Goal: Task Accomplishment & Management: Manage Leads

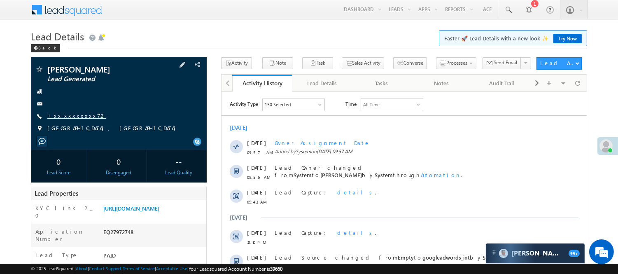
click at [71, 117] on link "+xx-xxxxxxxx72" at bounding box center [76, 115] width 59 height 7
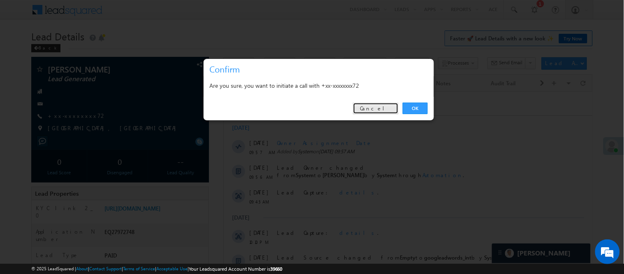
click at [383, 107] on link "Cancel" at bounding box center [376, 108] width 46 height 12
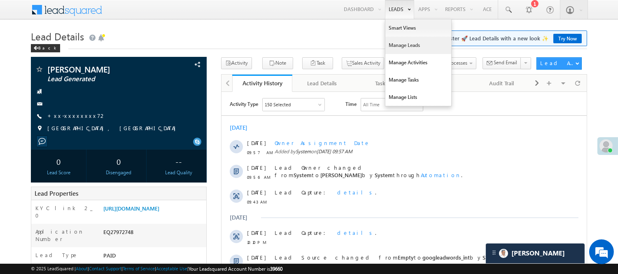
click at [406, 48] on link "Manage Leads" at bounding box center [418, 45] width 66 height 17
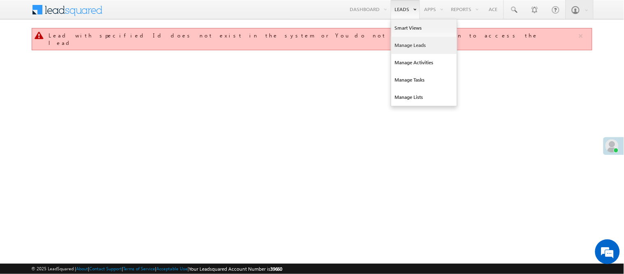
click at [403, 51] on link "Manage Leads" at bounding box center [424, 45] width 66 height 17
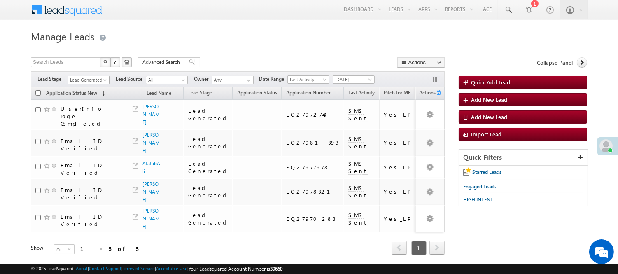
click at [96, 81] on span "Lead Generated" at bounding box center [87, 79] width 39 height 7
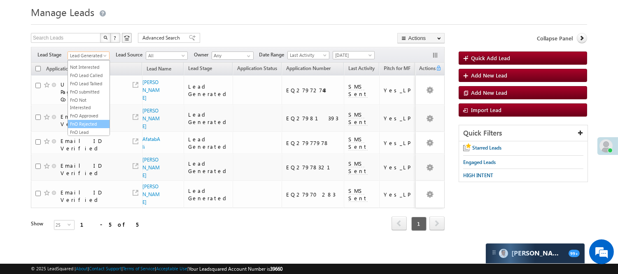
scroll to position [204, 0]
click at [93, 111] on link "Code Generated" at bounding box center [89, 114] width 42 height 7
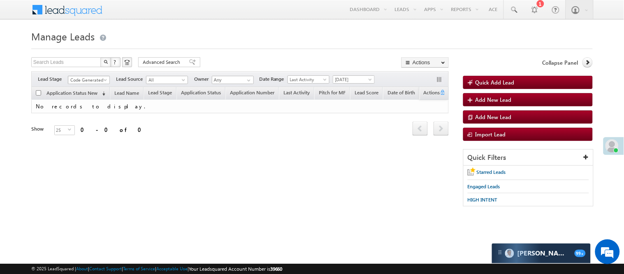
scroll to position [0, 0]
click at [83, 80] on span "Code Generated" at bounding box center [87, 79] width 39 height 7
click at [84, 101] on link "Lead Generated" at bounding box center [89, 96] width 42 height 7
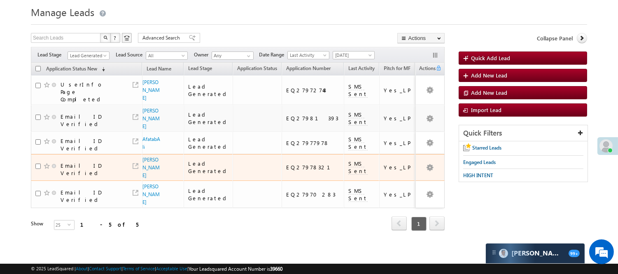
scroll to position [51, 0]
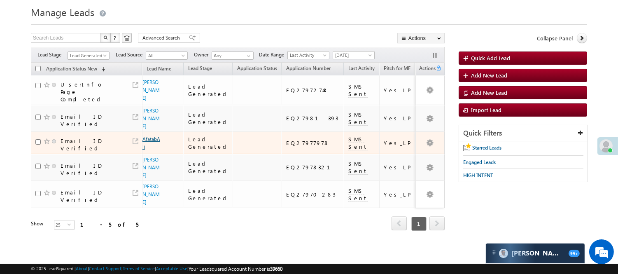
click at [149, 136] on link "AfatabAli" at bounding box center [151, 143] width 18 height 14
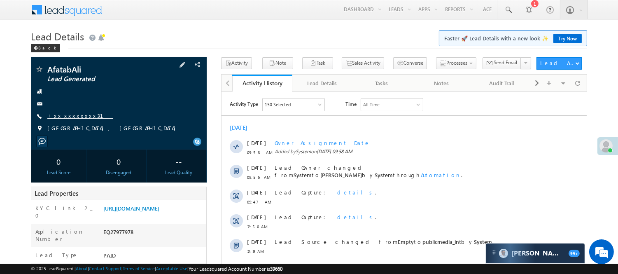
click at [72, 115] on link "+xx-xxxxxxxx31" at bounding box center [80, 115] width 66 height 7
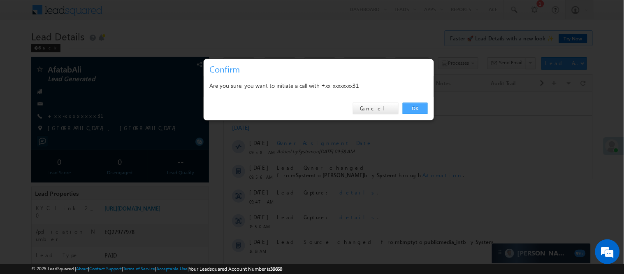
click at [422, 105] on link "OK" at bounding box center [415, 108] width 25 height 12
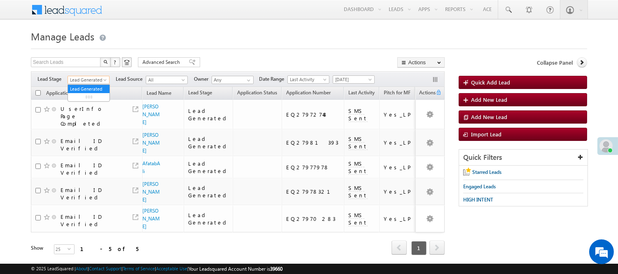
click at [77, 77] on span "Lead Generated" at bounding box center [87, 79] width 39 height 7
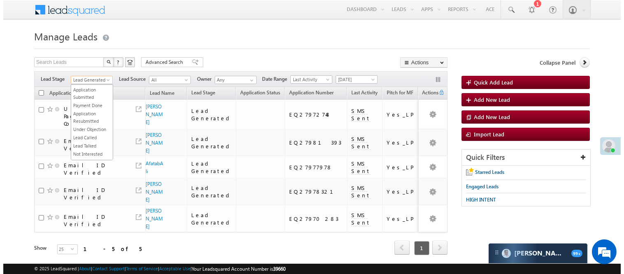
scroll to position [204, 0]
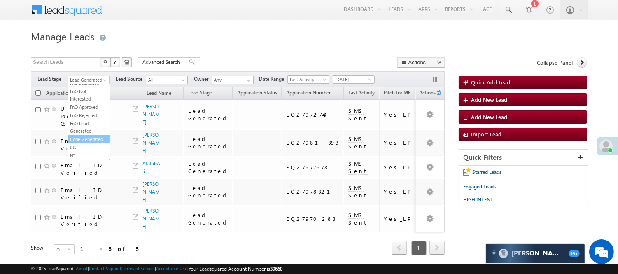
click at [87, 135] on link "Code Generated" at bounding box center [89, 138] width 42 height 7
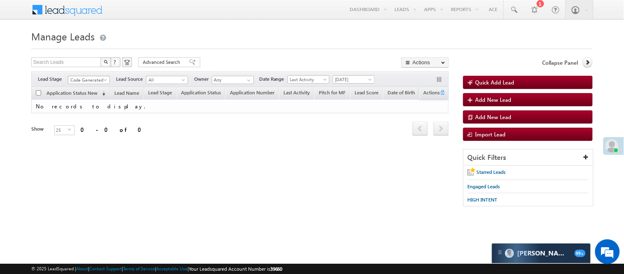
click at [92, 79] on span "Code Generated" at bounding box center [87, 79] width 39 height 7
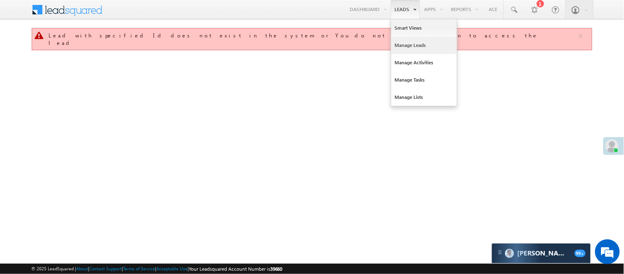
click at [408, 45] on link "Manage Leads" at bounding box center [424, 45] width 66 height 17
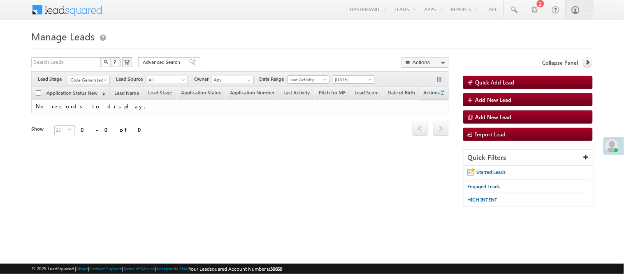
click at [96, 78] on span "Code Generated" at bounding box center [87, 79] width 39 height 7
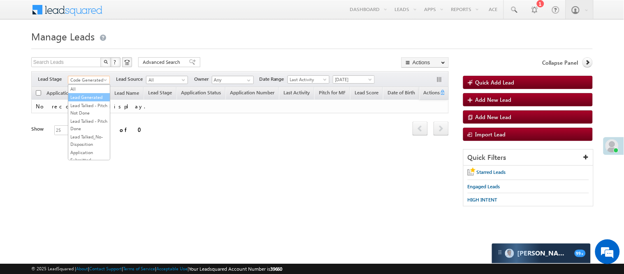
click at [92, 99] on link "Lead Generated" at bounding box center [89, 96] width 42 height 7
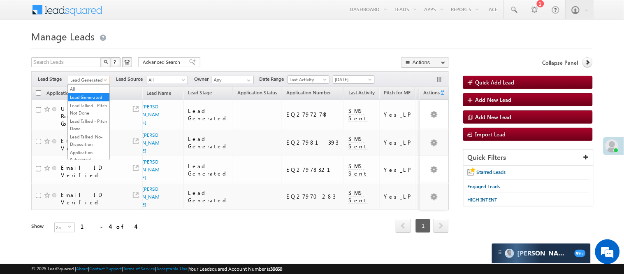
click at [91, 80] on span "Lead Generated" at bounding box center [87, 79] width 39 height 7
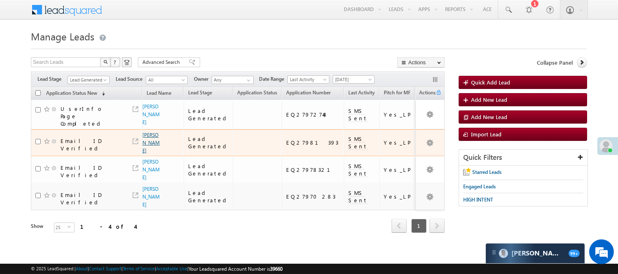
click at [147, 132] on link "Totaram Varma" at bounding box center [150, 143] width 17 height 22
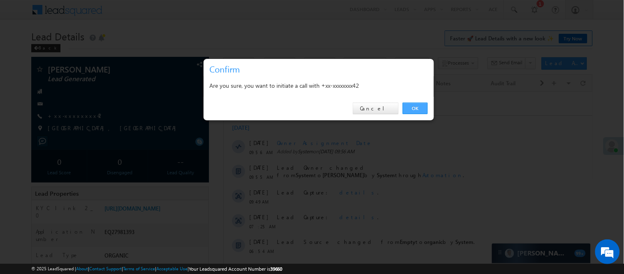
click at [410, 108] on link "OK" at bounding box center [415, 108] width 25 height 12
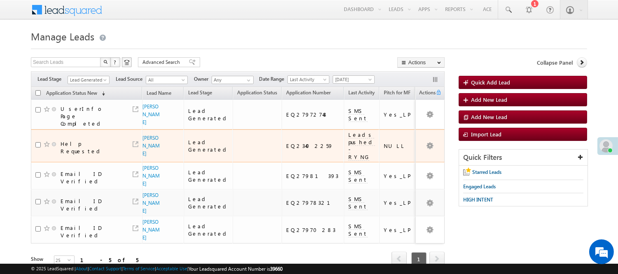
scroll to position [51, 0]
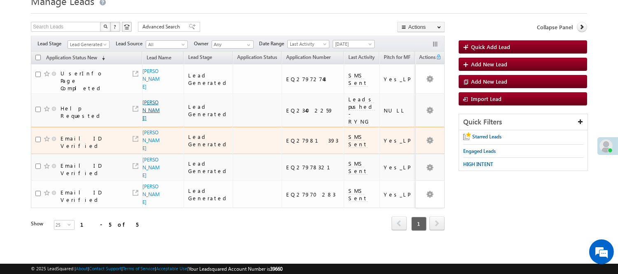
click at [148, 99] on link "[PERSON_NAME]" at bounding box center [150, 110] width 17 height 22
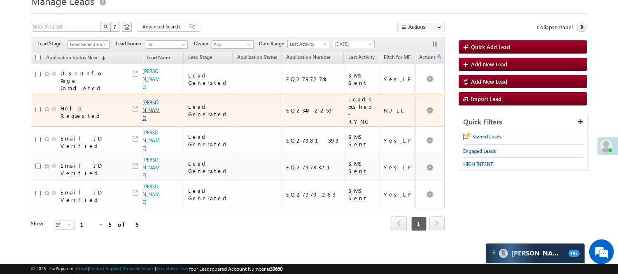
scroll to position [66, 0]
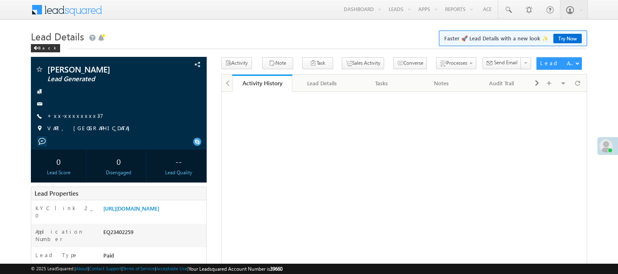
click at [69, 115] on link "+xx-xxxxxxxx37" at bounding box center [75, 115] width 56 height 7
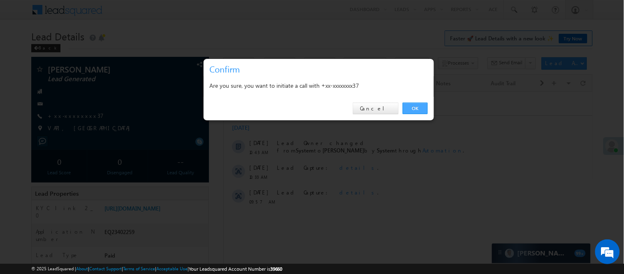
drag, startPoint x: 414, startPoint y: 108, endPoint x: 193, endPoint y: 16, distance: 240.2
click at [414, 108] on link "OK" at bounding box center [415, 108] width 25 height 12
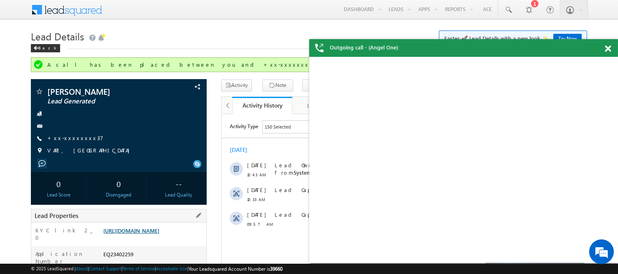
click at [153, 234] on link "https://angelbroking1-pk3em7sa.customui-test.leadsquared.com?leadId=06448b5d-19…" at bounding box center [131, 230] width 56 height 7
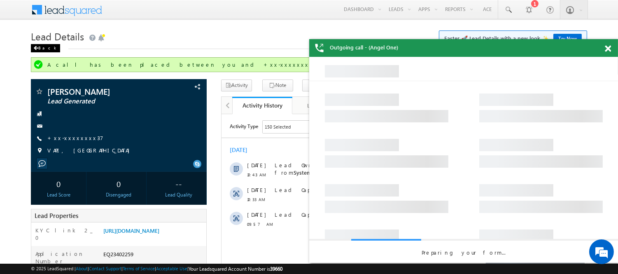
click at [46, 47] on div "Back" at bounding box center [45, 48] width 29 height 8
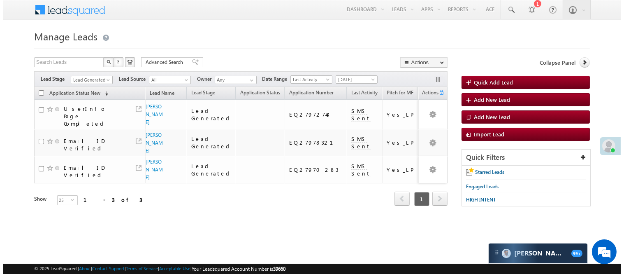
scroll to position [4, 0]
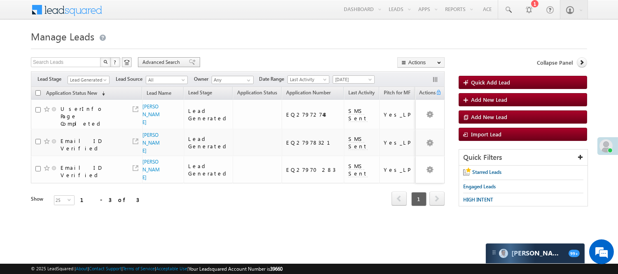
click at [180, 58] on span "Advanced Search" at bounding box center [162, 61] width 40 height 7
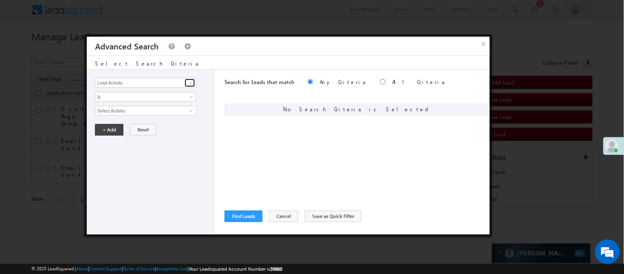
click at [189, 81] on span at bounding box center [191, 82] width 7 height 7
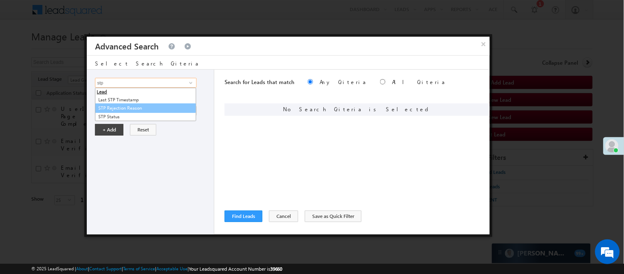
click at [129, 109] on link "STP Rejection Reason" at bounding box center [145, 107] width 101 height 9
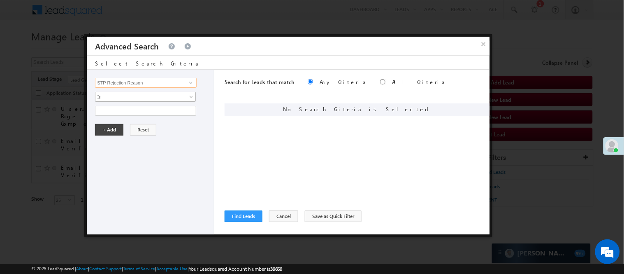
type input "STP Rejection Reason"
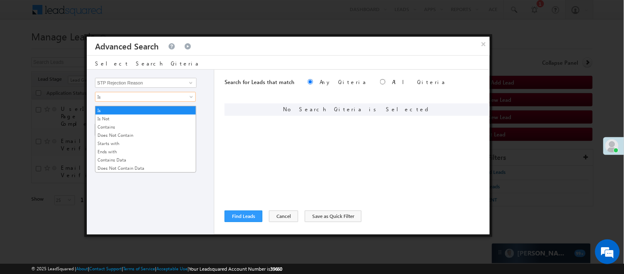
click at [142, 98] on span "Is" at bounding box center [139, 96] width 89 height 7
click at [125, 164] on link "Does Not Contain Data" at bounding box center [145, 167] width 100 height 7
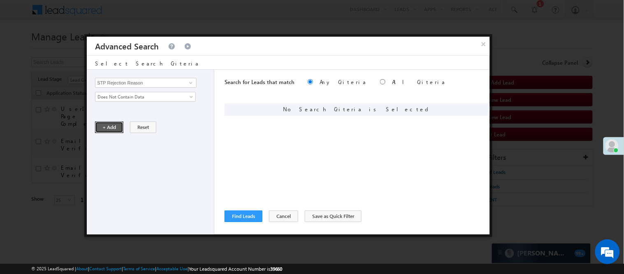
click at [110, 129] on button "+ Add" at bounding box center [109, 127] width 28 height 12
click at [178, 88] on div "Lead Activity Task Sales Group Prospect Id WA Last Message Timestamp 4th Day Di…" at bounding box center [151, 152] width 128 height 165
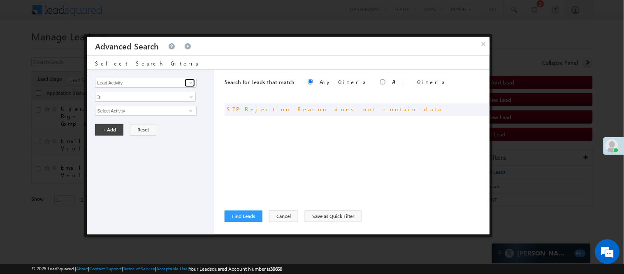
click at [188, 81] on span at bounding box center [191, 82] width 7 height 7
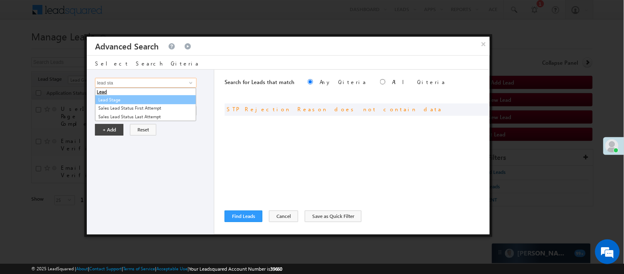
click at [114, 101] on link "Lead Stage" at bounding box center [145, 99] width 101 height 9
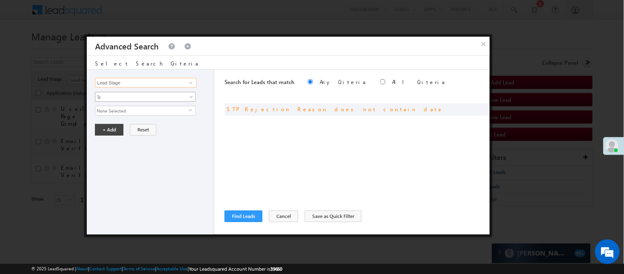
type input "Lead Stage"
click at [125, 95] on span "Is" at bounding box center [139, 96] width 89 height 7
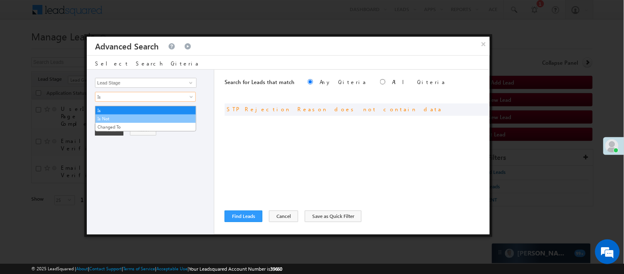
click at [129, 115] on link "Is Not" at bounding box center [145, 118] width 100 height 7
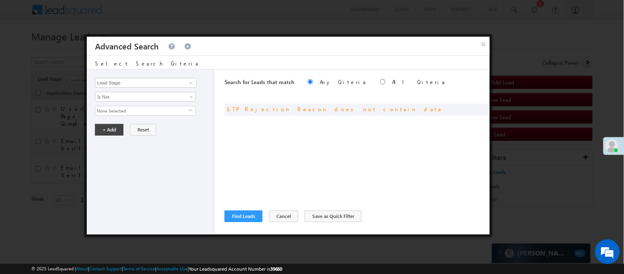
click at [142, 106] on span "None Selected" at bounding box center [141, 110] width 93 height 9
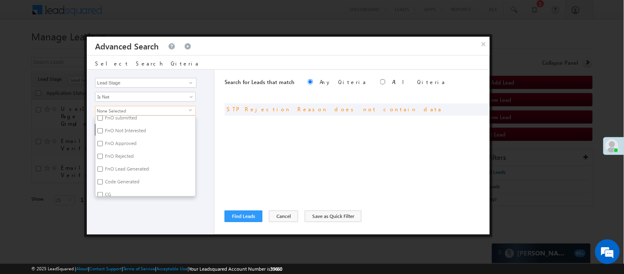
scroll to position [201, 0]
click at [128, 113] on span "None Selected" at bounding box center [141, 110] width 93 height 9
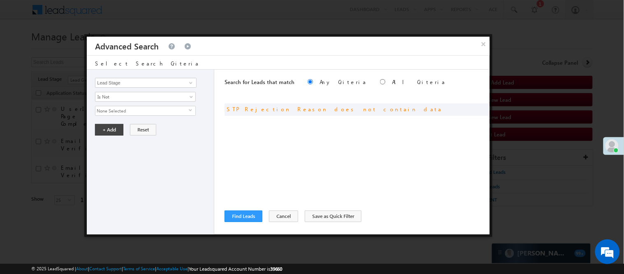
click at [128, 113] on span "None Selected" at bounding box center [141, 110] width 93 height 9
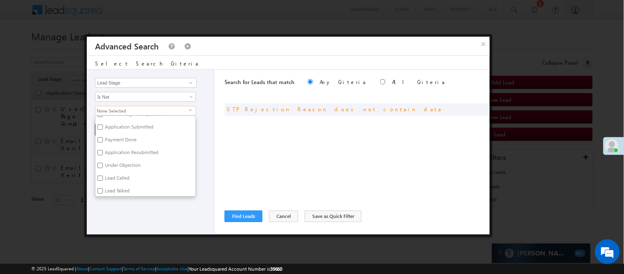
scroll to position [46, 0]
click at [120, 177] on label "Under Objection" at bounding box center [121, 179] width 53 height 13
click at [103, 177] on input "Under Objection" at bounding box center [100, 178] width 5 height 5
checkbox input "true"
click at [155, 200] on div "Lead Activity Task Sales Group Prospect Id WA Last Message Timestamp 4th Day Di…" at bounding box center [151, 152] width 128 height 165
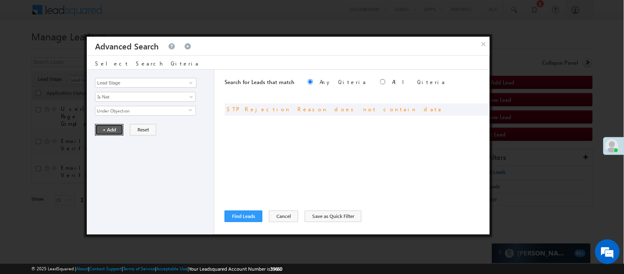
click at [113, 128] on button "+ Add" at bounding box center [109, 130] width 28 height 12
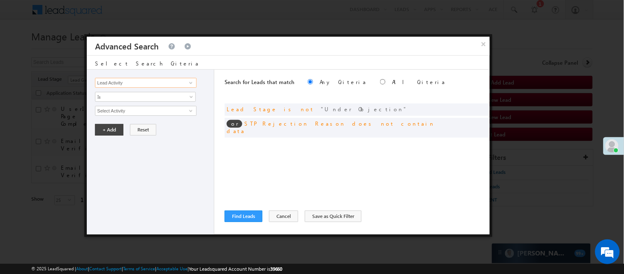
click at [149, 80] on input "Lead Activity" at bounding box center [145, 83] width 101 height 10
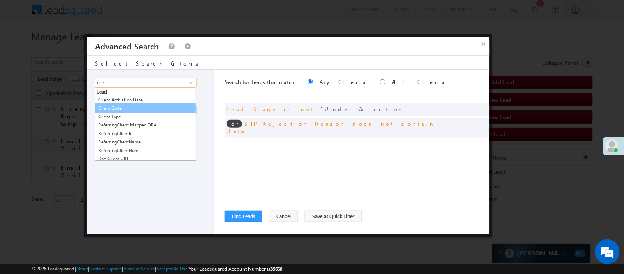
click at [136, 107] on link "Client Code" at bounding box center [145, 107] width 101 height 9
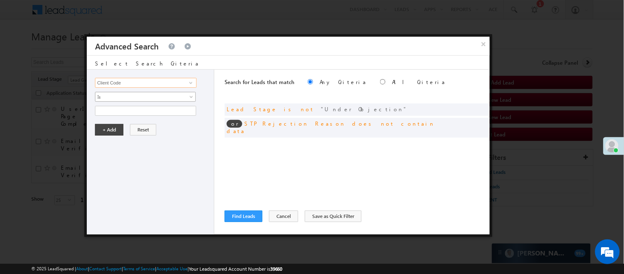
type input "Client Code"
click at [139, 99] on span "Is" at bounding box center [139, 96] width 89 height 7
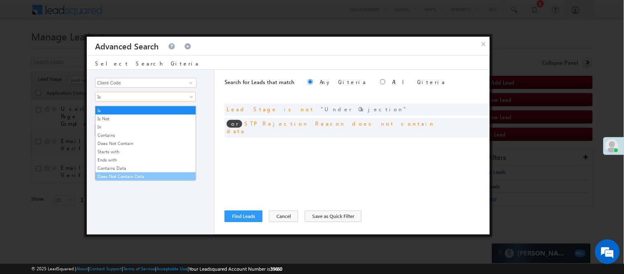
click at [133, 175] on link "Does Not Contain Data" at bounding box center [145, 175] width 100 height 7
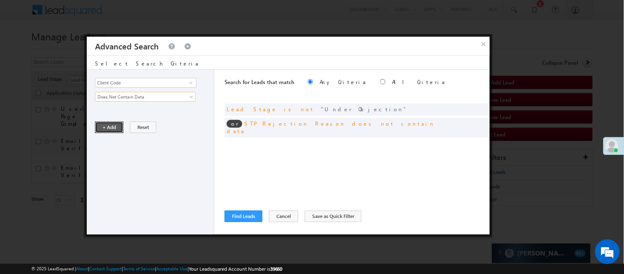
click at [111, 128] on button "+ Add" at bounding box center [109, 127] width 28 height 12
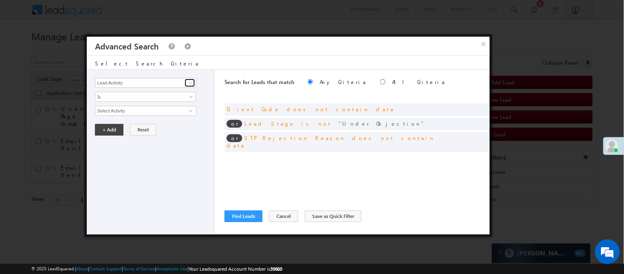
click at [185, 80] on link at bounding box center [190, 83] width 10 height 8
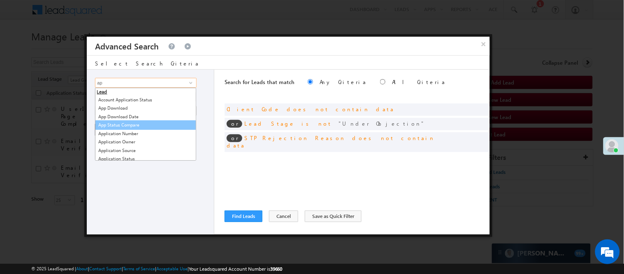
scroll to position [91, 0]
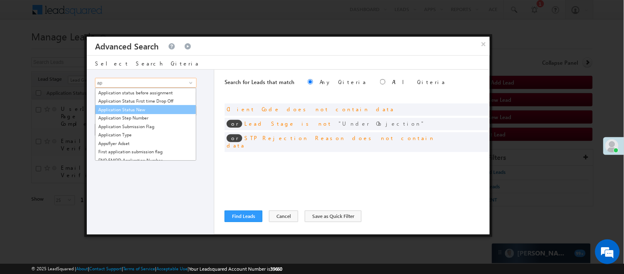
click at [122, 111] on link "Application Status New" at bounding box center [145, 109] width 101 height 9
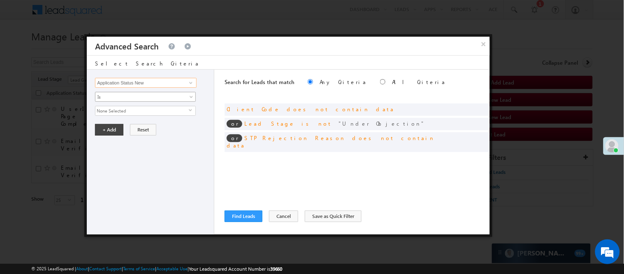
type input "Application Status New"
click at [140, 93] on span "Is" at bounding box center [139, 96] width 89 height 7
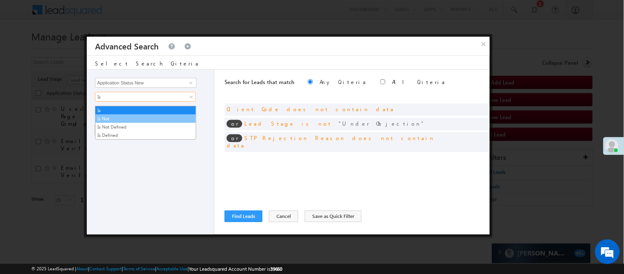
click at [122, 115] on link "Is Not" at bounding box center [145, 118] width 100 height 7
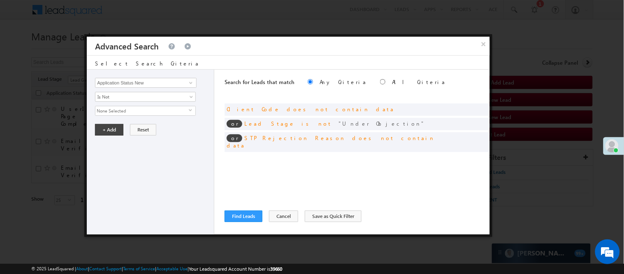
click at [162, 106] on span "None Selected" at bounding box center [141, 110] width 93 height 9
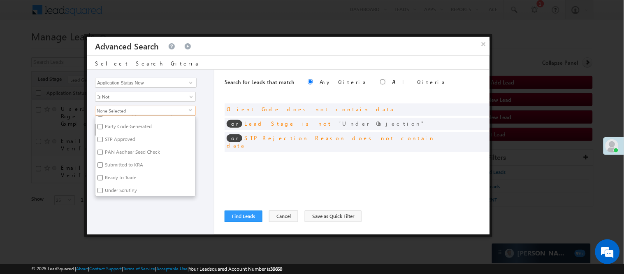
scroll to position [183, 0]
click at [122, 190] on label "Objection" at bounding box center [114, 195] width 39 height 13
click at [103, 192] on input "Objection" at bounding box center [100, 194] width 5 height 5
checkbox input "true"
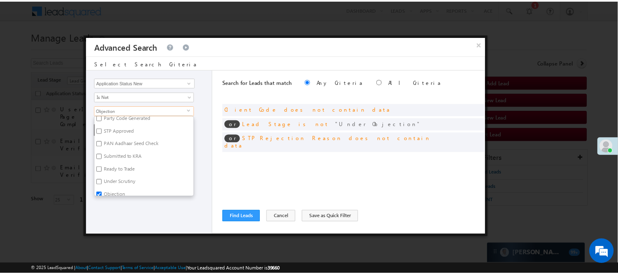
scroll to position [184, 0]
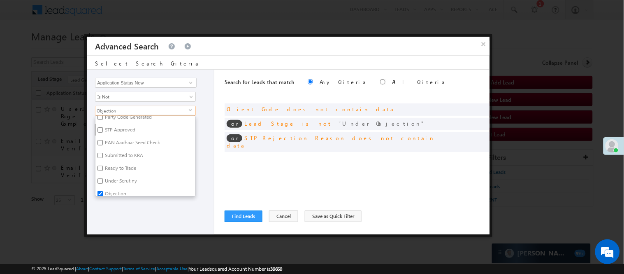
click at [129, 223] on div "Lead Activity Task Sales Group Prospect Id WA Last Message Timestamp 4th Day Di…" at bounding box center [151, 152] width 128 height 165
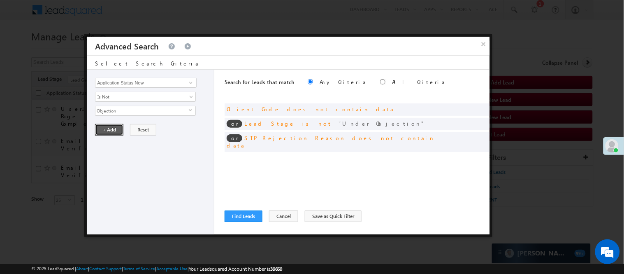
click at [114, 128] on button "+ Add" at bounding box center [109, 130] width 28 height 12
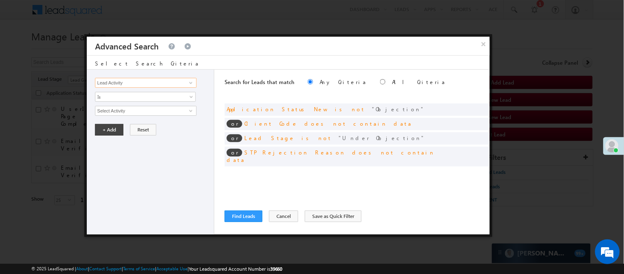
click at [172, 79] on input "Lead Activity" at bounding box center [145, 83] width 101 height 10
click at [141, 100] on link "Last Esign Date" at bounding box center [145, 99] width 101 height 9
type input "Last Esign Date"
click at [127, 95] on span "Is" at bounding box center [139, 96] width 89 height 7
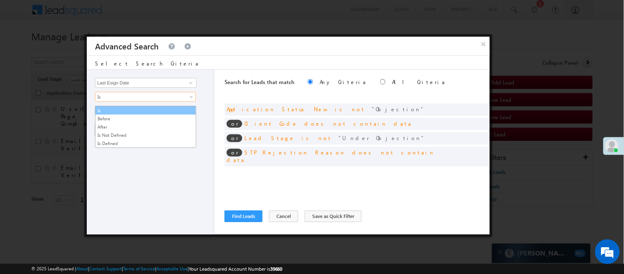
click at [117, 107] on link "Is" at bounding box center [145, 110] width 100 height 7
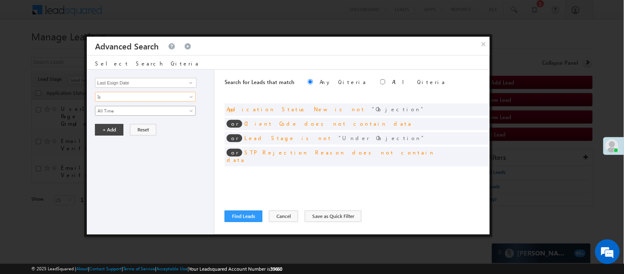
click at [121, 113] on span "All Time" at bounding box center [139, 110] width 89 height 7
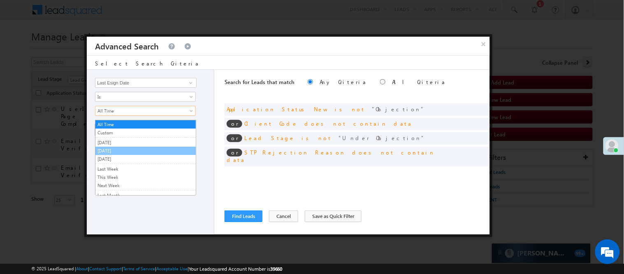
click at [120, 148] on link "[DATE]" at bounding box center [145, 150] width 100 height 7
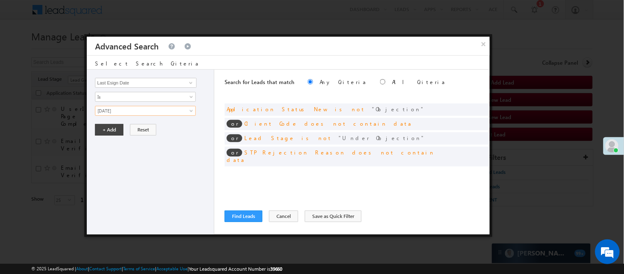
click at [143, 172] on div "Lead Activity Task Sales Group Prospect Id WA Last Message Timestamp 4th Day Di…" at bounding box center [151, 152] width 128 height 165
click at [112, 128] on button "+ Add" at bounding box center [109, 130] width 28 height 12
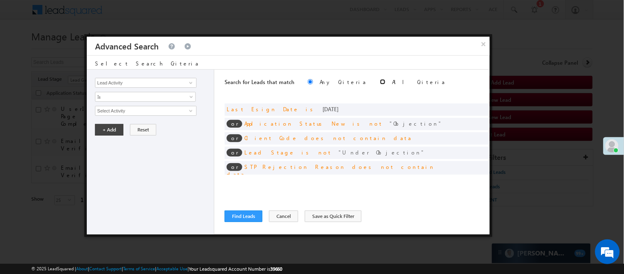
click at [380, 84] on input "radio" at bounding box center [382, 81] width 5 height 5
radio input "true"
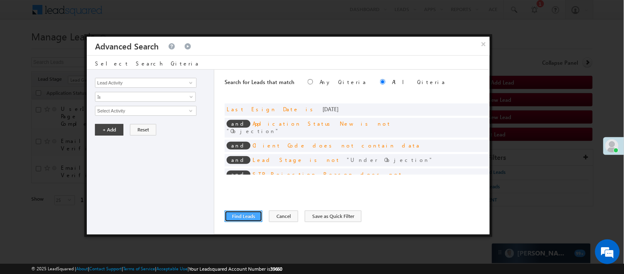
click at [239, 220] on button "Find Leads" at bounding box center [244, 216] width 38 height 12
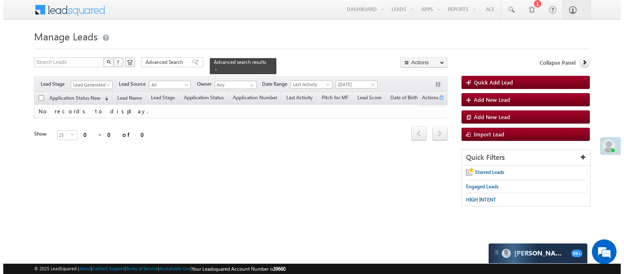
scroll to position [0, 0]
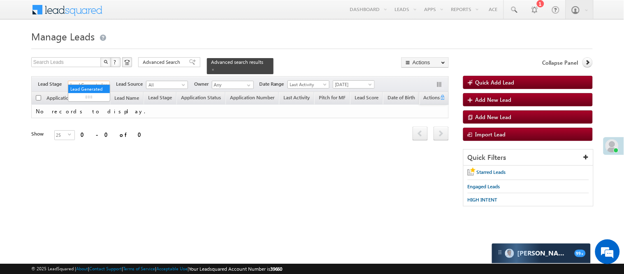
click at [100, 81] on span "Lead Generated" at bounding box center [87, 84] width 39 height 7
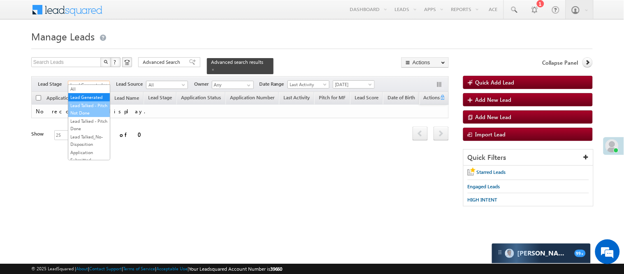
click at [95, 109] on link "Lead Talked - Pitch Not Done" at bounding box center [89, 109] width 42 height 15
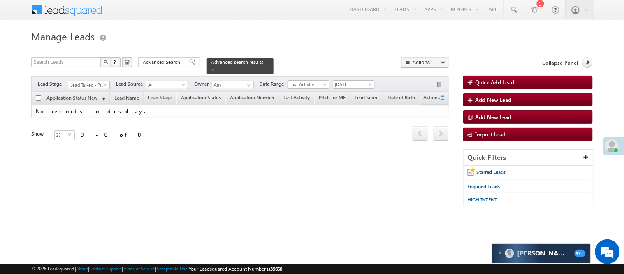
click at [103, 76] on div "Filters Lead Stage All Lead Generated Lead Talked - Pitch Not Done Lead Talked …" at bounding box center [240, 84] width 418 height 16
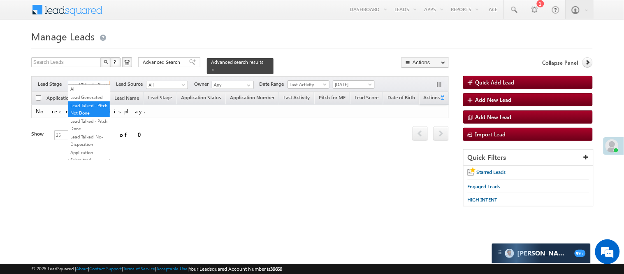
click at [95, 81] on span "Lead Talked - Pitch Not Done" at bounding box center [87, 84] width 39 height 7
click at [87, 112] on link "Lead Called" at bounding box center [89, 108] width 42 height 7
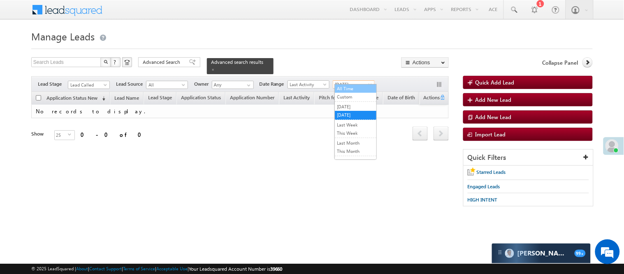
click at [343, 84] on body "Menu Nisha Anand Yadav Nisha .Yada v@ang elbro king. com" at bounding box center [312, 116] width 624 height 233
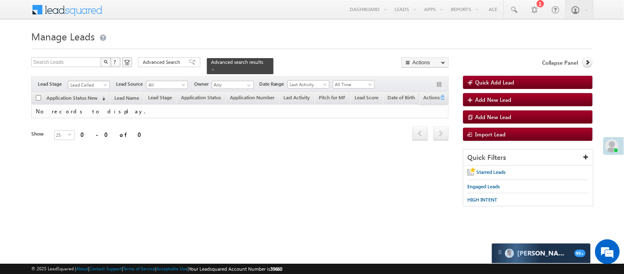
click at [83, 81] on link "Lead Called" at bounding box center [89, 85] width 42 height 8
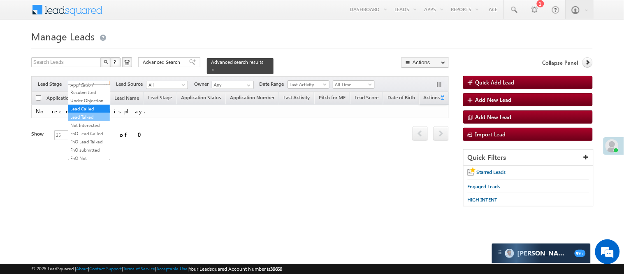
click at [82, 121] on link "Lead Talked" at bounding box center [89, 116] width 42 height 7
click at [97, 81] on span "Lead Talked" at bounding box center [87, 84] width 39 height 7
click at [84, 116] on link "Lead Talked - Pitch Not Done" at bounding box center [89, 109] width 42 height 15
click at [101, 81] on span "Lead Talked - Pitch Not Done" at bounding box center [87, 84] width 39 height 7
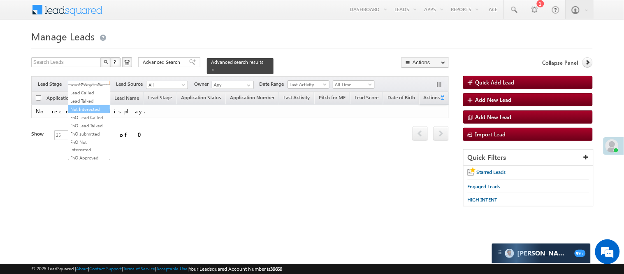
scroll to position [113, 0]
click at [85, 99] on link "Lead Talked" at bounding box center [89, 95] width 42 height 7
click at [84, 81] on span "Lead Talked" at bounding box center [87, 84] width 39 height 7
click at [89, 101] on link "Lead Generated" at bounding box center [89, 96] width 42 height 7
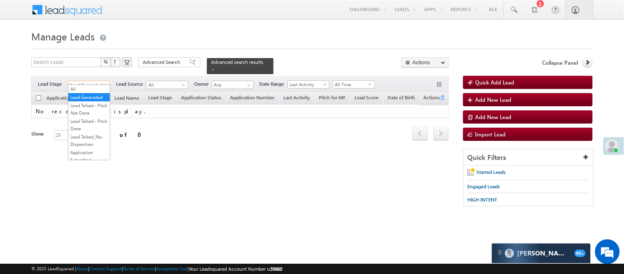
click at [87, 81] on span "Lead Generated" at bounding box center [87, 84] width 39 height 7
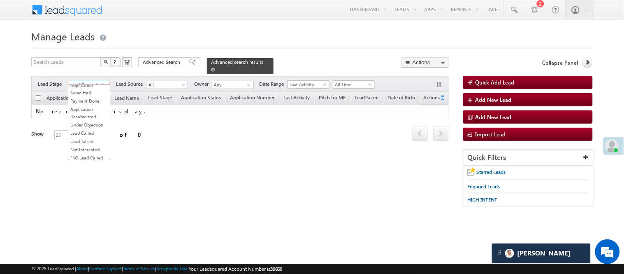
click at [261, 63] on div "Advanced search results" at bounding box center [240, 66] width 67 height 16
click at [250, 65] on span "Advanced search results" at bounding box center [237, 62] width 52 height 6
click at [215, 67] on span at bounding box center [213, 69] width 4 height 4
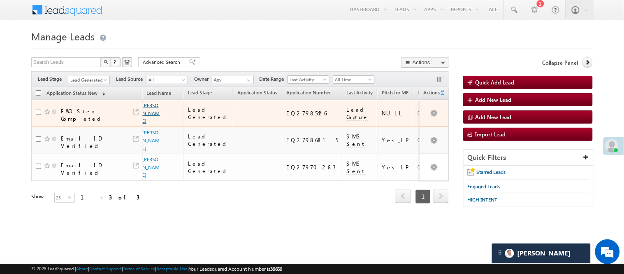
click at [150, 113] on link "Amit kumar" at bounding box center [151, 113] width 17 height 22
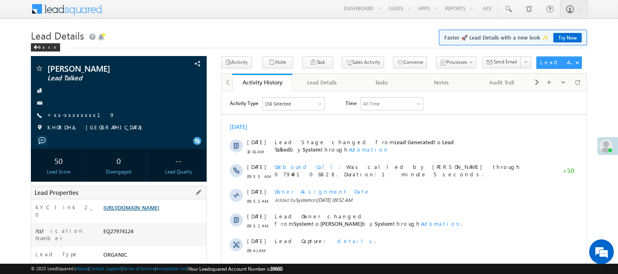
click at [155, 211] on link "https://angelbroking1-pk3em7sa.customui-test.leadsquared.com?leadId=1fa2ce83-6f…" at bounding box center [131, 207] width 56 height 7
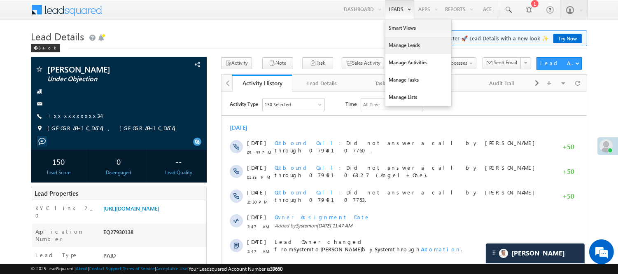
click at [401, 43] on link "Manage Leads" at bounding box center [418, 45] width 66 height 17
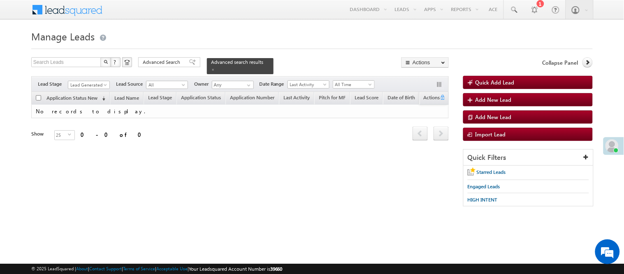
click at [94, 81] on span "Lead Generated" at bounding box center [87, 84] width 39 height 7
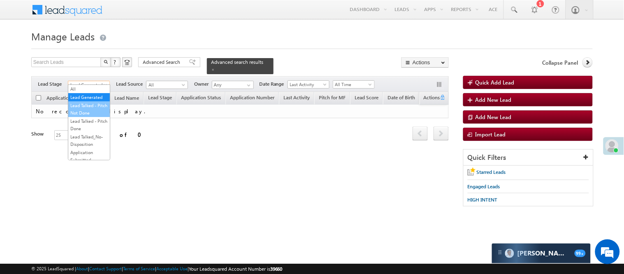
click at [78, 116] on link "Lead Talked - Pitch Not Done" at bounding box center [89, 109] width 42 height 15
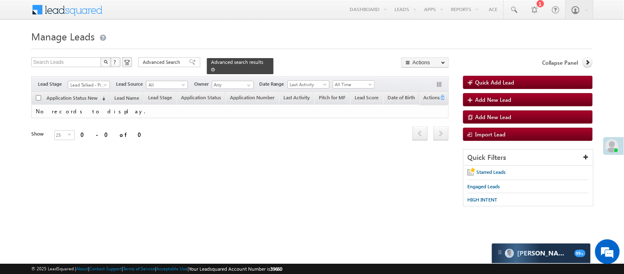
click at [215, 67] on span at bounding box center [213, 69] width 4 height 4
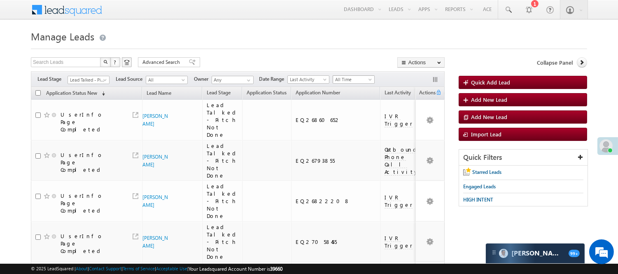
click at [348, 79] on span "All Time" at bounding box center [352, 79] width 39 height 7
click at [351, 117] on link "[DATE]" at bounding box center [356, 114] width 42 height 7
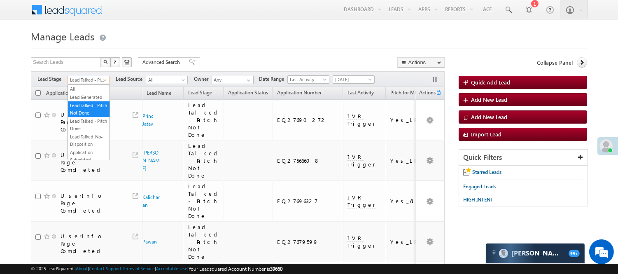
click at [93, 77] on span "Lead Talked - Pitch Not Done" at bounding box center [87, 79] width 39 height 7
click at [84, 101] on link "Lead Generated" at bounding box center [89, 96] width 42 height 7
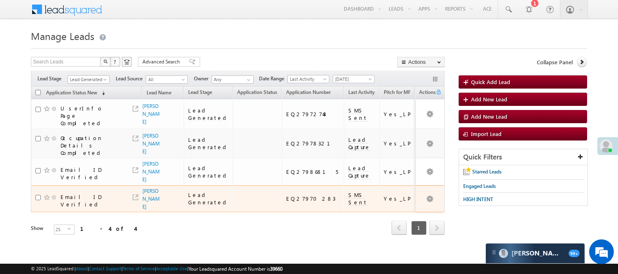
scroll to position [39, 0]
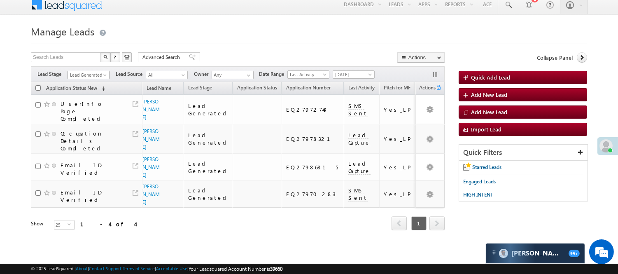
click at [84, 71] on span "Lead Generated" at bounding box center [87, 74] width 39 height 7
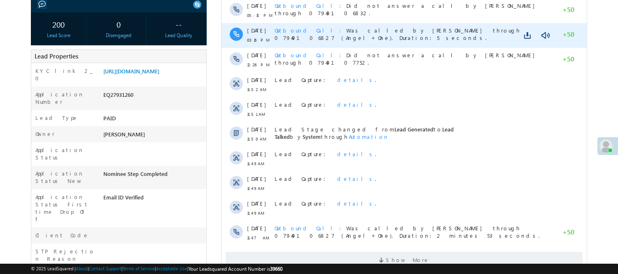
scroll to position [46, 0]
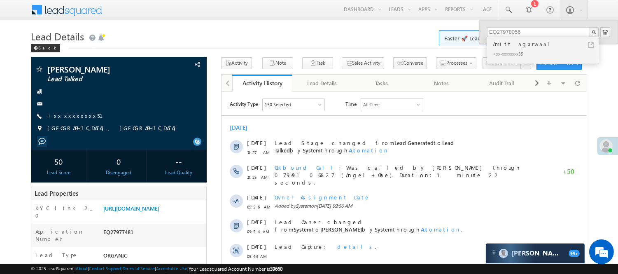
type input "EQ27978056"
click at [516, 48] on div "Amitt agarwaal" at bounding box center [546, 43] width 110 height 9
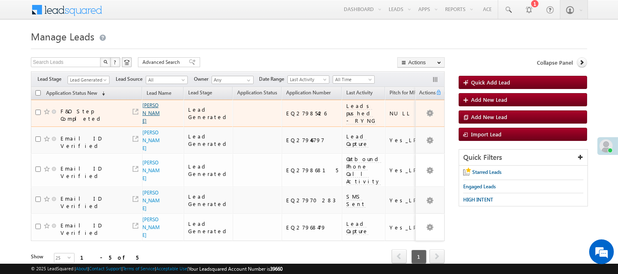
click at [153, 114] on link "[PERSON_NAME]" at bounding box center [150, 113] width 17 height 22
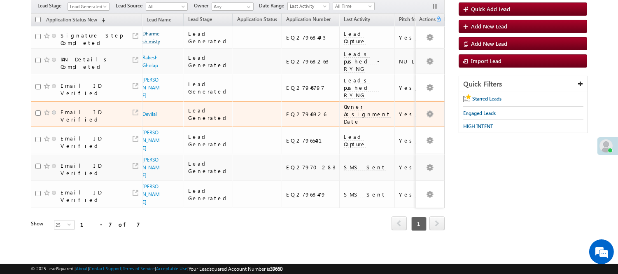
scroll to position [12, 0]
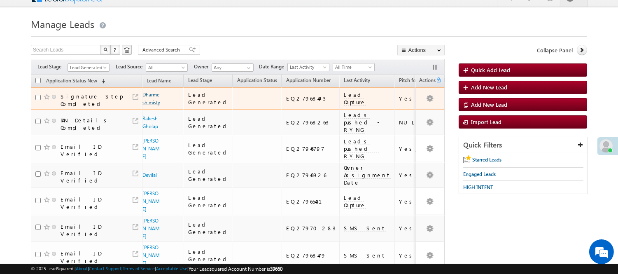
click at [146, 103] on link "Dharmesh misty" at bounding box center [151, 98] width 18 height 14
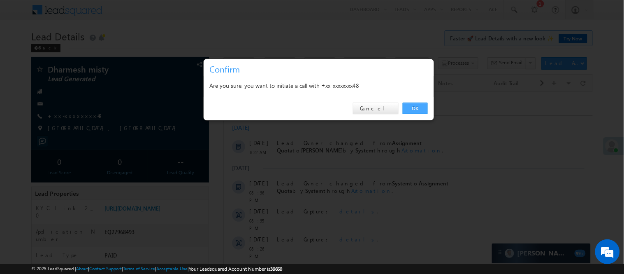
click at [407, 114] on link "OK" at bounding box center [415, 108] width 25 height 12
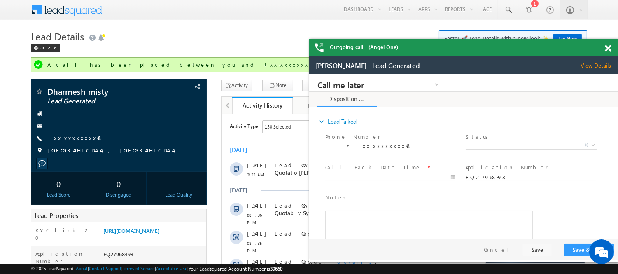
click at [609, 46] on div "Outgoing call - (Angel One)" at bounding box center [463, 48] width 309 height 18
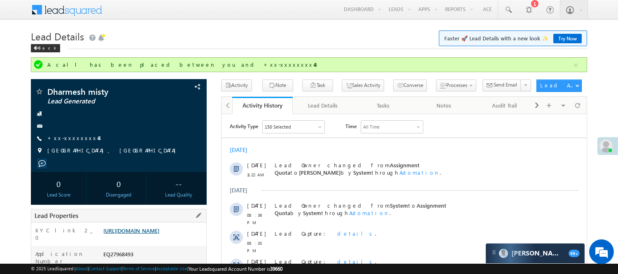
click at [159, 233] on link "https://angelbroking1-pk3em7sa.customui-test.leadsquared.com?leadId=f8edfe0c-f4…" at bounding box center [131, 230] width 56 height 7
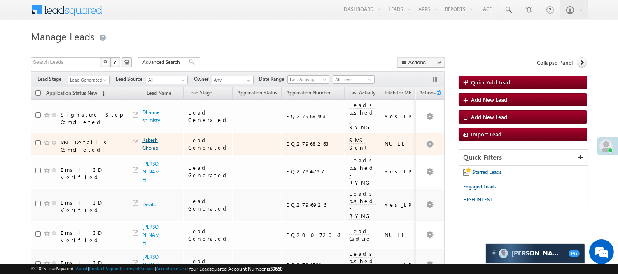
click at [149, 146] on link "Rakesh Gholap" at bounding box center [150, 144] width 16 height 14
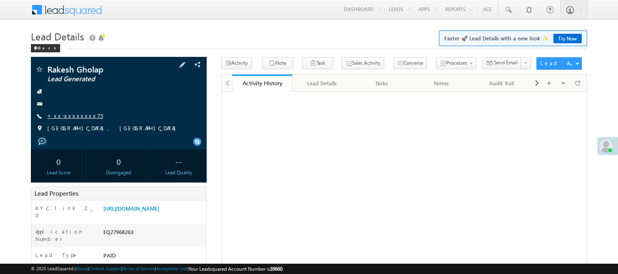
click at [76, 117] on link "+xx-xxxxxxxx75" at bounding box center [75, 115] width 56 height 7
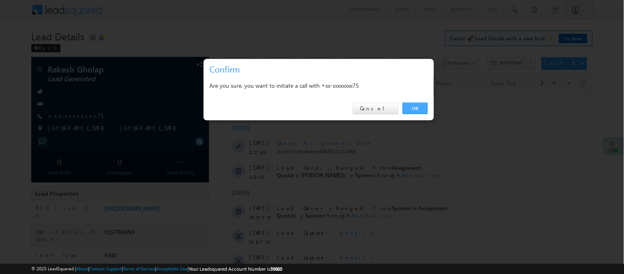
click at [416, 105] on link "OK" at bounding box center [415, 108] width 25 height 12
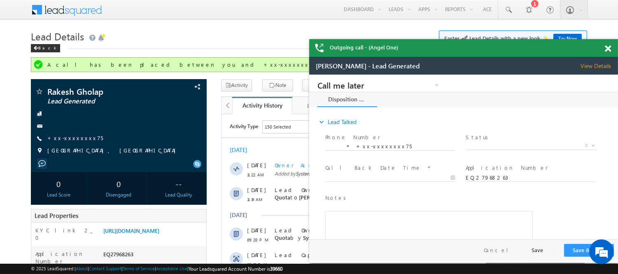
click at [611, 48] on div at bounding box center [611, 47] width 11 height 16
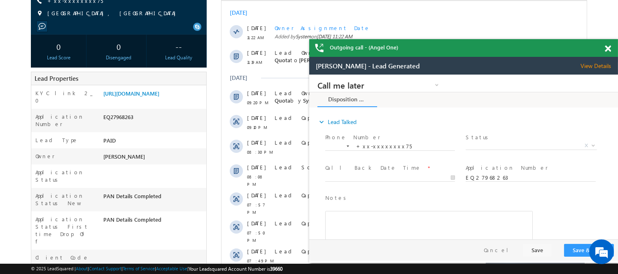
click at [607, 48] on span at bounding box center [607, 48] width 6 height 7
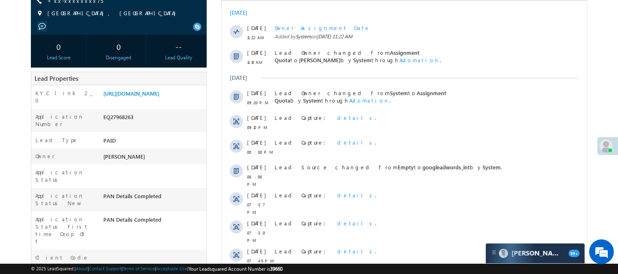
scroll to position [0, 0]
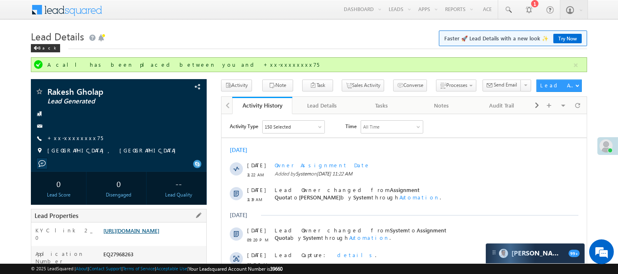
click at [159, 234] on link "https://angelbroking1-pk3em7sa.customui-test.leadsquared.com?leadId=e04453a7-ab…" at bounding box center [131, 230] width 56 height 7
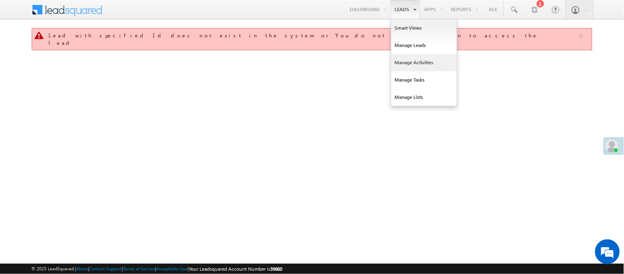
click at [414, 58] on link "Manage Activities" at bounding box center [424, 62] width 66 height 17
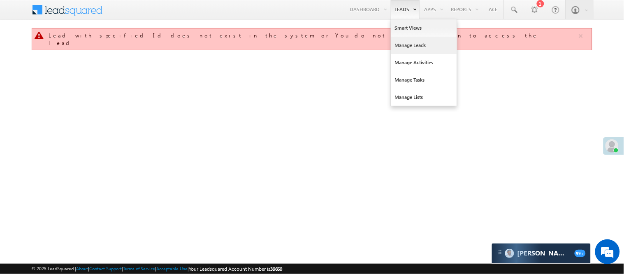
click at [412, 44] on link "Manage Leads" at bounding box center [424, 45] width 66 height 17
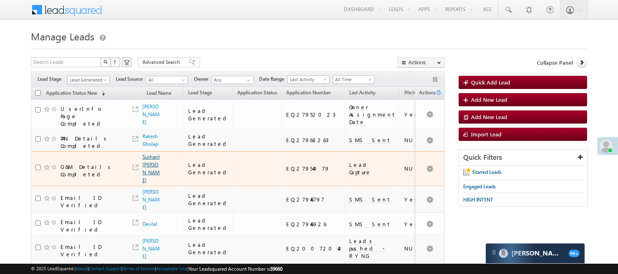
click at [149, 183] on link "Sushant [PERSON_NAME]" at bounding box center [150, 168] width 17 height 30
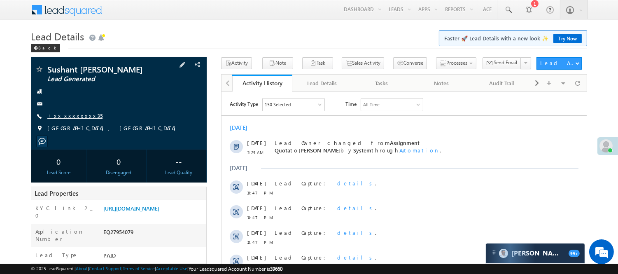
click at [79, 117] on link "+xx-xxxxxxxx35" at bounding box center [74, 115] width 55 height 7
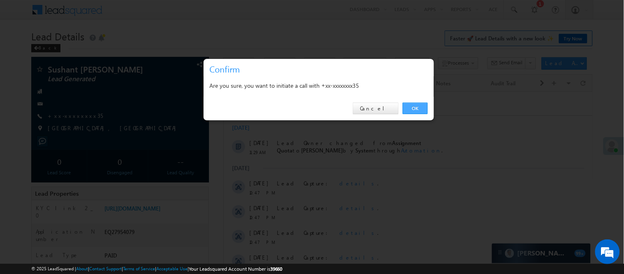
click at [407, 105] on link "OK" at bounding box center [415, 108] width 25 height 12
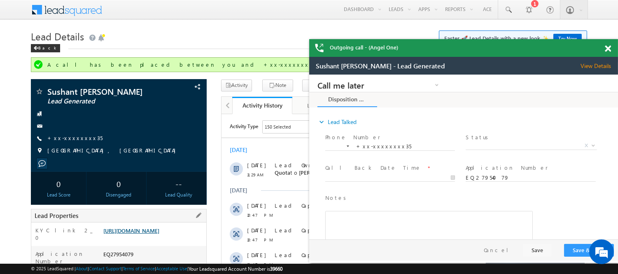
click at [158, 234] on link "https://angelbroking1-pk3em7sa.customui-test.leadsquared.com?leadId=c1786806-08…" at bounding box center [131, 230] width 56 height 7
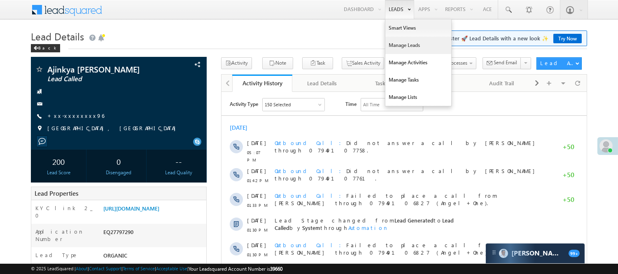
click at [402, 44] on link "Manage Leads" at bounding box center [418, 45] width 66 height 17
click at [403, 44] on link "Manage Leads" at bounding box center [418, 45] width 66 height 17
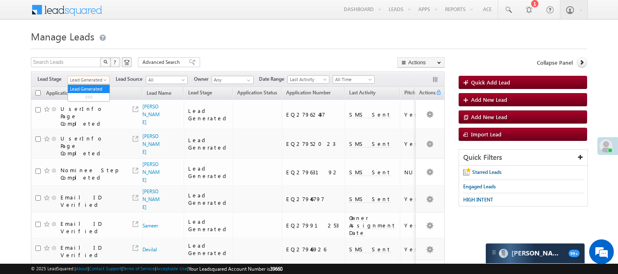
click at [95, 78] on span "Lead Generated" at bounding box center [87, 79] width 39 height 7
click at [89, 91] on link "Lead Called" at bounding box center [89, 87] width 42 height 7
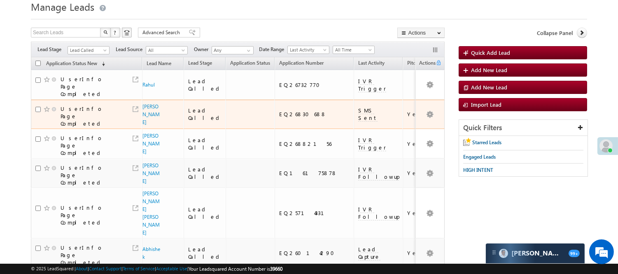
scroll to position [0, 0]
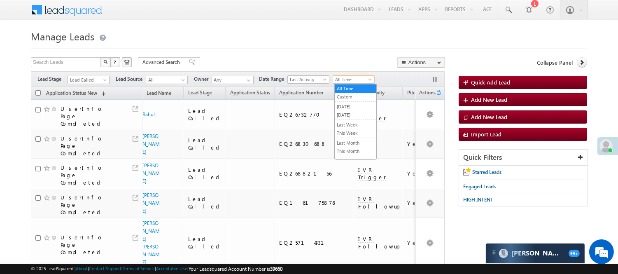
click at [364, 80] on span "All Time" at bounding box center [352, 79] width 39 height 7
click at [357, 115] on link "Today" at bounding box center [356, 114] width 42 height 7
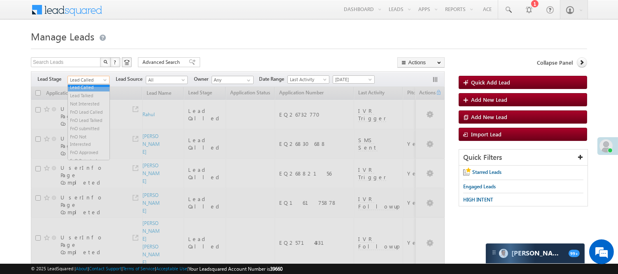
click at [88, 76] on span "Lead Called" at bounding box center [87, 79] width 39 height 7
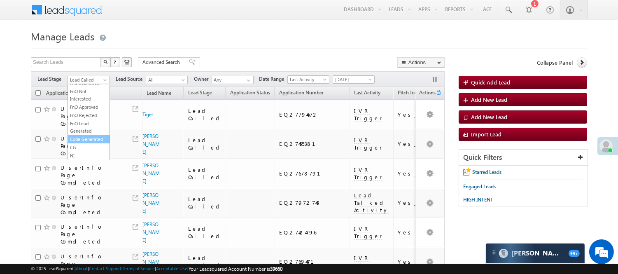
scroll to position [204, 0]
click at [90, 135] on link "Code Generated" at bounding box center [89, 138] width 42 height 7
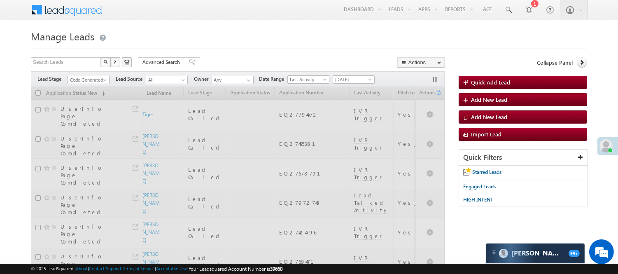
click at [241, 60] on div "Search Leads X ? 51 results found Advanced Search Advanced Search Advanced sear…" at bounding box center [238, 63] width 414 height 12
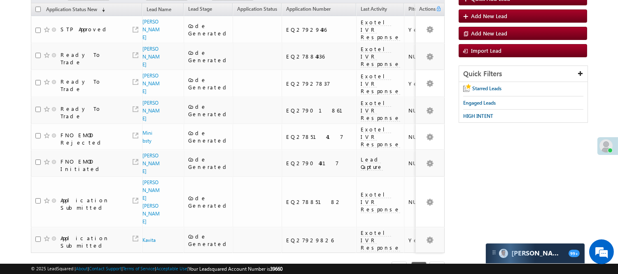
scroll to position [0, 0]
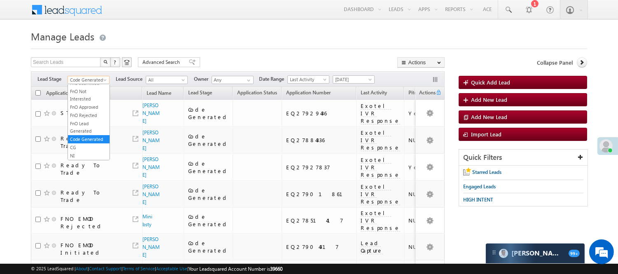
click at [94, 77] on span "Code Generated" at bounding box center [87, 79] width 39 height 7
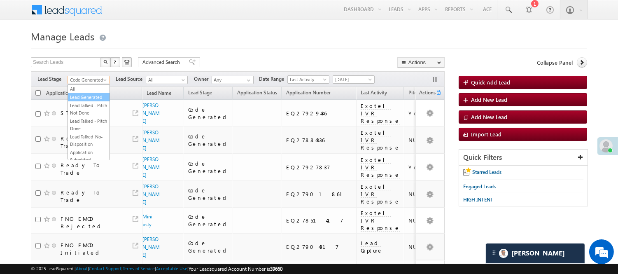
click at [88, 100] on link "Lead Generated" at bounding box center [89, 96] width 42 height 7
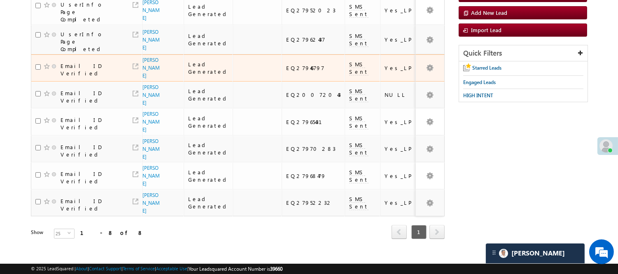
scroll to position [40, 0]
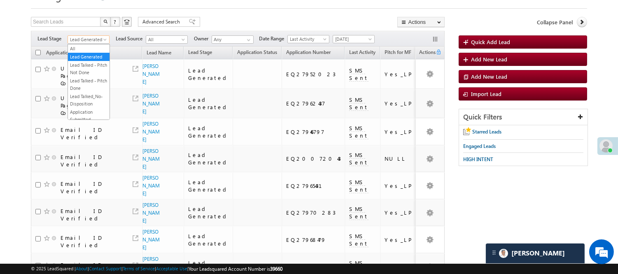
click at [82, 43] on span "Lead Generated" at bounding box center [87, 39] width 39 height 7
click at [89, 26] on link "Lead Called" at bounding box center [89, 22] width 42 height 7
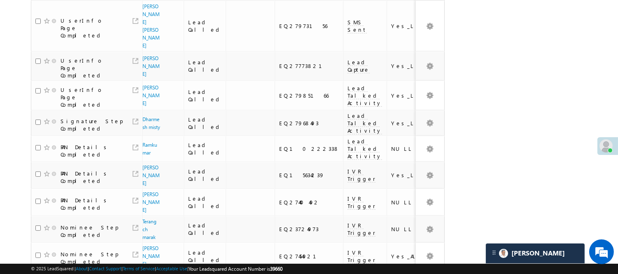
scroll to position [406, 0]
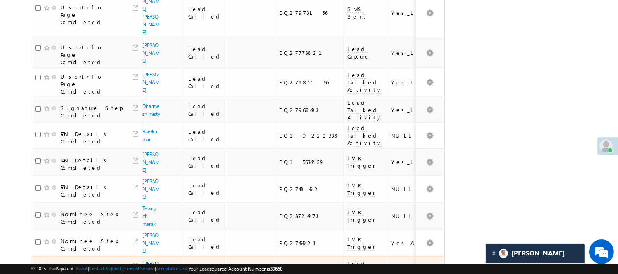
click at [149, 260] on link "Alok Roy" at bounding box center [150, 271] width 17 height 22
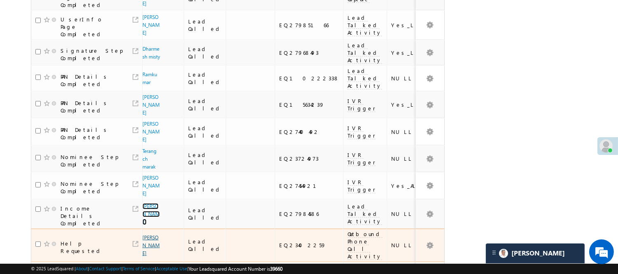
scroll to position [498, 0]
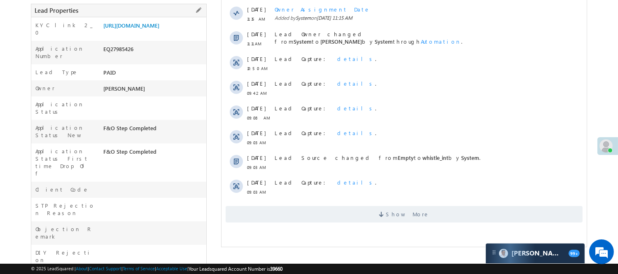
click at [120, 56] on div "EQ27985426" at bounding box center [153, 51] width 105 height 12
copy div "EQ27985426"
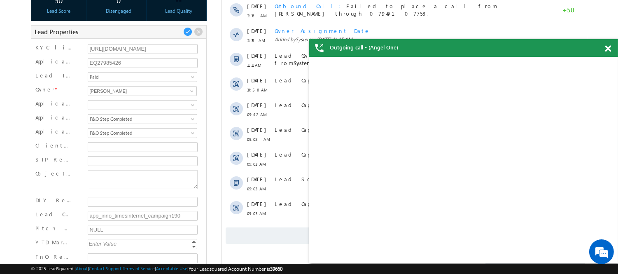
scroll to position [46, 0]
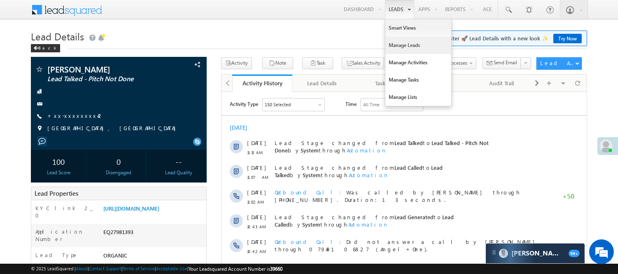
click at [402, 42] on link "Manage Leads" at bounding box center [418, 45] width 66 height 17
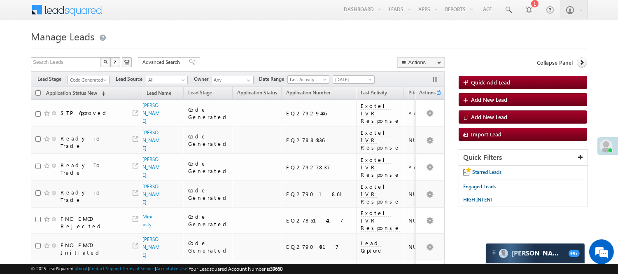
click at [72, 72] on div "Filters Lead Stage Code Generated Code Generated Lead Source All All Owner Any …" at bounding box center [238, 79] width 414 height 16
click at [72, 80] on span "Code Generated" at bounding box center [87, 79] width 39 height 7
click at [97, 98] on link "Lead Generated" at bounding box center [89, 96] width 42 height 7
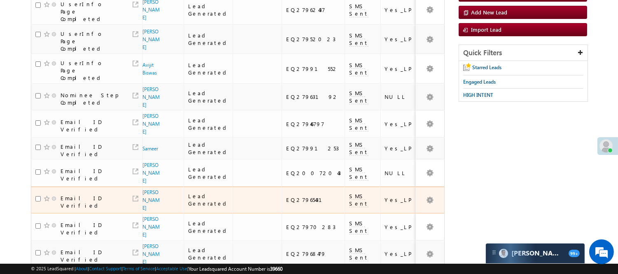
scroll to position [137, 0]
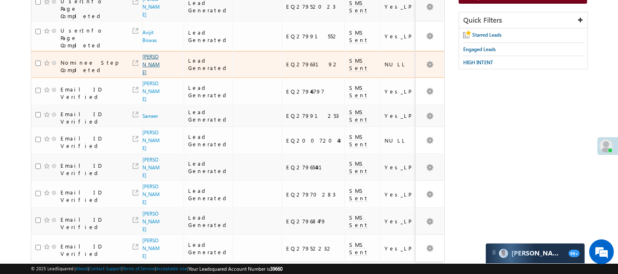
click at [144, 75] on link "[PERSON_NAME]" at bounding box center [150, 64] width 17 height 22
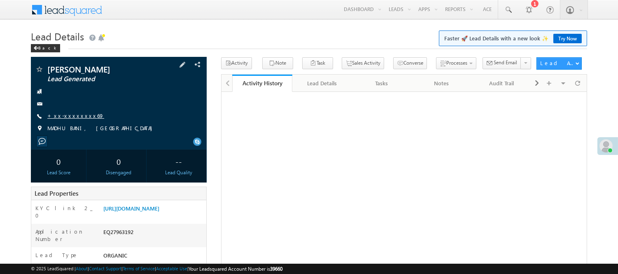
click at [72, 116] on link "+xx-xxxxxxxx69" at bounding box center [75, 115] width 57 height 7
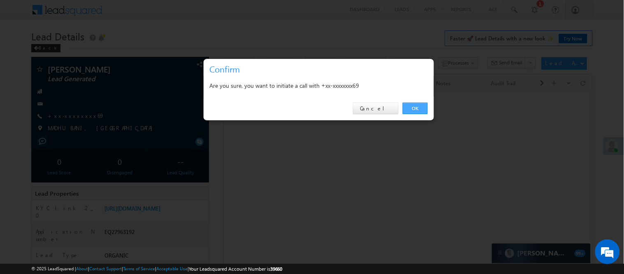
click at [417, 111] on link "OK" at bounding box center [415, 108] width 25 height 12
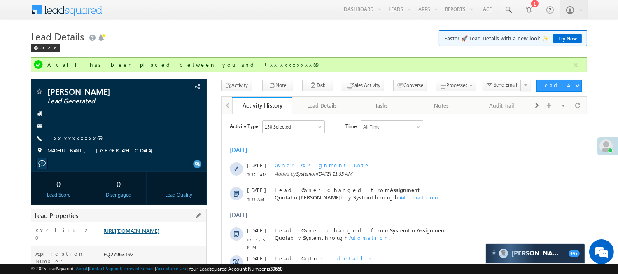
click at [142, 234] on link "[URL][DOMAIN_NAME]" at bounding box center [131, 230] width 56 height 7
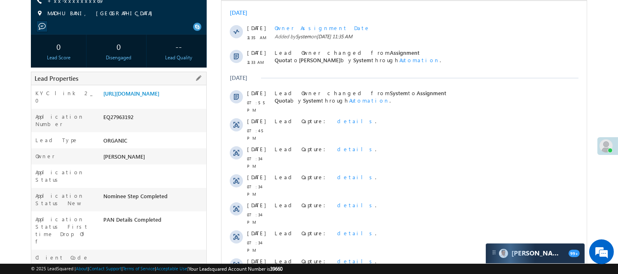
click at [114, 124] on div "EQ27963192" at bounding box center [153, 119] width 105 height 12
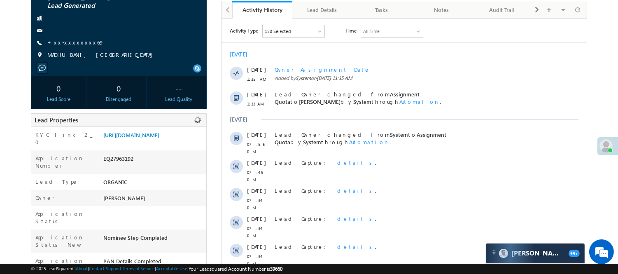
scroll to position [46, 0]
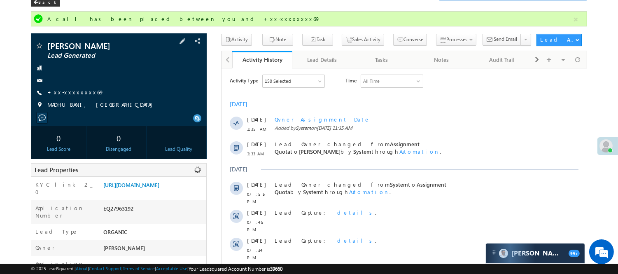
click at [56, 97] on div "Raushan Kumar Ram Lead Generated +xx-xxxxxxxx69 MADHUBANI, BIHAR" at bounding box center [118, 78] width 167 height 72
click at [64, 91] on link "+xx-xxxxxxxx69" at bounding box center [75, 91] width 57 height 7
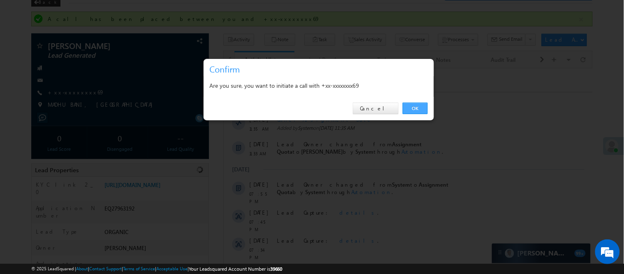
click at [409, 108] on link "OK" at bounding box center [415, 108] width 25 height 12
click at [411, 107] on div "Today 29 Aug 11:35 AM Owner Assignment Date Added by System on 29 Aug 2025 11:3…" at bounding box center [407, 245] width 369 height 298
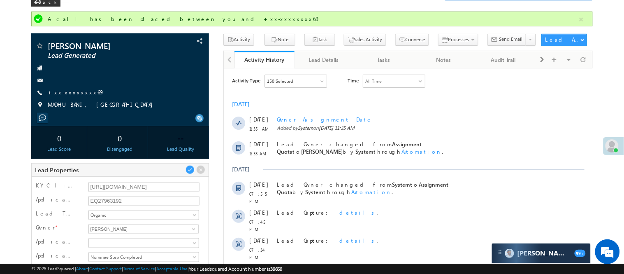
click at [414, 107] on div "Today 29 Aug 11:35 AM Owner Assignment Date Added by System on 29 Aug 2025 11:3…" at bounding box center [407, 245] width 369 height 298
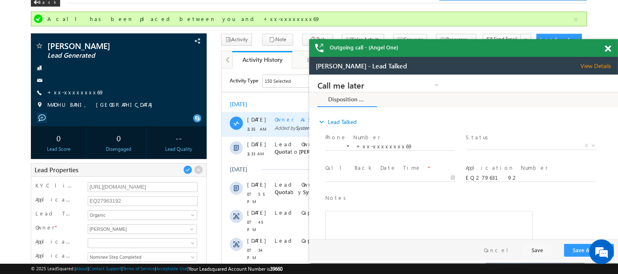
scroll to position [0, 0]
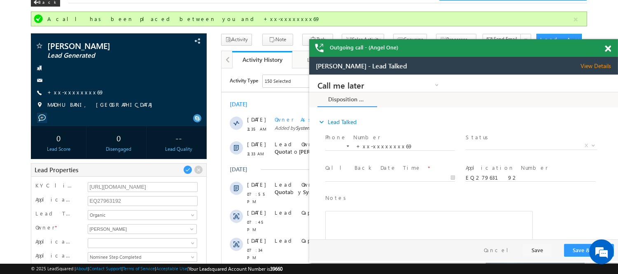
click at [605, 49] on span at bounding box center [607, 48] width 6 height 7
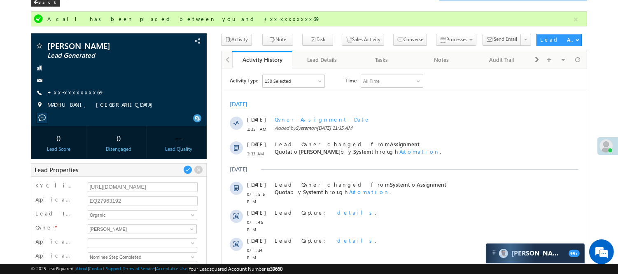
click at [112, 195] on div "EQ27963192" at bounding box center [143, 201] width 114 height 12
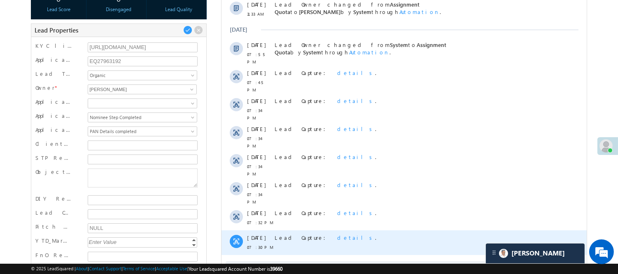
scroll to position [228, 0]
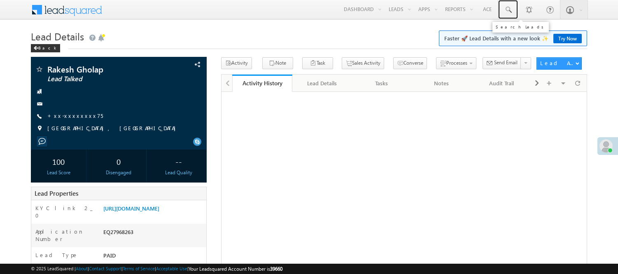
drag, startPoint x: 0, startPoint y: 0, endPoint x: 513, endPoint y: 27, distance: 513.4
click at [504, 6] on span at bounding box center [508, 10] width 8 height 8
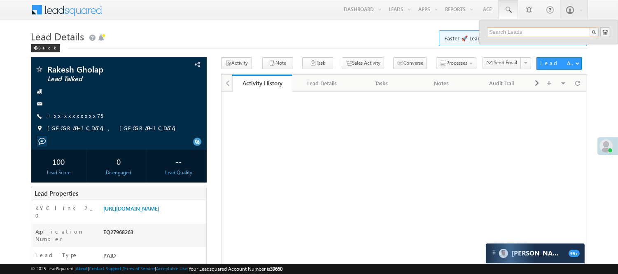
click at [516, 30] on input "text" at bounding box center [543, 32] width 112 height 10
paste input "EQ27963192"
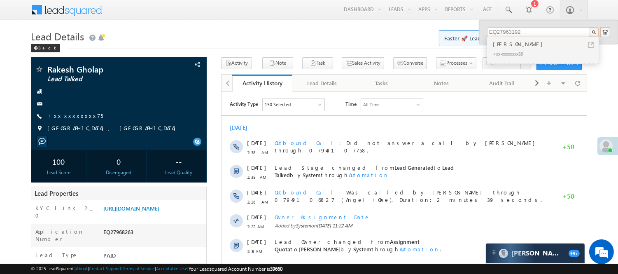
type input "EQ27963192"
click at [511, 47] on div "Raushan Kumar Ram" at bounding box center [546, 43] width 110 height 9
click at [517, 49] on div "+xx-xxxxxxxx69" at bounding box center [546, 54] width 110 height 10
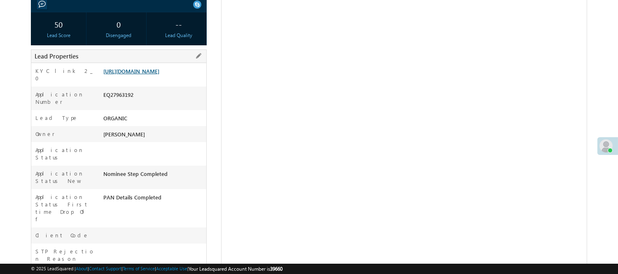
scroll to position [138, 0]
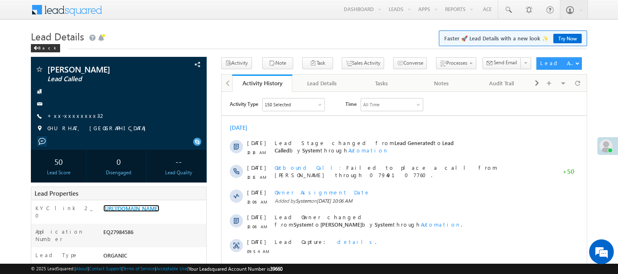
click at [136, 211] on link "[URL][DOMAIN_NAME]" at bounding box center [131, 207] width 56 height 7
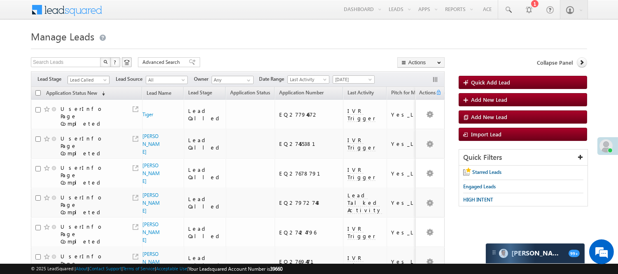
click at [89, 79] on span "Lead Called" at bounding box center [87, 79] width 39 height 7
click at [94, 101] on link "Lead Generated" at bounding box center [89, 96] width 42 height 7
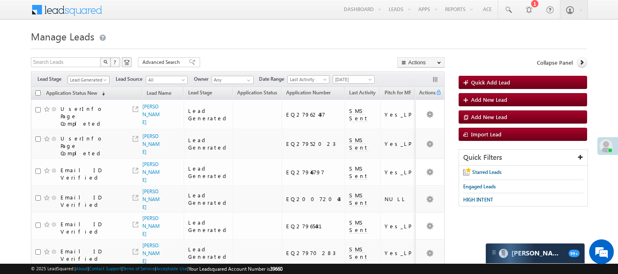
click at [86, 81] on span "Lead Generated" at bounding box center [87, 79] width 39 height 7
click at [80, 141] on link "Code Generated" at bounding box center [89, 138] width 42 height 7
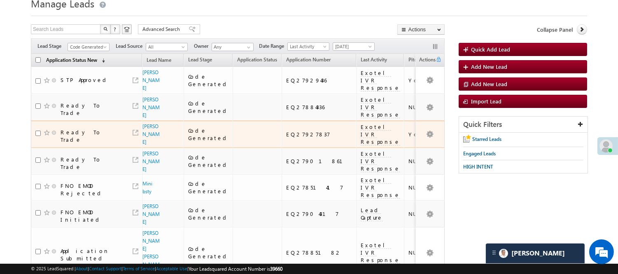
scroll to position [0, 0]
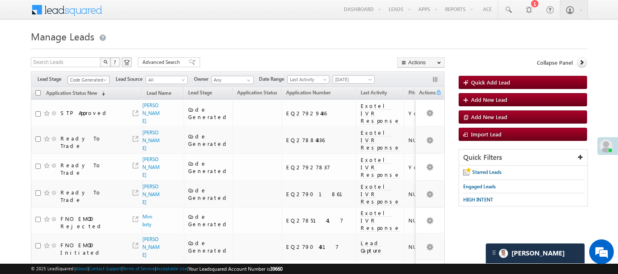
click at [90, 79] on span "Code Generated" at bounding box center [87, 79] width 39 height 7
click at [95, 137] on link "Lead Called" at bounding box center [89, 132] width 42 height 7
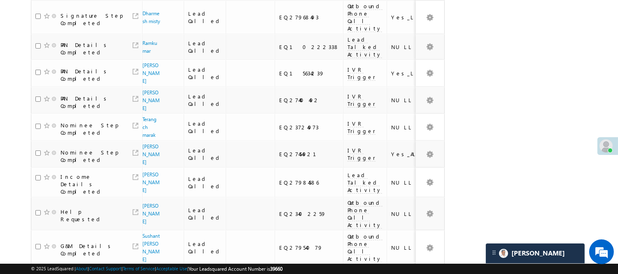
scroll to position [565, 0]
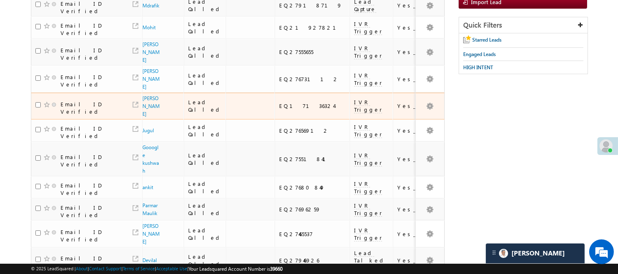
scroll to position [2, 0]
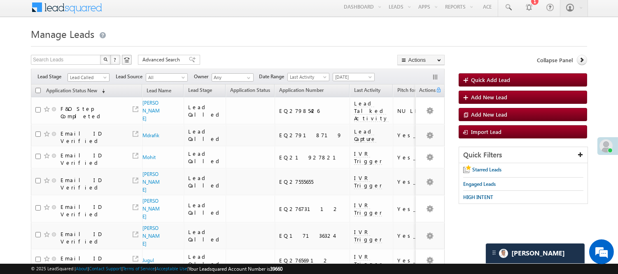
click at [99, 79] on span "Lead Called" at bounding box center [87, 77] width 39 height 7
click at [100, 118] on link "Lead Talked" at bounding box center [89, 114] width 42 height 7
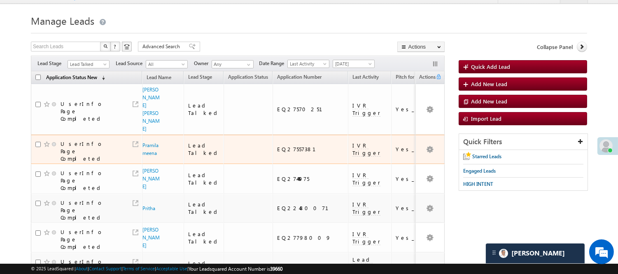
scroll to position [0, 0]
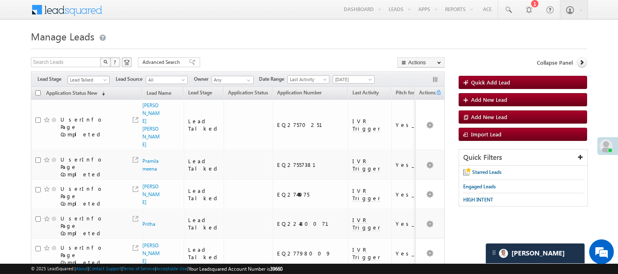
click at [93, 77] on span "Lead Talked" at bounding box center [87, 79] width 39 height 7
click at [88, 116] on link "Lead Talked - Pitch Not Done" at bounding box center [89, 109] width 42 height 15
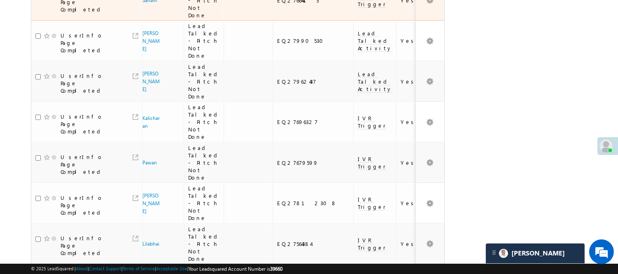
scroll to position [320, 0]
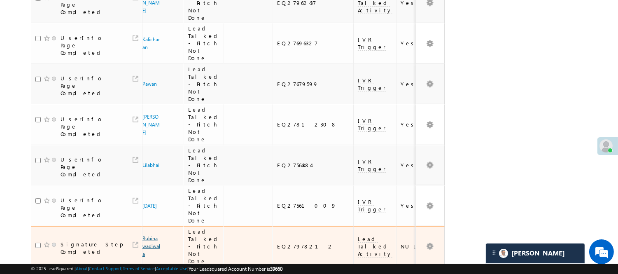
click at [145, 235] on link "Rubina wadiwala" at bounding box center [151, 246] width 18 height 22
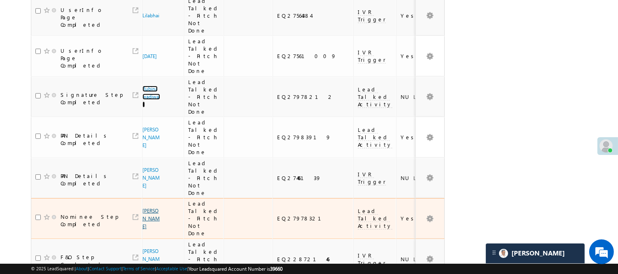
scroll to position [548, 0]
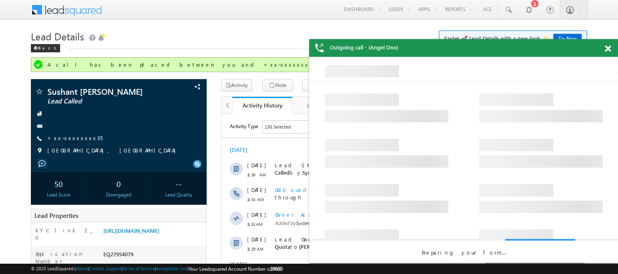
click at [605, 48] on span at bounding box center [607, 48] width 6 height 7
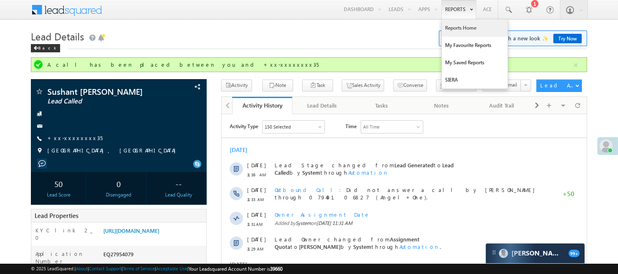
click at [463, 35] on link "Reports Home" at bounding box center [474, 27] width 66 height 17
click at [458, 30] on link "Reports Home" at bounding box center [474, 27] width 66 height 17
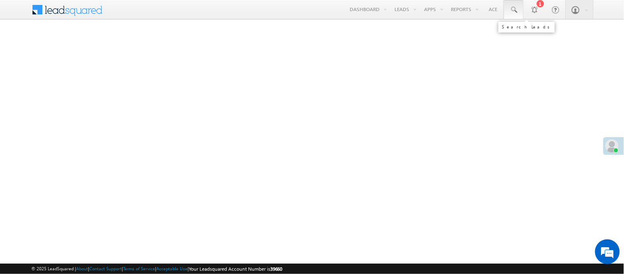
click at [518, 11] on link at bounding box center [514, 9] width 20 height 19
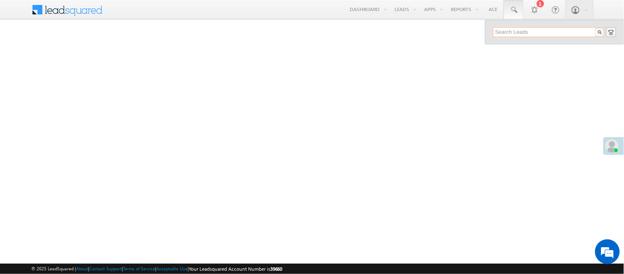
click at [517, 28] on input "text" at bounding box center [549, 32] width 112 height 10
paste input "EQ27962437"
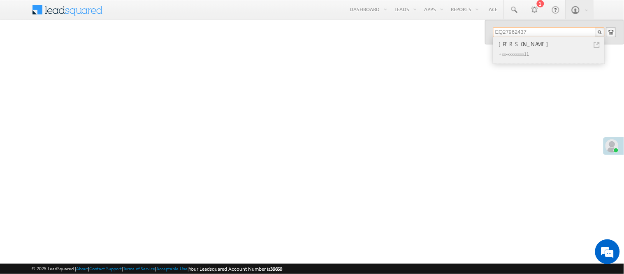
type input "EQ27962437"
click at [523, 41] on div "[PERSON_NAME]" at bounding box center [552, 43] width 110 height 9
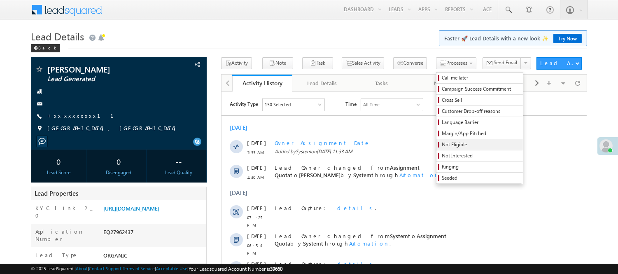
click at [443, 147] on span "Not Eligible" at bounding box center [480, 144] width 78 height 7
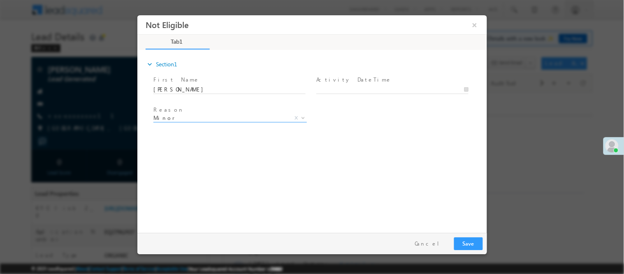
click at [211, 115] on span "Minor" at bounding box center [220, 117] width 134 height 7
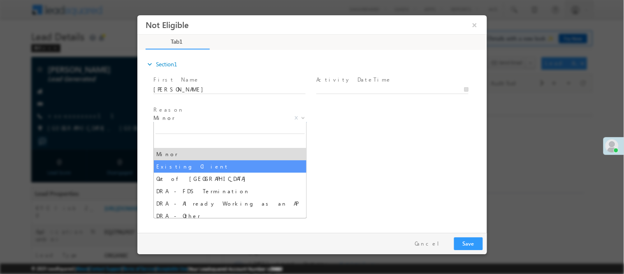
select select "Existing Client"
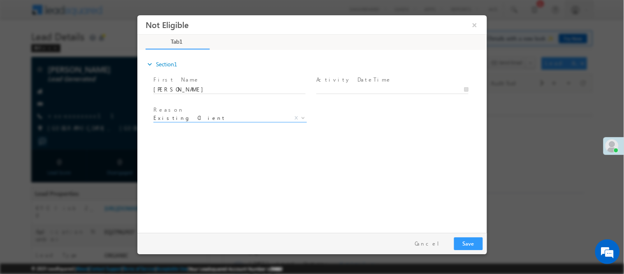
click at [345, 154] on div "expand_more Section1 First Name *" at bounding box center [314, 140] width 346 height 178
click at [363, 81] on span "Activity DateTime *" at bounding box center [392, 79] width 152 height 9
type input "08/29/25 11:59 AM"
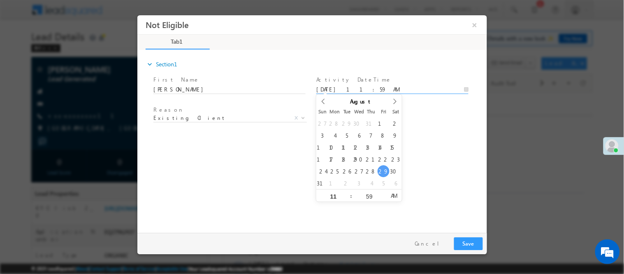
click at [362, 89] on input "08/29/25 11:59 AM" at bounding box center [392, 89] width 152 height 8
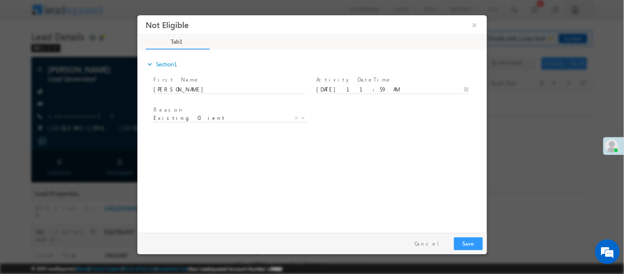
click at [404, 174] on div "expand_more Section1 First Name *" at bounding box center [314, 140] width 346 height 178
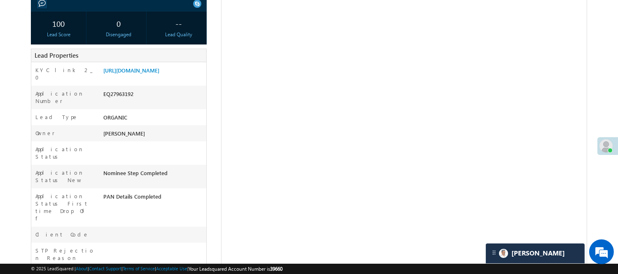
scroll to position [138, 0]
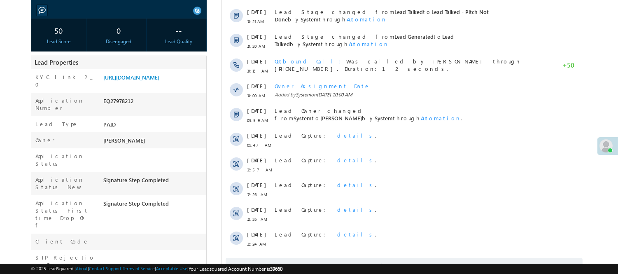
scroll to position [137, 0]
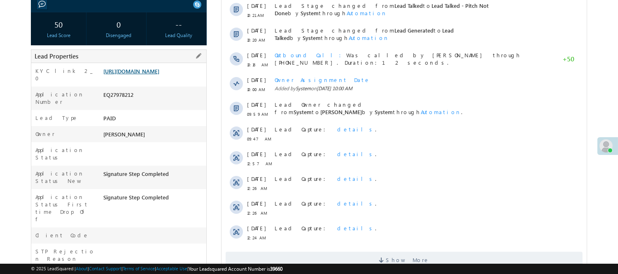
click at [140, 74] on link "[URL][DOMAIN_NAME]" at bounding box center [131, 70] width 56 height 7
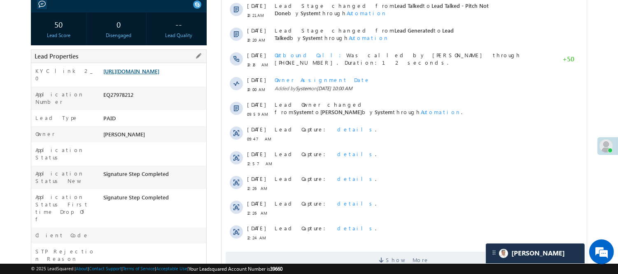
scroll to position [0, 0]
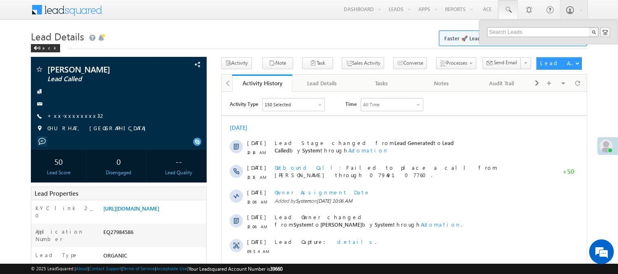
click at [524, 29] on input "text" at bounding box center [543, 32] width 112 height 10
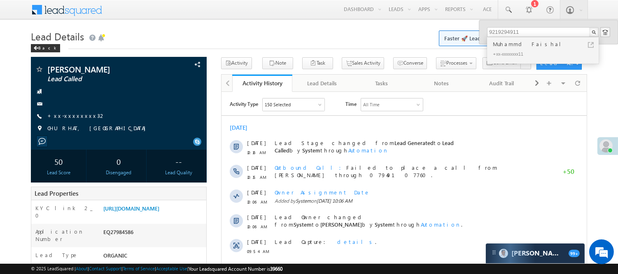
drag, startPoint x: 525, startPoint y: 33, endPoint x: 446, endPoint y: 30, distance: 78.6
type input "9219294911"
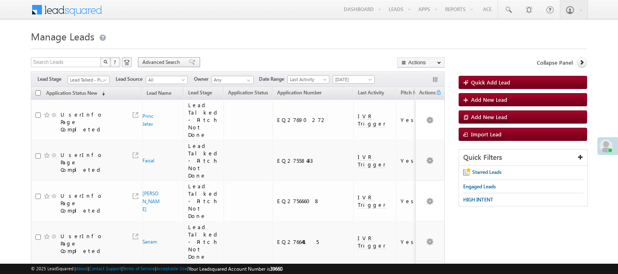
click at [176, 58] on div "Advanced Search" at bounding box center [169, 62] width 62 height 10
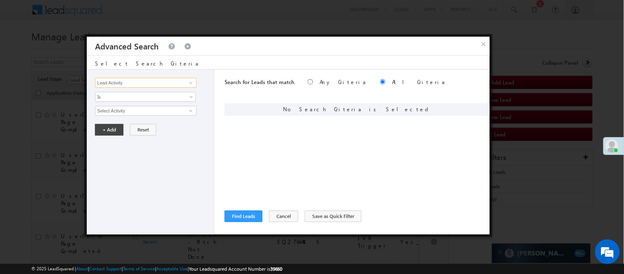
click at [153, 84] on input "Lead Activity" at bounding box center [145, 83] width 101 height 10
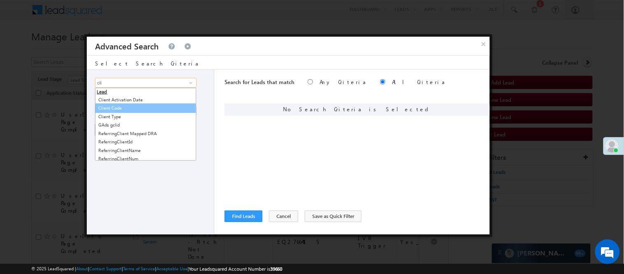
click at [118, 109] on link "Client Code" at bounding box center [145, 107] width 101 height 9
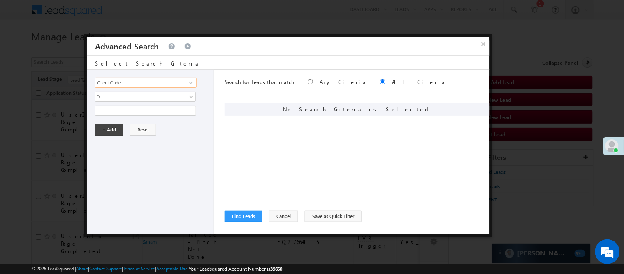
type input "Client Code"
click at [116, 102] on div "Lead Activity Task Sales Group Prospect Id WA Last Message Timestamp 4th Day Di…" at bounding box center [151, 152] width 128 height 165
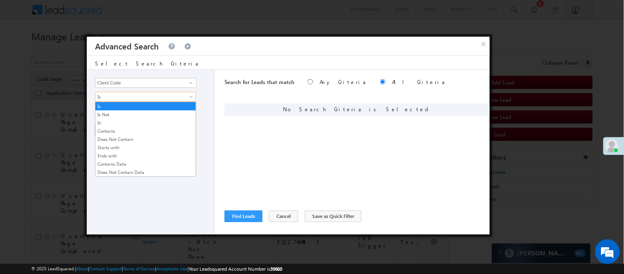
click at [121, 94] on span "Is" at bounding box center [139, 96] width 89 height 7
click at [118, 171] on link "Does Not Contain Data" at bounding box center [145, 171] width 100 height 7
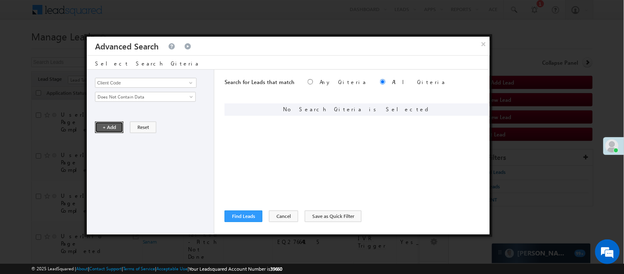
click at [107, 129] on button "+ Add" at bounding box center [109, 127] width 28 height 12
click at [178, 82] on input "Lead Activity" at bounding box center [145, 83] width 101 height 10
click at [194, 83] on span at bounding box center [191, 82] width 7 height 7
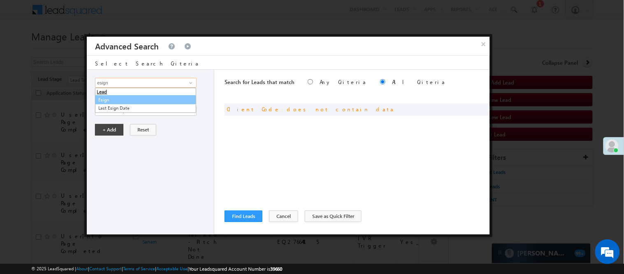
click at [133, 93] on li "Lead" at bounding box center [145, 91] width 100 height 7
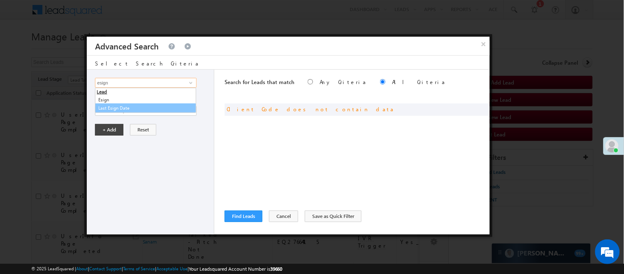
type input "esign"
click at [165, 122] on div "Lead Activity Task Sales Group Prospect Id WA Last Message Timestamp 4th Day Di…" at bounding box center [151, 152] width 128 height 165
click at [142, 110] on input "Select Activity" at bounding box center [145, 111] width 101 height 10
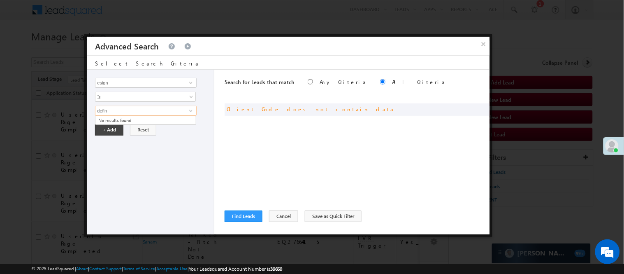
type input "defin"
click at [194, 81] on span at bounding box center [191, 82] width 7 height 7
click at [194, 81] on link at bounding box center [190, 83] width 10 height 8
click at [191, 81] on span at bounding box center [191, 82] width 7 height 7
click at [184, 81] on input "esign" at bounding box center [145, 83] width 101 height 10
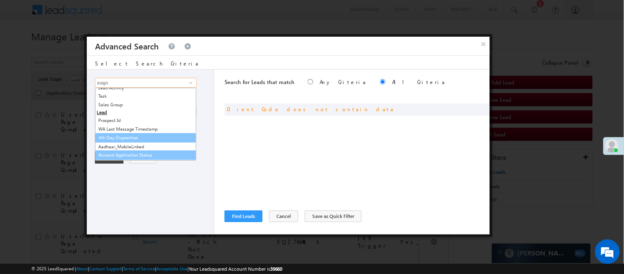
scroll to position [21, 0]
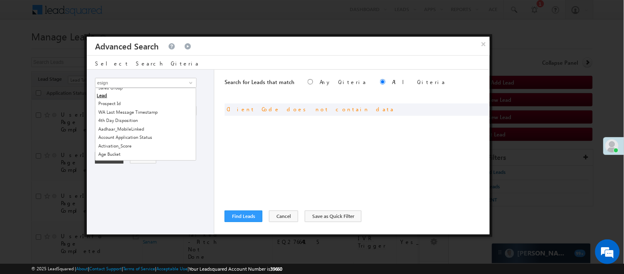
click at [151, 180] on div "Lead Activity Task Sales Group Prospect Id WA Last Message Timestamp 4th Day Di…" at bounding box center [151, 152] width 128 height 165
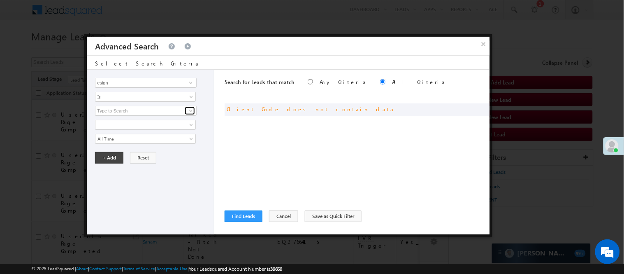
click at [189, 107] on span at bounding box center [191, 110] width 7 height 7
type input "defi"
click at [172, 113] on input "defi" at bounding box center [145, 111] width 101 height 10
click at [183, 109] on input "defi" at bounding box center [145, 111] width 101 height 10
click at [487, 42] on button "×" at bounding box center [484, 44] width 14 height 14
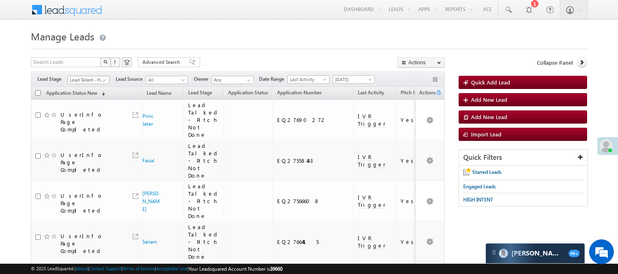
click at [89, 79] on span "Lead Talked - Pitch Not Done" at bounding box center [87, 79] width 39 height 7
click at [85, 99] on link "Lead Generated" at bounding box center [89, 96] width 42 height 7
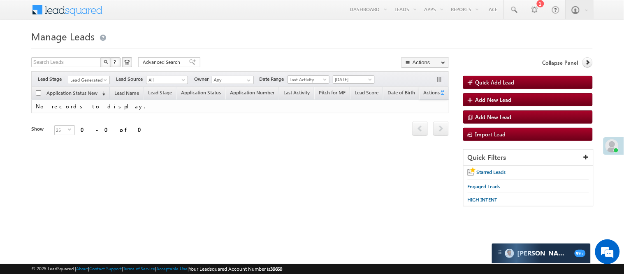
click at [93, 80] on span "Lead Generated" at bounding box center [87, 79] width 39 height 7
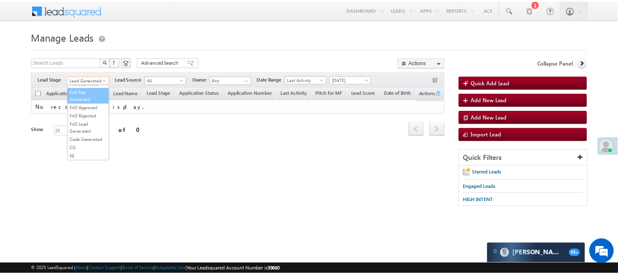
scroll to position [91, 0]
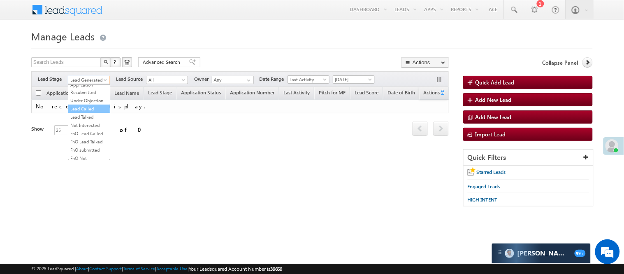
click at [81, 112] on link "Lead Called" at bounding box center [89, 108] width 42 height 7
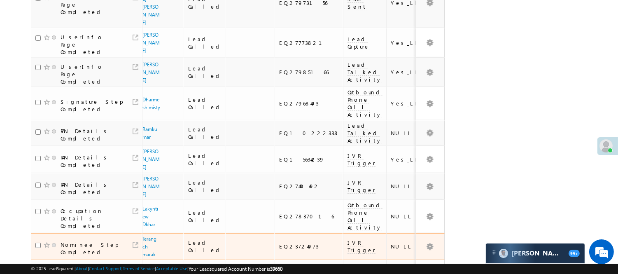
scroll to position [564, 0]
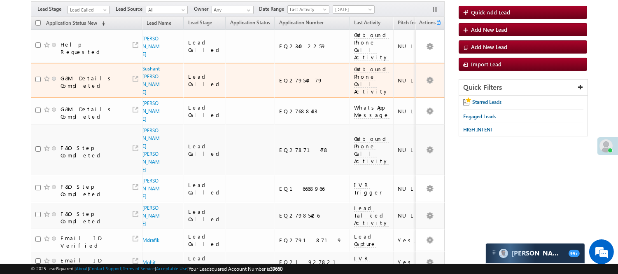
scroll to position [60, 0]
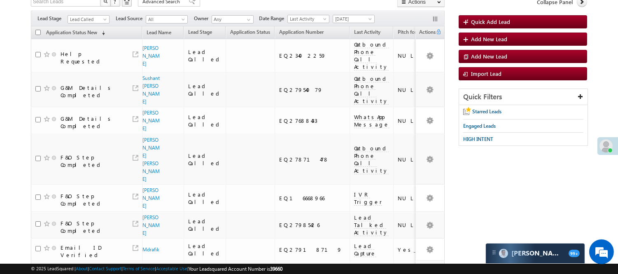
click at [98, 16] on span "Lead Called" at bounding box center [87, 19] width 39 height 7
click at [91, 40] on link "Lead Generated" at bounding box center [89, 36] width 42 height 7
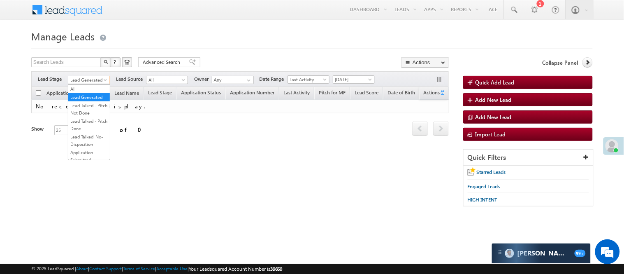
click at [88, 79] on span "Lead Generated" at bounding box center [87, 79] width 39 height 7
click at [90, 109] on link "Lead Talked - Pitch Not Done" at bounding box center [89, 109] width 42 height 15
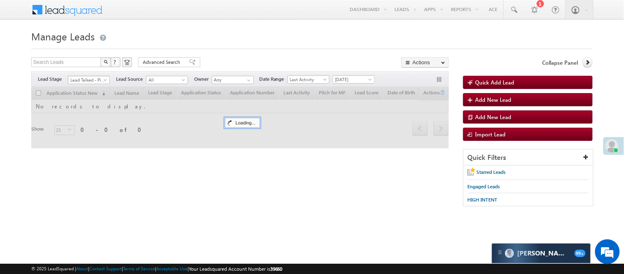
click at [105, 77] on span "Lead Talked - Pitch Not Done" at bounding box center [87, 79] width 39 height 7
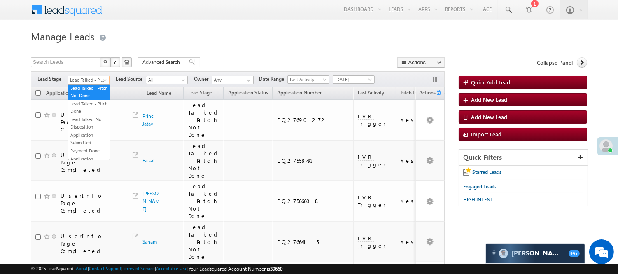
scroll to position [204, 0]
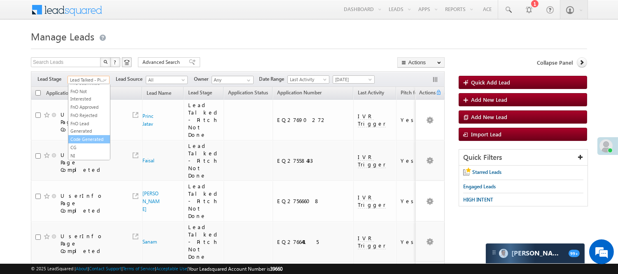
click at [80, 137] on link "Code Generated" at bounding box center [89, 138] width 42 height 7
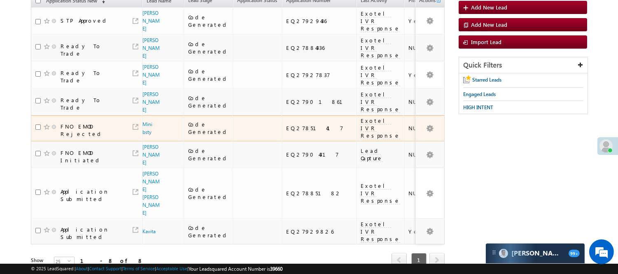
scroll to position [46, 0]
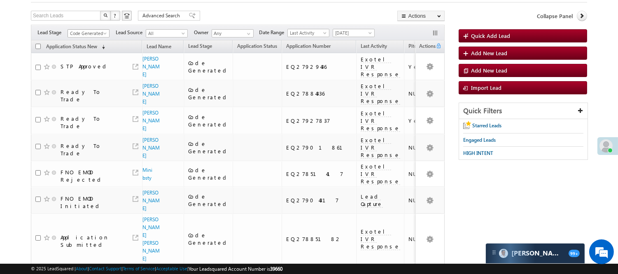
click at [88, 32] on span "Code Generated" at bounding box center [87, 33] width 39 height 7
click at [86, 28] on link "Lead Talked" at bounding box center [89, 24] width 42 height 7
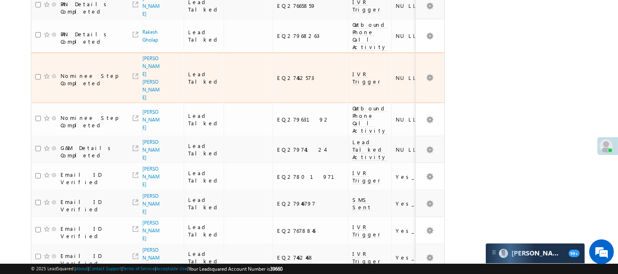
scroll to position [275, 0]
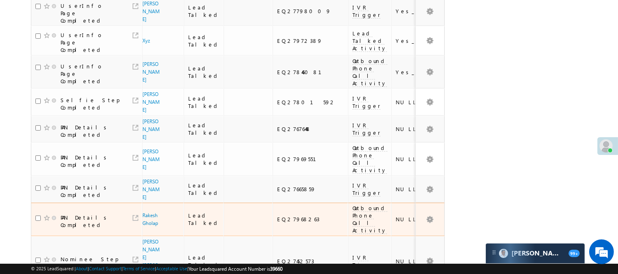
click at [34, 202] on td "PAN Details Completed" at bounding box center [86, 218] width 111 height 33
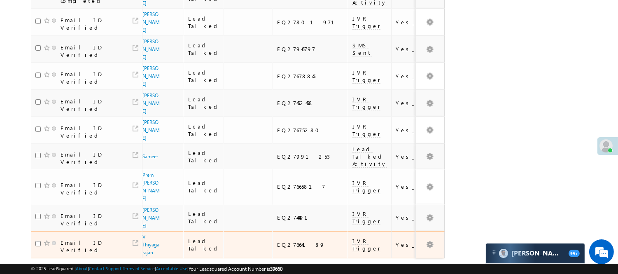
scroll to position [614, 0]
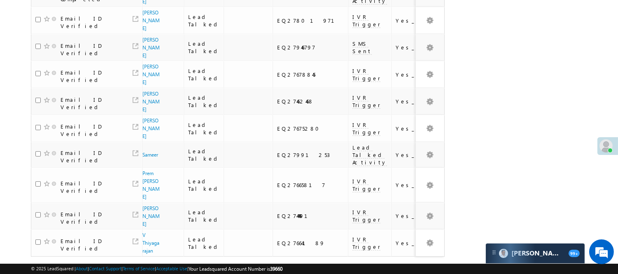
click at [416, 265] on link "2" at bounding box center [418, 272] width 15 height 14
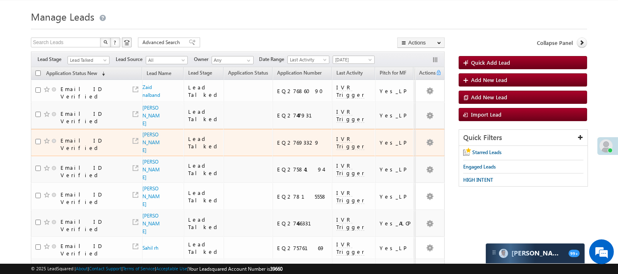
scroll to position [0, 0]
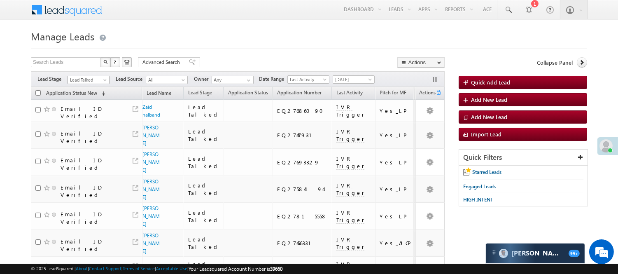
click at [106, 77] on span "Lead Talked" at bounding box center [87, 79] width 39 height 7
click at [87, 67] on link "Lead Called" at bounding box center [89, 62] width 42 height 7
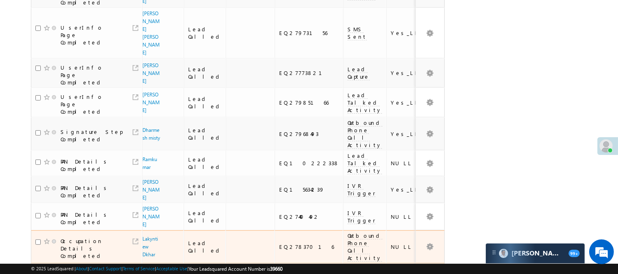
scroll to position [556, 0]
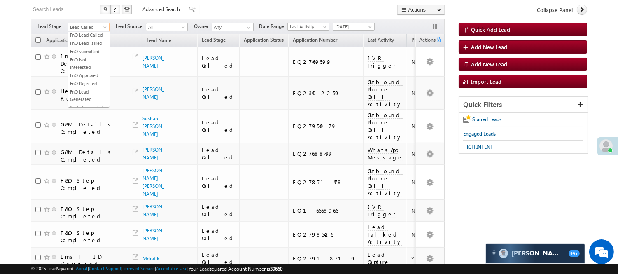
scroll to position [134, 0]
click at [95, 28] on span "Lead Called" at bounding box center [87, 26] width 39 height 7
click at [94, 44] on link "Lead Generated" at bounding box center [89, 44] width 42 height 7
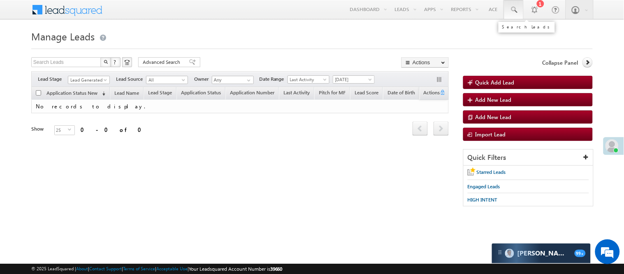
click at [505, 13] on link at bounding box center [514, 9] width 20 height 19
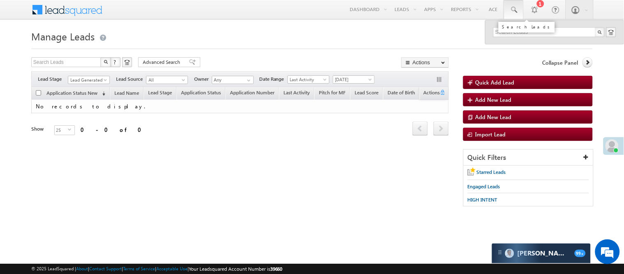
click at [518, 10] on span at bounding box center [514, 10] width 8 height 8
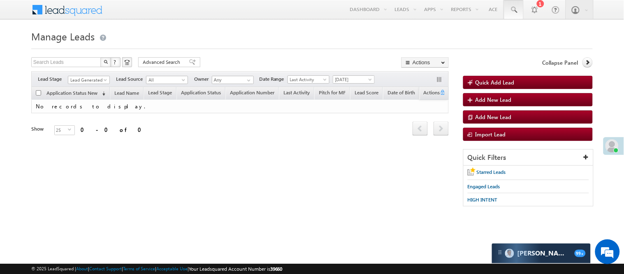
click at [521, 9] on link at bounding box center [514, 9] width 20 height 19
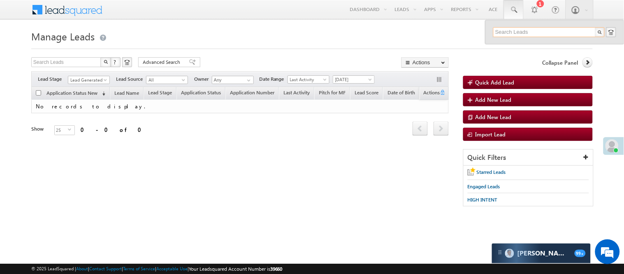
click at [523, 29] on input "text" at bounding box center [549, 32] width 112 height 10
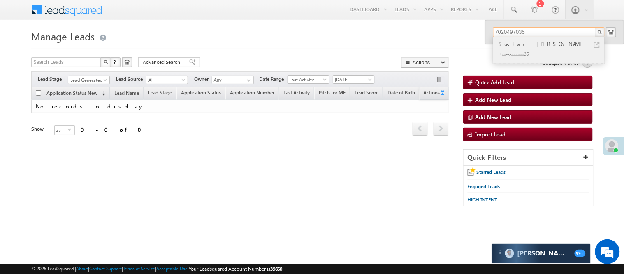
type input "7020497035"
click at [527, 41] on div "Sushant [PERSON_NAME]" at bounding box center [552, 43] width 110 height 9
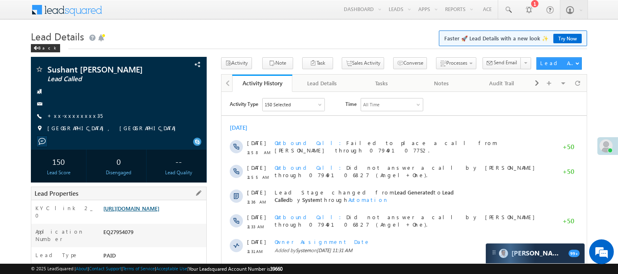
click at [159, 211] on link "https://angelbroking1-pk3em7sa.customui-test.leadsquared.com?leadId=c1786806-08…" at bounding box center [131, 207] width 56 height 7
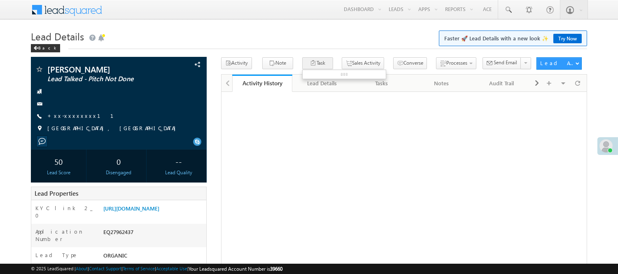
scroll to position [183, 0]
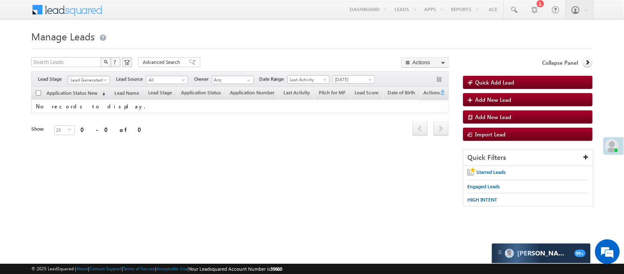
click at [98, 79] on span "Lead Generated" at bounding box center [87, 79] width 39 height 7
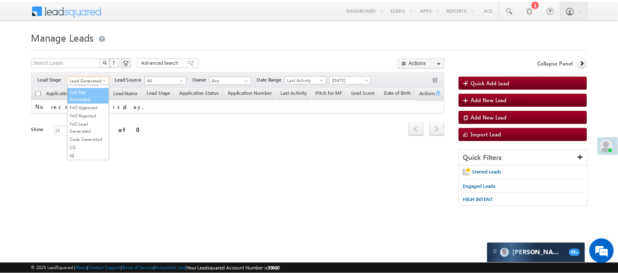
scroll to position [204, 0]
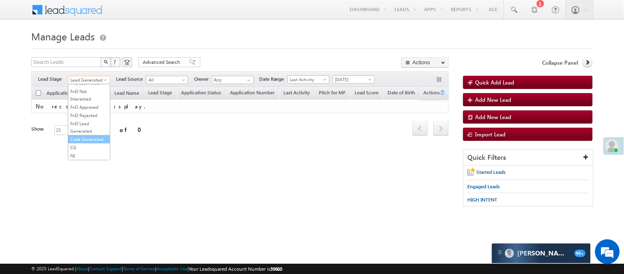
click at [90, 135] on link "Code Generated" at bounding box center [89, 138] width 42 height 7
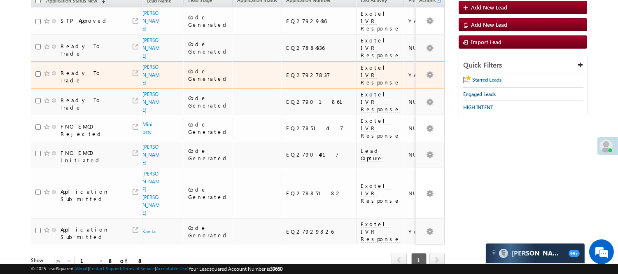
scroll to position [0, 0]
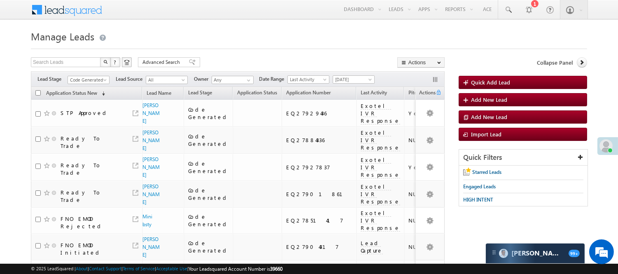
click at [104, 75] on span "Code Generated" at bounding box center [88, 78] width 42 height 7
click at [80, 81] on span "Code Generated" at bounding box center [87, 79] width 39 height 7
click at [89, 100] on link "Lead Generated" at bounding box center [89, 96] width 42 height 7
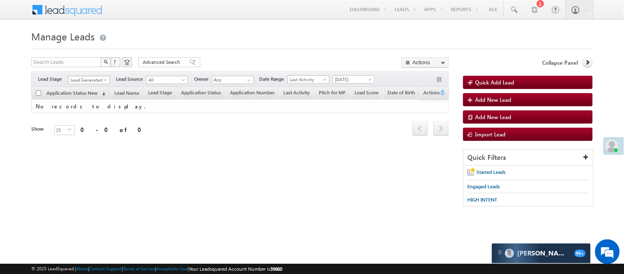
click at [93, 78] on span "Lead Generated" at bounding box center [87, 79] width 39 height 7
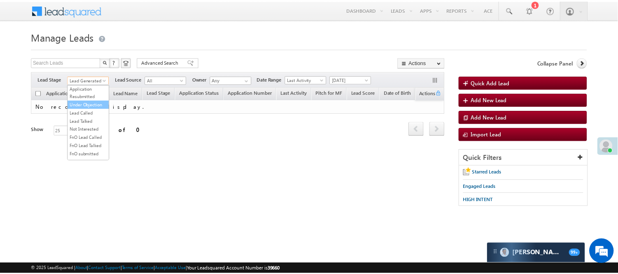
scroll to position [91, 0]
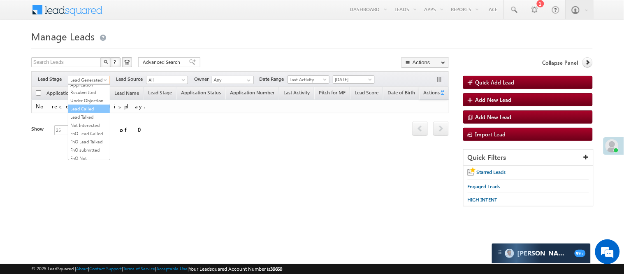
click at [95, 112] on link "Lead Called" at bounding box center [89, 108] width 42 height 7
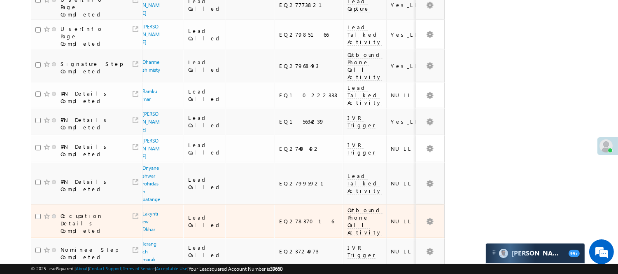
scroll to position [592, 0]
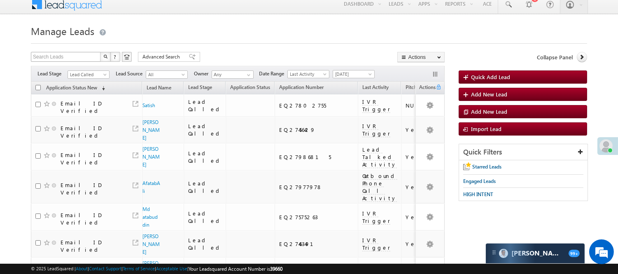
scroll to position [0, 0]
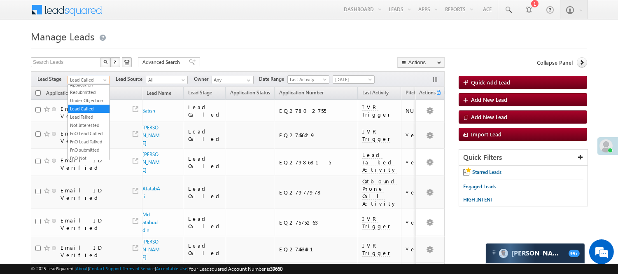
click at [101, 83] on span "Lead Called" at bounding box center [87, 79] width 39 height 7
click at [95, 101] on link "Lead Generated" at bounding box center [89, 96] width 42 height 7
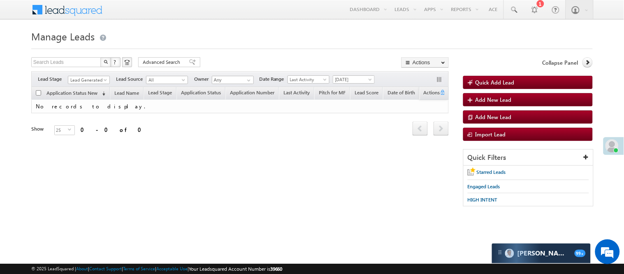
click at [100, 75] on span "Lead Generated" at bounding box center [89, 78] width 42 height 7
click at [100, 77] on span "Lead Generated" at bounding box center [87, 79] width 39 height 7
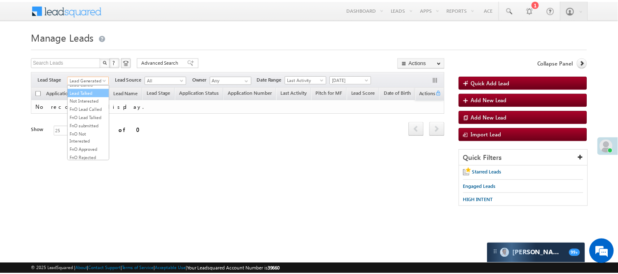
scroll to position [113, 0]
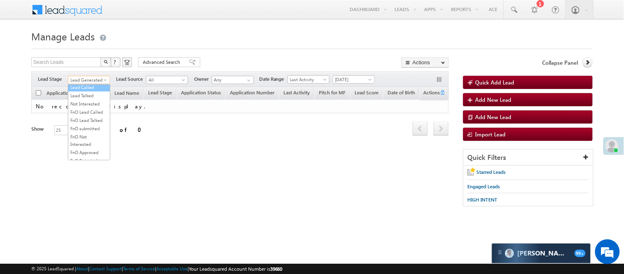
click at [91, 91] on link "Lead Called" at bounding box center [89, 87] width 42 height 7
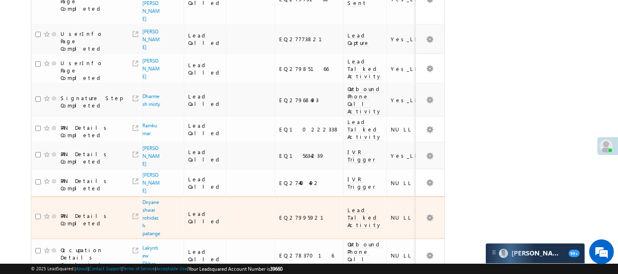
scroll to position [548, 0]
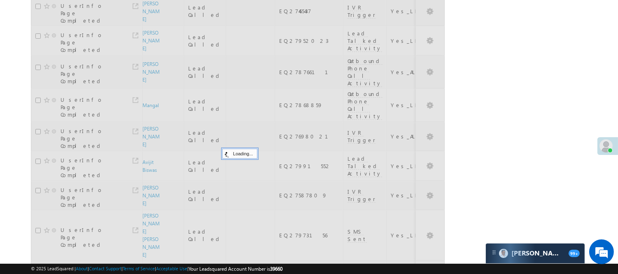
scroll to position [69, 0]
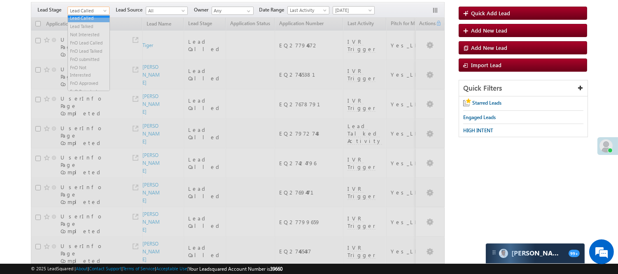
click at [102, 8] on span "Lead Called" at bounding box center [87, 10] width 39 height 7
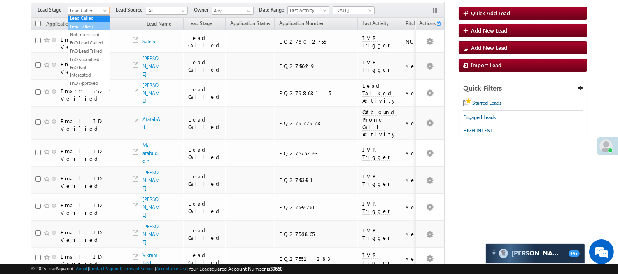
scroll to position [0, 0]
click at [81, 38] on ul "All Lead Generated Lead Talked - Pitch Not Done Lead Talked - Pitch Done Lead T…" at bounding box center [88, 53] width 42 height 76
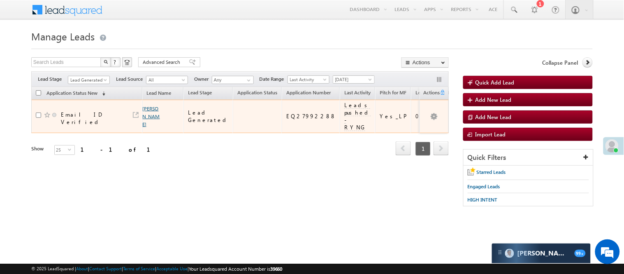
click at [146, 105] on link "Sachin Kumar" at bounding box center [151, 116] width 17 height 22
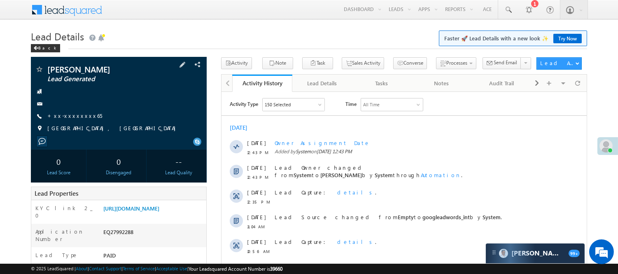
click at [73, 110] on div "Sachin Kumar Lead Generated +xx-xxxxxxxx65" at bounding box center [118, 101] width 167 height 72
click at [73, 113] on link "+xx-xxxxxxxx65" at bounding box center [74, 115] width 55 height 7
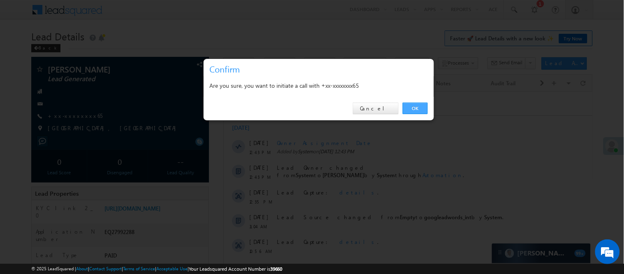
click at [410, 107] on link "OK" at bounding box center [415, 108] width 25 height 12
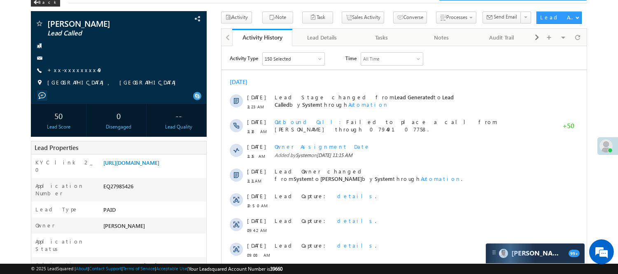
scroll to position [285, 0]
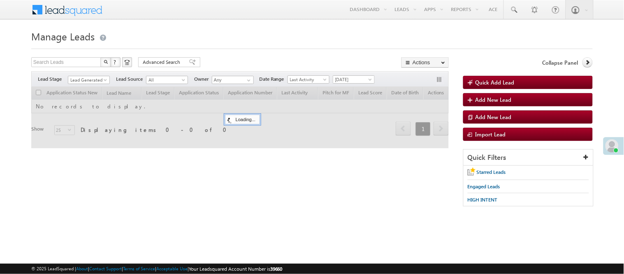
click at [93, 79] on span "Lead Generated" at bounding box center [87, 79] width 39 height 7
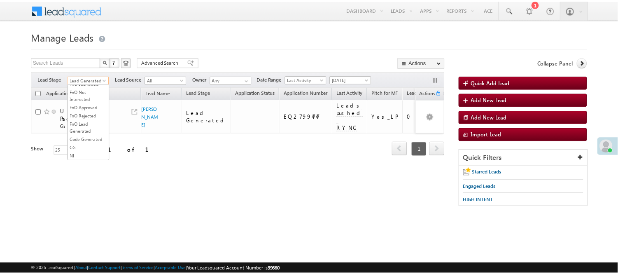
scroll to position [204, 0]
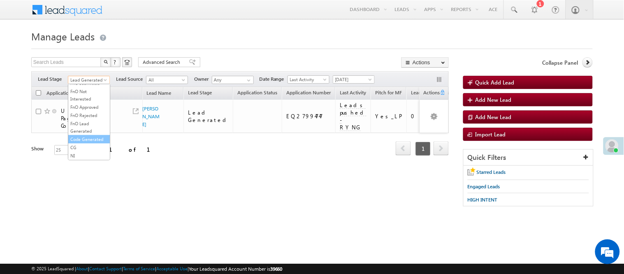
click at [93, 139] on link "Code Generated" at bounding box center [89, 138] width 42 height 7
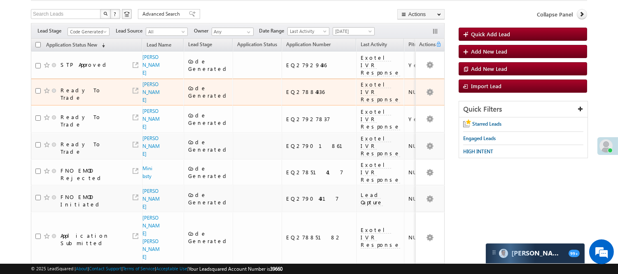
scroll to position [0, 0]
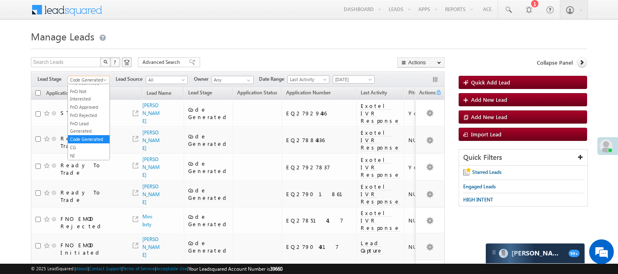
click at [89, 79] on span "Code Generated" at bounding box center [87, 79] width 39 height 7
click at [84, 91] on link "Lead Called" at bounding box center [89, 87] width 42 height 7
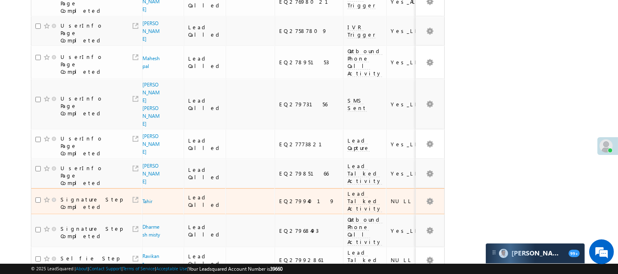
scroll to position [538, 0]
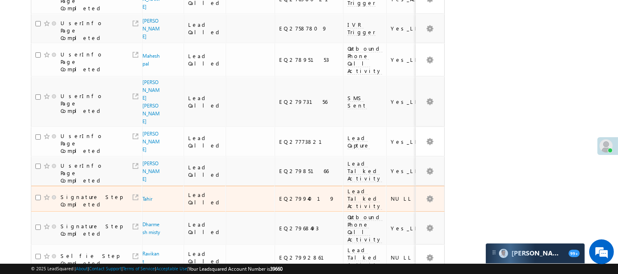
click at [146, 186] on td "Tahir" at bounding box center [163, 199] width 42 height 26
click at [143, 195] on link "Tahir" at bounding box center [147, 198] width 10 height 6
click at [145, 195] on link "Tahir" at bounding box center [147, 198] width 10 height 6
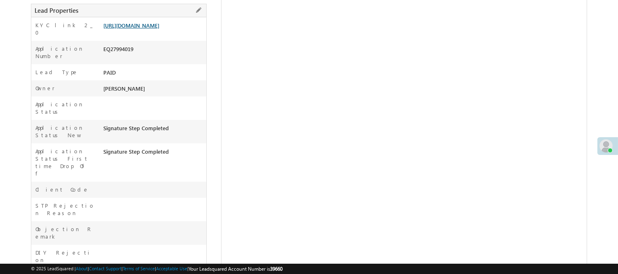
scroll to position [183, 0]
click at [143, 29] on link "[URL][DOMAIN_NAME]" at bounding box center [131, 25] width 56 height 7
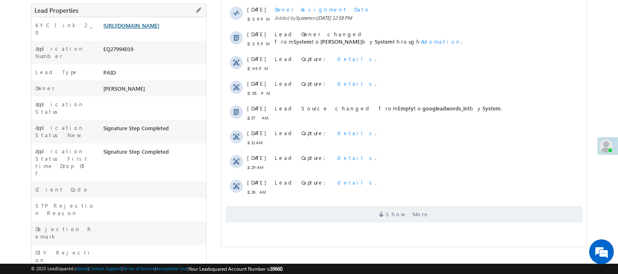
scroll to position [0, 0]
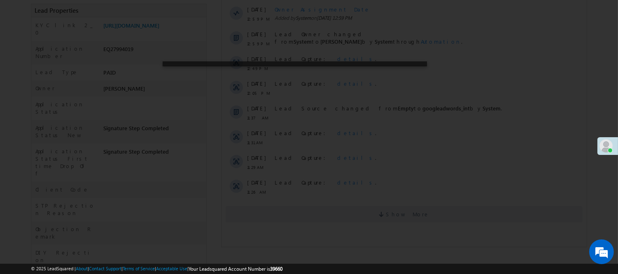
click at [65, 114] on div at bounding box center [309, 137] width 618 height 274
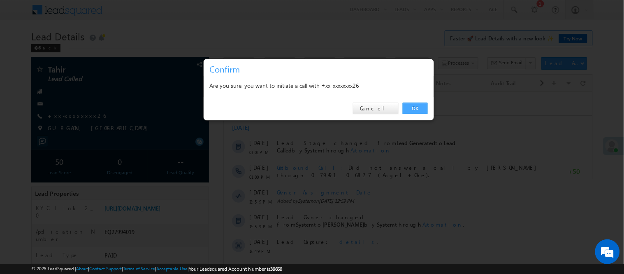
click at [416, 107] on link "OK" at bounding box center [415, 108] width 25 height 12
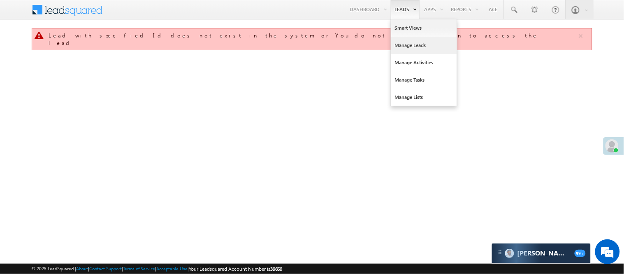
click at [404, 42] on link "Manage Leads" at bounding box center [424, 45] width 66 height 17
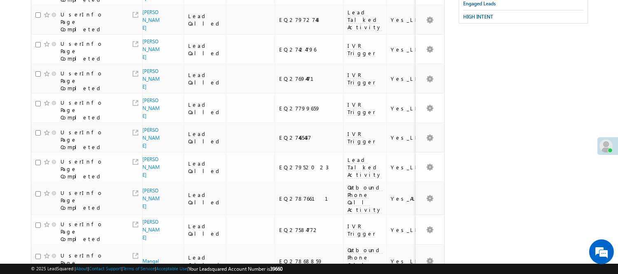
scroll to position [538, 0]
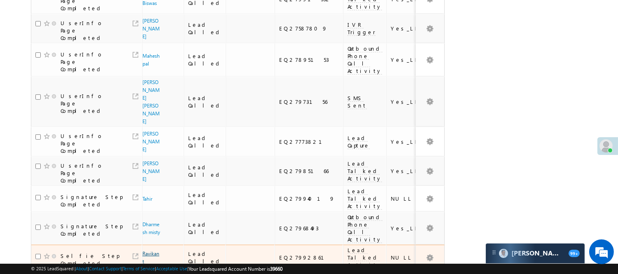
click at [147, 250] on link "Ravikant" at bounding box center [150, 257] width 17 height 14
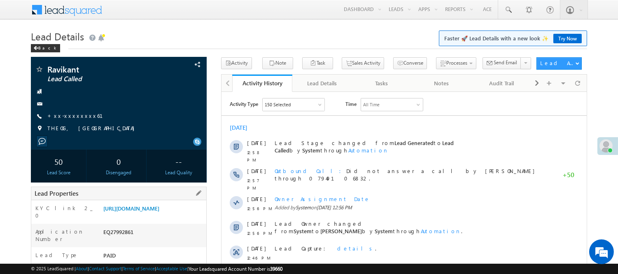
scroll to position [137, 0]
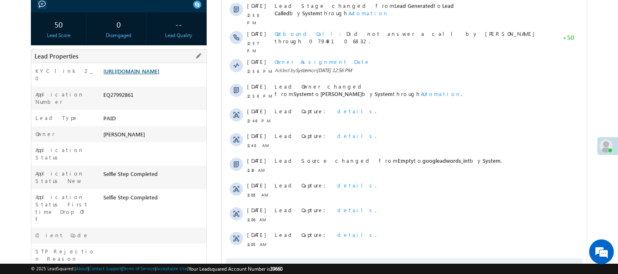
click at [144, 74] on link "[URL][DOMAIN_NAME]" at bounding box center [131, 70] width 56 height 7
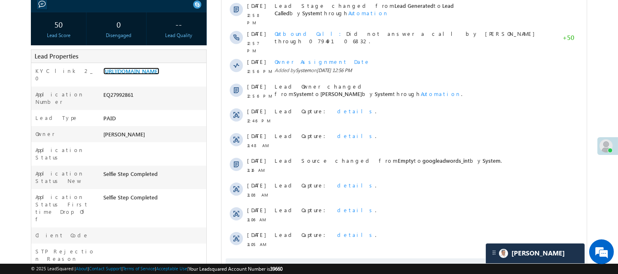
scroll to position [46, 0]
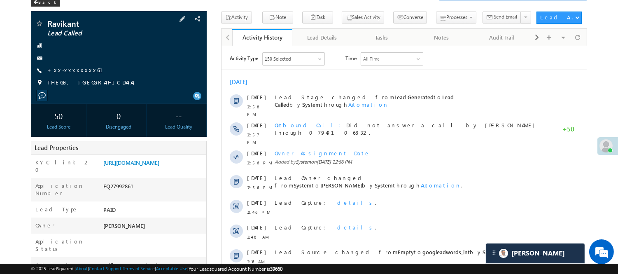
click at [77, 62] on div at bounding box center [118, 58] width 167 height 8
click at [74, 65] on div "Ravikant Lead Called +xx-xxxxxxxx61" at bounding box center [118, 55] width 167 height 72
click at [74, 71] on link "+xx-xxxxxxxx61" at bounding box center [79, 69] width 65 height 7
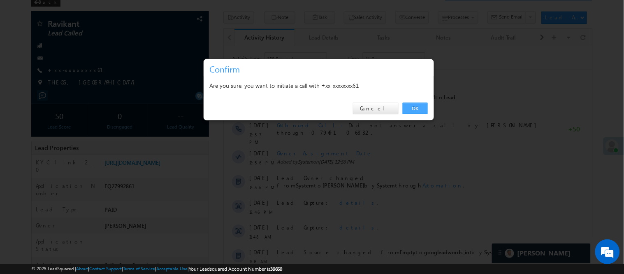
drag, startPoint x: 409, startPoint y: 105, endPoint x: 186, endPoint y: 57, distance: 227.3
click at [409, 105] on link "OK" at bounding box center [415, 108] width 25 height 12
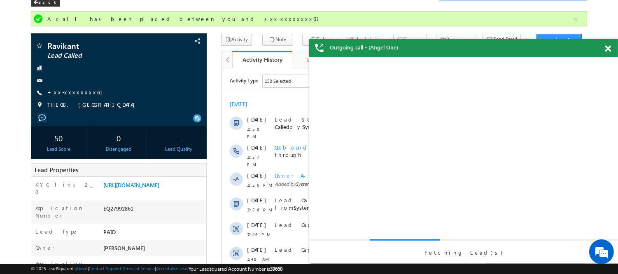
click at [613, 47] on div at bounding box center [611, 47] width 11 height 16
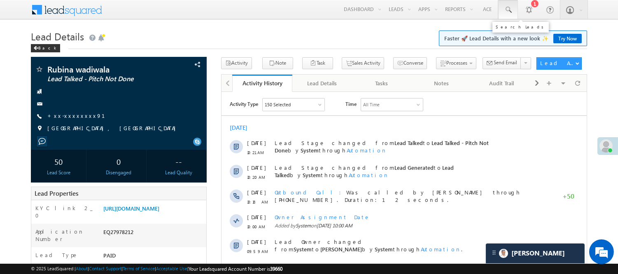
click at [509, 11] on span at bounding box center [508, 10] width 8 height 8
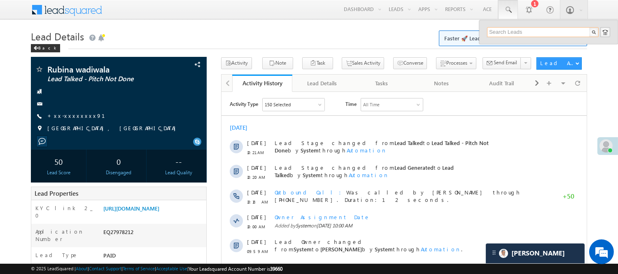
click at [519, 32] on input "text" at bounding box center [543, 32] width 112 height 10
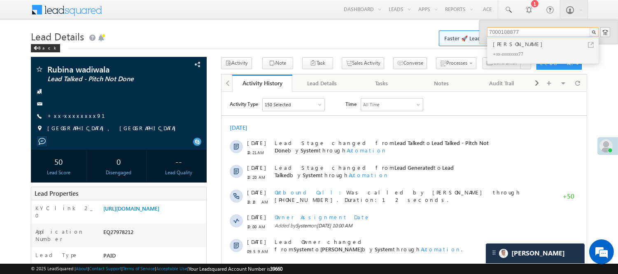
type input "7000108877"
click at [510, 46] on div "Devious Adiley" at bounding box center [546, 43] width 110 height 9
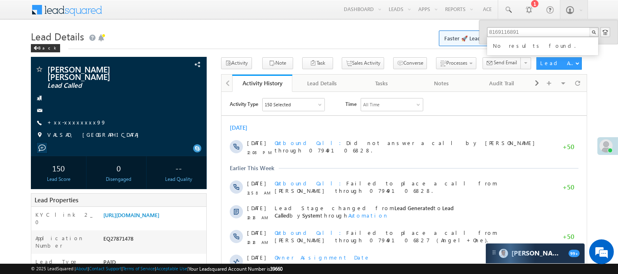
click at [509, 28] on input "8169116891" at bounding box center [543, 32] width 112 height 10
click at [525, 32] on input "8169115891" at bounding box center [543, 32] width 112 height 10
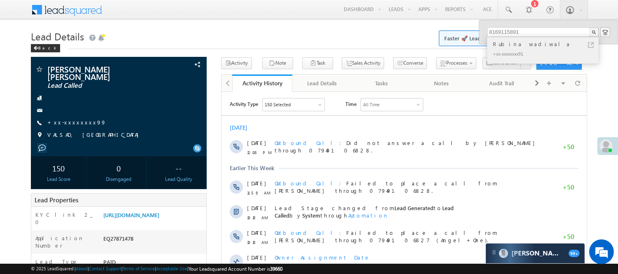
type input "8169115891"
click at [520, 44] on div "Rubina wadiwala" at bounding box center [546, 43] width 110 height 9
click at [516, 50] on div "+xx-xxxxxxxx91" at bounding box center [546, 54] width 110 height 10
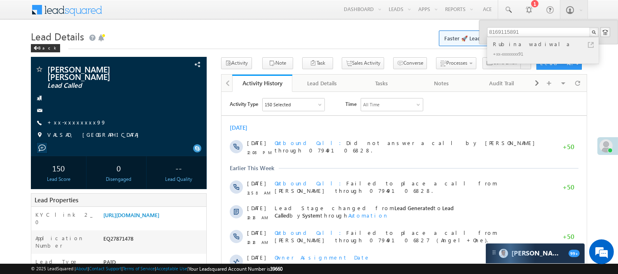
click at [507, 51] on div "+xx-xxxxxxxx91" at bounding box center [546, 54] width 110 height 10
click at [506, 43] on div "Rubina wadiwala" at bounding box center [546, 43] width 110 height 9
click at [506, 44] on div "Rubina wadiwala" at bounding box center [546, 43] width 110 height 9
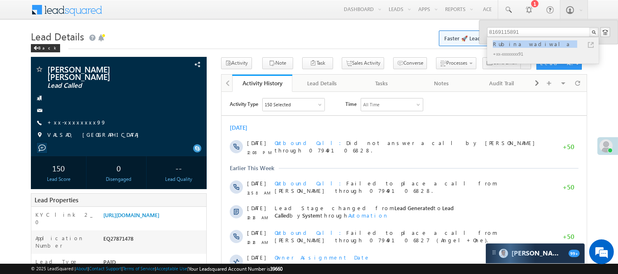
click at [506, 44] on div "Rubina wadiwala" at bounding box center [546, 43] width 110 height 9
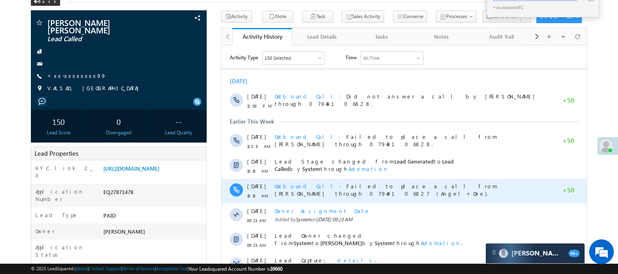
scroll to position [91, 0]
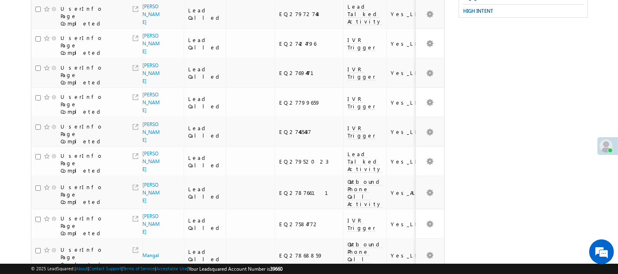
scroll to position [549, 0]
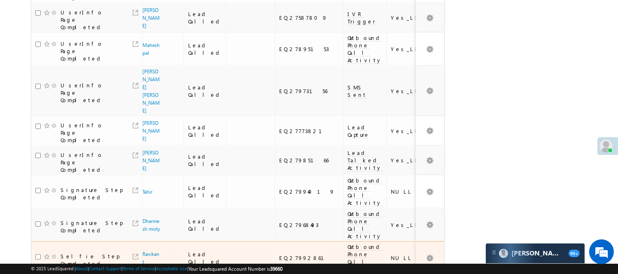
click at [279, 254] on div "EQ27992861" at bounding box center [309, 257] width 60 height 7
copy div "EQ27992861"
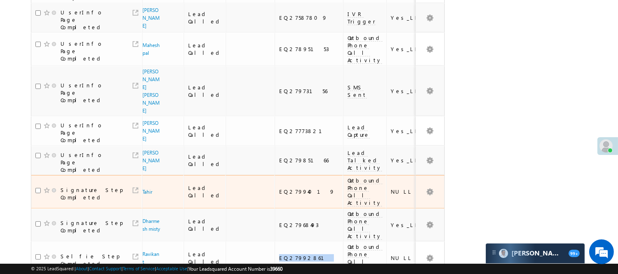
click at [279, 188] on div "EQ27994019" at bounding box center [309, 191] width 60 height 7
copy div "EQ27994019"
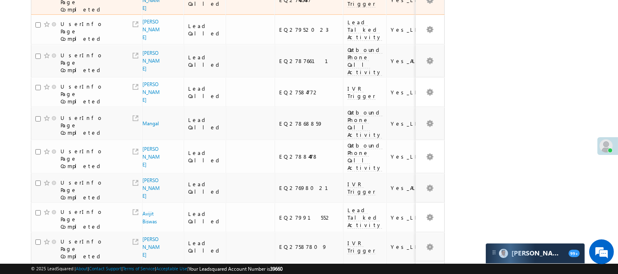
scroll to position [46, 0]
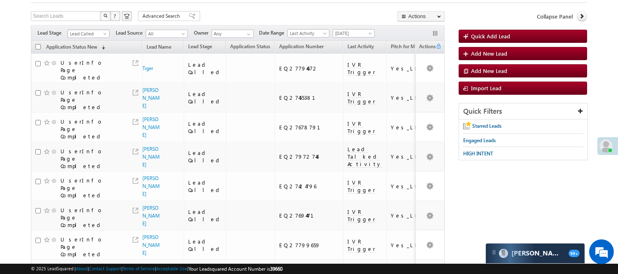
drag, startPoint x: 88, startPoint y: 31, endPoint x: 91, endPoint y: 47, distance: 15.9
click at [88, 31] on span "Lead Called" at bounding box center [87, 33] width 39 height 7
click at [88, 55] on link "Lead Generated" at bounding box center [89, 50] width 42 height 7
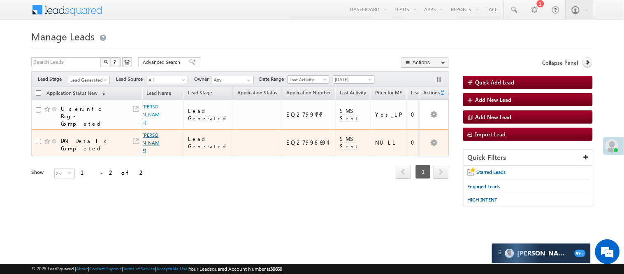
click at [147, 136] on link "[PERSON_NAME]" at bounding box center [151, 143] width 17 height 22
click at [149, 132] on link "[PERSON_NAME]" at bounding box center [151, 143] width 17 height 22
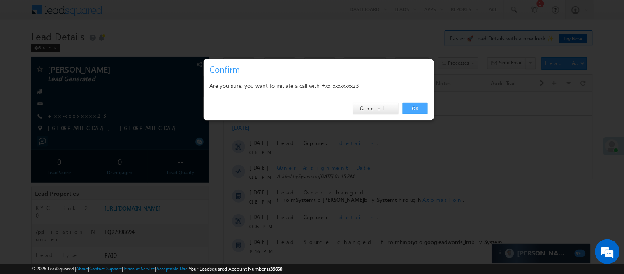
click at [412, 104] on link "OK" at bounding box center [415, 108] width 25 height 12
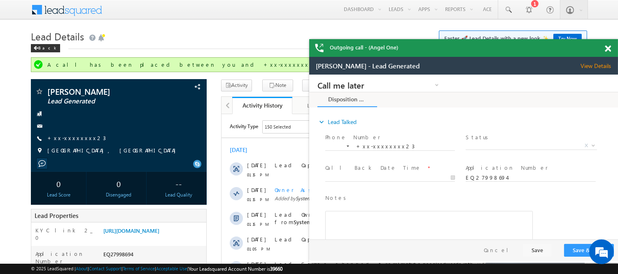
click at [610, 47] on span at bounding box center [607, 48] width 6 height 7
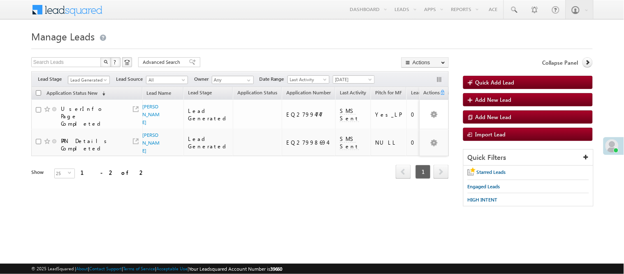
click at [93, 78] on span "Lead Generated" at bounding box center [87, 79] width 39 height 7
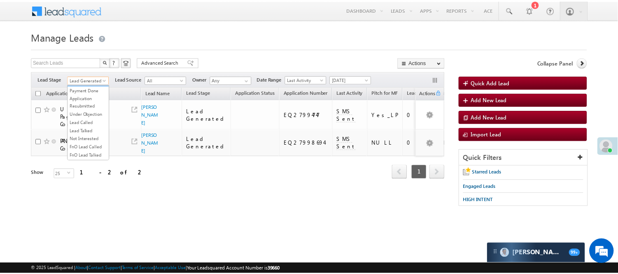
scroll to position [67, 0]
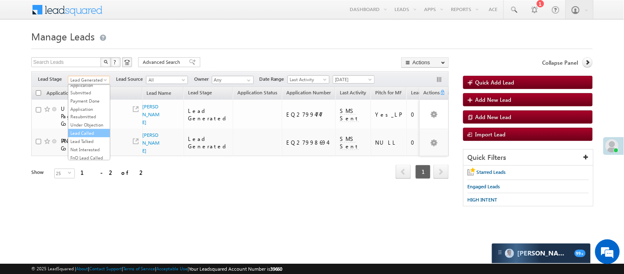
click at [93, 137] on link "Lead Called" at bounding box center [89, 132] width 42 height 7
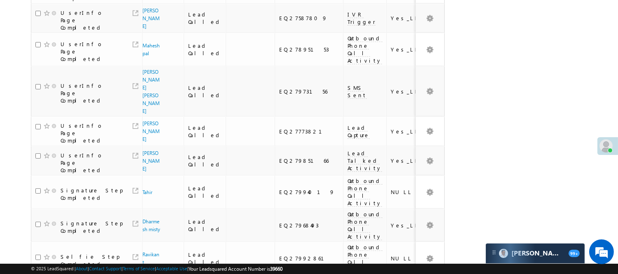
scroll to position [549, 0]
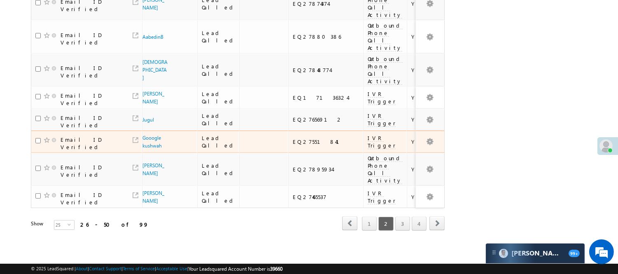
scroll to position [640, 0]
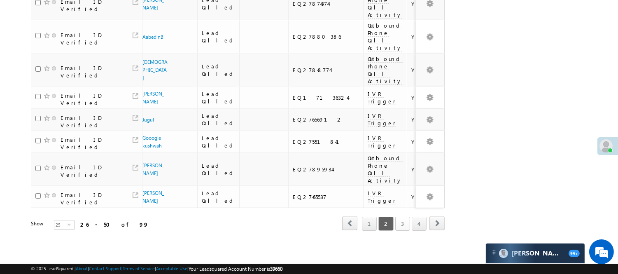
click at [396, 216] on link "3" at bounding box center [402, 223] width 15 height 14
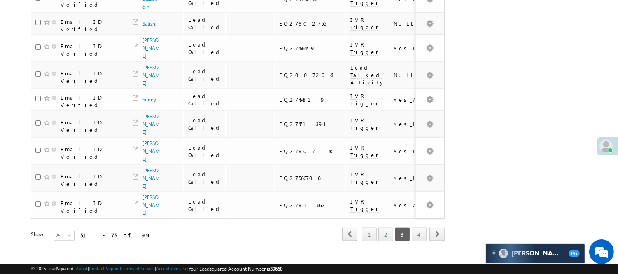
scroll to position [10, 0]
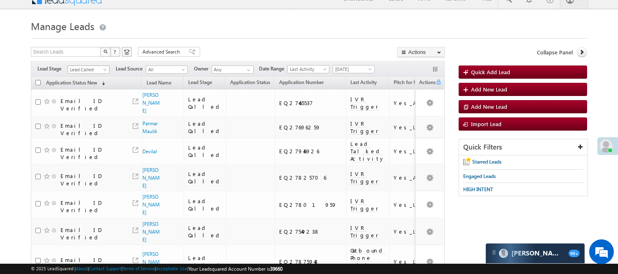
click at [87, 65] on link "Lead Called" at bounding box center [88, 69] width 42 height 8
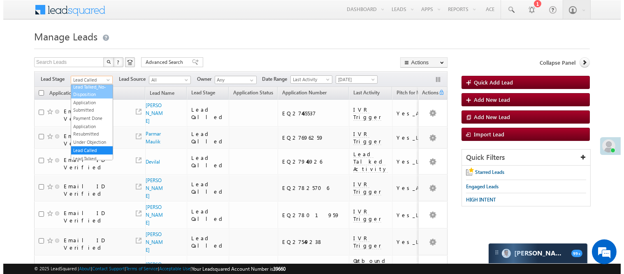
scroll to position [0, 0]
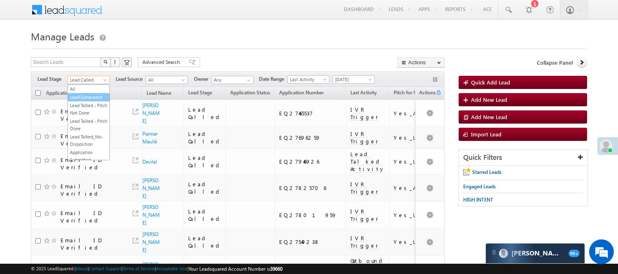
click at [88, 100] on link "Lead Generated" at bounding box center [89, 96] width 42 height 7
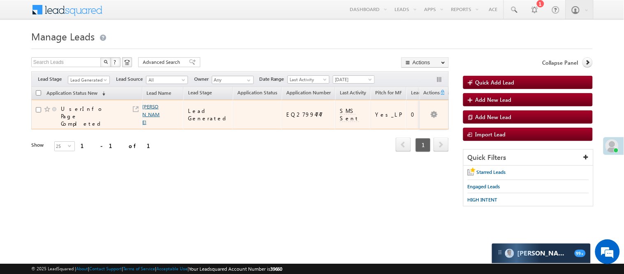
click at [145, 106] on link "Arjun sagar" at bounding box center [151, 114] width 17 height 22
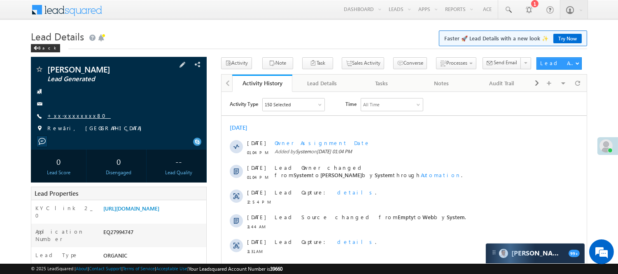
click at [73, 117] on link "+xx-xxxxxxxx80" at bounding box center [78, 115] width 63 height 7
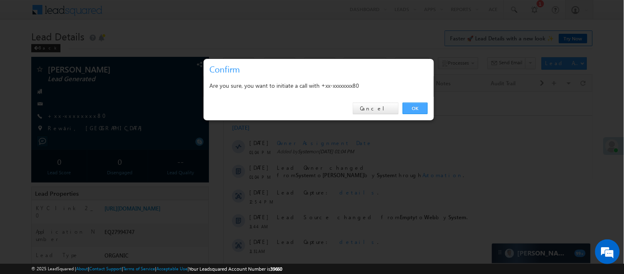
click at [411, 108] on link "OK" at bounding box center [415, 108] width 25 height 12
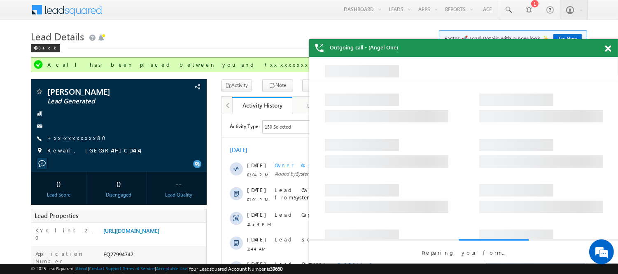
click at [611, 48] on div at bounding box center [611, 47] width 11 height 16
click at [608, 48] on span at bounding box center [607, 48] width 6 height 7
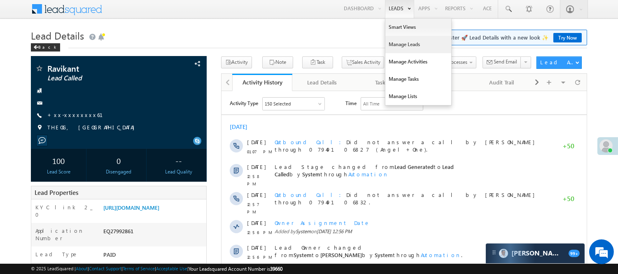
click at [396, 42] on link "Manage Leads" at bounding box center [418, 44] width 66 height 17
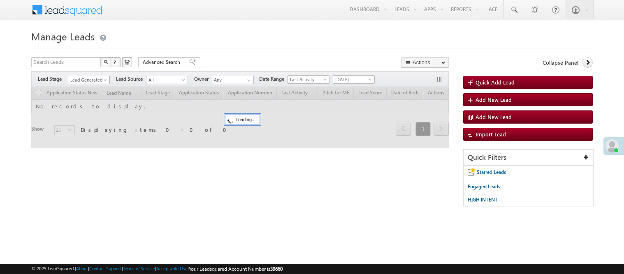
click at [100, 81] on span "Lead Generated" at bounding box center [87, 79] width 39 height 7
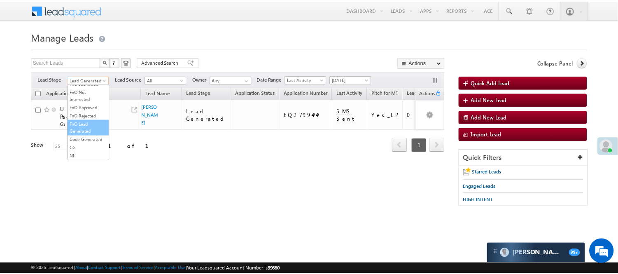
scroll to position [113, 0]
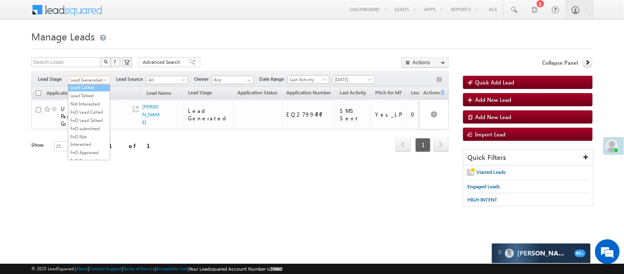
click at [93, 91] on link "Lead Called" at bounding box center [89, 87] width 42 height 7
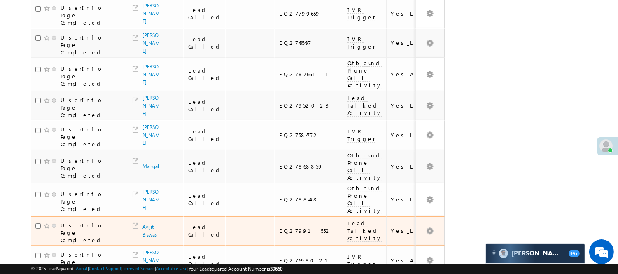
scroll to position [548, 0]
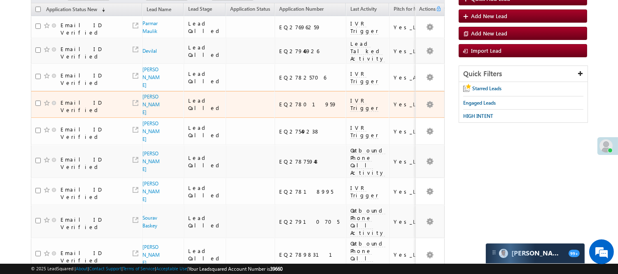
scroll to position [0, 0]
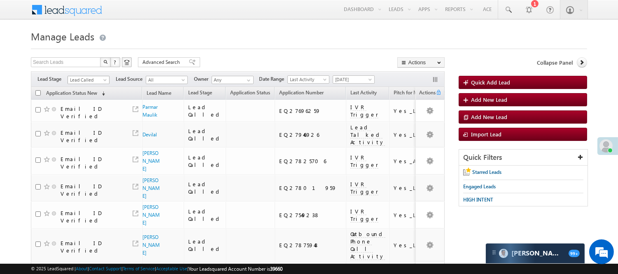
click at [102, 81] on link "Lead Called" at bounding box center [88, 80] width 42 height 8
click at [92, 99] on link "Lead Talked" at bounding box center [89, 95] width 42 height 7
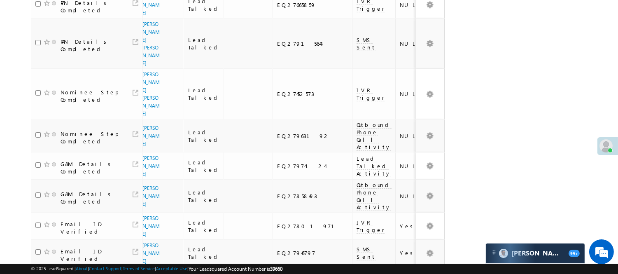
scroll to position [636, 0]
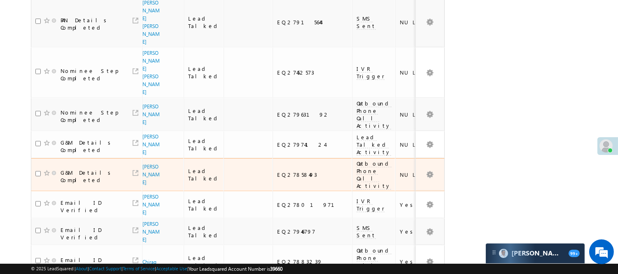
click at [149, 163] on span "Mishra Chandan Kameshwar" at bounding box center [151, 174] width 18 height 23
click at [138, 158] on td "G&M Details Completed" at bounding box center [86, 174] width 111 height 33
click at [158, 163] on div "[PERSON_NAME]" at bounding box center [153, 174] width 18 height 23
click at [149, 163] on link "[PERSON_NAME]" at bounding box center [150, 174] width 17 height 22
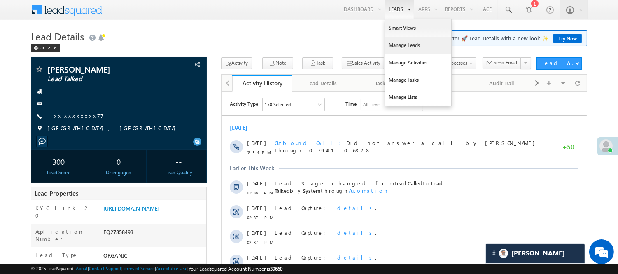
click at [388, 50] on link "Manage Leads" at bounding box center [418, 45] width 66 height 17
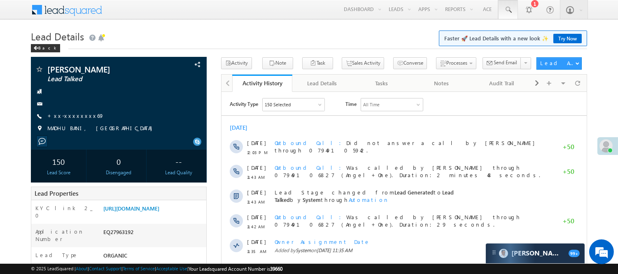
click at [512, 10] on link at bounding box center [508, 9] width 20 height 19
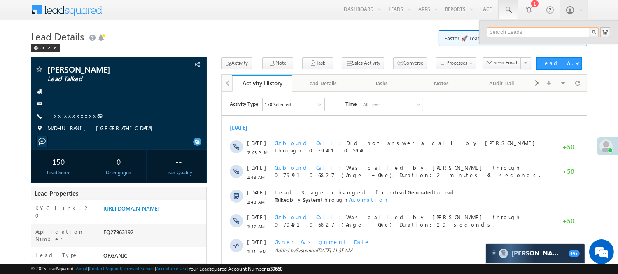
click at [520, 31] on input "text" at bounding box center [543, 32] width 112 height 10
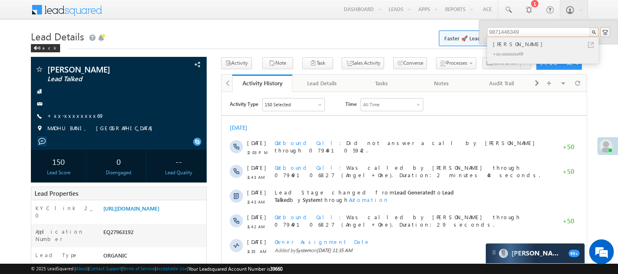
type input "9871446349"
click at [527, 49] on div "+xx-xxxxxxxx49" at bounding box center [546, 54] width 110 height 10
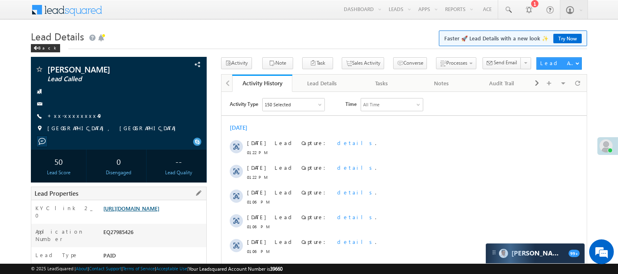
click at [153, 211] on link "https://angelbroking1-pk3em7sa.customui-test.leadsquared.com?leadId=507c6dd4-e5…" at bounding box center [131, 207] width 56 height 7
click at [125, 237] on div "EQ27985426" at bounding box center [153, 234] width 105 height 12
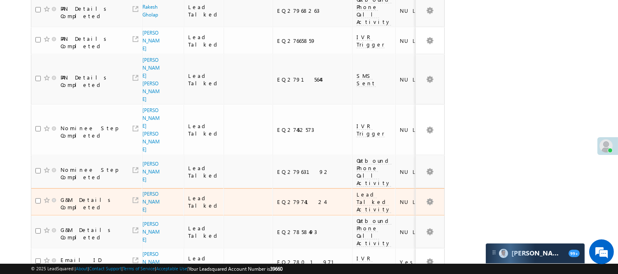
scroll to position [636, 0]
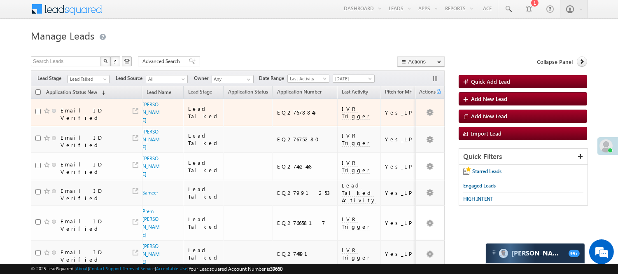
scroll to position [0, 0]
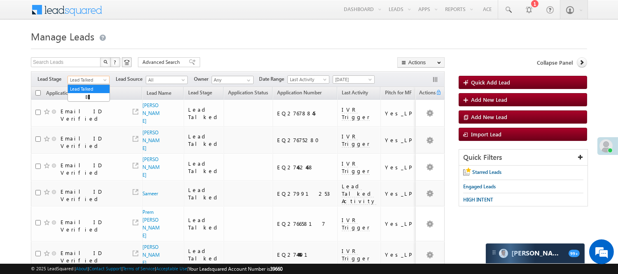
click at [100, 81] on span "Lead Talked" at bounding box center [87, 79] width 39 height 7
click at [89, 95] on link "Lead Called" at bounding box center [89, 90] width 42 height 7
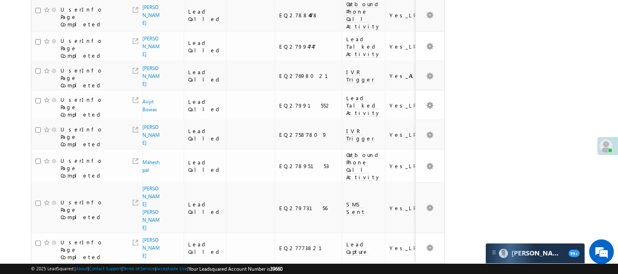
scroll to position [557, 0]
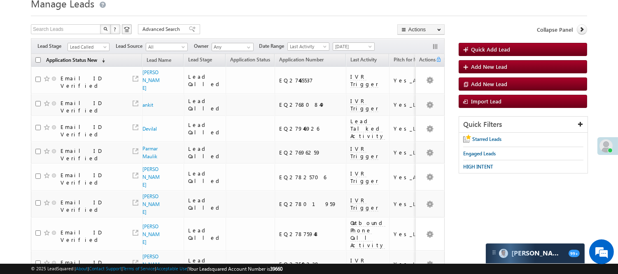
scroll to position [0, 0]
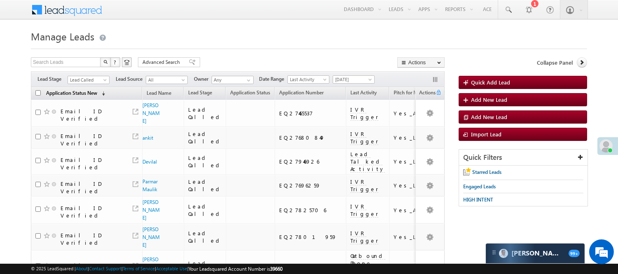
click at [78, 88] on link "Application Status New (sorted descending)" at bounding box center [75, 93] width 67 height 11
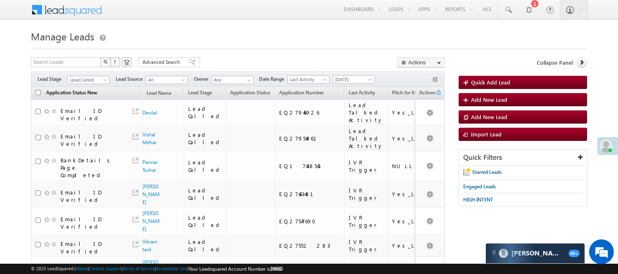
click at [86, 93] on span "Application Status New" at bounding box center [71, 92] width 51 height 6
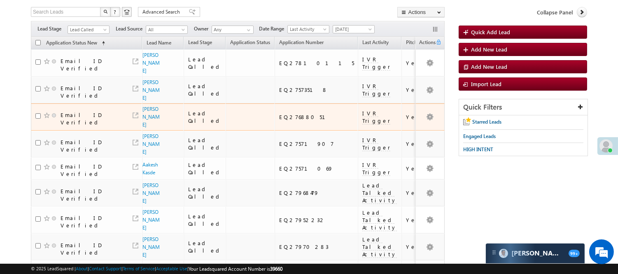
scroll to position [46, 0]
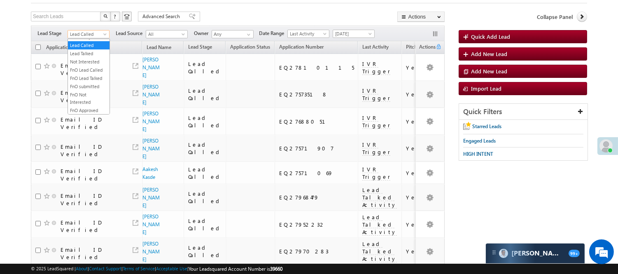
click at [88, 36] on span "Lead Called" at bounding box center [87, 33] width 39 height 7
click at [93, 54] on link "Lead Generated" at bounding box center [89, 51] width 42 height 7
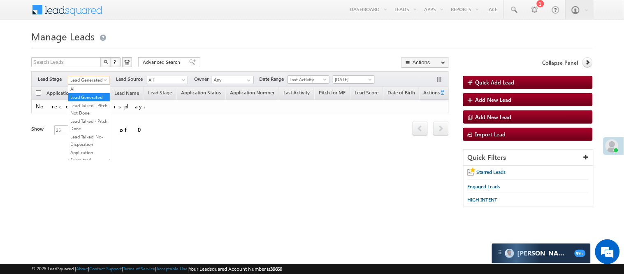
click at [98, 83] on span "Lead Generated" at bounding box center [87, 79] width 39 height 7
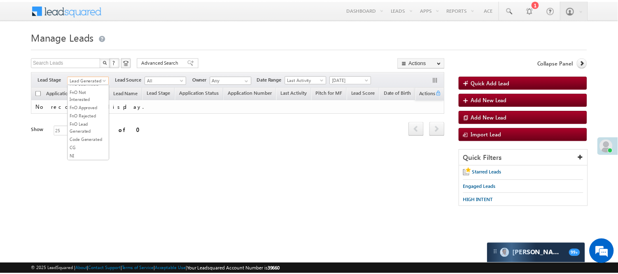
scroll to position [113, 0]
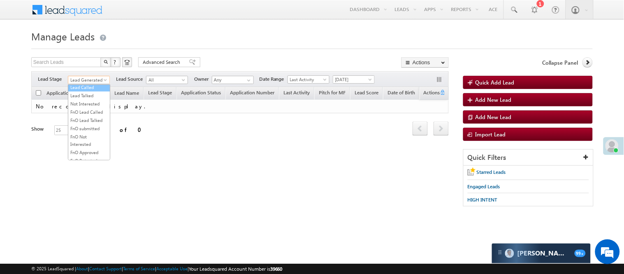
drag, startPoint x: 79, startPoint y: 116, endPoint x: 80, endPoint y: 112, distance: 4.2
click at [80, 112] on ul "All Lead Generated Lead Talked - Pitch Not Done Lead Talked - Pitch Done Lead T…" at bounding box center [89, 122] width 42 height 76
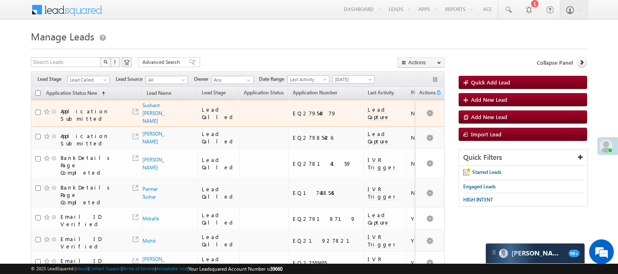
click at [293, 117] on div "EQ27954079" at bounding box center [326, 112] width 67 height 7
copy div "EQ27954079"
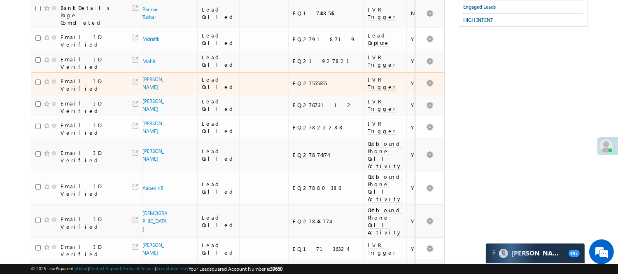
scroll to position [0, 0]
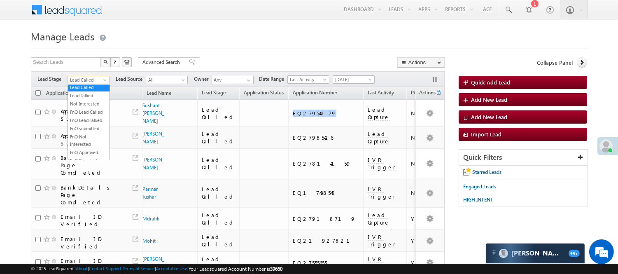
click at [96, 81] on span "Lead Called" at bounding box center [87, 79] width 39 height 7
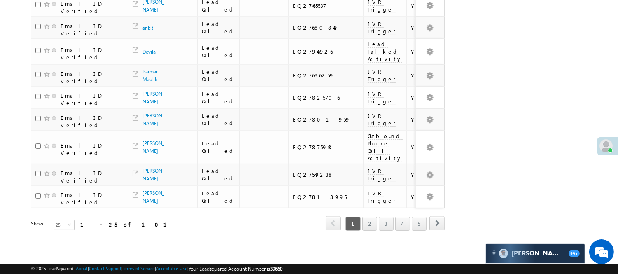
scroll to position [593, 0]
click at [365, 216] on link "2" at bounding box center [369, 223] width 15 height 14
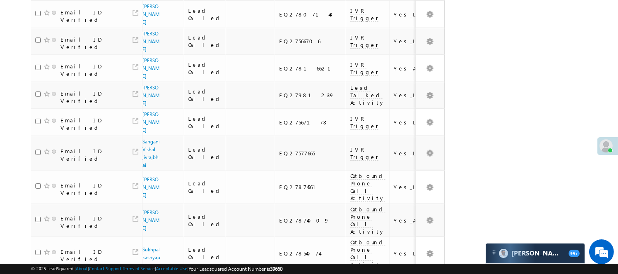
scroll to position [548, 0]
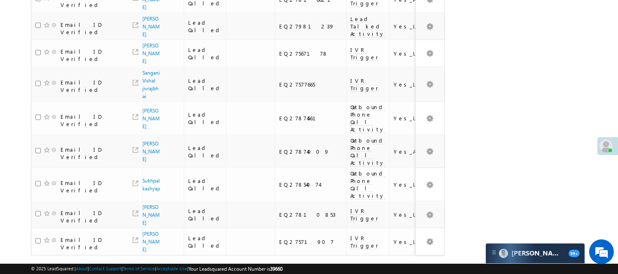
click at [391, 264] on link "3" at bounding box center [386, 271] width 15 height 14
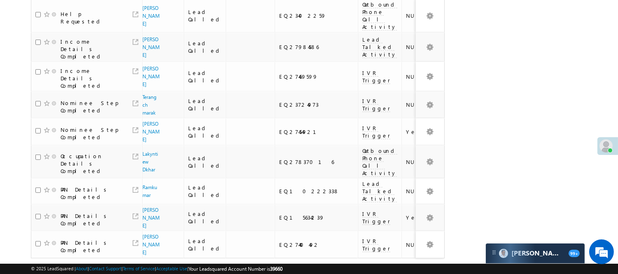
scroll to position [565, 0]
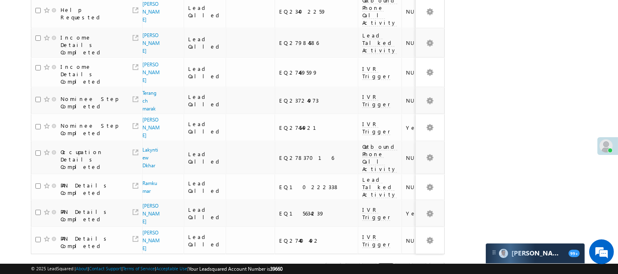
click at [393, 263] on div "1 2 3 4 5" at bounding box center [385, 270] width 83 height 14
click at [398, 263] on link "4" at bounding box center [402, 270] width 15 height 14
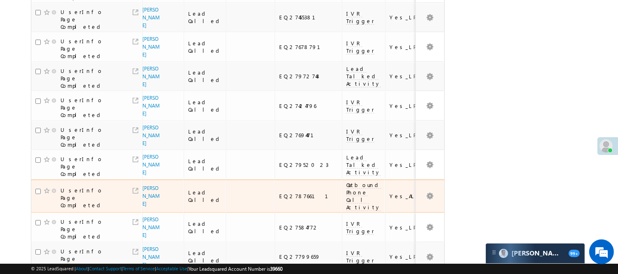
scroll to position [108, 0]
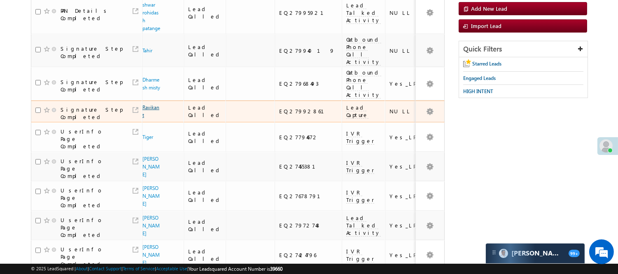
click at [146, 112] on link "Ravikant" at bounding box center [150, 111] width 17 height 14
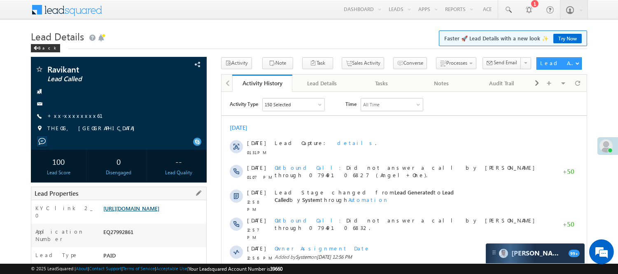
click at [125, 211] on link "https://angelbroking1-pk3em7sa.customui-test.leadsquared.com?leadId=b34e0906-fc…" at bounding box center [131, 207] width 56 height 7
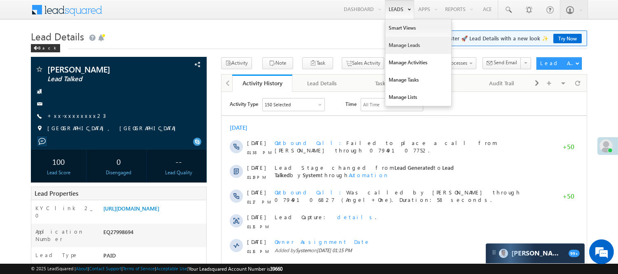
click at [418, 37] on link "Manage Leads" at bounding box center [418, 45] width 66 height 17
click at [421, 42] on link "Manage Leads" at bounding box center [418, 45] width 66 height 17
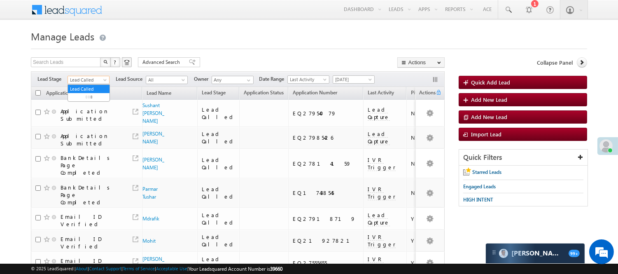
click at [100, 81] on span "Lead Called" at bounding box center [87, 79] width 39 height 7
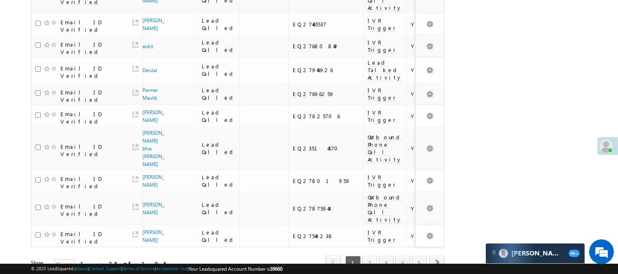
scroll to position [624, 0]
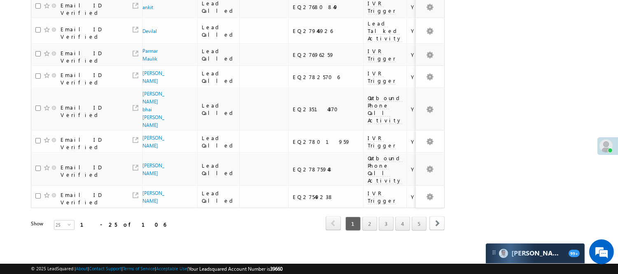
click at [430, 216] on span "next" at bounding box center [436, 223] width 15 height 14
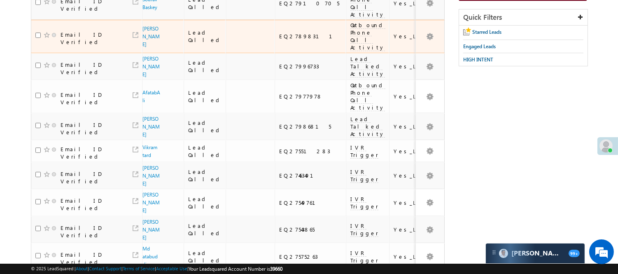
scroll to position [48, 0]
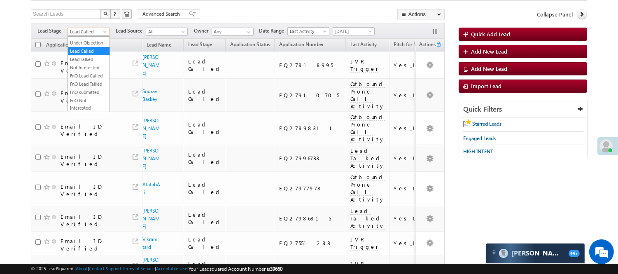
click at [78, 28] on link "Lead Called" at bounding box center [88, 32] width 42 height 8
click at [79, 67] on link "Lead Talked - Pitch Not Done" at bounding box center [89, 60] width 42 height 15
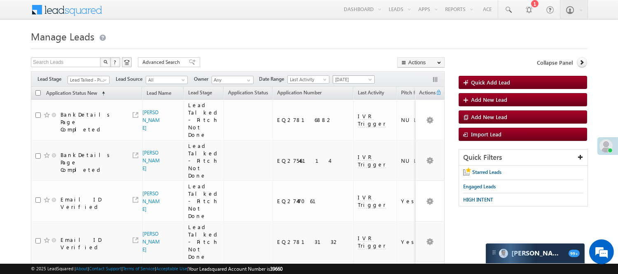
click at [364, 79] on span "[DATE]" at bounding box center [352, 79] width 39 height 7
click at [362, 91] on link "All Time" at bounding box center [356, 88] width 42 height 7
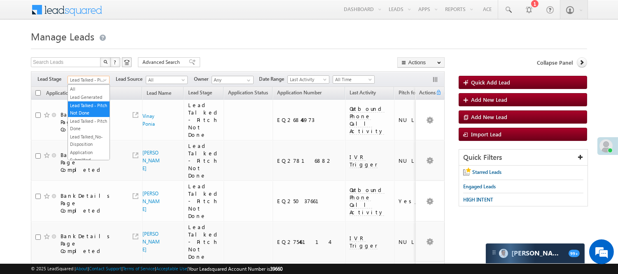
click at [100, 81] on span "Lead Talked - Pitch Not Done" at bounding box center [87, 79] width 39 height 7
click at [99, 75] on link "Lead Talked" at bounding box center [89, 70] width 42 height 7
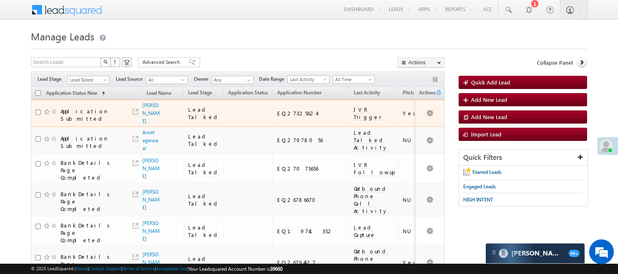
click at [287, 114] on div "EQ27325624" at bounding box center [311, 112] width 68 height 7
click at [286, 115] on div "EQ27325624" at bounding box center [311, 112] width 68 height 7
click at [281, 115] on div "EQ27325624" at bounding box center [311, 112] width 68 height 7
copy div "EQ27325624"
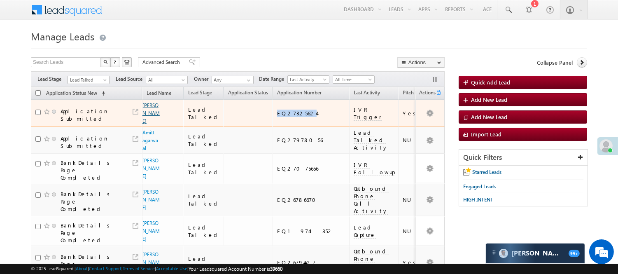
click at [147, 121] on link "Harshal chaudhari" at bounding box center [150, 113] width 17 height 22
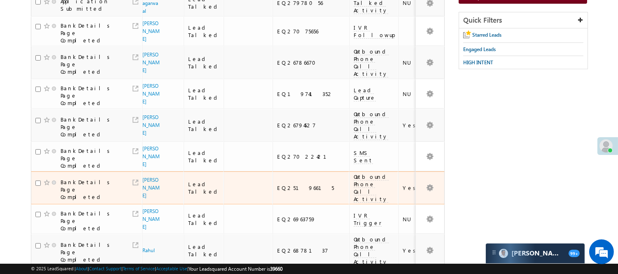
scroll to position [274, 0]
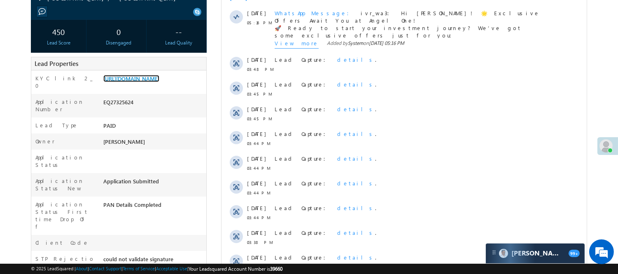
scroll to position [46, 0]
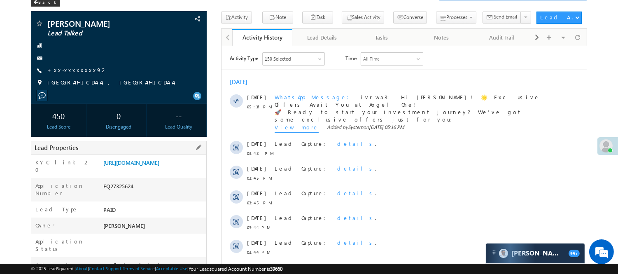
click at [114, 193] on div "EQ27325624" at bounding box center [153, 188] width 105 height 12
copy div "EQ27325624"
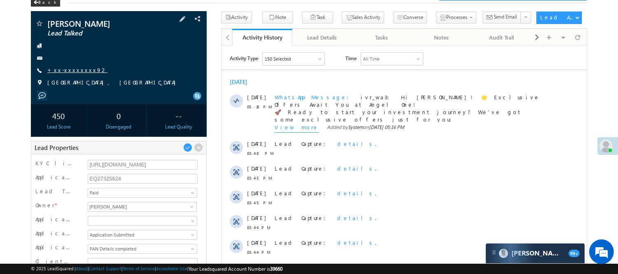
click at [77, 70] on link "+xx-xxxxxxxx92" at bounding box center [77, 69] width 60 height 7
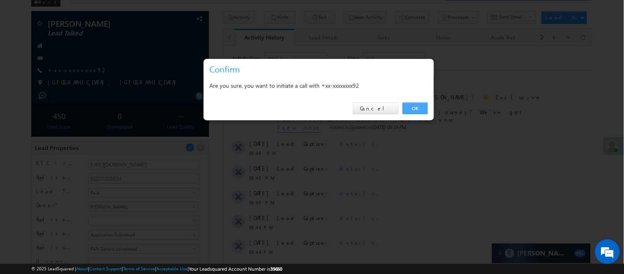
click at [416, 110] on link "OK" at bounding box center [415, 108] width 25 height 12
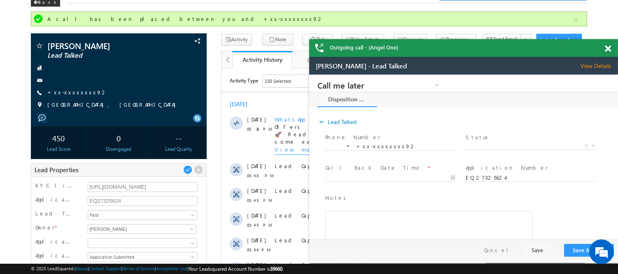
click at [606, 50] on span at bounding box center [607, 48] width 6 height 7
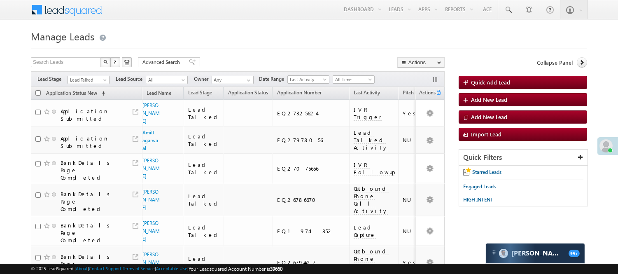
click at [93, 79] on span "Lead Talked" at bounding box center [87, 79] width 39 height 7
click at [93, 82] on span "Lead Talked" at bounding box center [87, 79] width 39 height 7
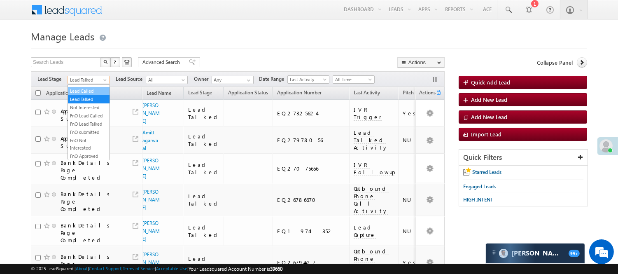
click at [89, 95] on link "Lead Called" at bounding box center [89, 90] width 42 height 7
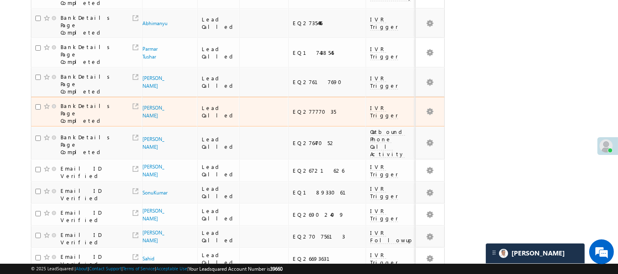
scroll to position [0, 0]
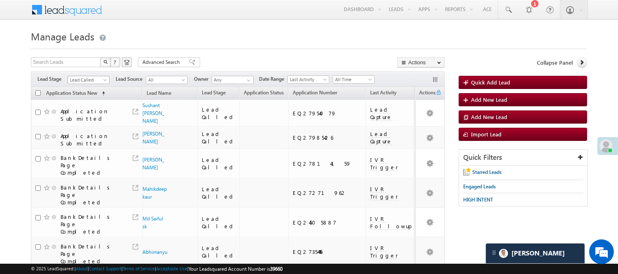
click at [91, 80] on span "Lead Called" at bounding box center [87, 79] width 39 height 7
click at [85, 103] on link "Lead Talked" at bounding box center [89, 98] width 42 height 7
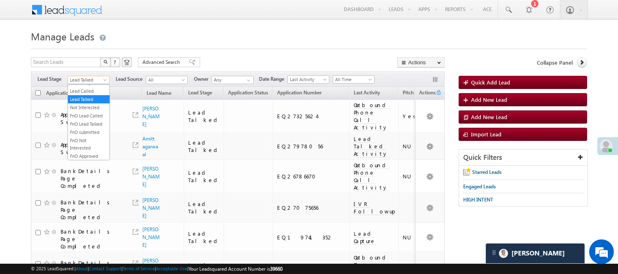
click at [90, 79] on span "Lead Talked" at bounding box center [87, 79] width 39 height 7
click at [88, 114] on link "Lead Talked - Pitch Not Done" at bounding box center [89, 109] width 42 height 15
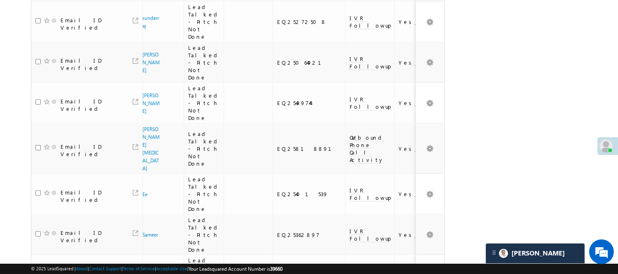
scroll to position [746, 0]
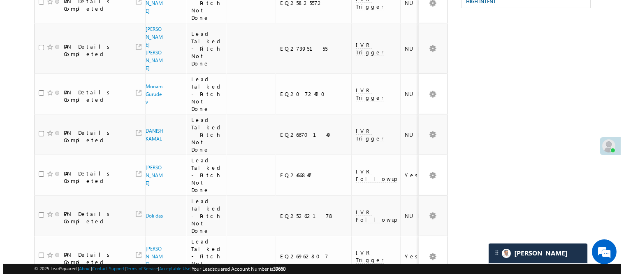
scroll to position [0, 0]
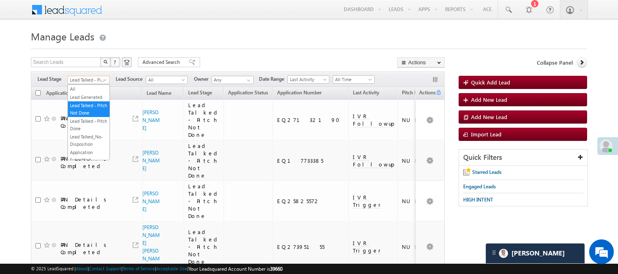
click at [86, 79] on span "Lead Talked - Pitch Not Done" at bounding box center [87, 79] width 39 height 7
click at [89, 101] on link "Lead Generated" at bounding box center [89, 96] width 42 height 7
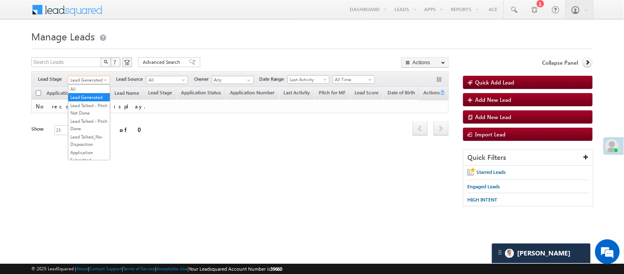
click at [83, 79] on span "Lead Generated" at bounding box center [87, 79] width 39 height 7
click at [87, 116] on link "Lead Talked - Pitch Not Done" at bounding box center [89, 109] width 42 height 15
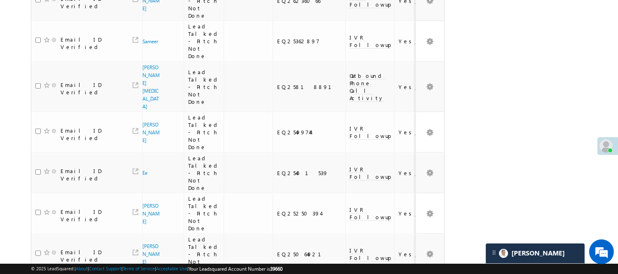
scroll to position [746, 0]
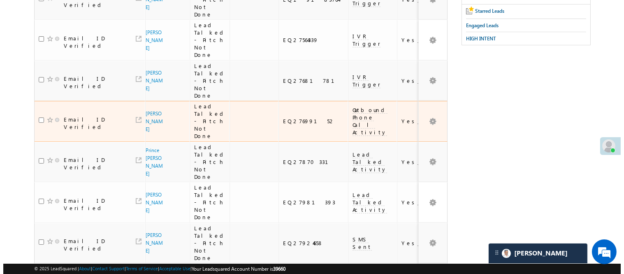
scroll to position [0, 0]
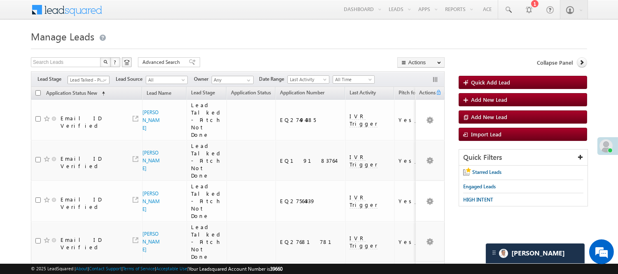
click at [98, 79] on span "Lead Talked - Pitch Not Done" at bounding box center [87, 79] width 39 height 7
click at [98, 101] on link "Lead Generated" at bounding box center [89, 96] width 42 height 7
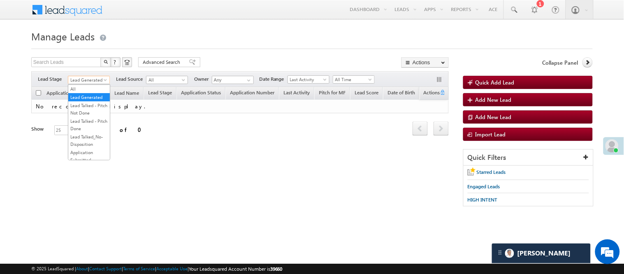
click at [93, 81] on span "Lead Generated" at bounding box center [87, 79] width 39 height 7
click at [89, 116] on link "Lead Talked - Pitch Not Done" at bounding box center [89, 109] width 42 height 15
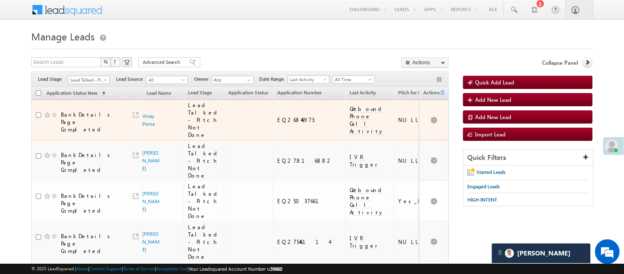
click at [86, 77] on span "Lead Talked - Pitch Not Done" at bounding box center [87, 79] width 39 height 7
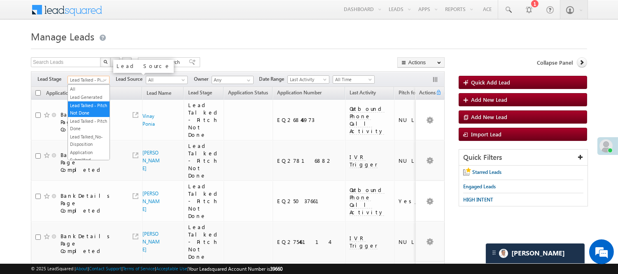
click at [89, 101] on link "Lead Generated" at bounding box center [89, 96] width 42 height 7
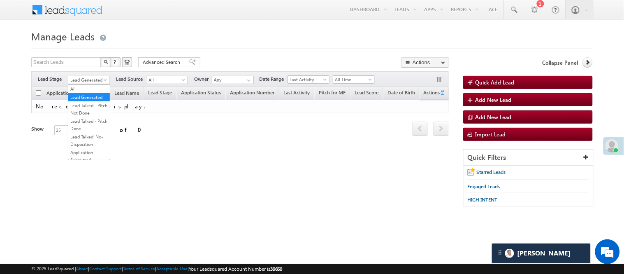
click at [87, 81] on span "Lead Generated" at bounding box center [87, 79] width 39 height 7
click at [91, 140] on link "Code Generated" at bounding box center [89, 138] width 42 height 7
click at [91, 79] on span "Code Generated" at bounding box center [87, 79] width 39 height 7
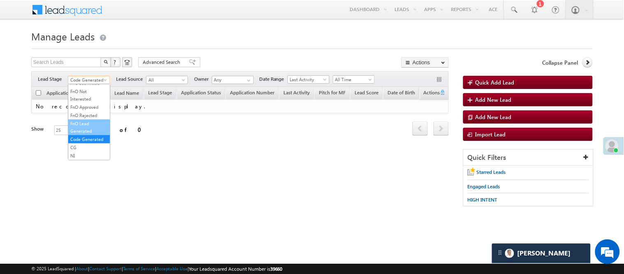
scroll to position [67, 0]
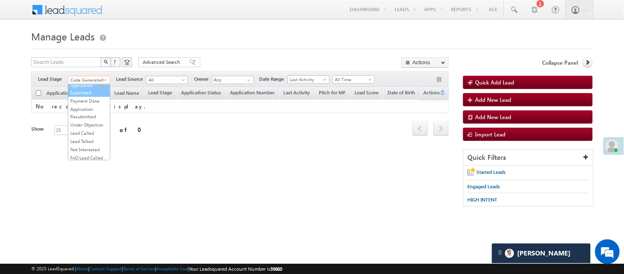
click at [84, 96] on link "Application Submitted" at bounding box center [89, 88] width 42 height 15
click at [102, 75] on span "Application Submitted" at bounding box center [89, 78] width 42 height 7
click at [99, 85] on div "Filters Lead Stage All Lead Generated Lead Talked - Pitch Not Done Lead Talked …" at bounding box center [240, 79] width 418 height 16
click at [105, 77] on span "Application Submitted" at bounding box center [87, 79] width 39 height 7
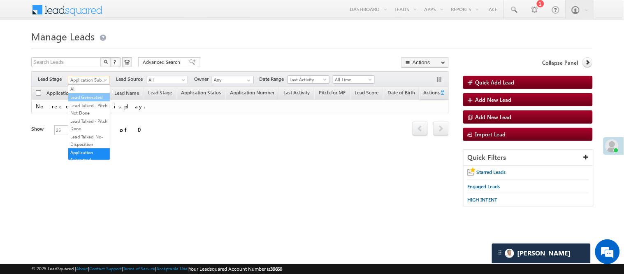
click at [87, 93] on li "Lead Generated" at bounding box center [89, 97] width 42 height 8
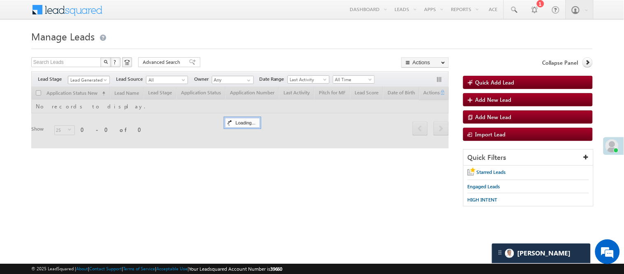
click at [88, 81] on span "Lead Generated" at bounding box center [87, 79] width 39 height 7
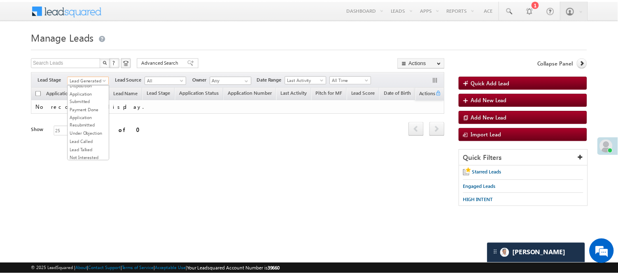
scroll to position [137, 0]
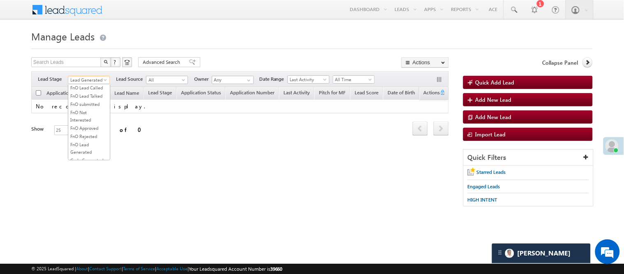
click at [84, 75] on link "Lead Talked" at bounding box center [89, 70] width 42 height 7
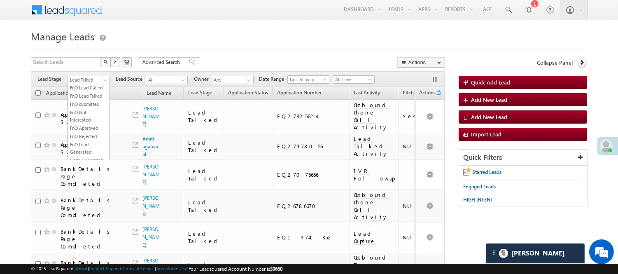
click at [99, 77] on span "Lead Talked" at bounding box center [87, 79] width 39 height 7
click at [77, 67] on link "Lead Called" at bounding box center [89, 62] width 42 height 7
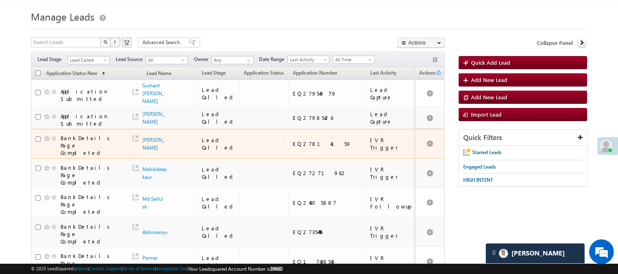
scroll to position [0, 0]
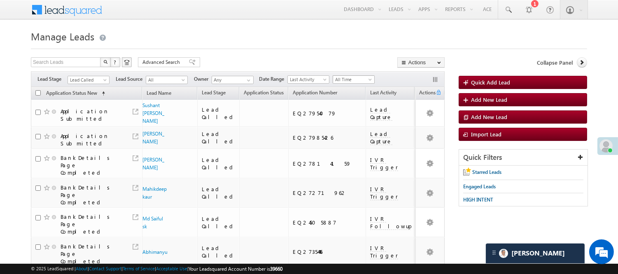
click at [340, 80] on span "All Time" at bounding box center [352, 79] width 39 height 7
click at [344, 116] on link "[DATE]" at bounding box center [356, 114] width 42 height 7
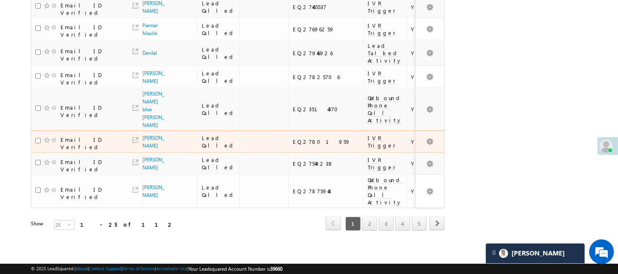
scroll to position [624, 0]
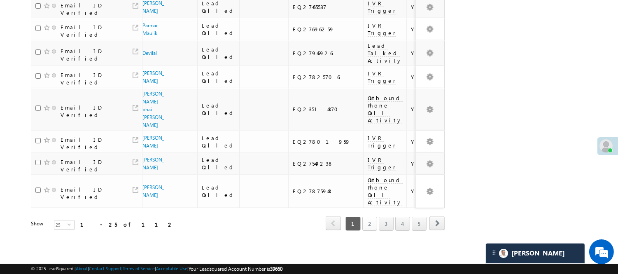
click at [365, 216] on link "2" at bounding box center [369, 223] width 15 height 14
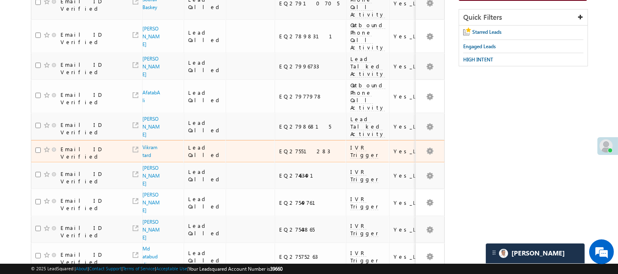
scroll to position [46, 0]
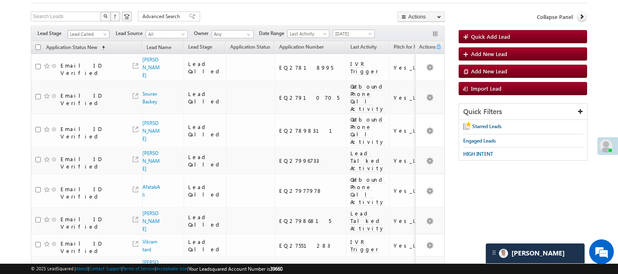
click at [103, 33] on span at bounding box center [105, 36] width 7 height 7
click at [93, 36] on span "Lead Called" at bounding box center [87, 33] width 39 height 7
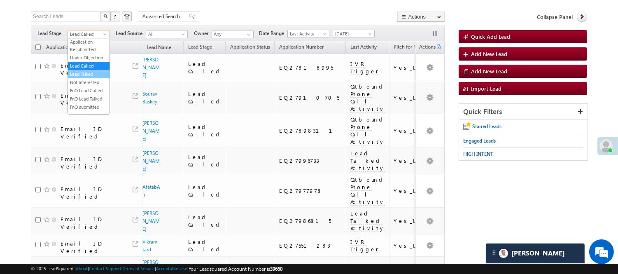
click at [88, 78] on link "Lead Talked" at bounding box center [89, 73] width 42 height 7
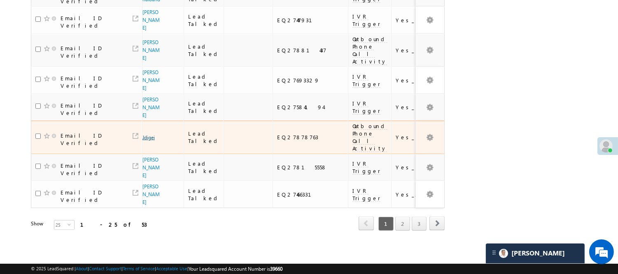
scroll to position [646, 0]
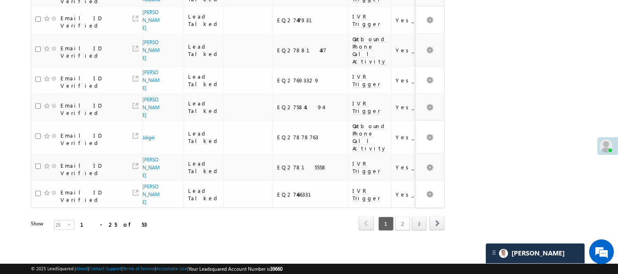
click at [408, 217] on link "2" at bounding box center [402, 223] width 15 height 14
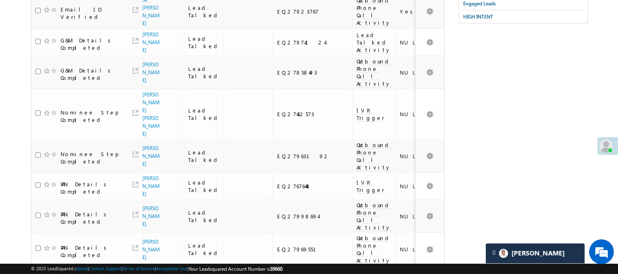
scroll to position [0, 0]
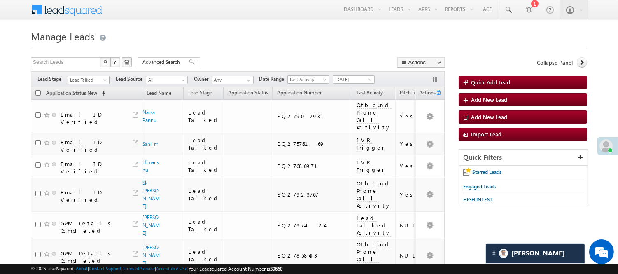
click at [87, 76] on link "Lead Talked" at bounding box center [88, 80] width 42 height 8
click at [97, 115] on link "Lead Called" at bounding box center [89, 111] width 42 height 7
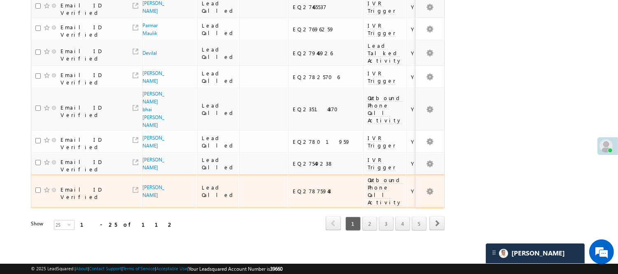
scroll to position [624, 0]
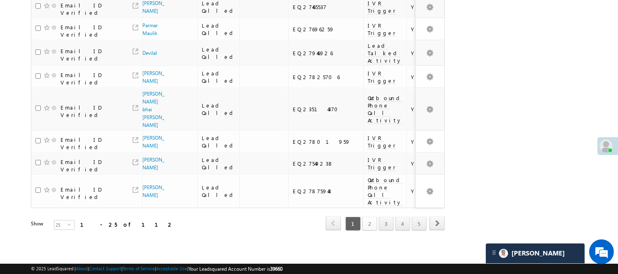
click at [369, 216] on link "2" at bounding box center [369, 223] width 15 height 14
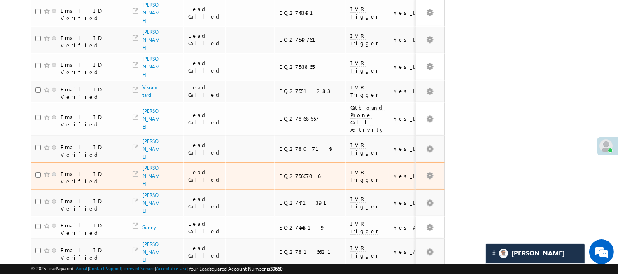
scroll to position [548, 0]
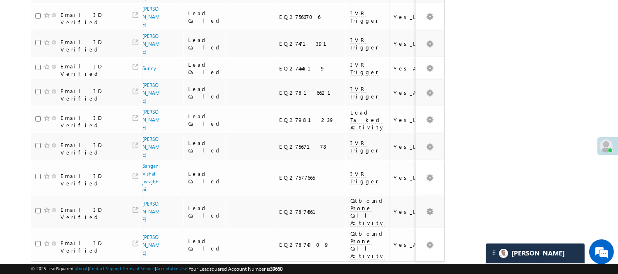
click at [388, 270] on link "3" at bounding box center [386, 277] width 15 height 14
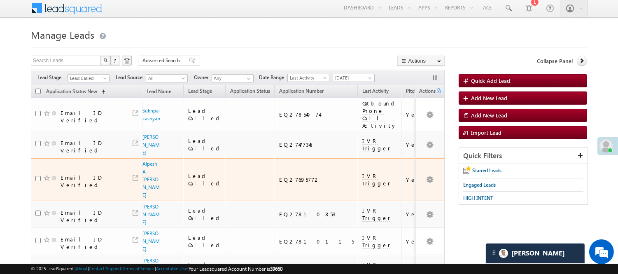
scroll to position [0, 0]
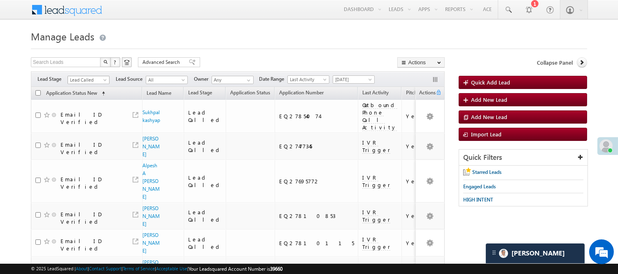
click at [93, 79] on span "Lead Called" at bounding box center [87, 79] width 39 height 7
click at [513, 16] on link at bounding box center [508, 9] width 20 height 19
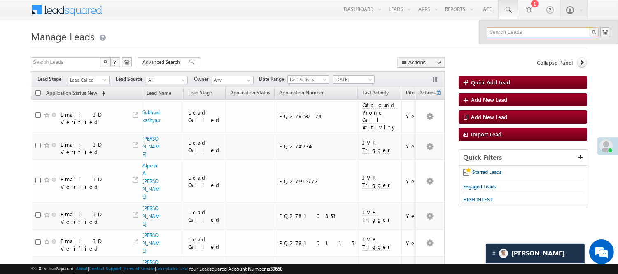
click at [511, 34] on input "text" at bounding box center [543, 32] width 112 height 10
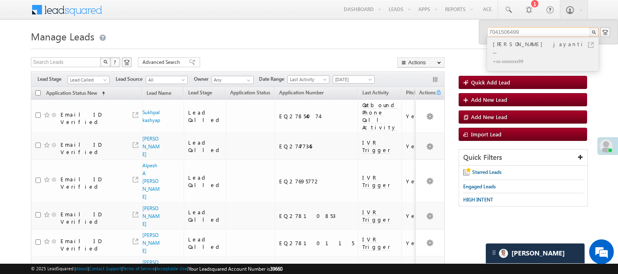
type input "7041506499"
click at [518, 46] on div "Harijan RahulKumar jayanti ..." at bounding box center [546, 47] width 110 height 16
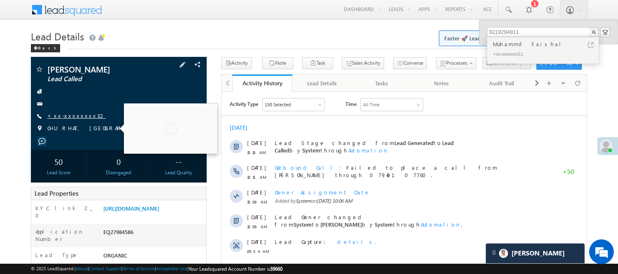
click at [71, 114] on link "+xx-xxxxxxxx32" at bounding box center [76, 115] width 58 height 7
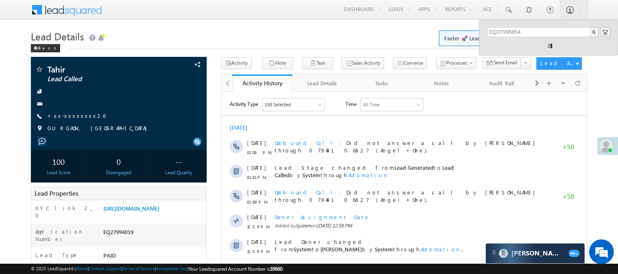
type input "EQ27995854"
click at [513, 43] on div "[PERSON_NAME]" at bounding box center [546, 43] width 110 height 9
click at [513, 43] on div "Pratishtha chandra" at bounding box center [546, 43] width 110 height 9
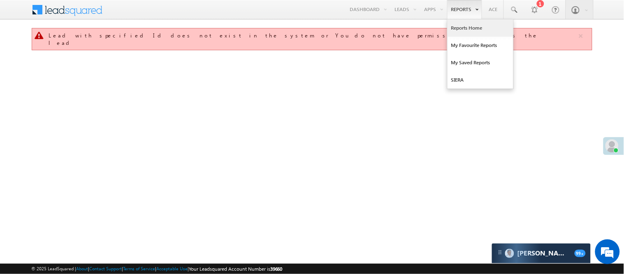
click at [472, 27] on link "Reports Home" at bounding box center [481, 27] width 66 height 17
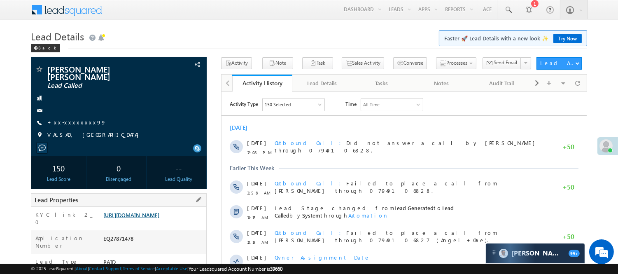
click at [153, 218] on link "https://angelbroking1-pk3em7sa.customui-test.leadsquared.com?leadId=d861c4ed-cb…" at bounding box center [131, 214] width 56 height 7
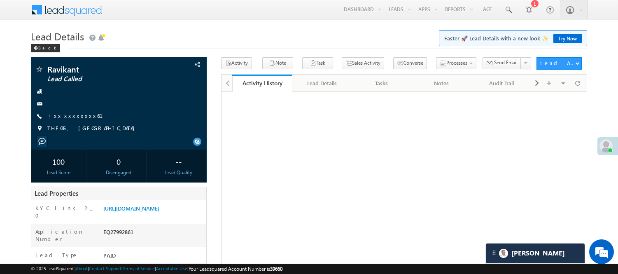
scroll to position [137, 0]
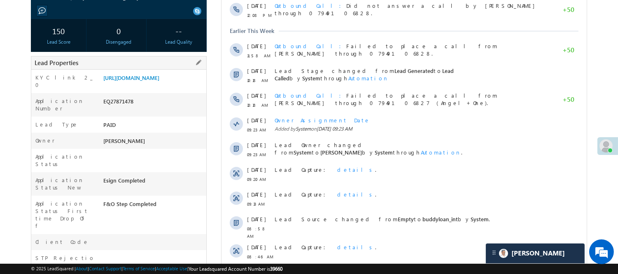
click at [125, 105] on div "EQ27871478" at bounding box center [153, 103] width 105 height 12
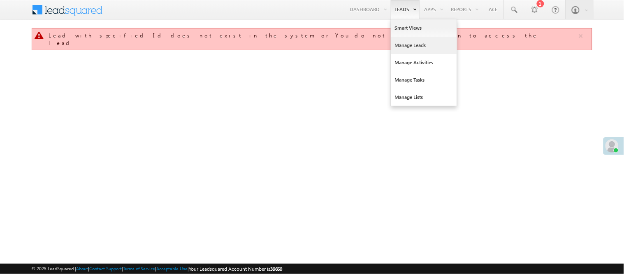
click at [402, 46] on link "Manage Leads" at bounding box center [424, 45] width 66 height 17
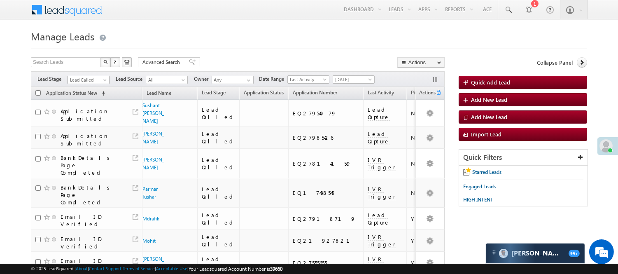
click at [88, 81] on span "Lead Called" at bounding box center [87, 79] width 39 height 7
drag, startPoint x: 79, startPoint y: 112, endPoint x: 84, endPoint y: 99, distance: 13.8
click at [84, 99] on ul "All Lead Generated Lead Talked - Pitch Not Done Lead Talked - Pitch Done Lead T…" at bounding box center [88, 122] width 42 height 76
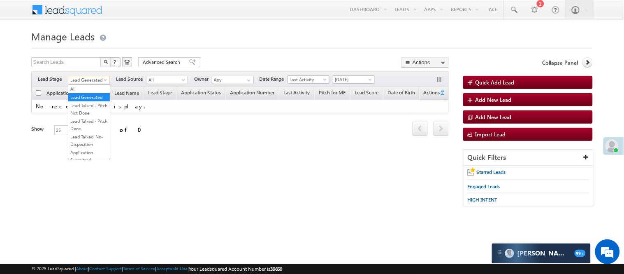
click at [86, 80] on span "Lead Generated" at bounding box center [87, 79] width 39 height 7
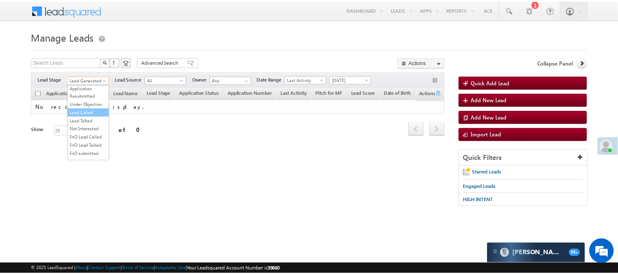
scroll to position [91, 0]
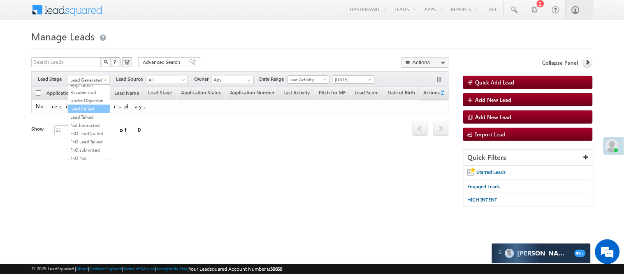
click at [80, 112] on link "Lead Called" at bounding box center [89, 108] width 42 height 7
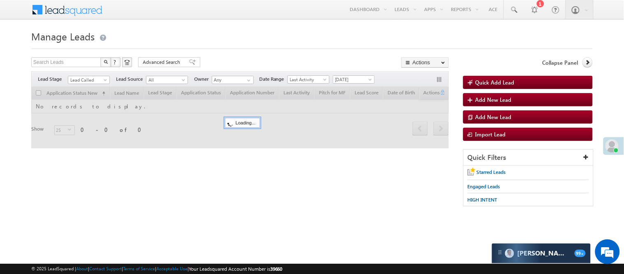
click at [261, 49] on form "Manage Leads Quick Add Lead Search Leads X ? 0 results found Advanced Search Ad…" at bounding box center [312, 121] width 562 height 187
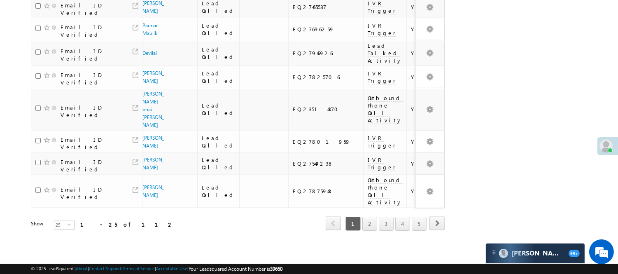
scroll to position [624, 0]
click at [372, 221] on link "2" at bounding box center [369, 223] width 15 height 14
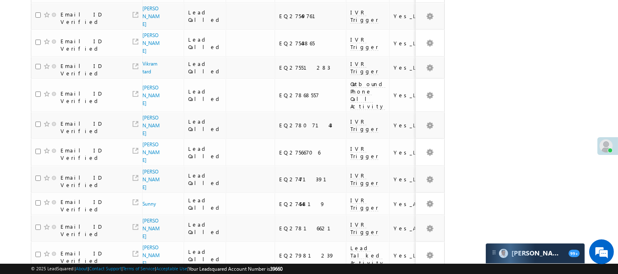
scroll to position [505, 0]
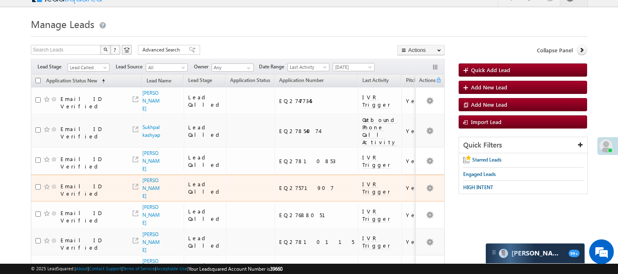
scroll to position [0, 0]
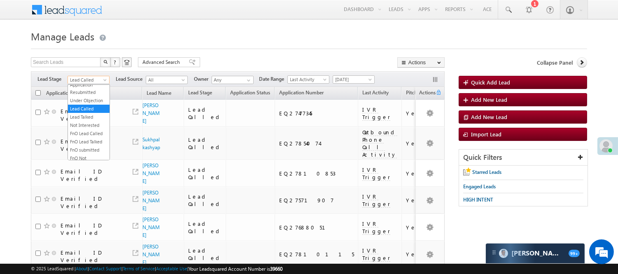
click at [100, 79] on span "Lead Called" at bounding box center [87, 79] width 39 height 7
click at [84, 121] on link "Lead Talked" at bounding box center [89, 116] width 42 height 7
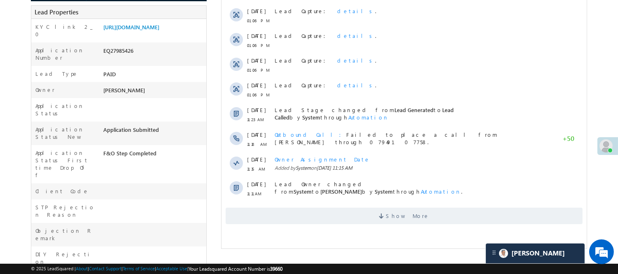
scroll to position [137, 0]
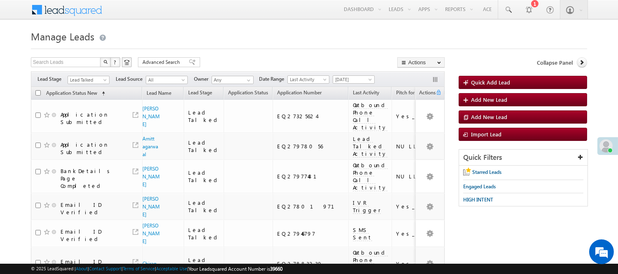
click at [93, 81] on span "Lead Talked" at bounding box center [87, 79] width 39 height 7
click at [96, 82] on span "Lead Talked" at bounding box center [87, 79] width 39 height 7
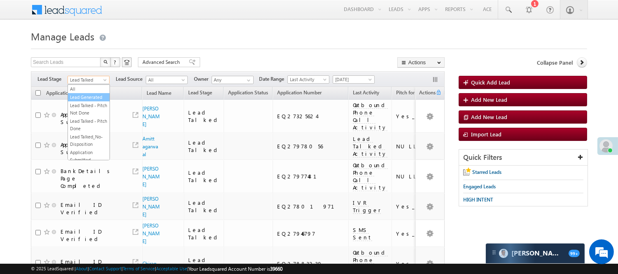
click at [88, 100] on link "Lead Generated" at bounding box center [89, 96] width 42 height 7
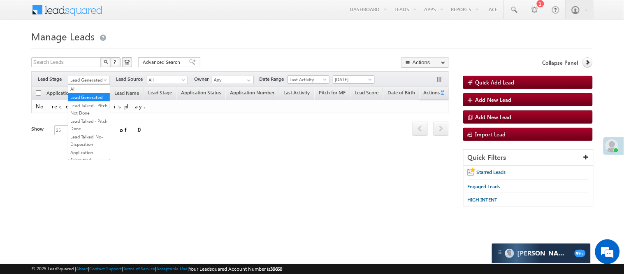
click at [82, 78] on span "Lead Generated" at bounding box center [87, 79] width 39 height 7
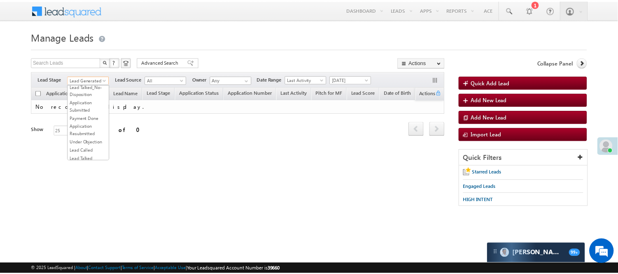
scroll to position [183, 0]
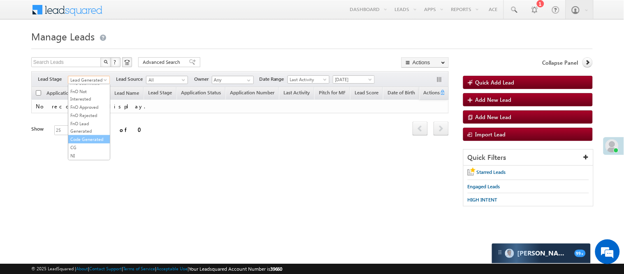
click at [85, 143] on link "Code Generated" at bounding box center [89, 138] width 42 height 7
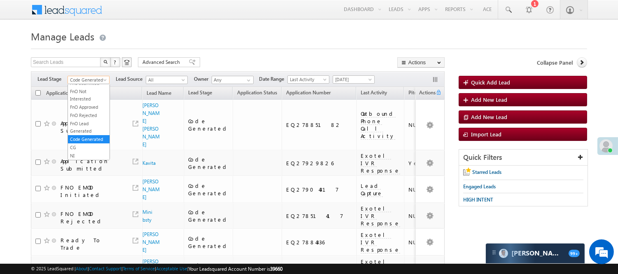
click at [96, 79] on span "Code Generated" at bounding box center [87, 79] width 39 height 7
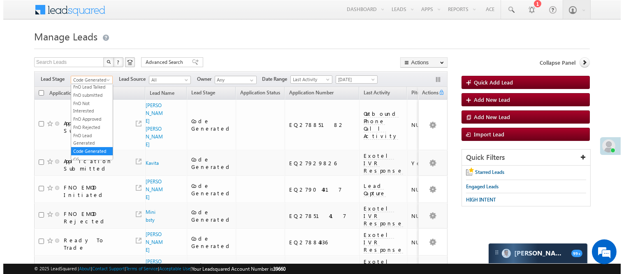
scroll to position [0, 0]
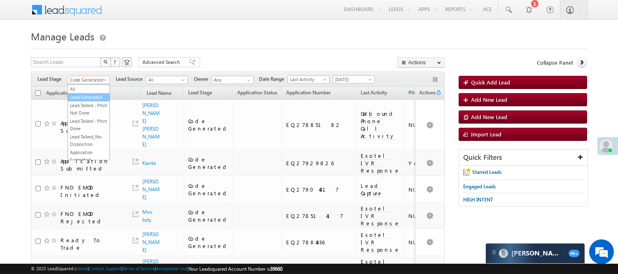
click at [85, 100] on link "Lead Generated" at bounding box center [89, 96] width 42 height 7
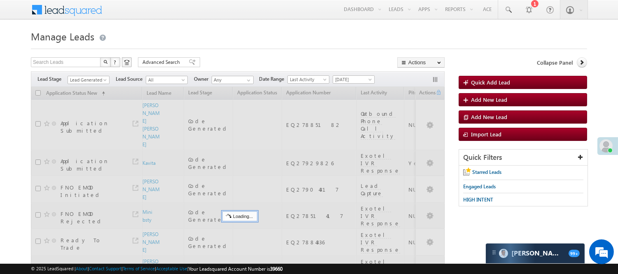
click at [199, 46] on div at bounding box center [309, 46] width 556 height 5
click at [81, 78] on span "Lead Generated" at bounding box center [87, 79] width 39 height 7
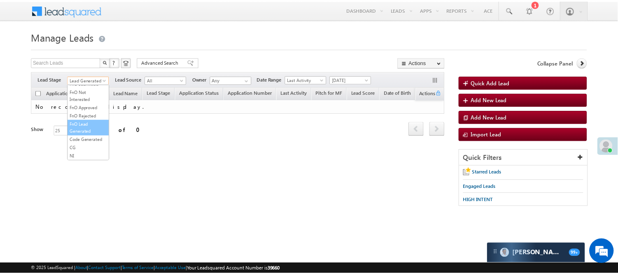
scroll to position [204, 0]
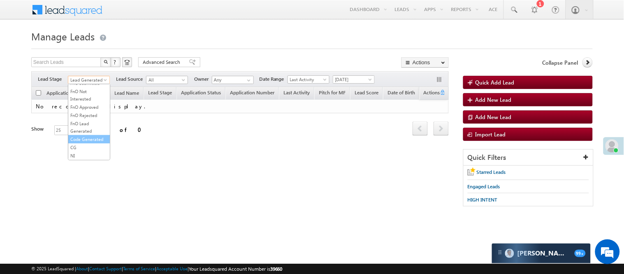
click at [79, 137] on link "Code Generated" at bounding box center [89, 138] width 42 height 7
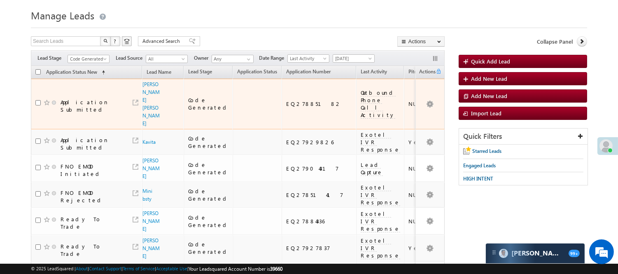
scroll to position [0, 0]
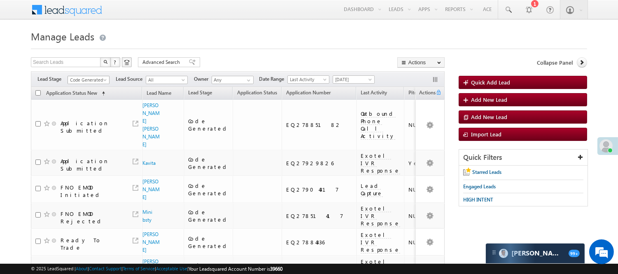
click at [93, 79] on span "Code Generated" at bounding box center [87, 79] width 39 height 7
click at [84, 98] on link "Lead Generated" at bounding box center [89, 96] width 42 height 7
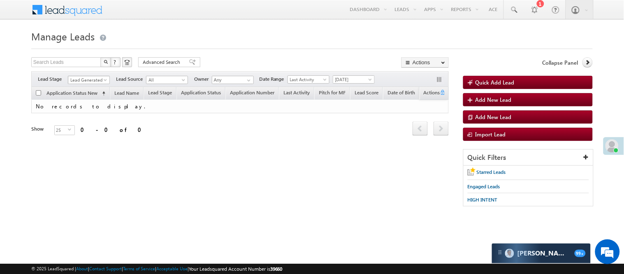
click at [86, 79] on span "Lead Generated" at bounding box center [87, 79] width 39 height 7
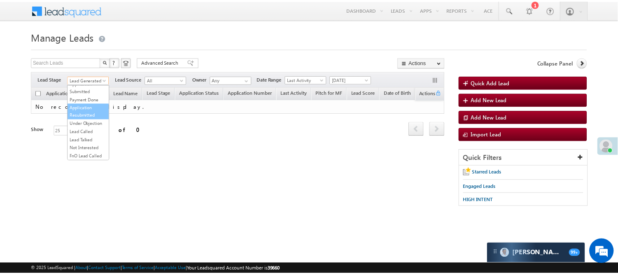
scroll to position [67, 0]
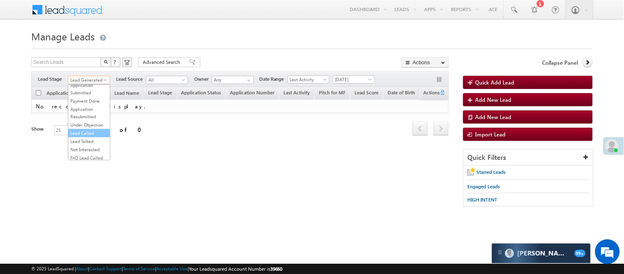
click at [84, 137] on link "Lead Called" at bounding box center [89, 132] width 42 height 7
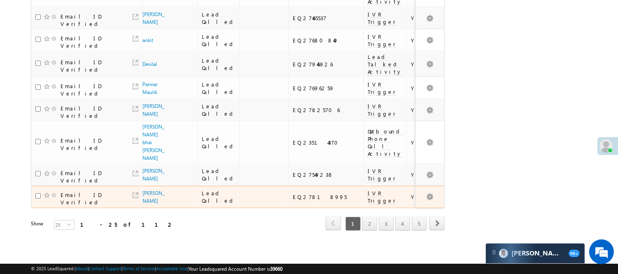
scroll to position [648, 0]
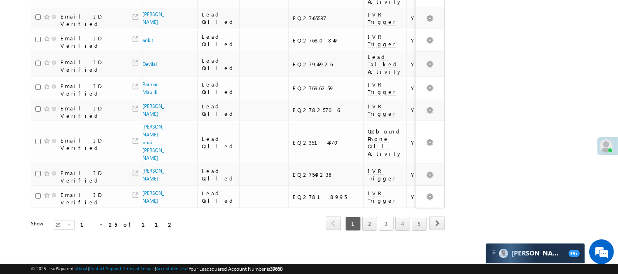
click at [383, 217] on link "3" at bounding box center [386, 223] width 15 height 14
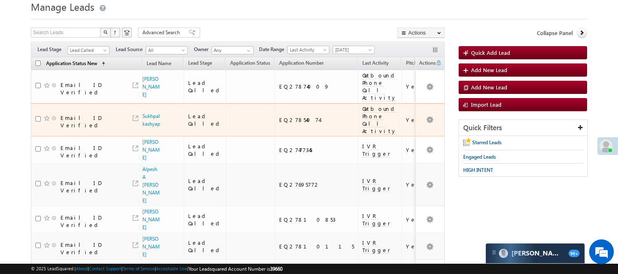
scroll to position [0, 0]
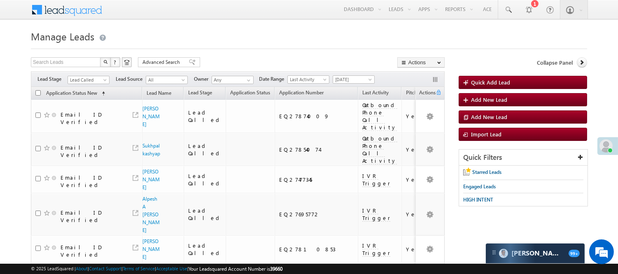
click at [90, 75] on span "Lead Called" at bounding box center [88, 78] width 42 height 7
click at [89, 77] on span "Lead Called" at bounding box center [87, 79] width 39 height 7
click at [91, 99] on link "Lead Talked" at bounding box center [89, 95] width 42 height 7
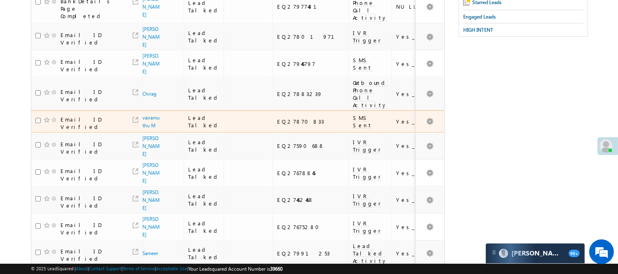
scroll to position [0, 0]
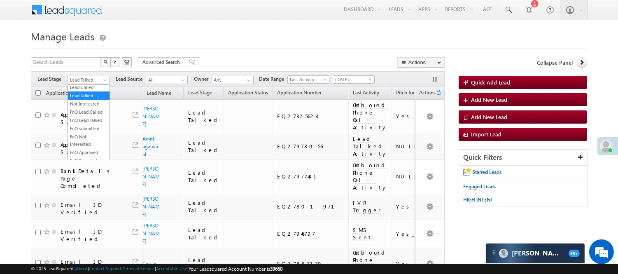
click at [93, 79] on span "Lead Talked" at bounding box center [87, 79] width 39 height 7
click at [85, 91] on li "Lead Called" at bounding box center [89, 87] width 42 height 8
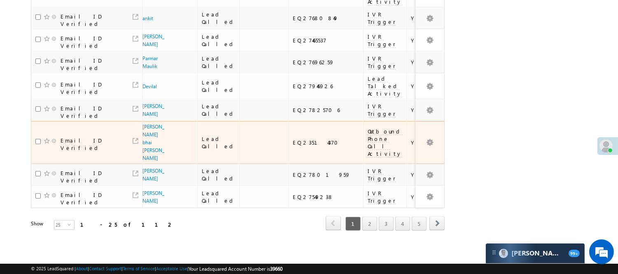
scroll to position [648, 0]
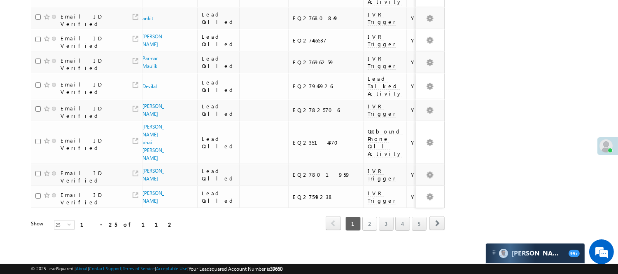
click at [364, 221] on link "2" at bounding box center [369, 223] width 15 height 14
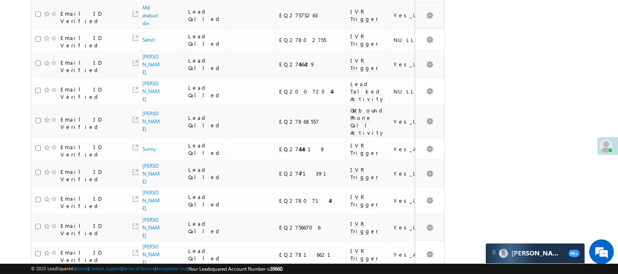
scroll to position [505, 0]
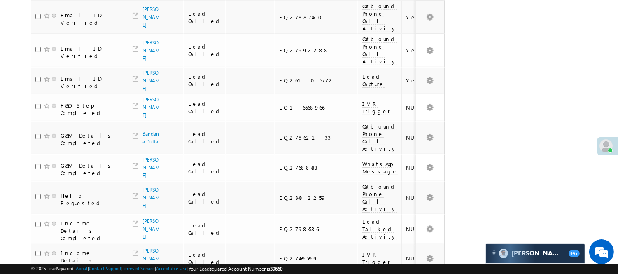
scroll to position [558, 0]
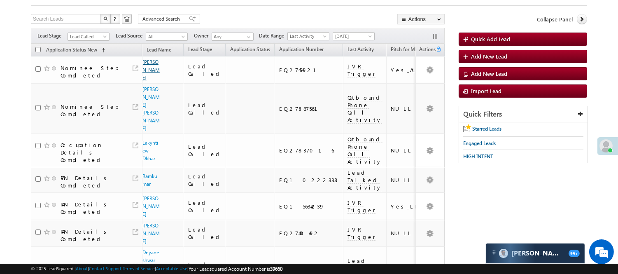
scroll to position [0, 0]
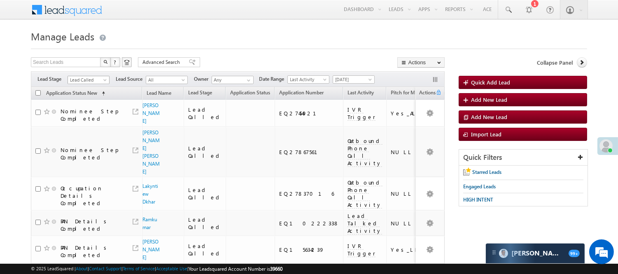
click at [88, 78] on span "Lead Called" at bounding box center [87, 79] width 39 height 7
click at [83, 100] on link "Lead Generated" at bounding box center [89, 96] width 42 height 7
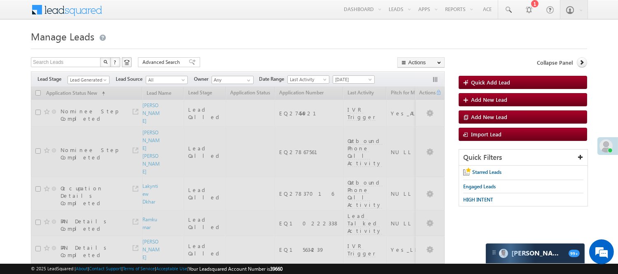
click at [93, 77] on span "Lead Generated" at bounding box center [87, 79] width 39 height 7
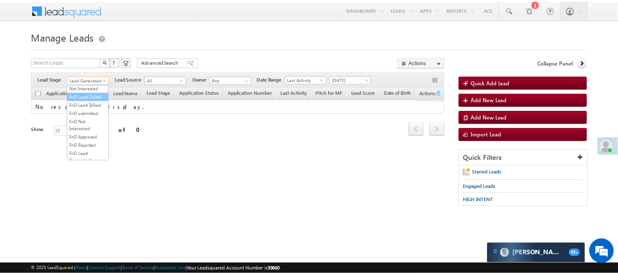
scroll to position [113, 0]
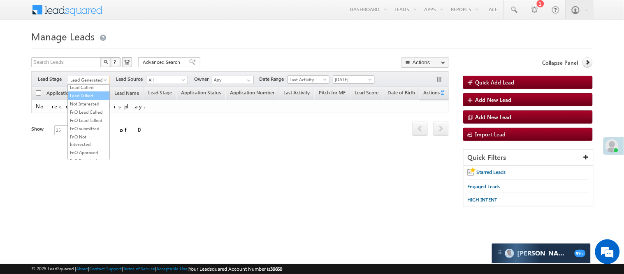
click at [81, 99] on link "Lead Talked" at bounding box center [89, 95] width 42 height 7
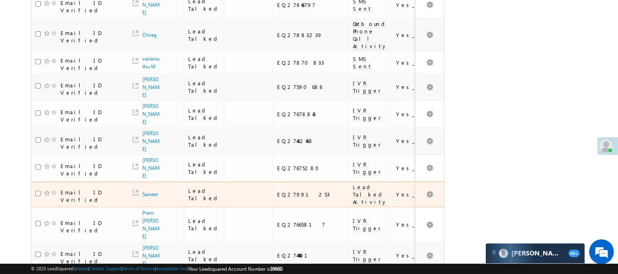
scroll to position [320, 0]
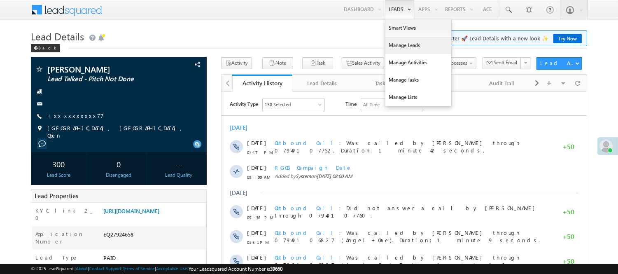
click at [404, 44] on link "Manage Leads" at bounding box center [418, 45] width 66 height 17
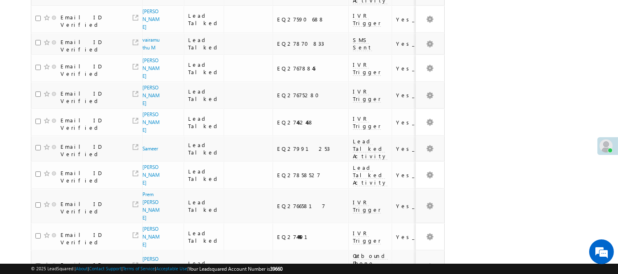
scroll to position [631, 0]
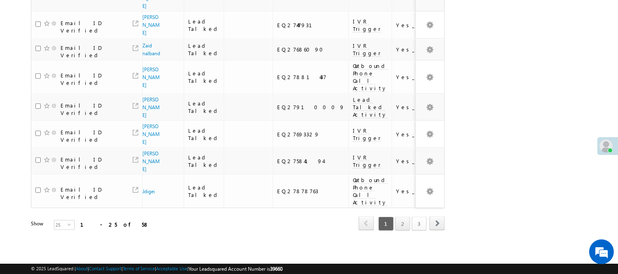
click at [417, 216] on link "3" at bounding box center [418, 223] width 15 height 14
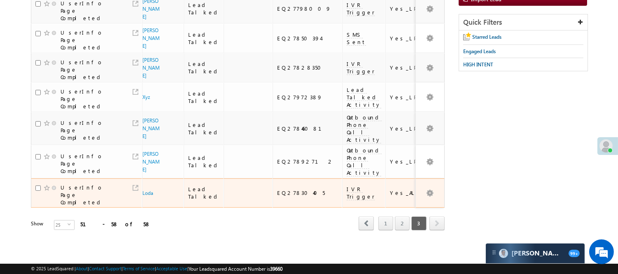
scroll to position [90, 0]
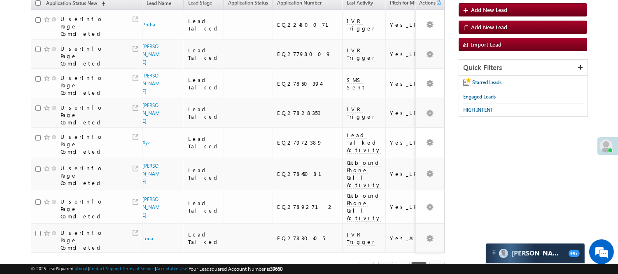
click at [402, 261] on link "2" at bounding box center [402, 268] width 15 height 14
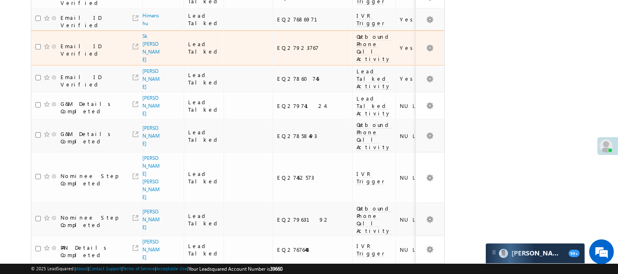
scroll to position [0, 0]
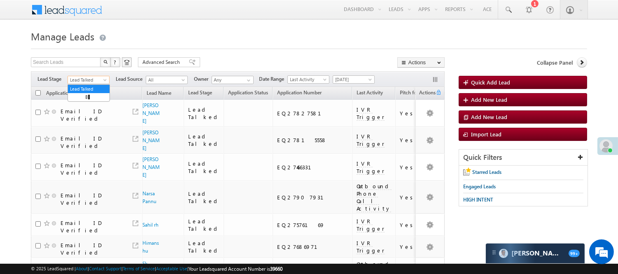
click at [93, 78] on span "Lead Talked" at bounding box center [87, 79] width 39 height 7
drag, startPoint x: 84, startPoint y: 121, endPoint x: 86, endPoint y: 113, distance: 7.5
click at [86, 113] on ul "All Lead Generated Lead Talked - Pitch Not Done Lead Talked - Pitch Done Lead T…" at bounding box center [88, 122] width 42 height 76
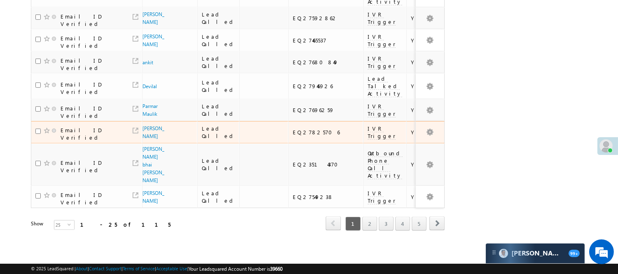
scroll to position [654, 0]
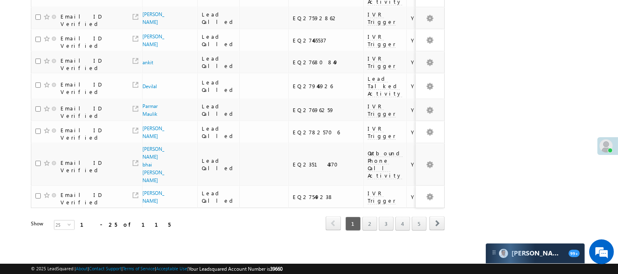
click at [361, 216] on div "1 2 3 4 5" at bounding box center [385, 223] width 83 height 14
click at [371, 219] on link "2" at bounding box center [369, 223] width 15 height 14
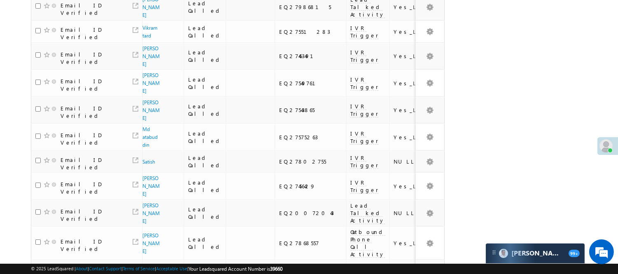
scroll to position [80, 0]
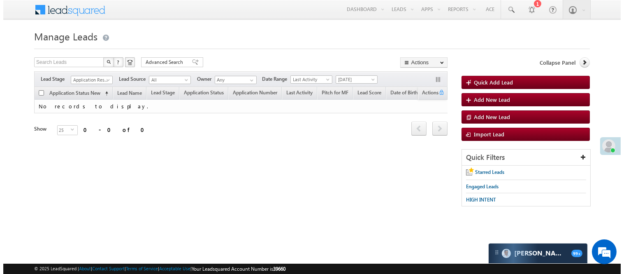
scroll to position [0, 0]
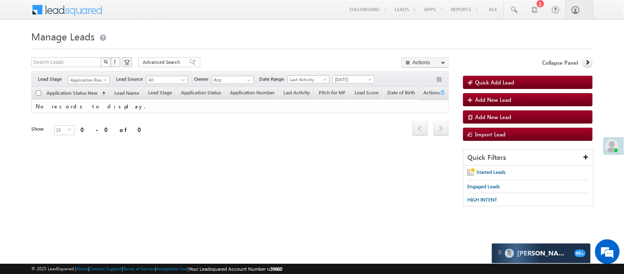
drag, startPoint x: 95, startPoint y: 89, endPoint x: 99, endPoint y: 72, distance: 17.4
click at [95, 91] on span "Application Status New" at bounding box center [71, 93] width 51 height 6
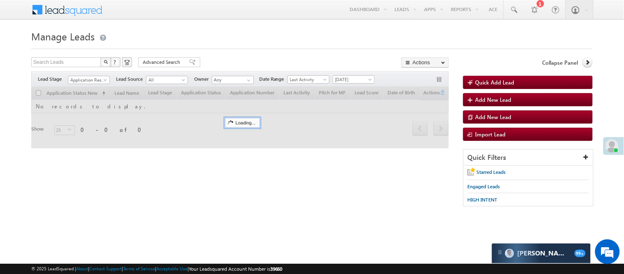
click at [100, 67] on div "Search Leads X ? 0 results found" at bounding box center [81, 62] width 101 height 11
drag, startPoint x: 89, startPoint y: 79, endPoint x: 81, endPoint y: 90, distance: 13.5
click at [93, 74] on div "Filters Lead Stage All Lead Generated Lead Talked - Pitch Not Done Lead Talked …" at bounding box center [240, 79] width 418 height 16
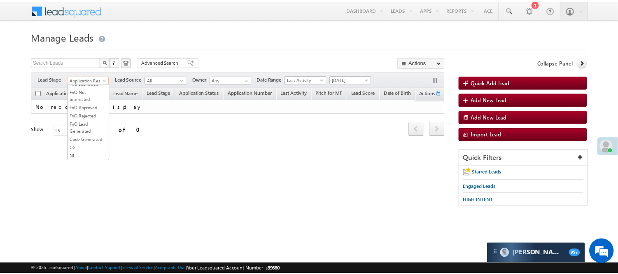
scroll to position [204, 0]
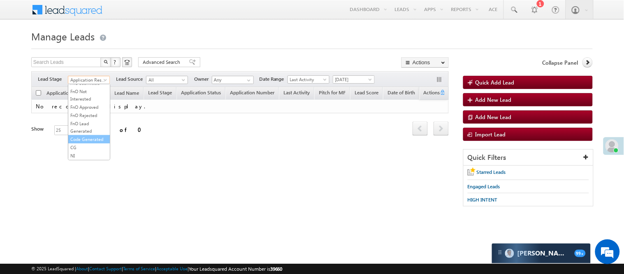
click at [76, 135] on link "Code Generated" at bounding box center [89, 138] width 42 height 7
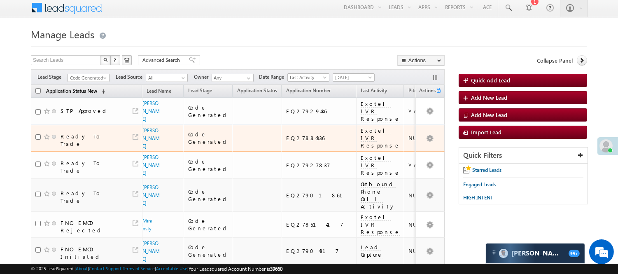
scroll to position [0, 0]
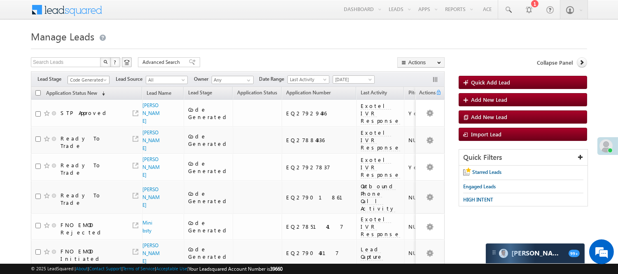
click at [88, 79] on span "Code Generated" at bounding box center [87, 79] width 39 height 7
click at [91, 100] on link "Lead Generated" at bounding box center [89, 96] width 42 height 7
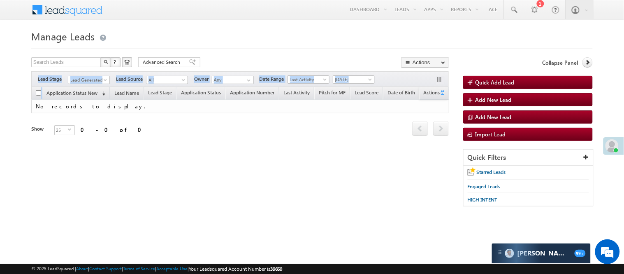
click at [75, 87] on div "Search Leads X ? 0 results found Advanced Search Advanced Search Advanced searc…" at bounding box center [240, 107] width 418 height 101
click at [91, 76] on link "Lead Generated" at bounding box center [89, 80] width 42 height 8
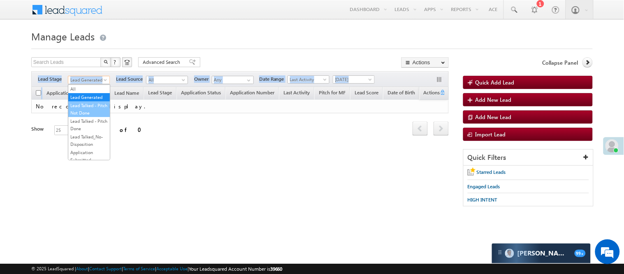
click at [92, 116] on link "Lead Talked - Pitch Not Done" at bounding box center [89, 109] width 42 height 15
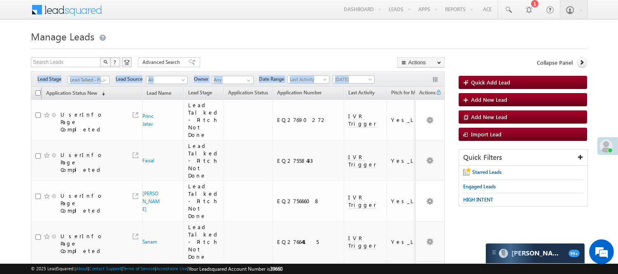
click at [93, 77] on span "Lead Talked - Pitch Not Done" at bounding box center [87, 79] width 39 height 7
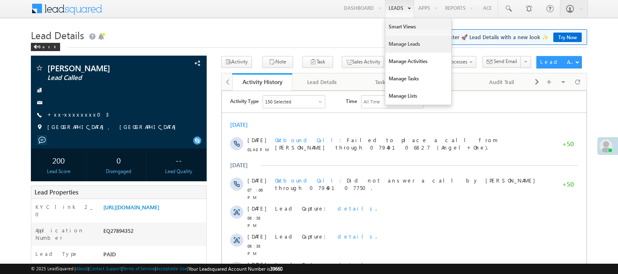
scroll to position [1, 0]
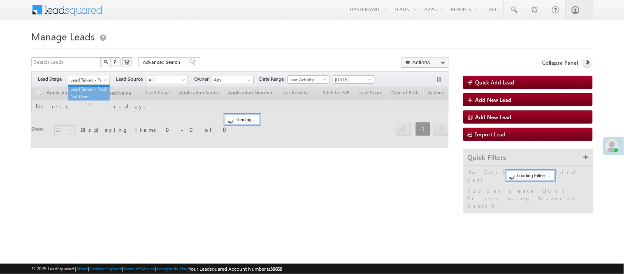
click at [92, 83] on span "Lead Talked - Pitch Not Done" at bounding box center [87, 79] width 39 height 7
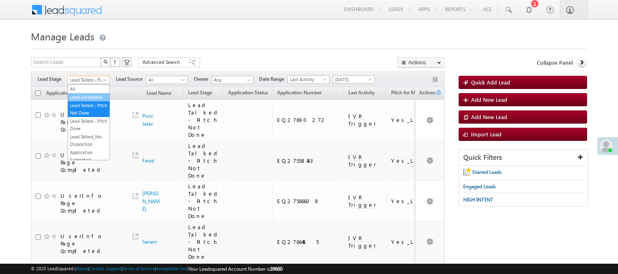
click at [88, 97] on link "Lead Generated" at bounding box center [89, 96] width 42 height 7
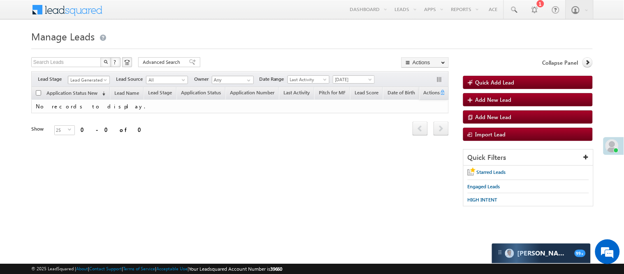
click at [90, 81] on span "Lead Generated" at bounding box center [87, 79] width 39 height 7
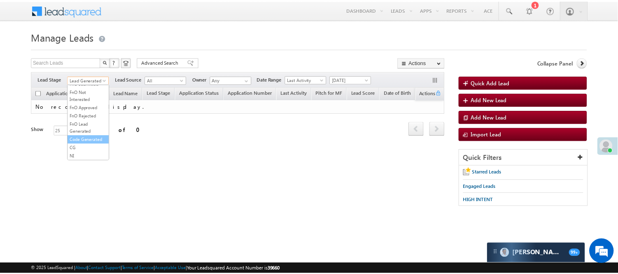
scroll to position [67, 0]
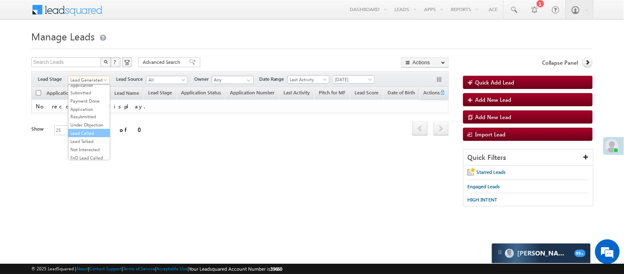
click at [88, 137] on link "Lead Called" at bounding box center [89, 132] width 42 height 7
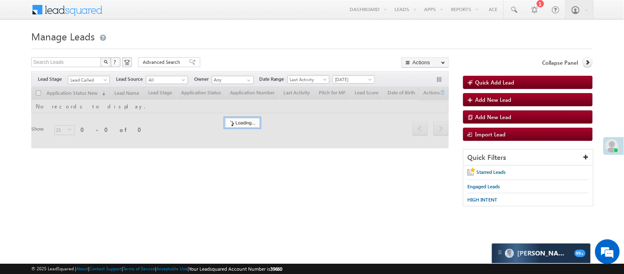
click at [223, 36] on h1 "Manage Leads" at bounding box center [312, 36] width 562 height 16
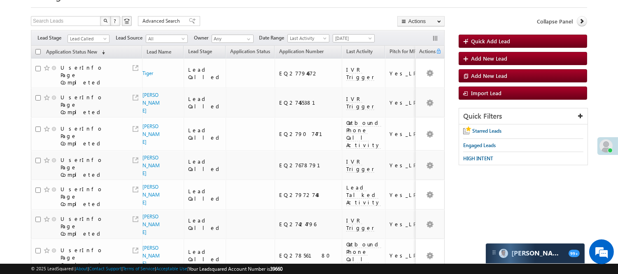
scroll to position [0, 0]
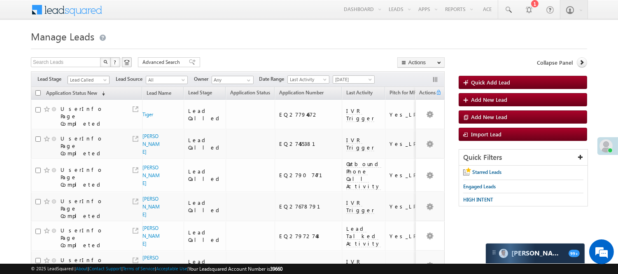
click at [88, 81] on span "Lead Called" at bounding box center [87, 79] width 39 height 7
click at [100, 99] on link "Lead Talked" at bounding box center [89, 95] width 42 height 7
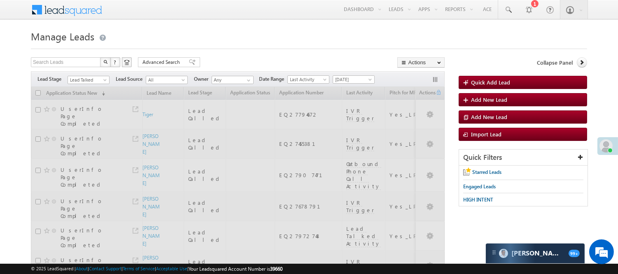
click at [95, 75] on span "Lead Talked" at bounding box center [88, 78] width 42 height 7
click at [97, 79] on span "Lead Talked" at bounding box center [87, 79] width 39 height 7
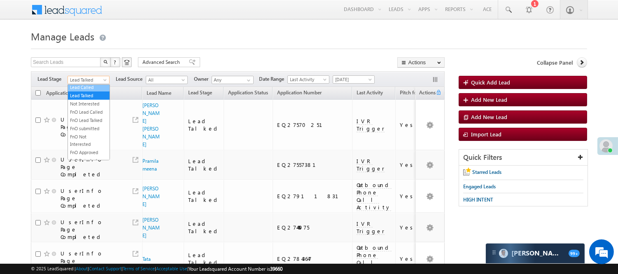
click at [86, 91] on link "Lead Called" at bounding box center [89, 87] width 42 height 7
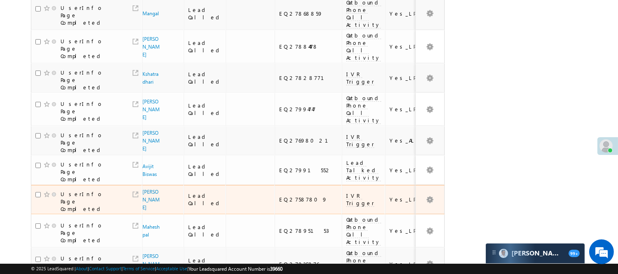
scroll to position [566, 0]
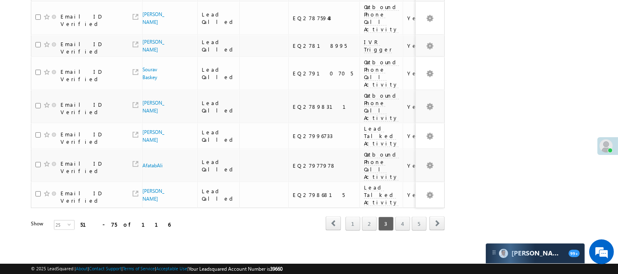
scroll to position [626, 0]
click at [400, 216] on link "4" at bounding box center [402, 223] width 15 height 14
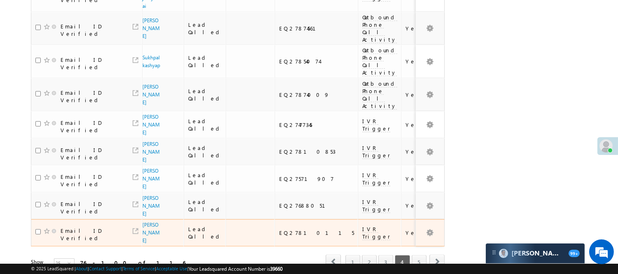
scroll to position [546, 0]
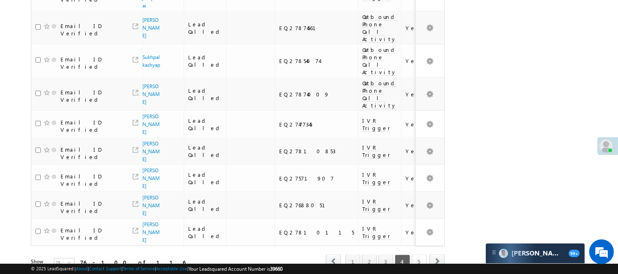
click at [417, 254] on link "5" at bounding box center [418, 261] width 15 height 14
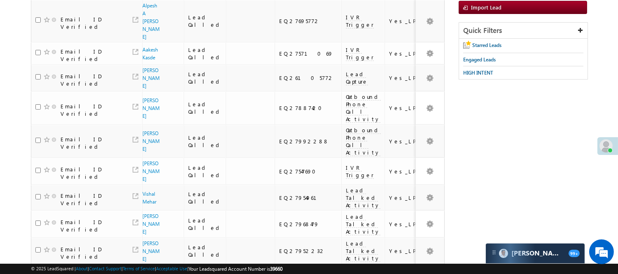
scroll to position [0, 0]
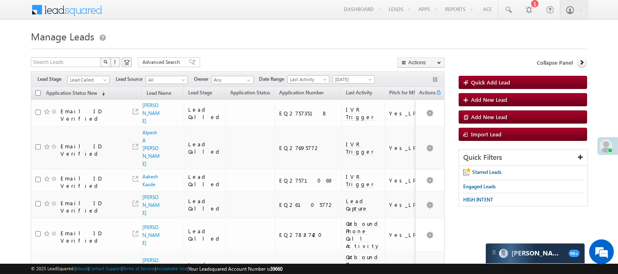
click at [95, 73] on div "Filters Lead Stage All Lead Generated Lead Talked - Pitch Not Done Lead Talked …" at bounding box center [238, 79] width 414 height 16
click at [97, 79] on span "Lead Called" at bounding box center [87, 79] width 39 height 7
click at [89, 101] on link "Lead Generated" at bounding box center [89, 96] width 42 height 7
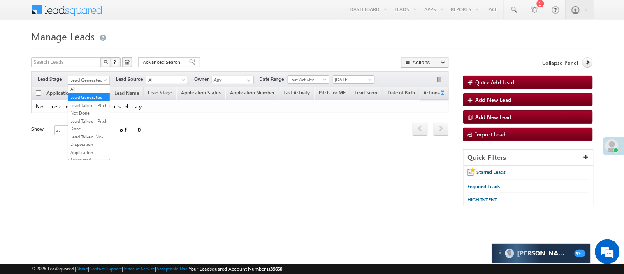
click at [99, 79] on span "Lead Generated" at bounding box center [87, 79] width 39 height 7
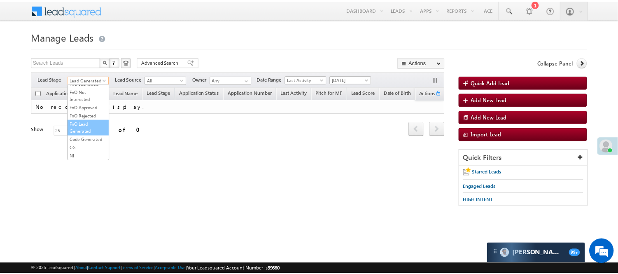
scroll to position [204, 0]
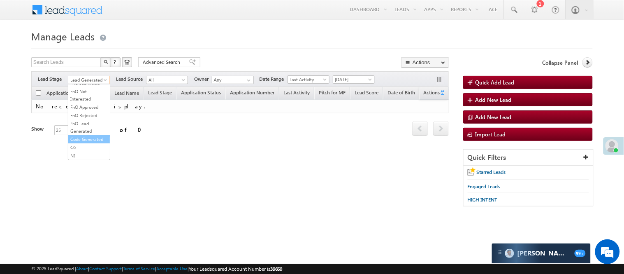
click at [90, 135] on link "Code Generated" at bounding box center [89, 138] width 42 height 7
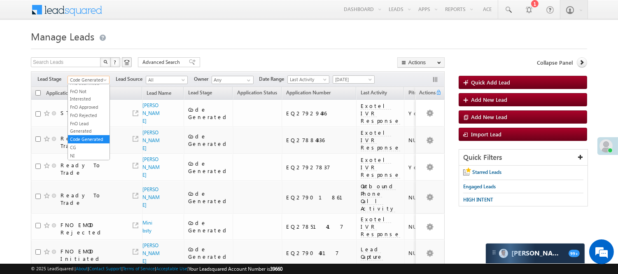
click at [93, 79] on span "Code Generated" at bounding box center [87, 79] width 39 height 7
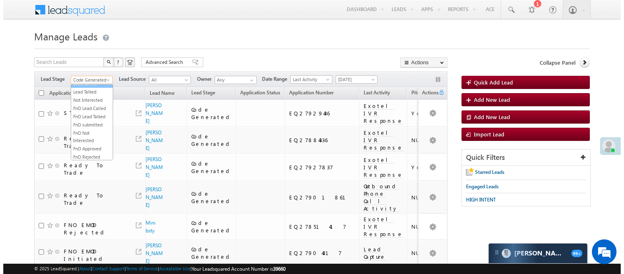
scroll to position [0, 0]
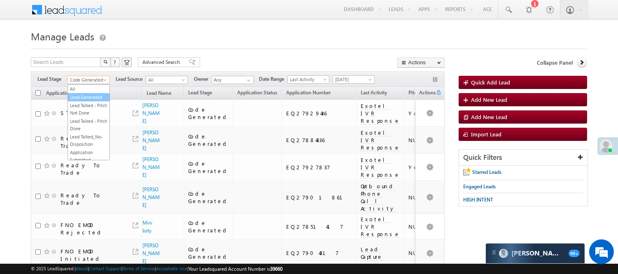
click at [98, 101] on link "Lead Generated" at bounding box center [89, 96] width 42 height 7
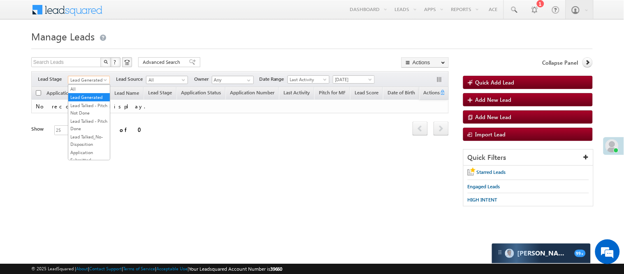
click at [91, 81] on span "Lead Generated" at bounding box center [87, 79] width 39 height 7
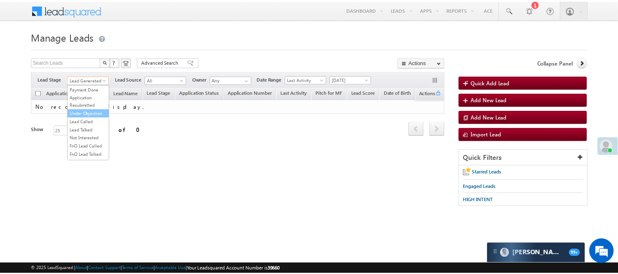
scroll to position [91, 0]
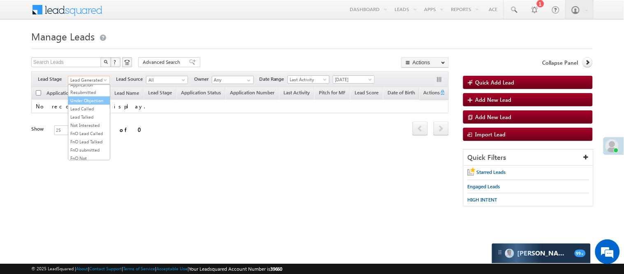
click at [100, 104] on link "Under Objection" at bounding box center [89, 100] width 42 height 7
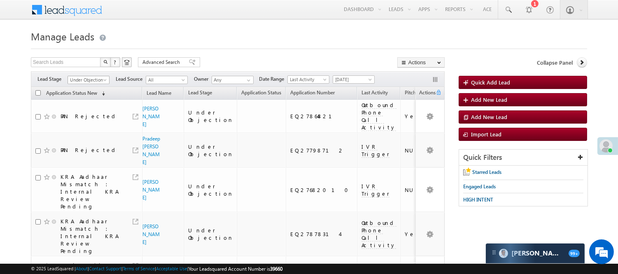
click at [84, 81] on span "Under Objection" at bounding box center [87, 79] width 39 height 7
click at [80, 112] on link "Lead Called" at bounding box center [89, 108] width 42 height 7
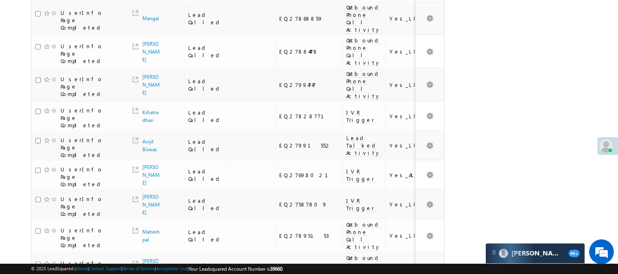
scroll to position [566, 0]
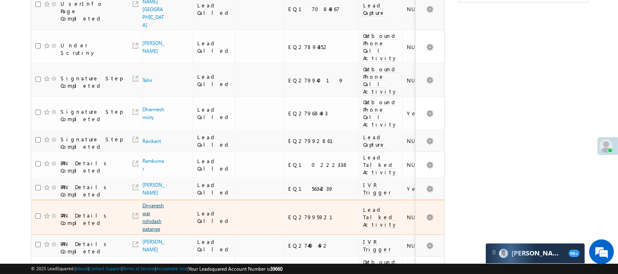
scroll to position [200, 0]
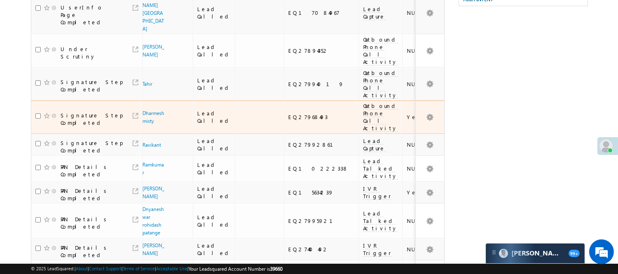
click at [288, 113] on div "EQ27968493" at bounding box center [321, 116] width 67 height 7
copy div "EQ27968493"
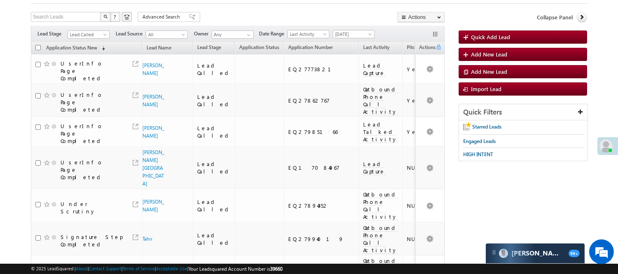
scroll to position [0, 0]
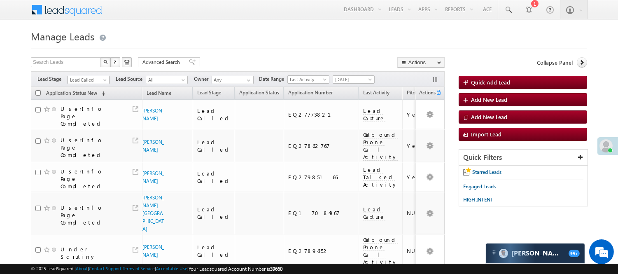
click at [96, 80] on span "Lead Called" at bounding box center [87, 79] width 39 height 7
click at [85, 101] on link "Lead Generated" at bounding box center [89, 96] width 42 height 7
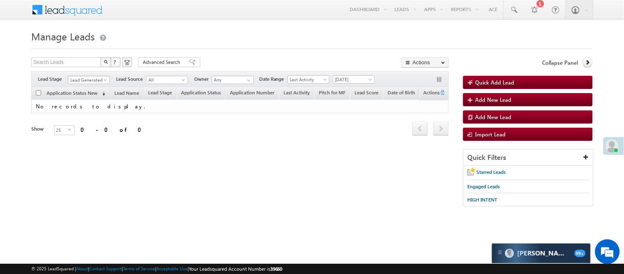
click at [91, 80] on span "Lead Generated" at bounding box center [87, 79] width 39 height 7
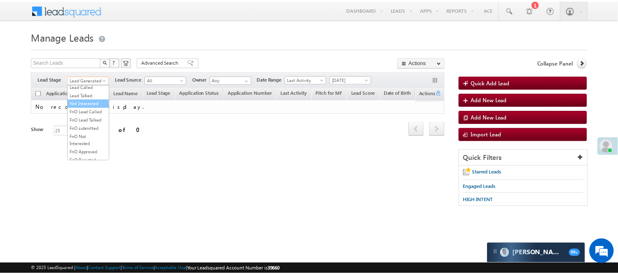
scroll to position [113, 0]
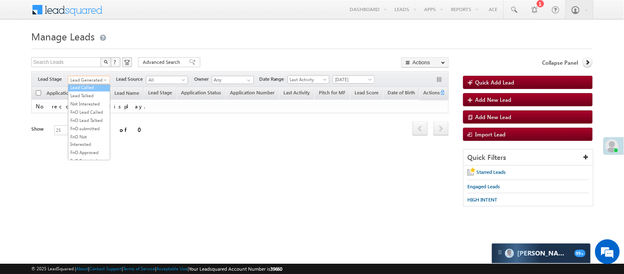
click at [92, 91] on link "Lead Called" at bounding box center [89, 87] width 42 height 7
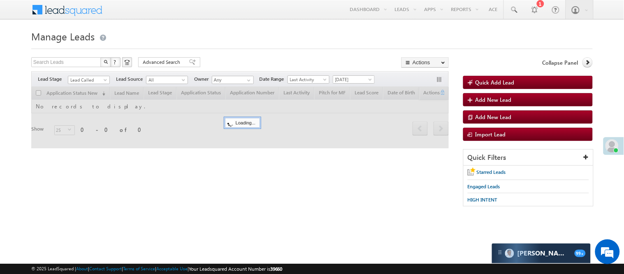
click at [227, 36] on h1 "Manage Leads" at bounding box center [312, 36] width 562 height 16
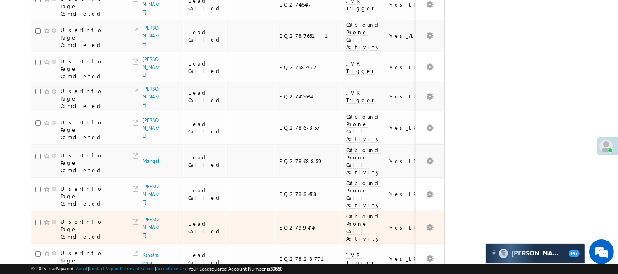
scroll to position [566, 0]
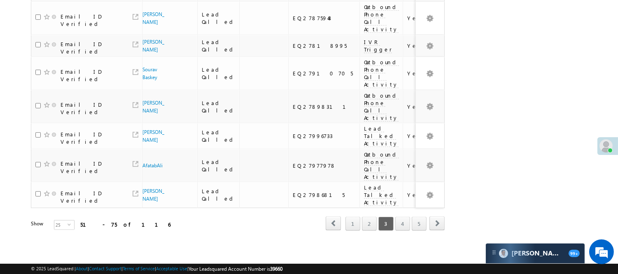
scroll to position [337, 0]
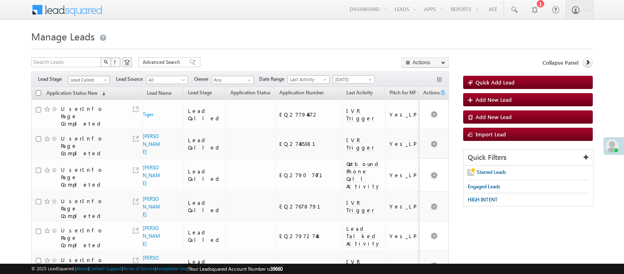
drag, startPoint x: 0, startPoint y: 0, endPoint x: 204, endPoint y: 139, distance: 247.0
click at [85, 77] on span "Lead Called" at bounding box center [87, 79] width 39 height 7
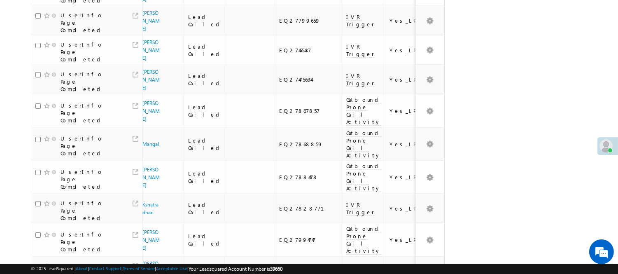
scroll to position [566, 0]
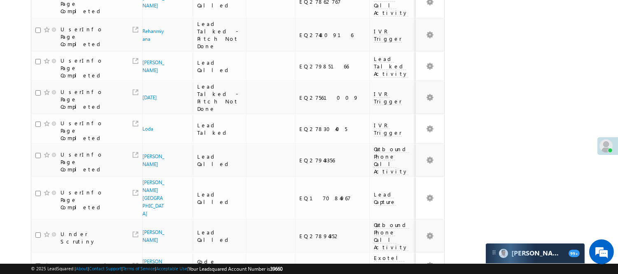
scroll to position [63, 0]
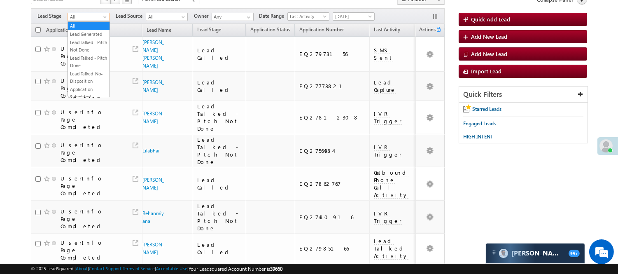
click at [91, 16] on span "All" at bounding box center [87, 16] width 39 height 7
click at [86, 36] on link "Lead Generated" at bounding box center [89, 33] width 42 height 7
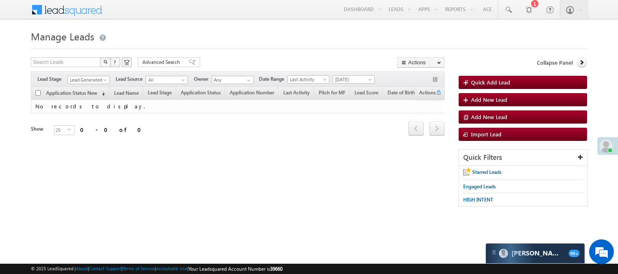
scroll to position [0, 0]
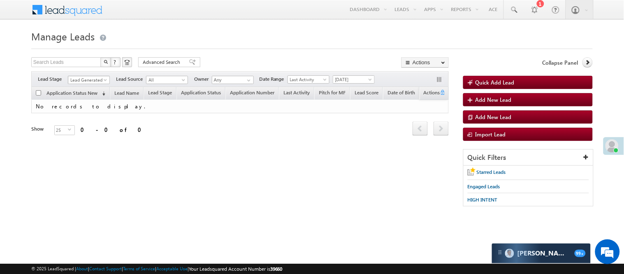
click at [80, 78] on span "Lead Generated" at bounding box center [87, 79] width 39 height 7
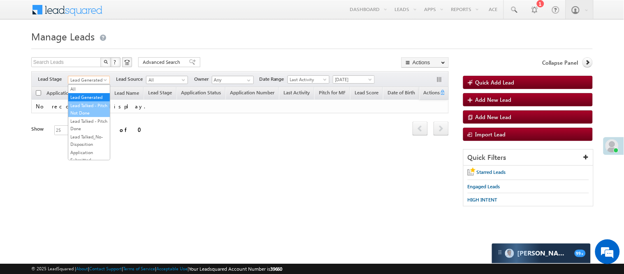
click at [81, 116] on link "Lead Talked - Pitch Not Done" at bounding box center [89, 109] width 42 height 15
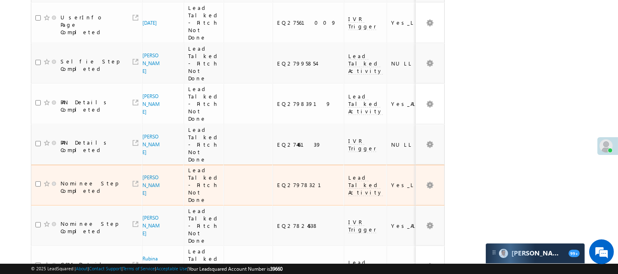
scroll to position [573, 0]
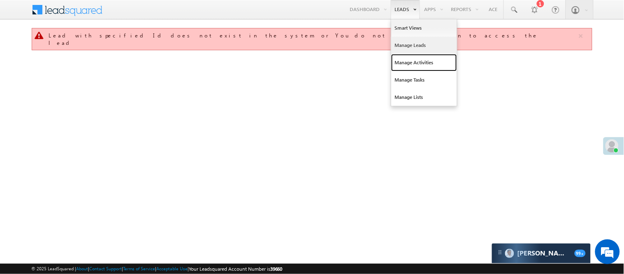
drag, startPoint x: 416, startPoint y: 51, endPoint x: 422, endPoint y: 39, distance: 13.6
click at [423, 39] on link "Manage Leads" at bounding box center [424, 45] width 66 height 17
click at [404, 43] on link "Manage Leads" at bounding box center [424, 45] width 66 height 17
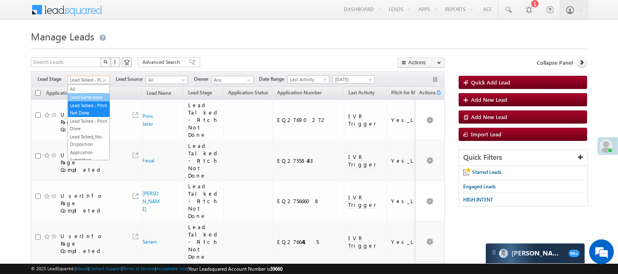
click at [69, 111] on link "Lead Talked - Pitch Not Done" at bounding box center [89, 109] width 42 height 15
click at [82, 77] on span "Lead Talked - Pitch Not Done" at bounding box center [87, 79] width 39 height 7
click at [84, 75] on div "Filters Lead Stage All Lead Generated Lead Talked - Pitch Not Done Lead Talked …" at bounding box center [238, 79] width 414 height 16
click at [88, 77] on span "Lead Talked - Pitch Not Done" at bounding box center [87, 79] width 39 height 7
click at [85, 98] on link "Lead Generated" at bounding box center [89, 96] width 42 height 7
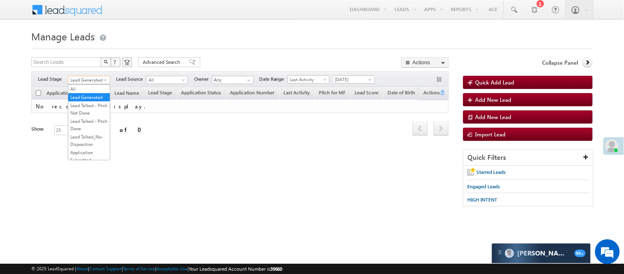
click at [101, 77] on span "Lead Generated" at bounding box center [87, 79] width 39 height 7
click at [93, 112] on link "Lead Called" at bounding box center [89, 108] width 42 height 7
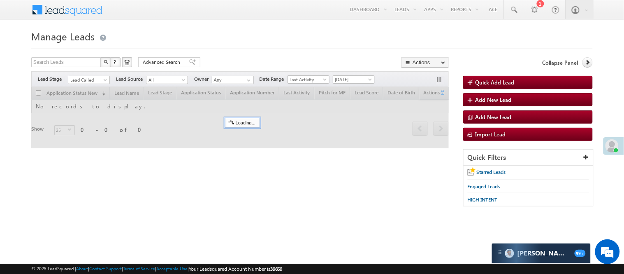
click at [224, 44] on div at bounding box center [312, 46] width 562 height 5
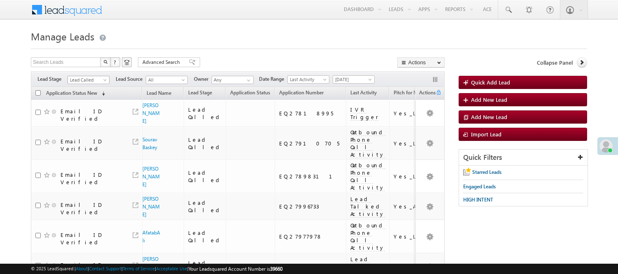
click at [99, 79] on span "Lead Called" at bounding box center [87, 79] width 39 height 7
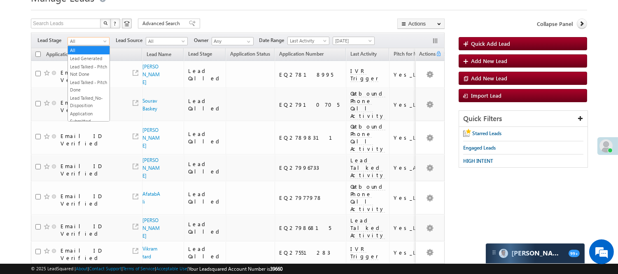
scroll to position [559, 0]
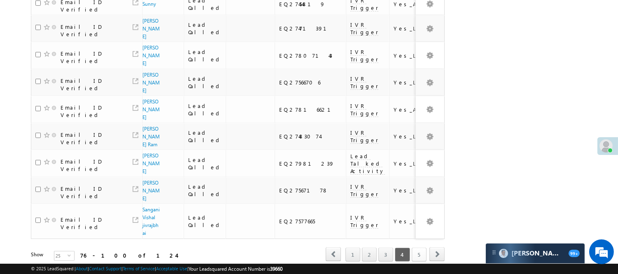
click at [411, 247] on link "5" at bounding box center [418, 254] width 15 height 14
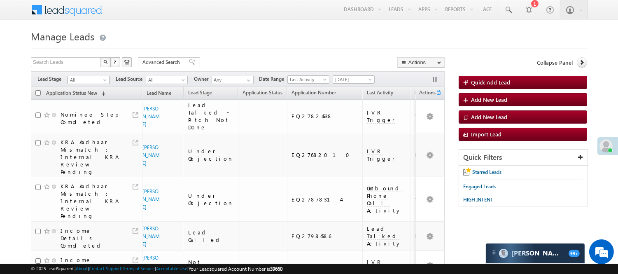
scroll to position [0, 0]
click at [96, 82] on link "All" at bounding box center [88, 80] width 42 height 8
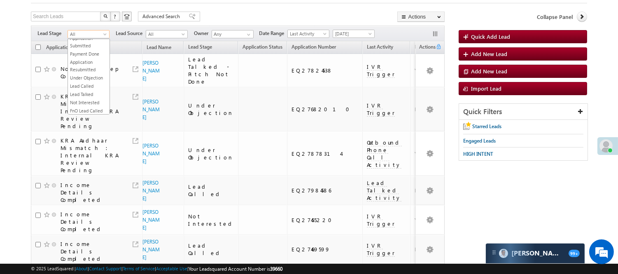
scroll to position [137, 0]
click at [96, 21] on link "Lead Called" at bounding box center [89, 17] width 42 height 7
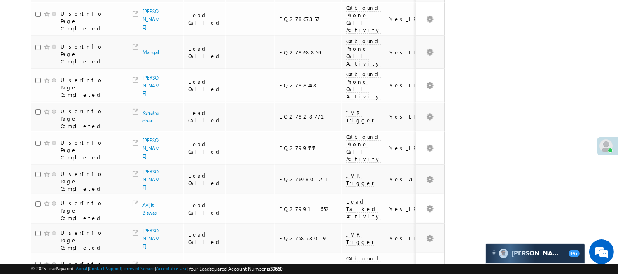
scroll to position [566, 0]
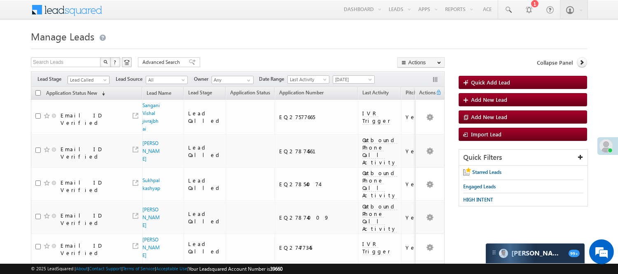
scroll to position [134, 0]
click at [79, 76] on span "Lead Called" at bounding box center [87, 79] width 39 height 7
click at [81, 78] on link "Lead Talked" at bounding box center [89, 73] width 42 height 7
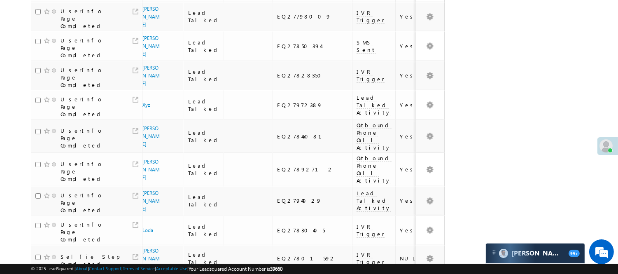
scroll to position [590, 0]
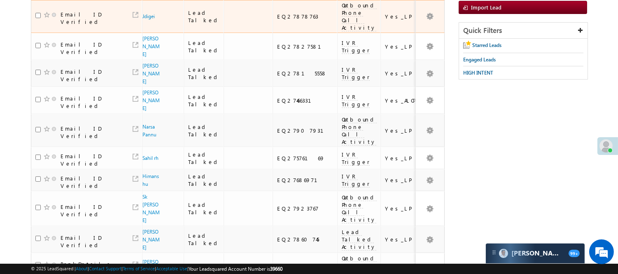
scroll to position [0, 0]
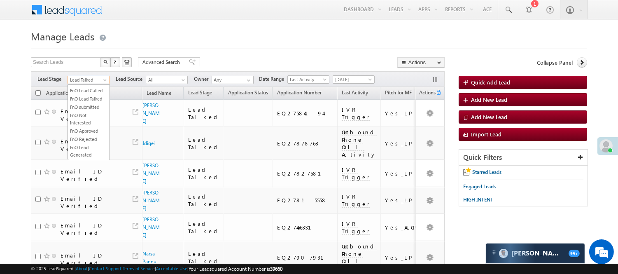
drag, startPoint x: 93, startPoint y: 77, endPoint x: 91, endPoint y: 81, distance: 4.3
click at [91, 76] on span "Lead Talked" at bounding box center [87, 79] width 39 height 7
click at [87, 109] on link "Lead Talked - Pitch Not Done" at bounding box center [89, 109] width 42 height 15
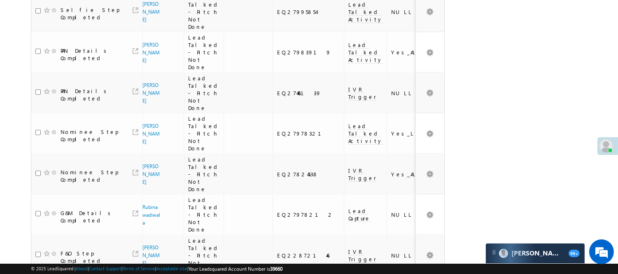
scroll to position [756, 0]
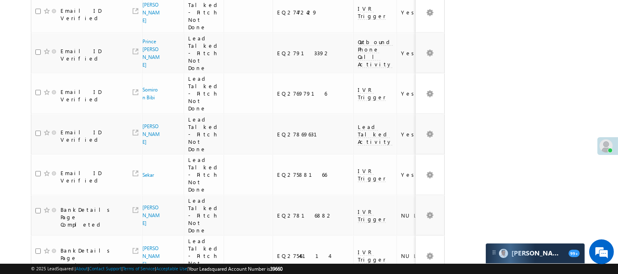
scroll to position [690, 0]
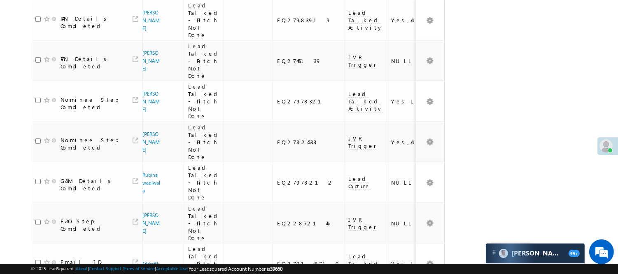
scroll to position [756, 0]
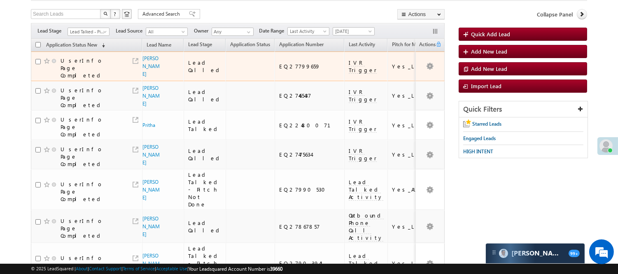
scroll to position [46, 0]
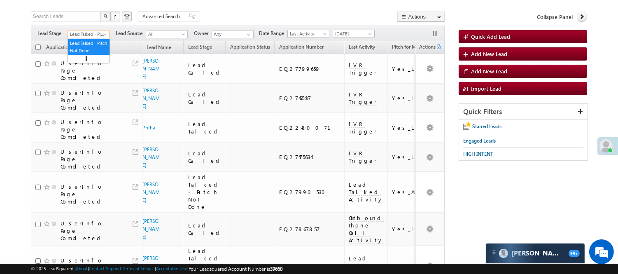
click at [102, 32] on span "Lead Talked - Pitch Not Done" at bounding box center [87, 33] width 39 height 7
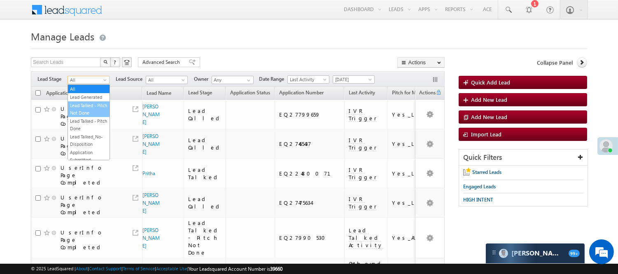
scroll to position [91, 0]
click at [85, 112] on link "Lead Called" at bounding box center [89, 108] width 42 height 7
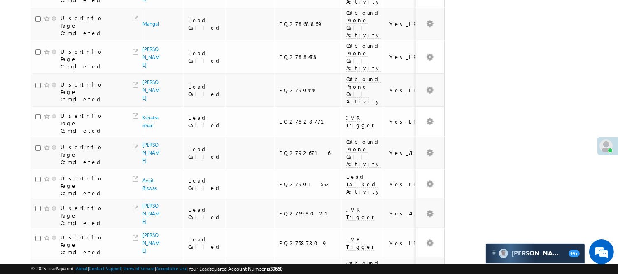
scroll to position [549, 0]
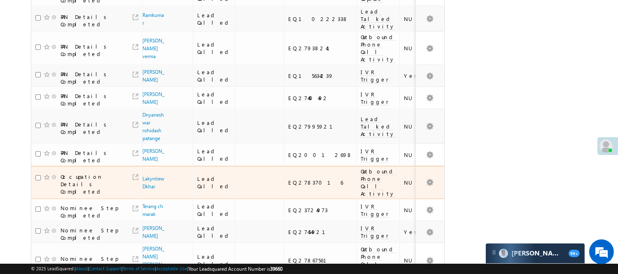
scroll to position [562, 0]
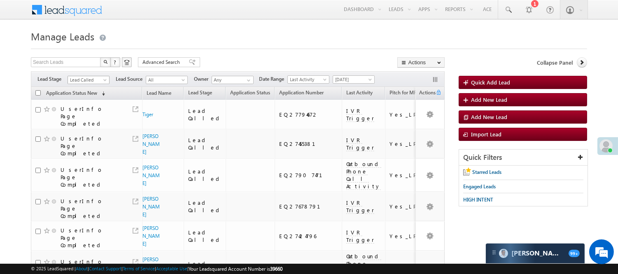
click at [81, 79] on span "Lead Called" at bounding box center [87, 79] width 39 height 7
click at [93, 135] on link "Code Generated" at bounding box center [89, 138] width 42 height 7
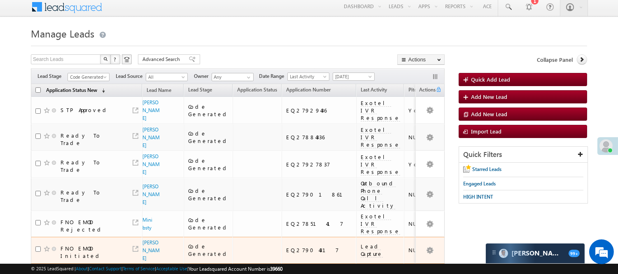
scroll to position [0, 0]
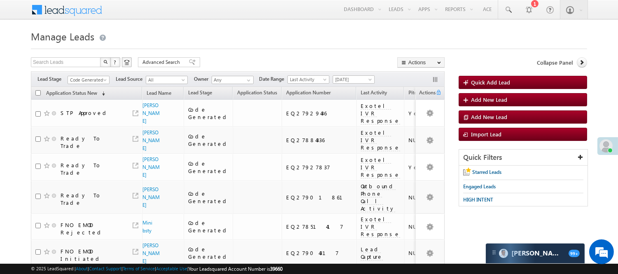
click at [86, 72] on div "Filters Lead Stage All Lead Generated Lead Talked - Pitch Not Done Lead Talked …" at bounding box center [238, 79] width 414 height 16
click at [86, 77] on span "Code Generated" at bounding box center [87, 79] width 39 height 7
click at [81, 91] on link "Lead Called" at bounding box center [89, 87] width 42 height 7
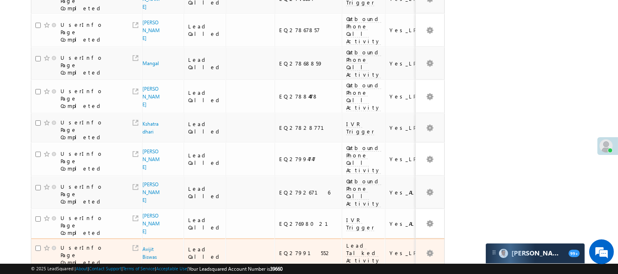
scroll to position [555, 0]
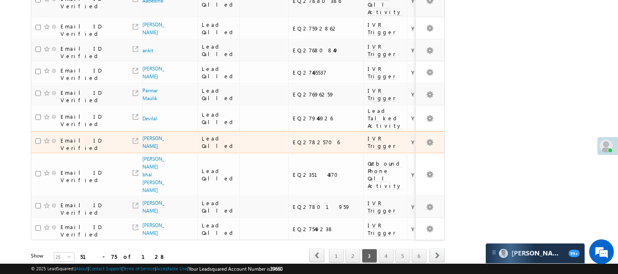
scroll to position [604, 0]
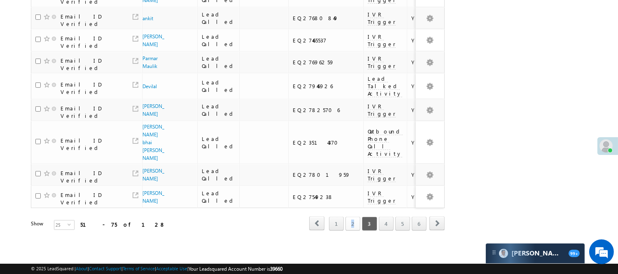
click at [355, 216] on link "2" at bounding box center [352, 223] width 15 height 14
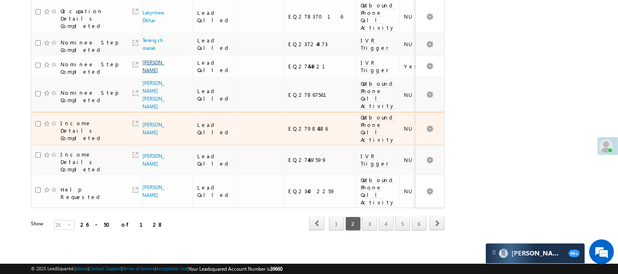
scroll to position [671, 0]
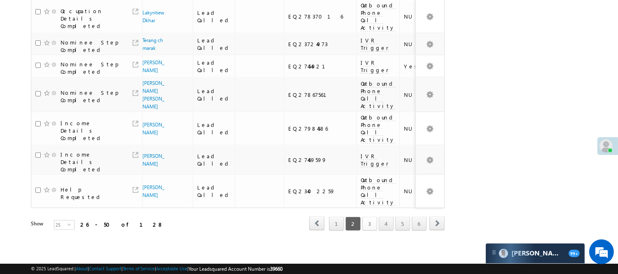
click at [364, 221] on link "3" at bounding box center [369, 223] width 15 height 14
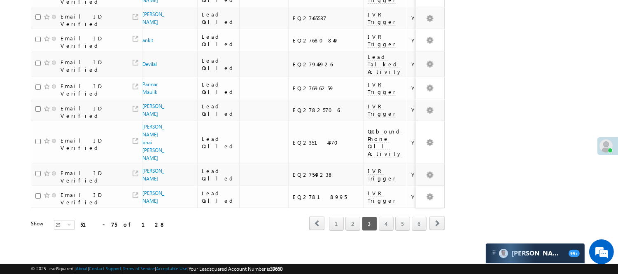
scroll to position [604, 0]
click at [350, 216] on link "2" at bounding box center [352, 223] width 15 height 14
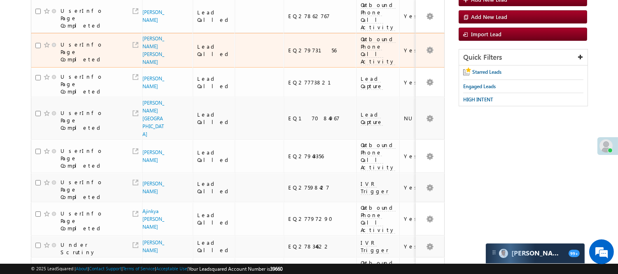
scroll to position [0, 0]
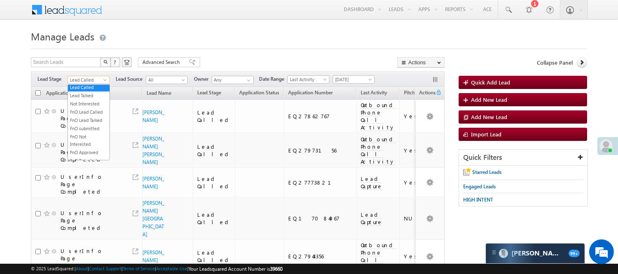
click at [85, 78] on span "Lead Called" at bounding box center [87, 79] width 39 height 7
click at [91, 99] on link "Lead Talked" at bounding box center [89, 95] width 42 height 7
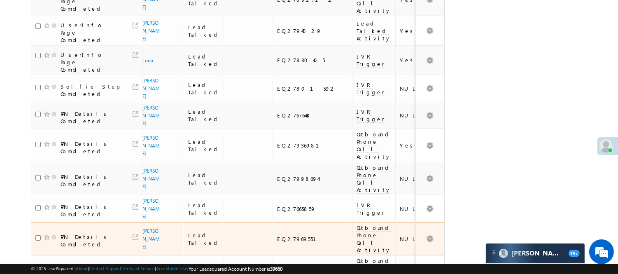
scroll to position [548, 0]
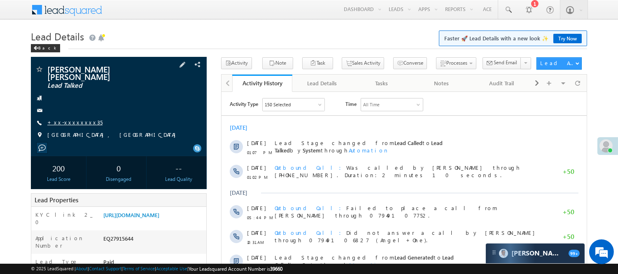
click at [62, 118] on link "+xx-xxxxxxxx35" at bounding box center [74, 121] width 55 height 7
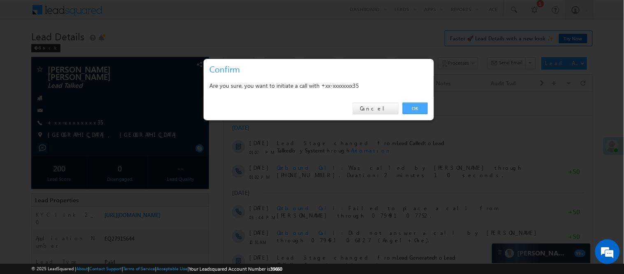
click at [403, 104] on link "OK" at bounding box center [415, 108] width 25 height 12
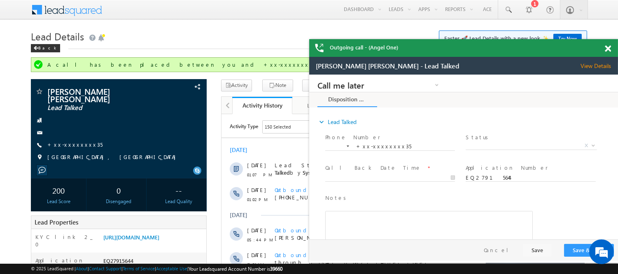
click at [606, 46] on div "Outgoing call - (Angel One)" at bounding box center [463, 48] width 309 height 18
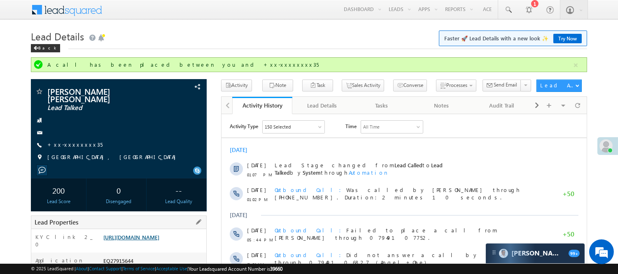
click at [159, 233] on link "https://angelbroking1-pk3em7sa.customui-test.leadsquared.com?leadId=029159fe-3c…" at bounding box center [131, 236] width 56 height 7
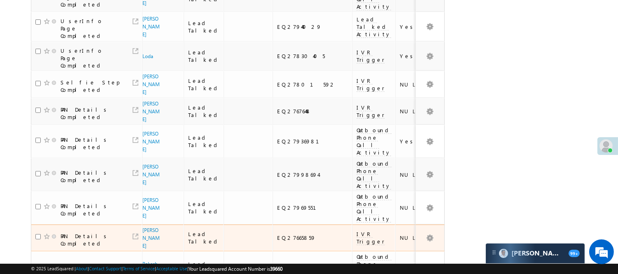
scroll to position [574, 0]
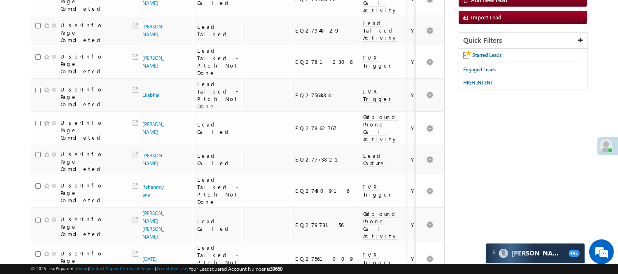
scroll to position [0, 0]
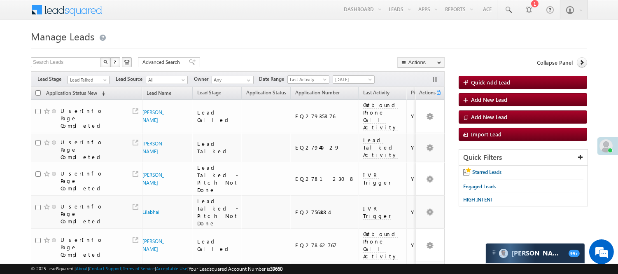
click at [90, 80] on span "Lead Talked" at bounding box center [87, 79] width 39 height 7
click at [86, 91] on link "Lead Called" at bounding box center [89, 87] width 42 height 7
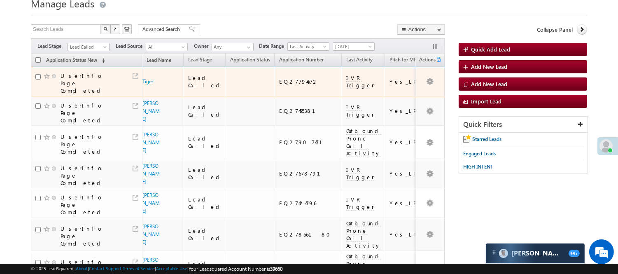
scroll to position [7, 0]
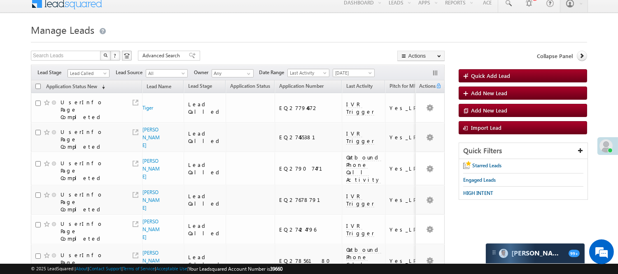
click at [100, 73] on span "Lead Called" at bounding box center [87, 73] width 39 height 7
click at [88, 94] on link "Lead Generated" at bounding box center [89, 90] width 42 height 7
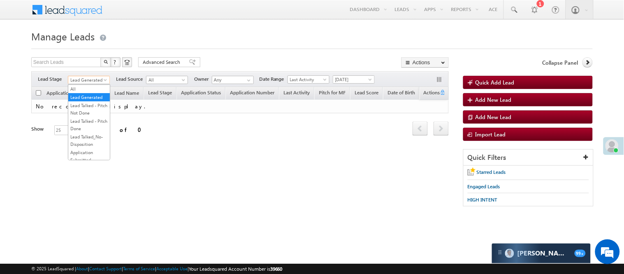
click at [91, 84] on body "Menu Nisha Anand Yadav Nisha .Yada v@ang elbro king. com" at bounding box center [312, 116] width 624 height 233
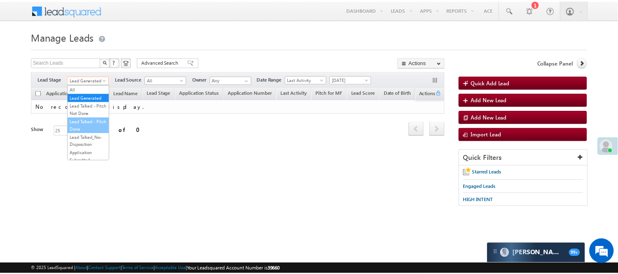
scroll to position [91, 0]
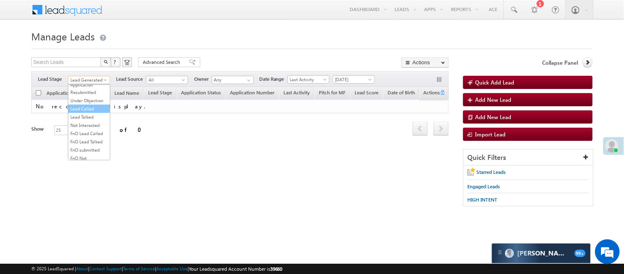
click at [85, 112] on link "Lead Called" at bounding box center [89, 108] width 42 height 7
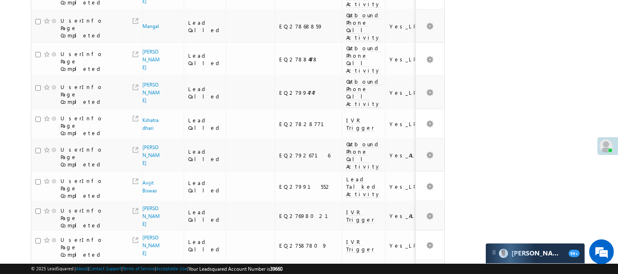
scroll to position [555, 0]
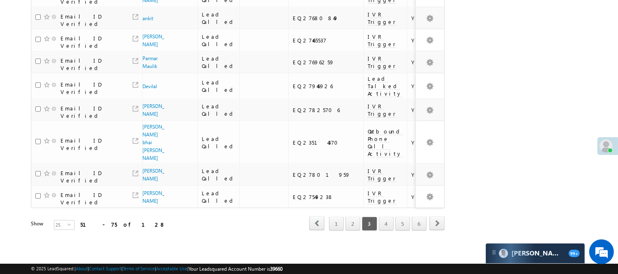
scroll to position [604, 0]
click at [353, 216] on div "first prev 1 2 3 4 5 6 next last" at bounding box center [376, 223] width 135 height 14
click at [351, 219] on link "2" at bounding box center [352, 223] width 15 height 14
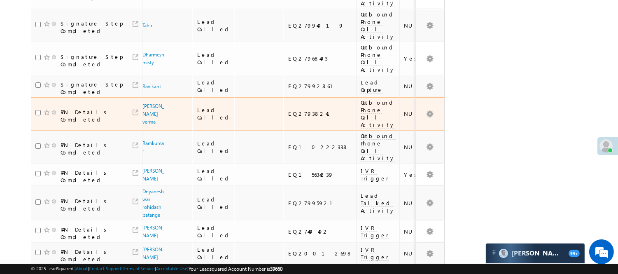
scroll to position [330, 0]
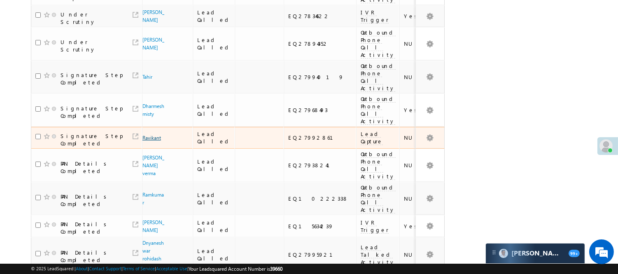
click at [150, 135] on link "Ravikant" at bounding box center [151, 138] width 19 height 6
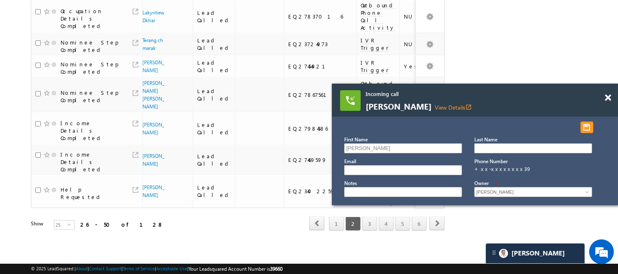
click at [451, 110] on div "View Details open_in_new" at bounding box center [452, 107] width 37 height 8
click at [446, 105] on link "View Details open_in_new" at bounding box center [452, 107] width 37 height 8
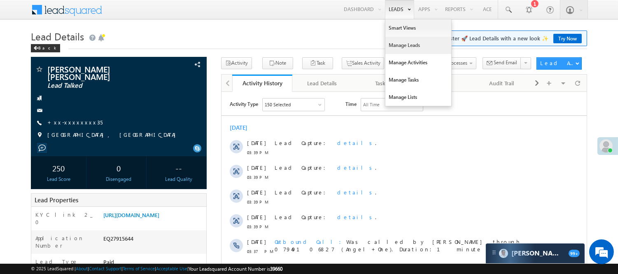
click at [411, 44] on link "Manage Leads" at bounding box center [418, 45] width 66 height 17
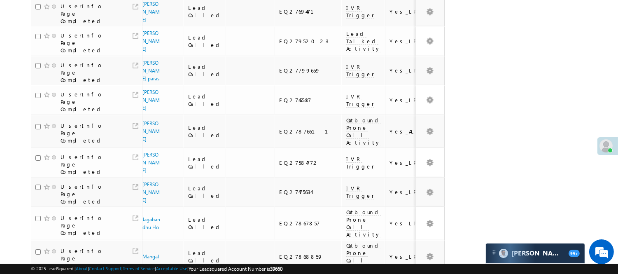
scroll to position [555, 0]
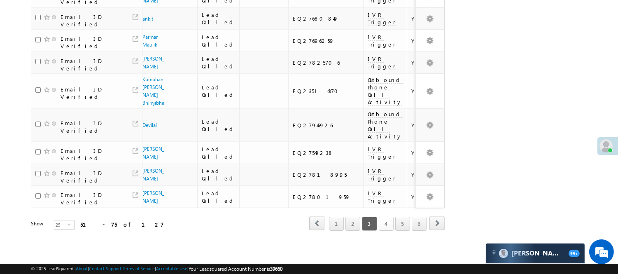
scroll to position [0, 0]
click at [388, 217] on link "4" at bounding box center [386, 223] width 15 height 14
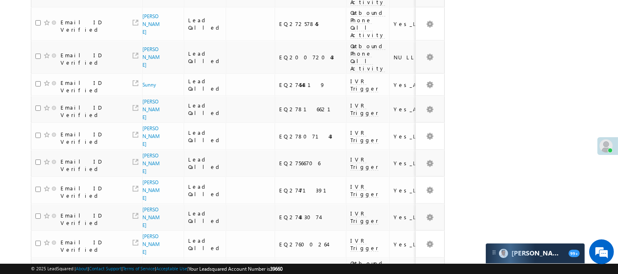
scroll to position [567, 0]
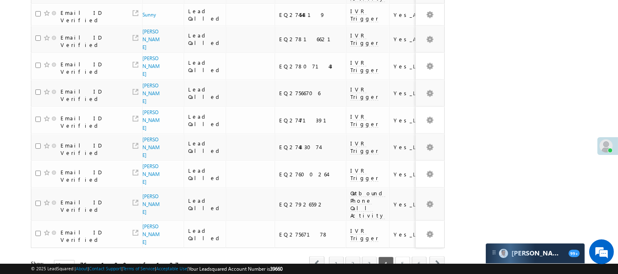
click at [406, 256] on link "5" at bounding box center [402, 263] width 15 height 14
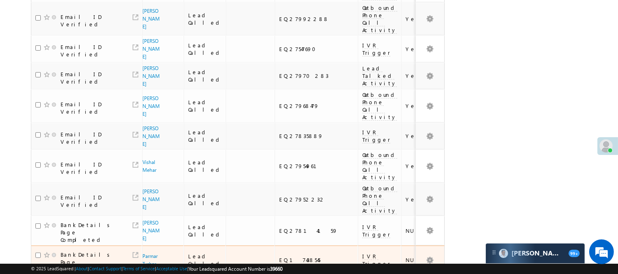
scroll to position [616, 0]
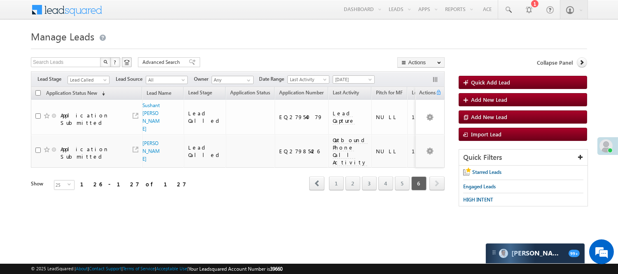
scroll to position [0, 0]
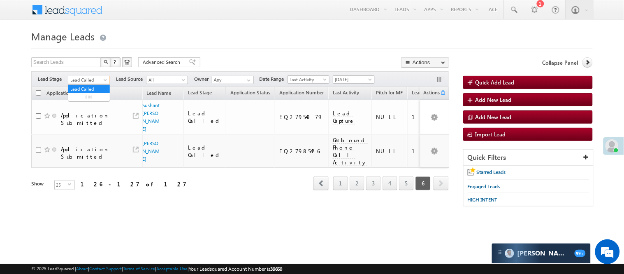
click at [99, 84] on body "Menu Nisha Anand Yadav Nisha .Yada v@ang elbro king. com" at bounding box center [312, 116] width 624 height 233
click at [369, 182] on link "3" at bounding box center [373, 183] width 15 height 14
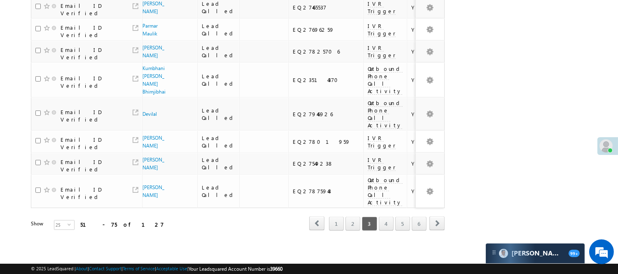
scroll to position [611, 0]
click at [355, 219] on link "2" at bounding box center [352, 223] width 15 height 14
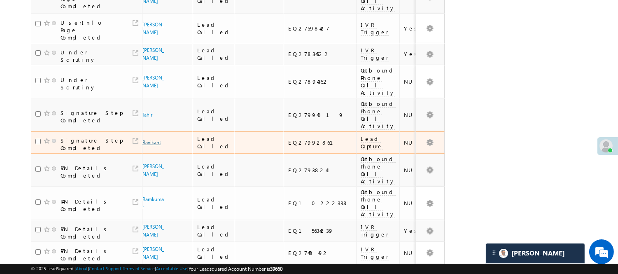
scroll to position [245, 0]
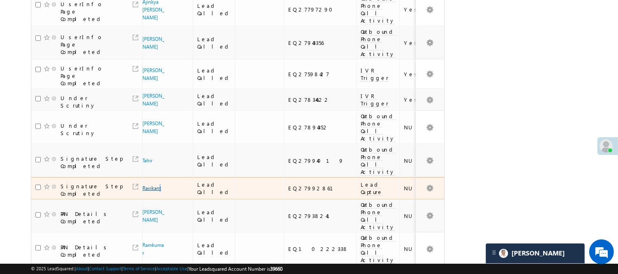
drag, startPoint x: 149, startPoint y: 193, endPoint x: 144, endPoint y: 198, distance: 6.7
click at [144, 192] on span "Ravikant" at bounding box center [153, 188] width 23 height 8
click at [149, 188] on link "Ravikant" at bounding box center [151, 188] width 19 height 6
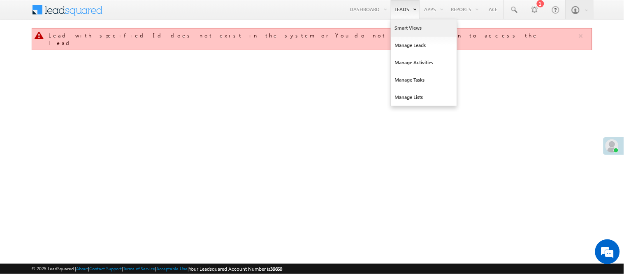
click at [413, 35] on link "Smart Views" at bounding box center [424, 27] width 66 height 17
click at [404, 46] on link "Manage Leads" at bounding box center [424, 45] width 66 height 17
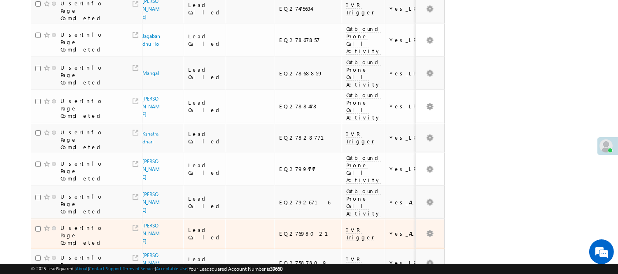
scroll to position [555, 0]
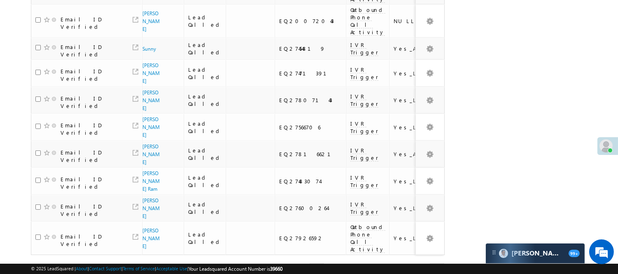
scroll to position [574, 0]
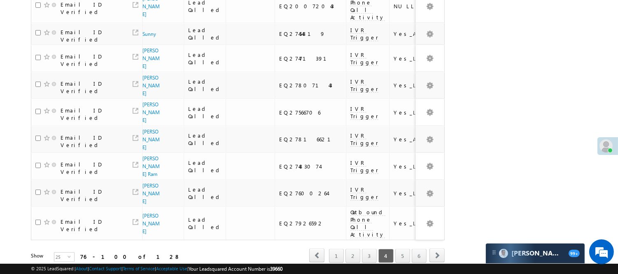
click at [385, 249] on span "4" at bounding box center [385, 256] width 15 height 14
click at [375, 249] on link "3" at bounding box center [369, 256] width 15 height 14
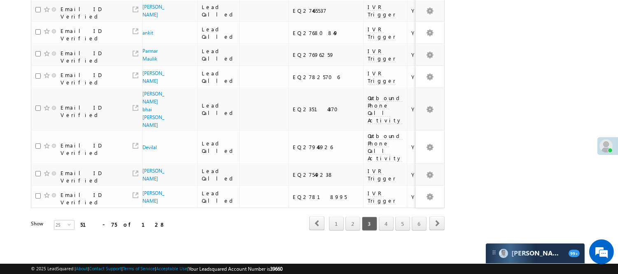
scroll to position [565, 0]
click at [353, 230] on link "2" at bounding box center [352, 223] width 15 height 14
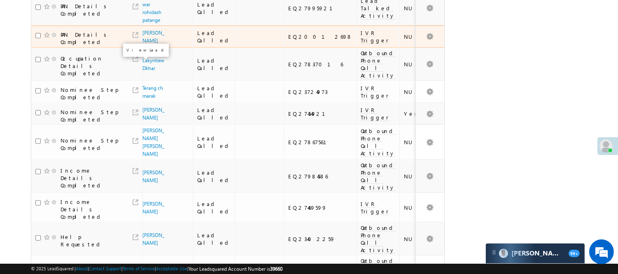
scroll to position [290, 0]
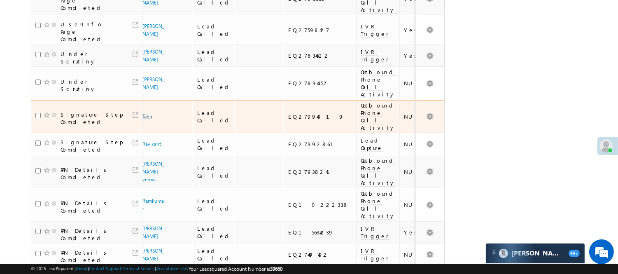
click at [142, 124] on td "Tahir" at bounding box center [167, 116] width 51 height 33
click at [147, 119] on link "Tahir" at bounding box center [147, 116] width 10 height 6
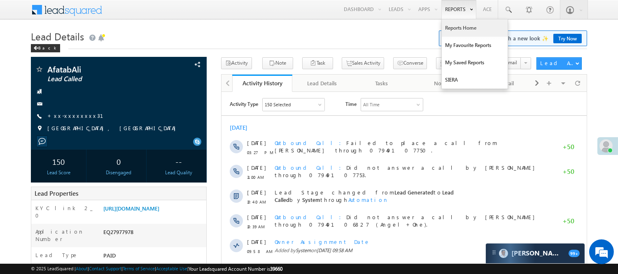
click at [454, 33] on link "Reports Home" at bounding box center [474, 27] width 66 height 17
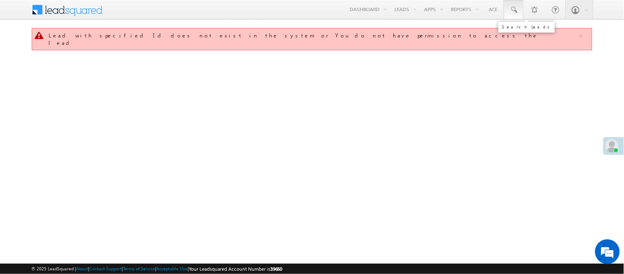
click at [516, 6] on span at bounding box center [514, 10] width 8 height 8
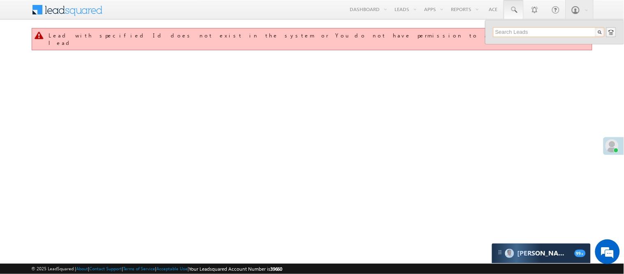
click at [511, 34] on input "text" at bounding box center [549, 32] width 112 height 10
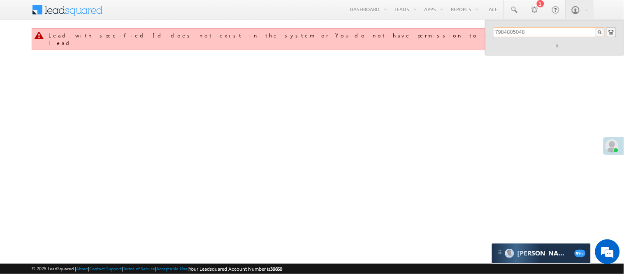
type input "7984805048"
click at [520, 46] on div "7984805048" at bounding box center [554, 37] width 123 height 21
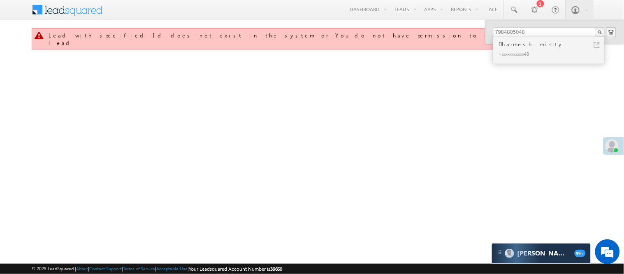
click at [520, 46] on div "Dharmesh misty" at bounding box center [552, 43] width 110 height 9
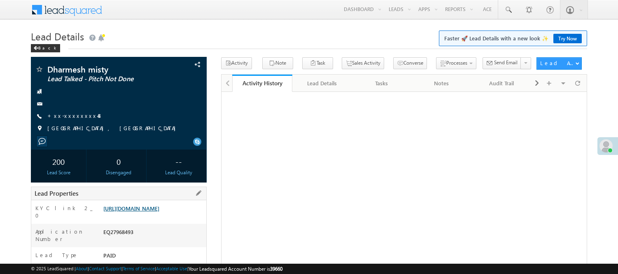
scroll to position [137, 0]
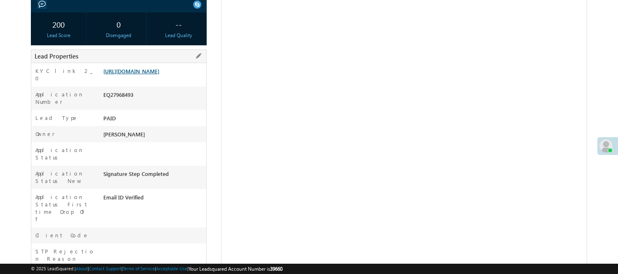
drag, startPoint x: 0, startPoint y: 0, endPoint x: 173, endPoint y: 86, distance: 193.2
click at [159, 74] on link "https://angelbroking1-pk3em7sa.customui-test.leadsquared.com?leadId=f8edfe0c-f4…" at bounding box center [131, 70] width 56 height 7
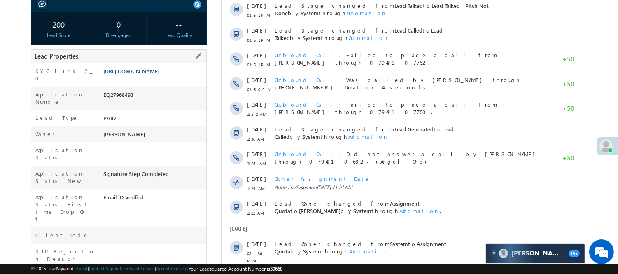
scroll to position [0, 0]
click at [159, 74] on link "https://angelbroking1-pk3em7sa.customui-test.leadsquared.com?leadId=f8edfe0c-f4…" at bounding box center [131, 70] width 56 height 7
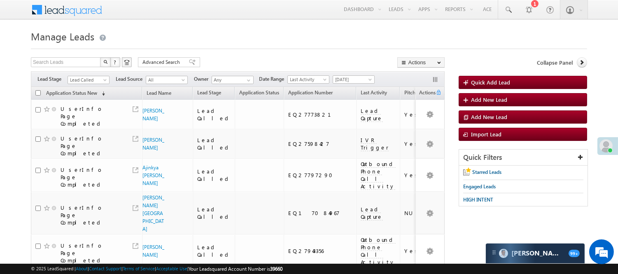
click at [91, 77] on span "Lead Called" at bounding box center [87, 79] width 39 height 7
click at [94, 84] on span "Lead Called" at bounding box center [87, 79] width 39 height 7
click at [102, 90] on span "(sorted descending)" at bounding box center [101, 93] width 7 height 7
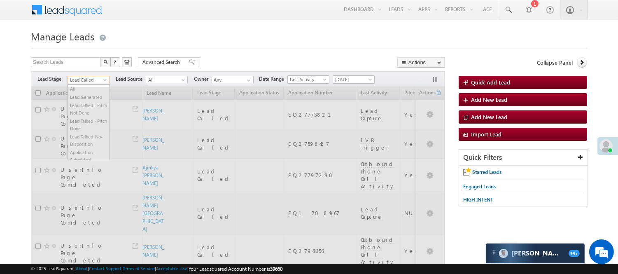
scroll to position [101, 0]
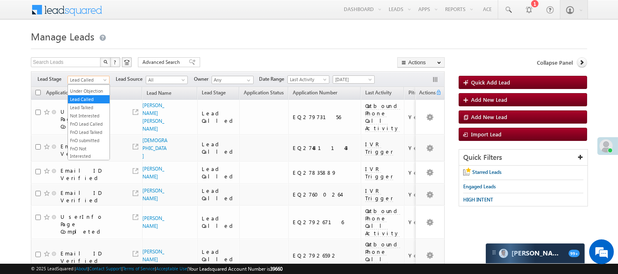
click at [236, 37] on h1 "Manage Leads" at bounding box center [309, 36] width 556 height 16
click at [91, 90] on span "Application Status New" at bounding box center [71, 92] width 51 height 6
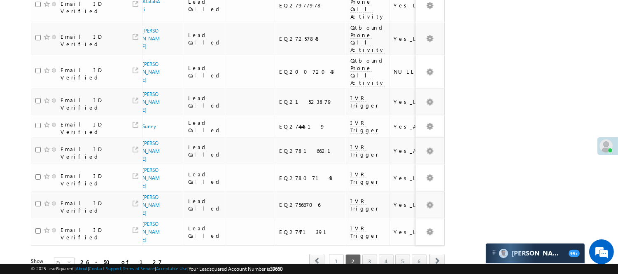
scroll to position [567, 0]
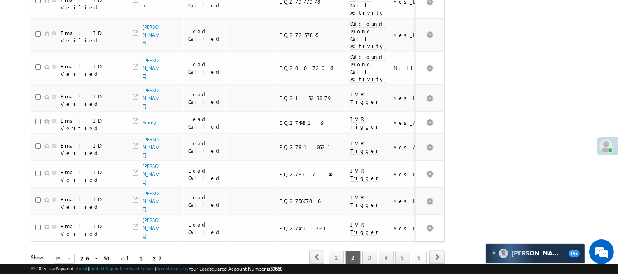
click at [416, 250] on link "6" at bounding box center [418, 257] width 15 height 14
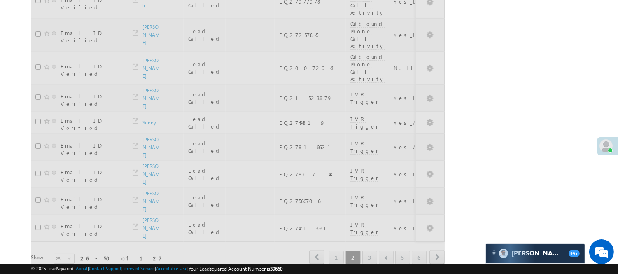
scroll to position [0, 0]
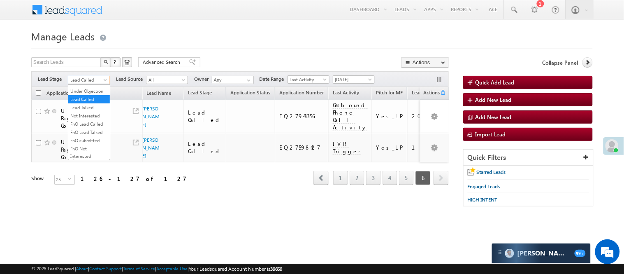
click at [99, 77] on span "Lead Called" at bounding box center [87, 79] width 39 height 7
click at [81, 111] on link "Lead Talked" at bounding box center [89, 107] width 42 height 7
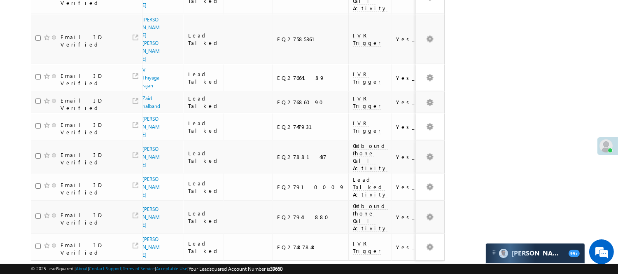
scroll to position [632, 0]
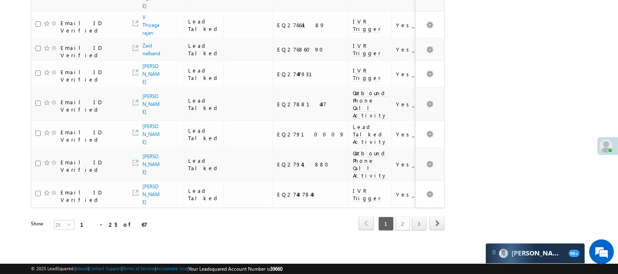
click at [401, 216] on link "2" at bounding box center [402, 223] width 15 height 14
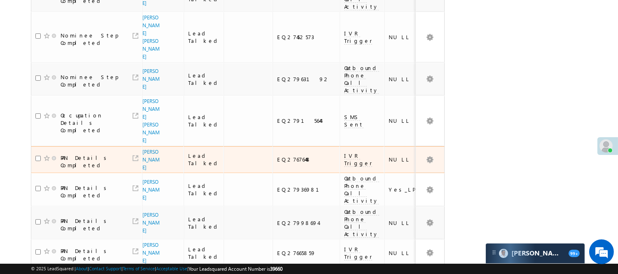
scroll to position [541, 0]
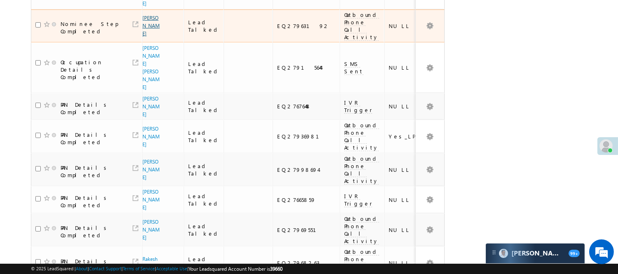
click at [152, 37] on link "Raushan Kumar Ram" at bounding box center [150, 26] width 17 height 22
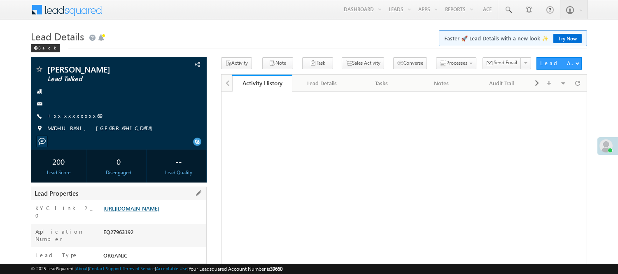
click at [135, 211] on link "[URL][DOMAIN_NAME]" at bounding box center [131, 207] width 56 height 7
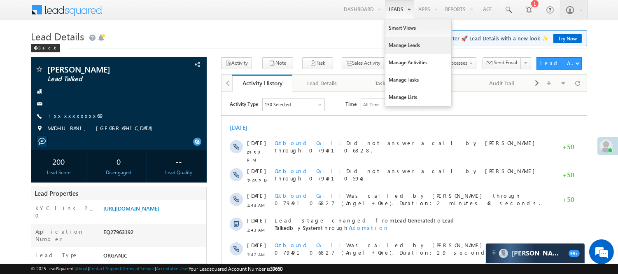
click at [405, 47] on link "Manage Leads" at bounding box center [418, 45] width 66 height 17
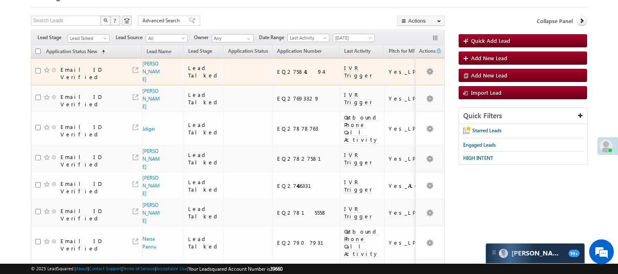
scroll to position [14, 0]
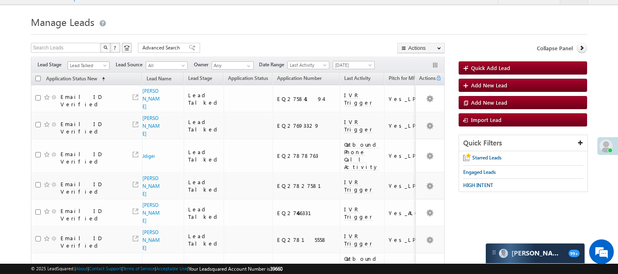
click at [98, 61] on link "Lead Talked" at bounding box center [88, 65] width 42 height 8
click at [88, 80] on link "Lead Called" at bounding box center [89, 76] width 42 height 7
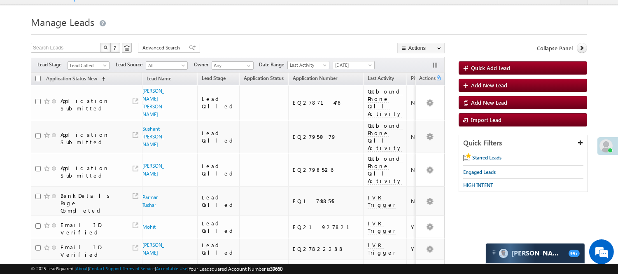
click at [109, 66] on div "Filters Lead Stage All Lead Generated Lead Talked - Pitch Not Done Lead Talked …" at bounding box center [238, 65] width 414 height 16
click at [103, 63] on span "Lead Called" at bounding box center [87, 65] width 39 height 7
click at [86, 88] on link "Lead Talked" at bounding box center [89, 84] width 42 height 7
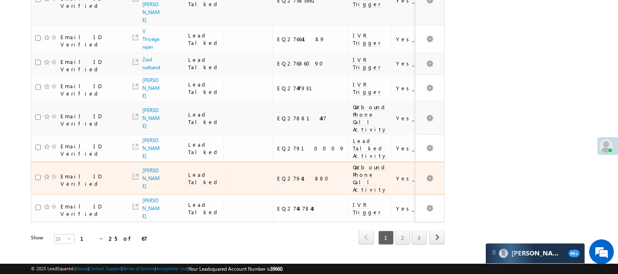
scroll to position [632, 0]
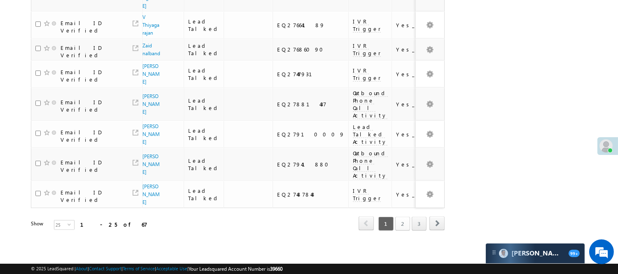
click at [403, 216] on link "2" at bounding box center [402, 223] width 15 height 14
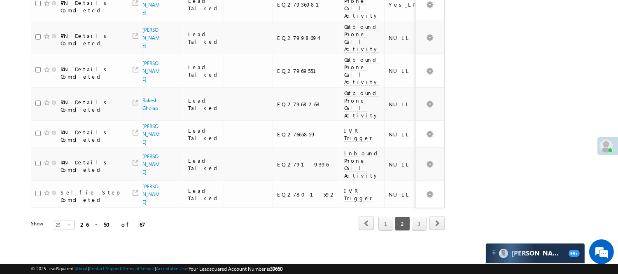
scroll to position [700, 0]
click at [424, 216] on link "3" at bounding box center [418, 223] width 15 height 14
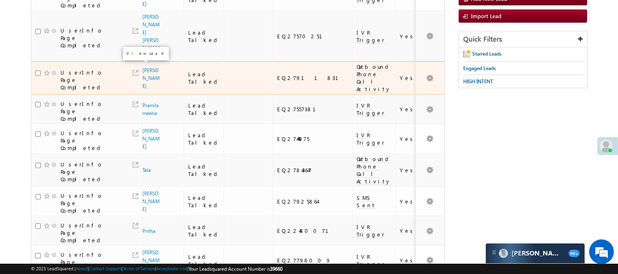
scroll to position [0, 0]
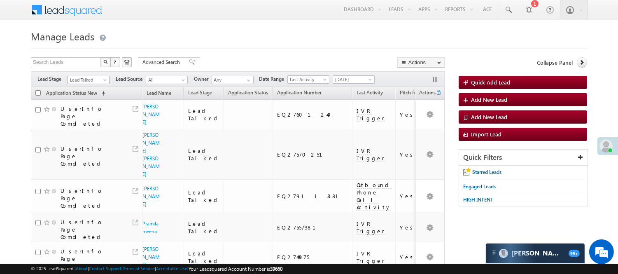
click at [98, 80] on span "Lead Talked" at bounding box center [87, 79] width 39 height 7
click at [92, 95] on link "Lead Called" at bounding box center [89, 90] width 42 height 7
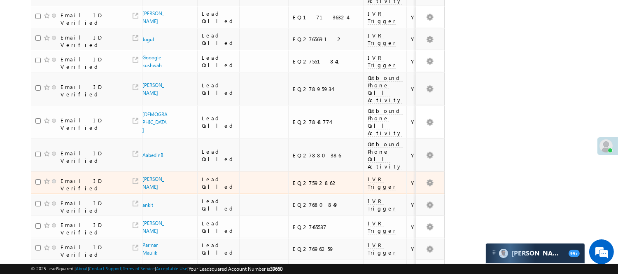
scroll to position [640, 0]
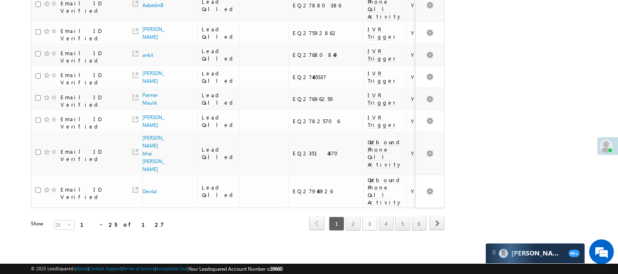
click at [362, 230] on link "3" at bounding box center [369, 223] width 15 height 14
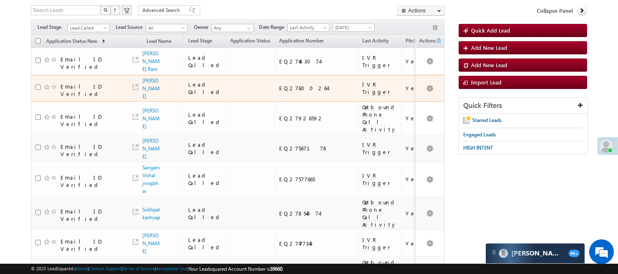
scroll to position [0, 0]
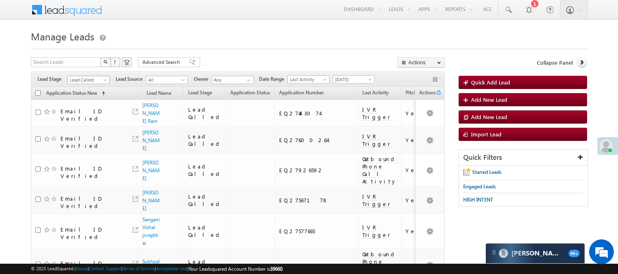
click at [79, 83] on span "Lead Called" at bounding box center [87, 79] width 39 height 7
click at [85, 109] on link "Lead Talked - Pitch Not Done" at bounding box center [89, 109] width 42 height 15
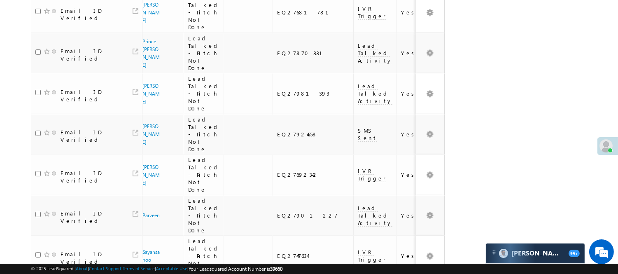
scroll to position [735, 0]
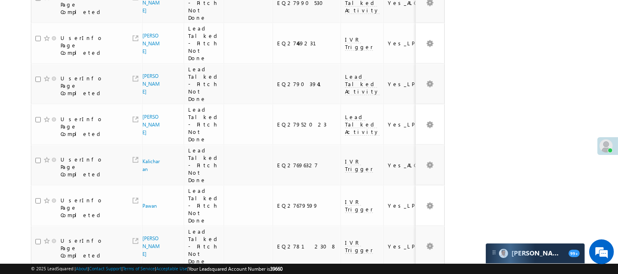
scroll to position [756, 0]
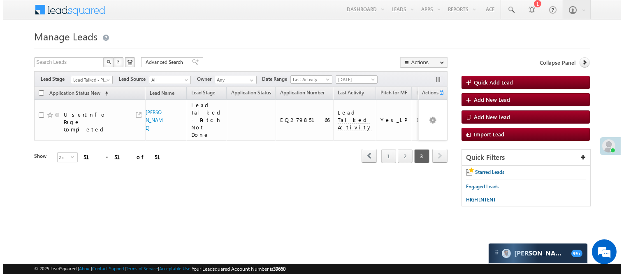
scroll to position [0, 0]
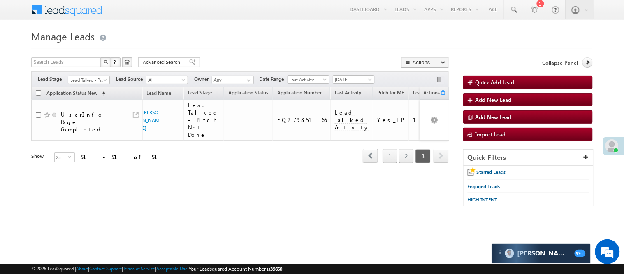
click at [105, 75] on span "Lead Talked - Pitch Not Done" at bounding box center [89, 78] width 42 height 7
click at [100, 77] on span "Lead Talked - Pitch Not Done" at bounding box center [87, 79] width 39 height 7
click at [94, 101] on link "Lead Generated" at bounding box center [89, 96] width 42 height 7
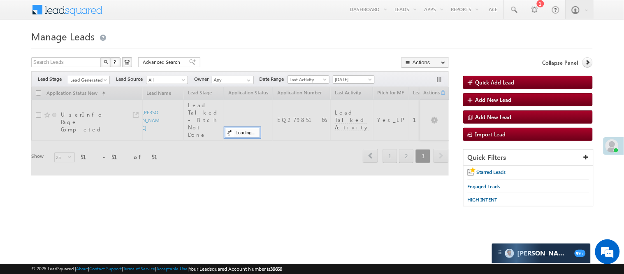
click at [92, 81] on span "Lead Generated" at bounding box center [87, 79] width 39 height 7
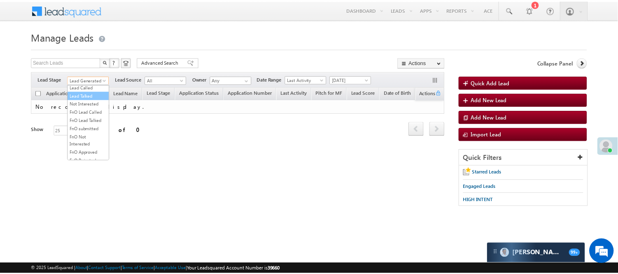
scroll to position [91, 0]
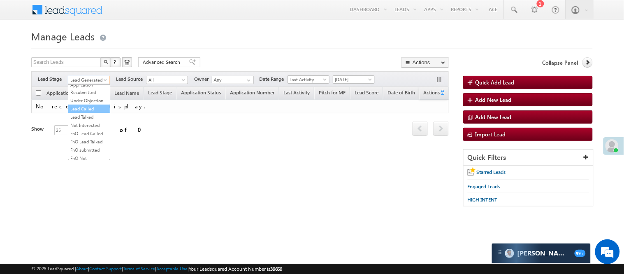
click at [86, 112] on link "Lead Called" at bounding box center [89, 108] width 42 height 7
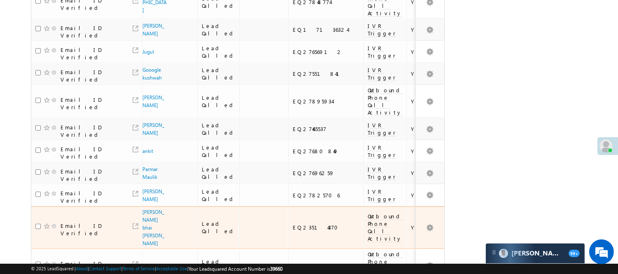
scroll to position [656, 0]
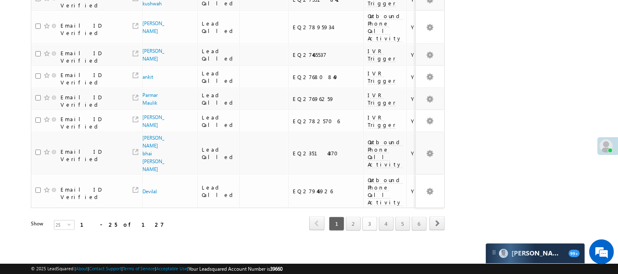
click at [368, 216] on link "3" at bounding box center [369, 223] width 15 height 14
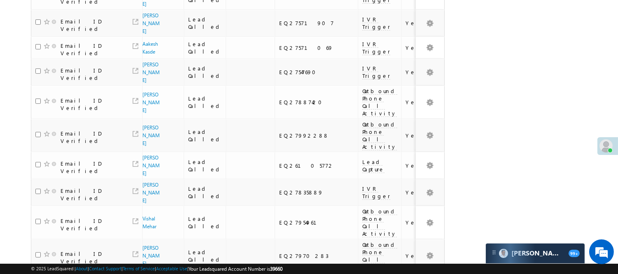
scroll to position [607, 0]
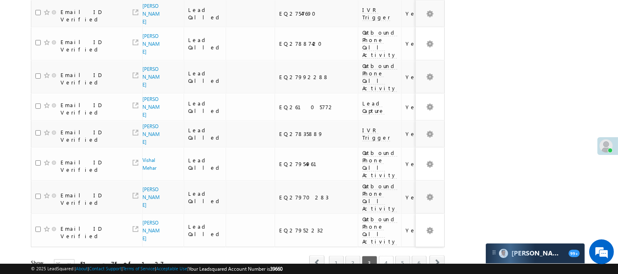
click at [388, 256] on link "4" at bounding box center [386, 263] width 15 height 14
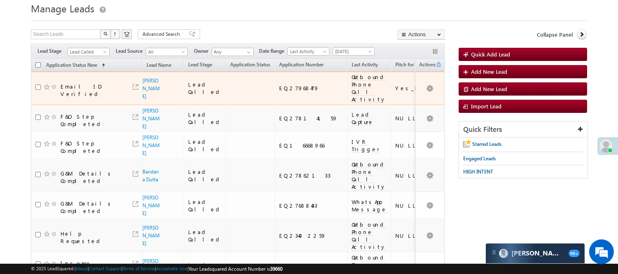
scroll to position [0, 0]
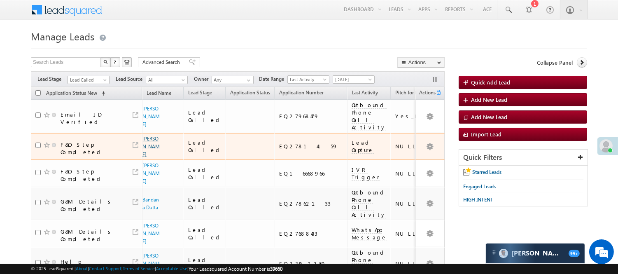
click at [154, 141] on link "Vijay thakur" at bounding box center [150, 146] width 17 height 22
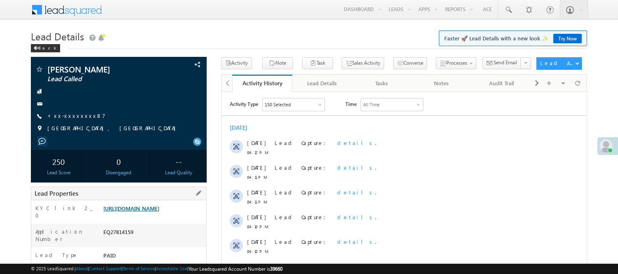
click at [133, 210] on link "https://angelbroking1-pk3em7sa.customui-test.leadsquared.com?leadId=5660c771-76…" at bounding box center [131, 207] width 56 height 7
click at [114, 239] on div "EQ27814159" at bounding box center [153, 234] width 105 height 12
copy div "EQ27814159"
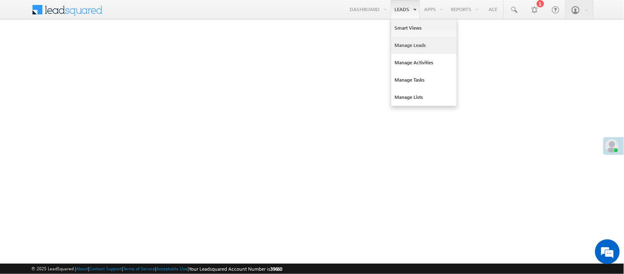
click at [411, 45] on link "Manage Leads" at bounding box center [424, 45] width 66 height 17
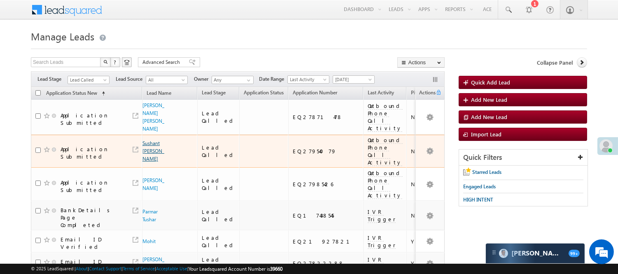
click at [147, 162] on link "Sushant [PERSON_NAME]" at bounding box center [153, 151] width 22 height 22
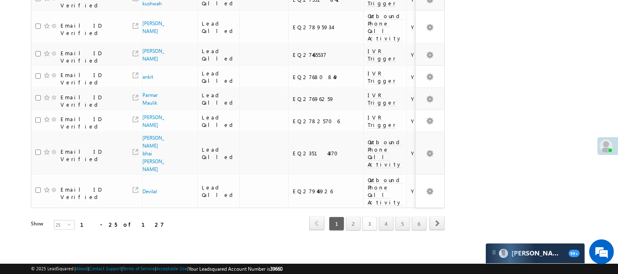
click at [369, 216] on link "3" at bounding box center [369, 223] width 15 height 14
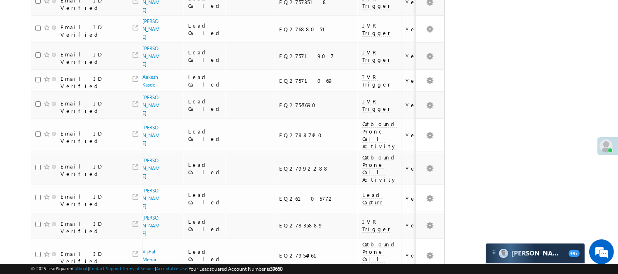
scroll to position [607, 0]
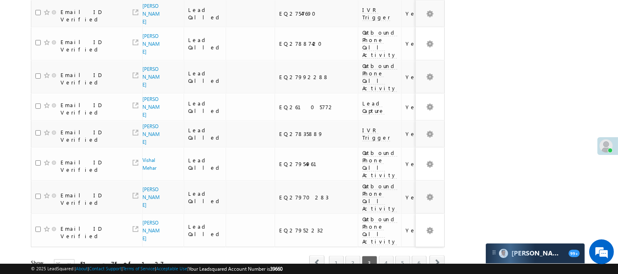
click at [383, 256] on link "4" at bounding box center [386, 263] width 15 height 14
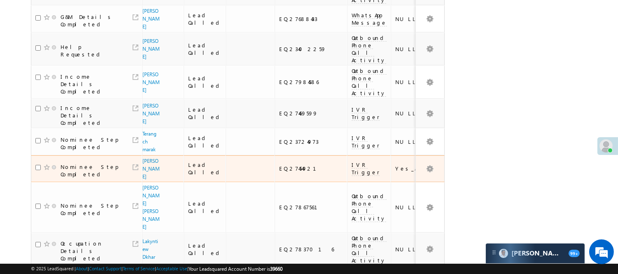
scroll to position [46, 0]
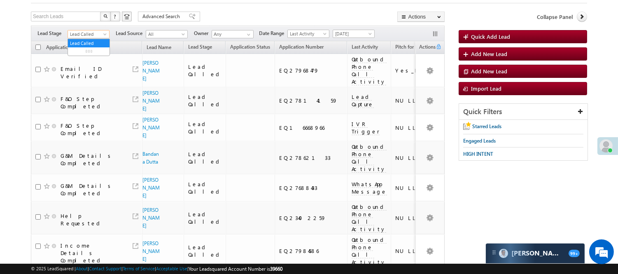
click at [93, 36] on span "Lead Called" at bounding box center [87, 33] width 39 height 7
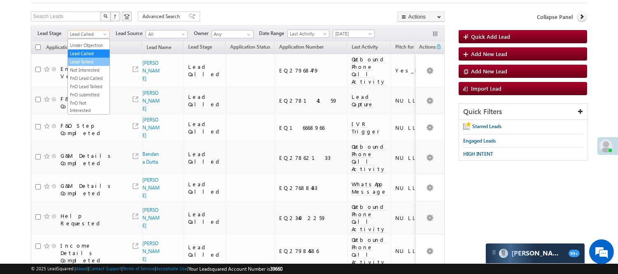
click at [81, 65] on link "Lead Talked" at bounding box center [89, 61] width 42 height 7
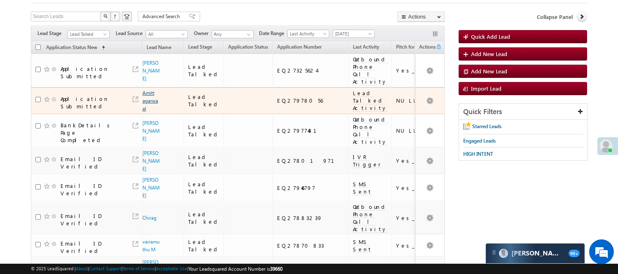
click at [147, 101] on link "Amitt agarwaal" at bounding box center [150, 101] width 16 height 22
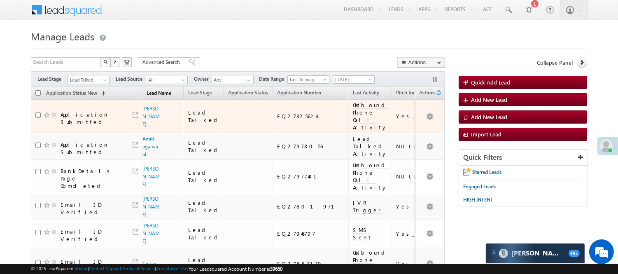
click at [96, 81] on span "Lead Talked" at bounding box center [87, 79] width 39 height 7
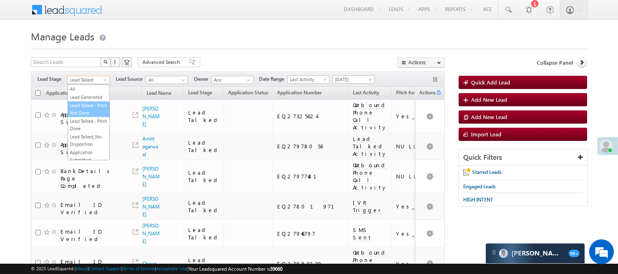
click at [88, 112] on link "Lead Talked - Pitch Not Done" at bounding box center [89, 109] width 42 height 15
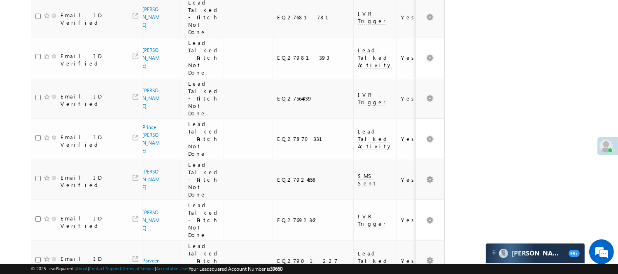
scroll to position [735, 0]
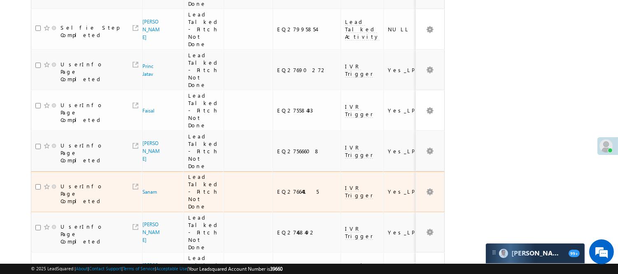
scroll to position [232, 0]
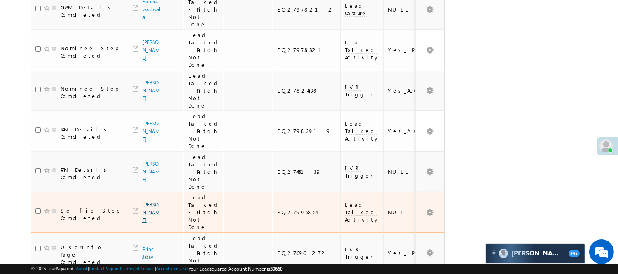
click at [150, 201] on link "[PERSON_NAME]" at bounding box center [150, 212] width 17 height 22
click at [150, 201] on link "Pratishtha chandra" at bounding box center [150, 212] width 17 height 22
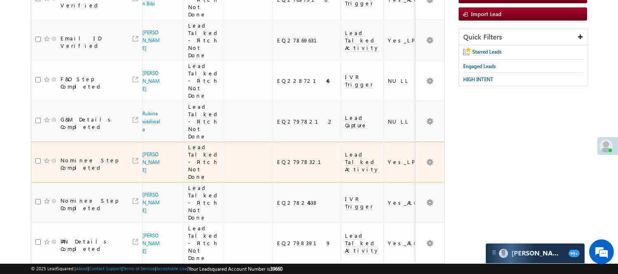
scroll to position [95, 0]
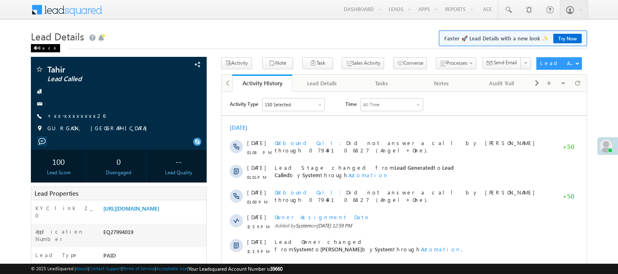
click at [43, 48] on div "Back" at bounding box center [45, 48] width 29 height 8
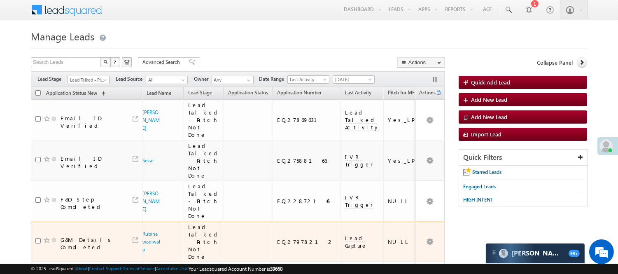
scroll to position [91, 0]
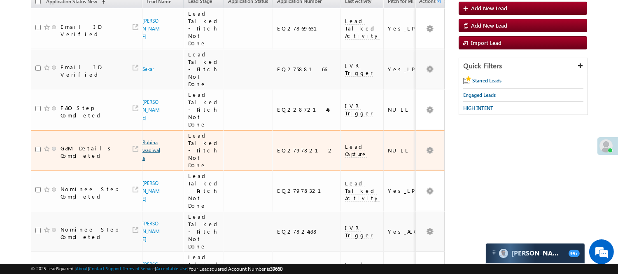
click at [143, 138] on span "Rubina wadiwala" at bounding box center [151, 149] width 18 height 23
click at [145, 139] on link "Rubina wadiwala" at bounding box center [151, 150] width 18 height 22
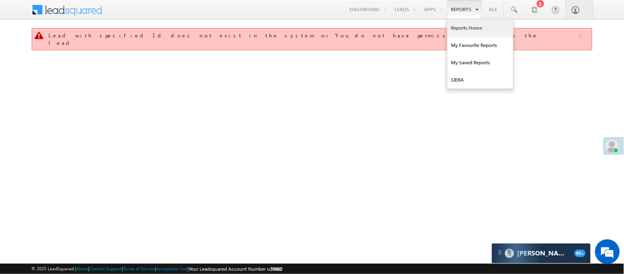
click at [467, 31] on link "Reports Home" at bounding box center [481, 27] width 66 height 17
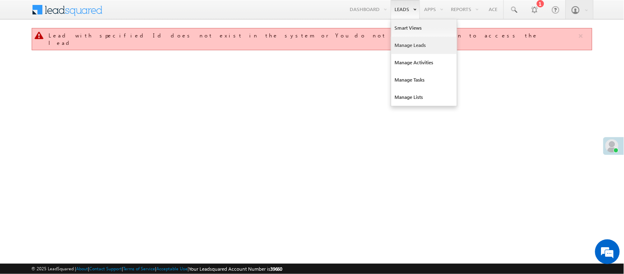
click at [407, 44] on link "Manage Leads" at bounding box center [424, 45] width 66 height 17
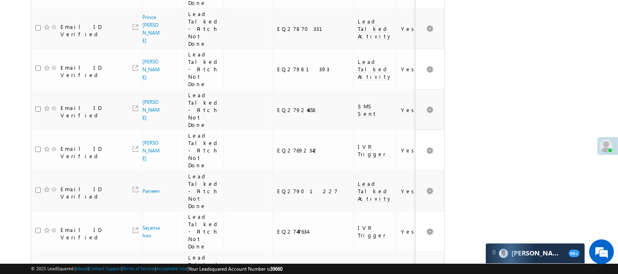
scroll to position [735, 0]
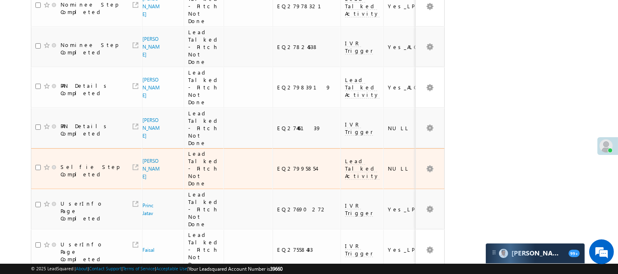
scroll to position [3, 0]
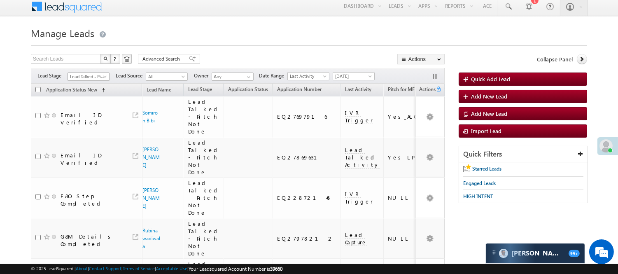
click at [84, 76] on span "Lead Talked - Pitch Not Done" at bounding box center [87, 76] width 39 height 7
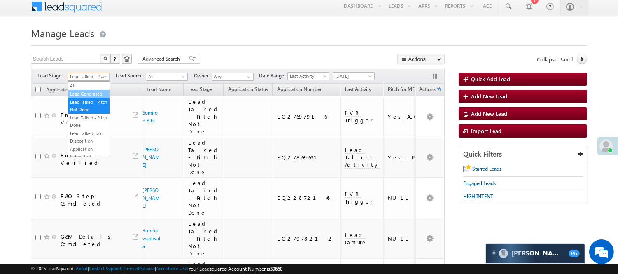
click at [85, 95] on link "Lead Generated" at bounding box center [89, 93] width 42 height 7
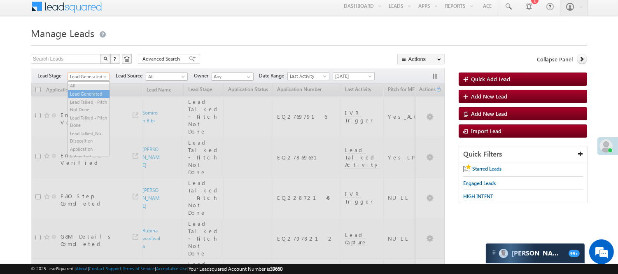
click at [101, 74] on span "Lead Generated" at bounding box center [87, 76] width 39 height 7
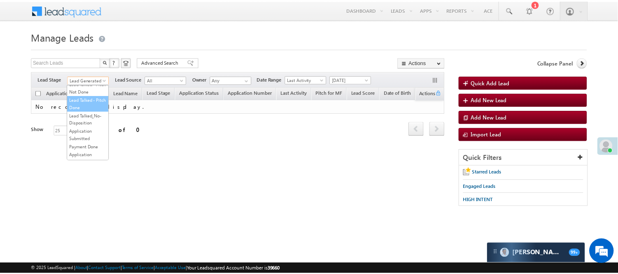
scroll to position [67, 0]
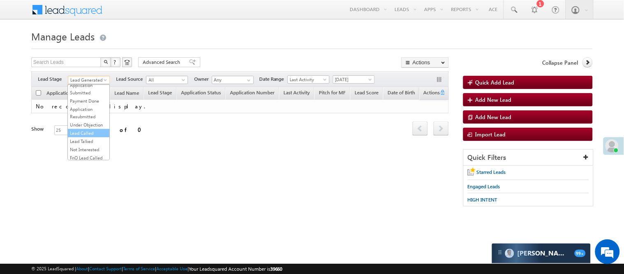
click at [92, 137] on link "Lead Called" at bounding box center [89, 132] width 42 height 7
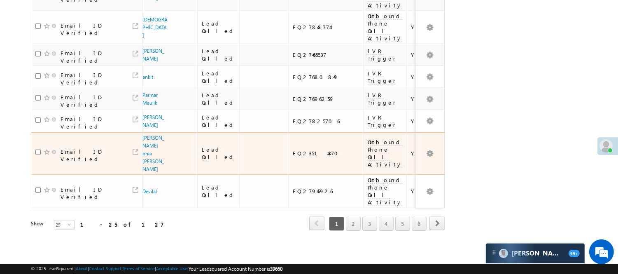
scroll to position [656, 0]
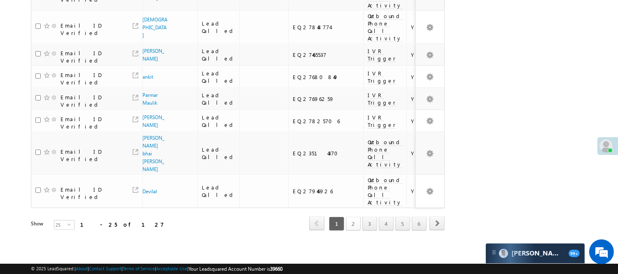
click at [348, 216] on link "2" at bounding box center [353, 223] width 15 height 14
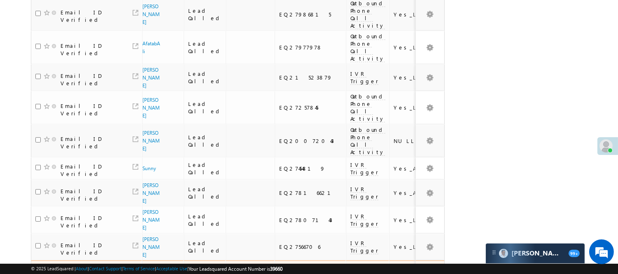
scroll to position [567, 0]
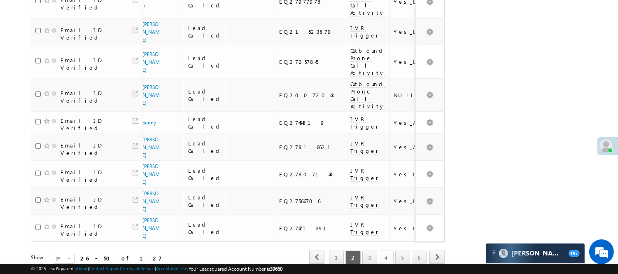
click at [387, 250] on link "4" at bounding box center [386, 257] width 15 height 14
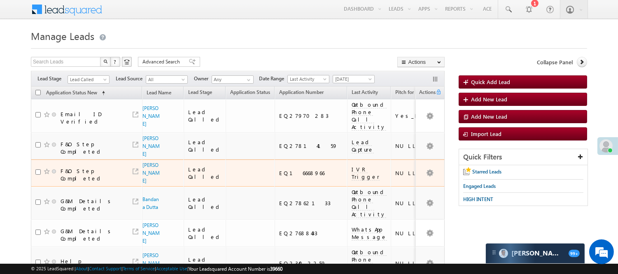
scroll to position [0, 0]
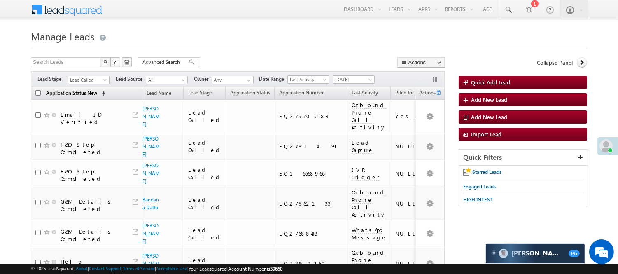
drag, startPoint x: 88, startPoint y: 87, endPoint x: 84, endPoint y: 91, distance: 4.7
click at [84, 91] on th "Application Status New (sorted ascending)" at bounding box center [86, 93] width 111 height 13
click at [95, 78] on span "Lead Called" at bounding box center [87, 79] width 39 height 7
click at [91, 99] on link "Lead Talked" at bounding box center [89, 95] width 42 height 7
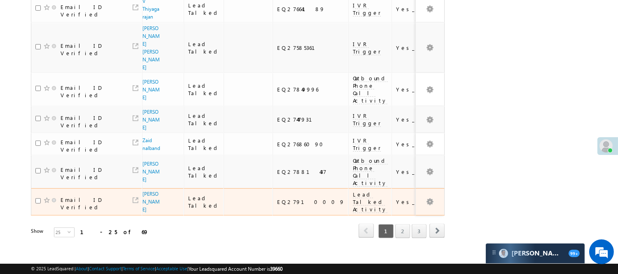
scroll to position [601, 0]
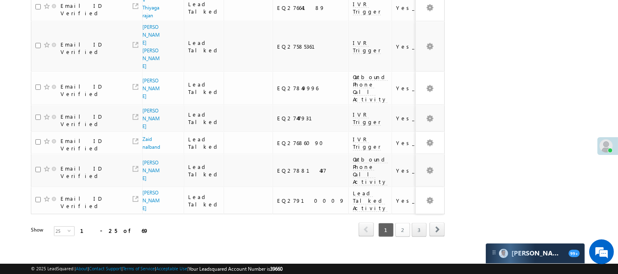
click at [406, 223] on link "2" at bounding box center [402, 230] width 15 height 14
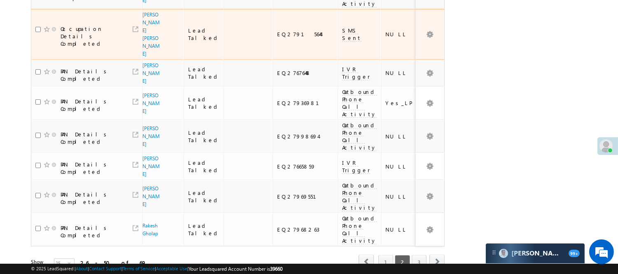
scroll to position [708, 0]
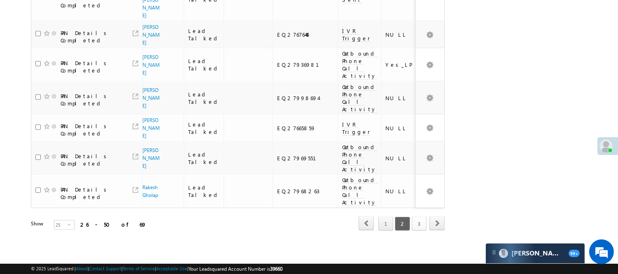
click at [411, 216] on link "3" at bounding box center [418, 223] width 15 height 14
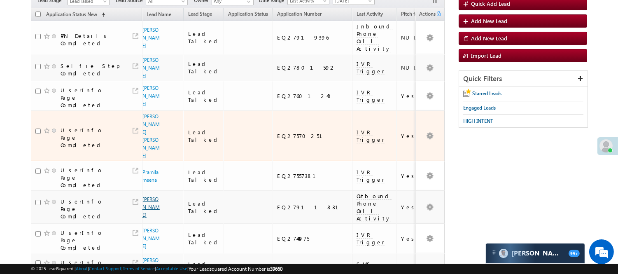
scroll to position [60, 0]
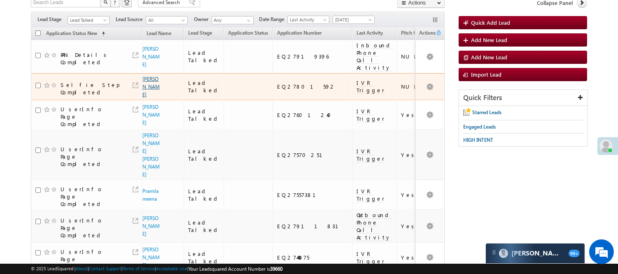
click at [151, 98] on link "swargam vishwakarma" at bounding box center [150, 87] width 17 height 22
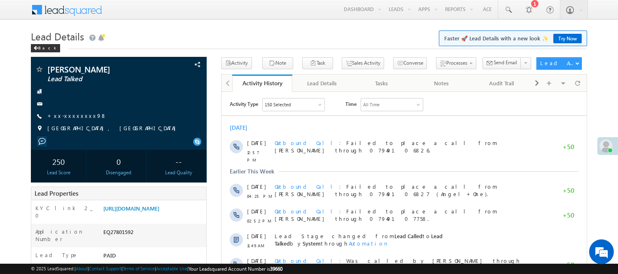
click at [39, 52] on div "Lead Details Faster 🚀 Lead Details with a new look ✨ Try Now Back" at bounding box center [309, 43] width 556 height 30
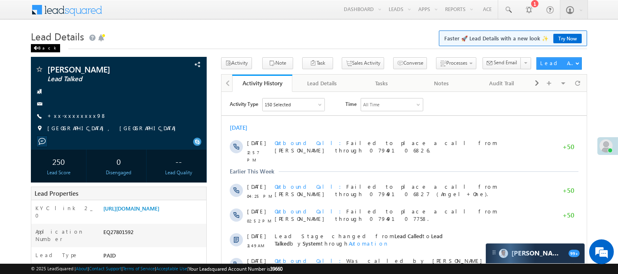
click at [40, 51] on div "Back" at bounding box center [45, 48] width 29 height 8
click at [46, 47] on div "Back" at bounding box center [45, 48] width 29 height 8
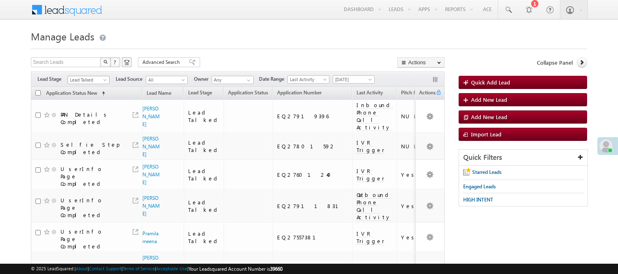
click at [92, 79] on span "Lead Talked" at bounding box center [87, 79] width 39 height 7
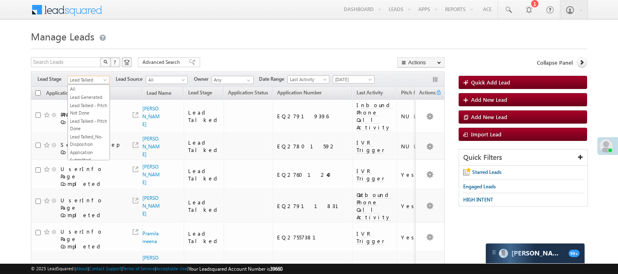
scroll to position [109, 0]
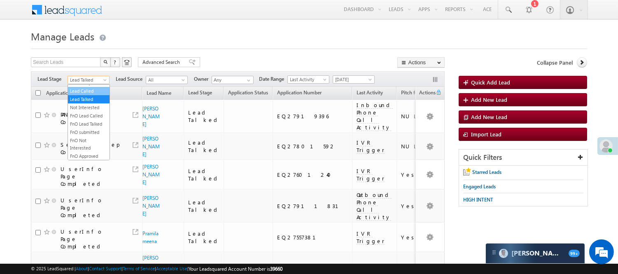
click at [91, 95] on link "Lead Called" at bounding box center [89, 90] width 42 height 7
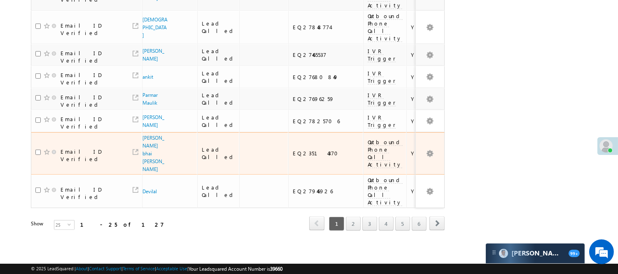
scroll to position [656, 0]
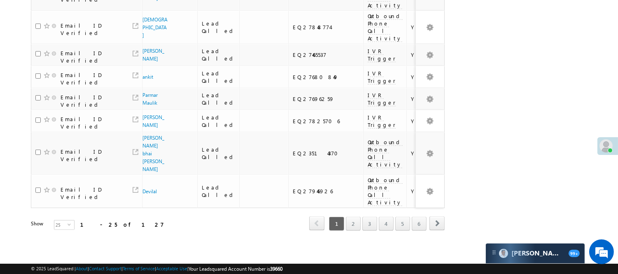
click at [383, 208] on div "Refresh first prev 1 2 3 4 5 6 next last 1 - 25 of 127" at bounding box center [238, 220] width 414 height 24
click at [371, 216] on link "3" at bounding box center [369, 223] width 15 height 14
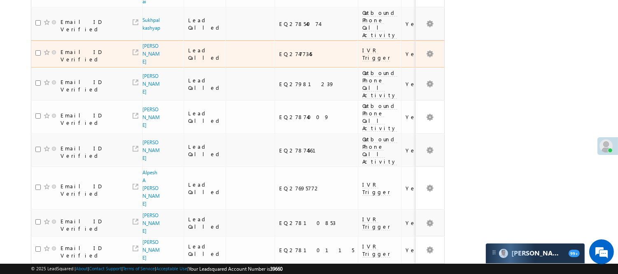
scroll to position [13, 0]
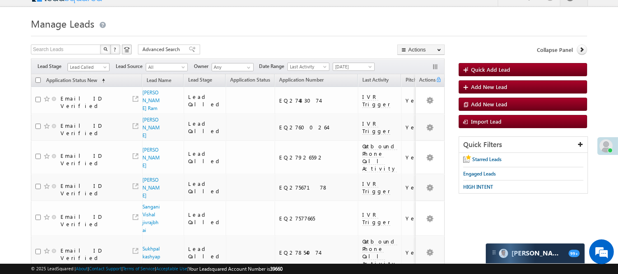
click at [100, 64] on span "Lead Called" at bounding box center [87, 66] width 39 height 7
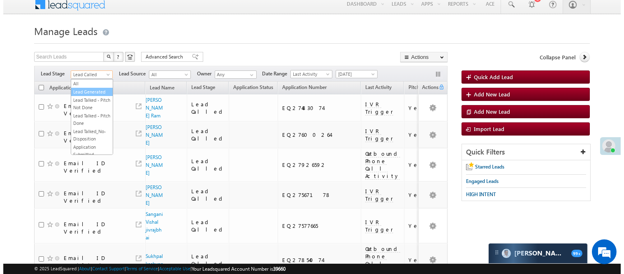
scroll to position [0, 0]
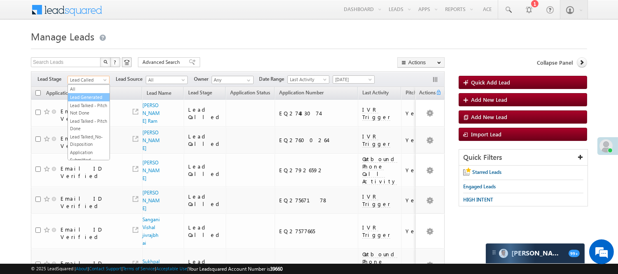
click at [91, 93] on li "Lead Generated" at bounding box center [89, 97] width 42 height 8
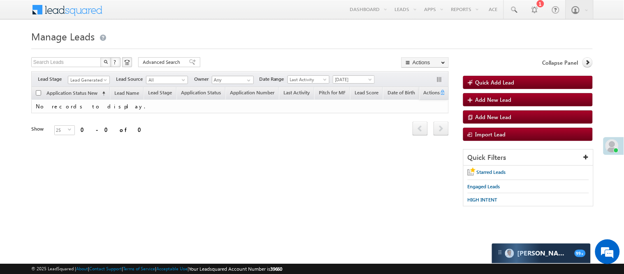
click at [86, 75] on span "Lead Generated" at bounding box center [89, 78] width 42 height 7
click at [87, 81] on span "Lead Generated" at bounding box center [87, 79] width 39 height 7
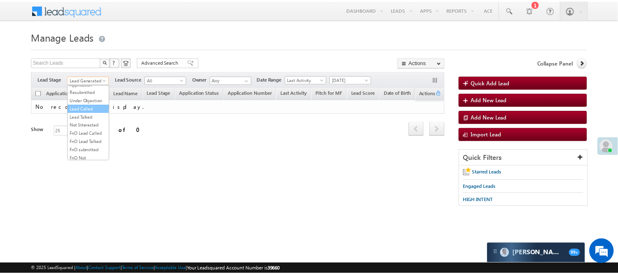
scroll to position [91, 0]
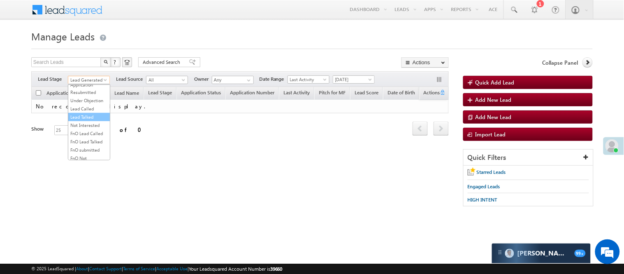
click at [89, 121] on li "Lead Talked" at bounding box center [89, 117] width 42 height 8
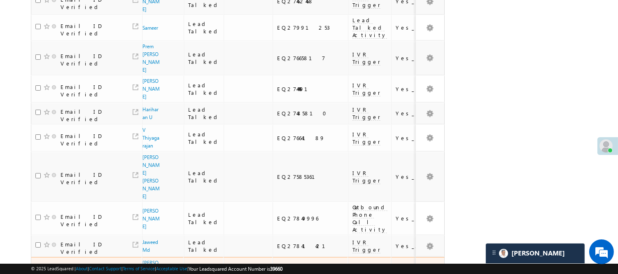
scroll to position [593, 0]
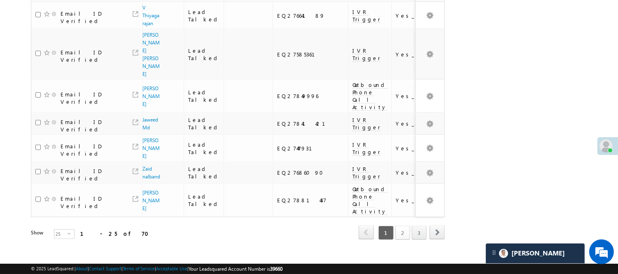
click at [401, 225] on link "2" at bounding box center [402, 232] width 15 height 14
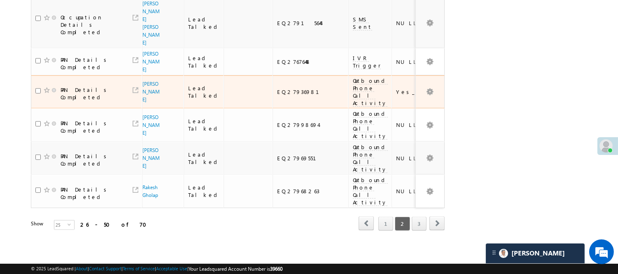
scroll to position [700, 0]
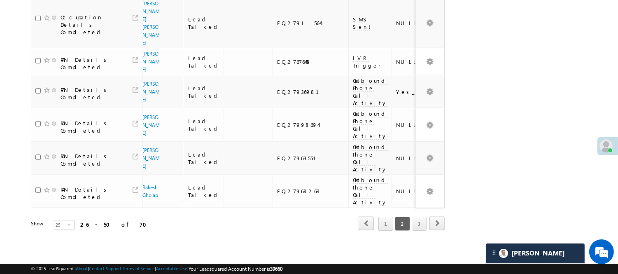
click at [406, 216] on span "2" at bounding box center [402, 223] width 15 height 14
click at [414, 216] on link "3" at bounding box center [418, 223] width 15 height 14
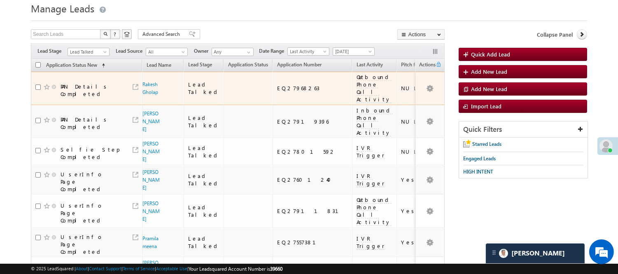
scroll to position [0, 0]
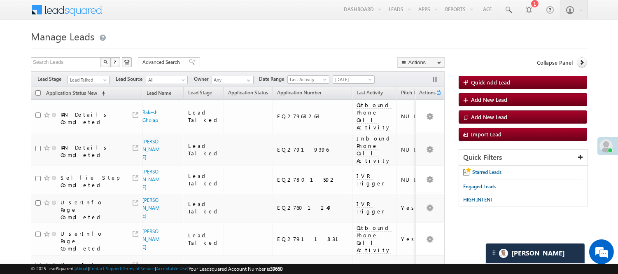
click at [76, 75] on span "Lead Talked" at bounding box center [88, 78] width 42 height 7
click at [79, 77] on span "Lead Talked" at bounding box center [87, 79] width 39 height 7
click at [87, 101] on link "Lead Generated" at bounding box center [89, 96] width 42 height 7
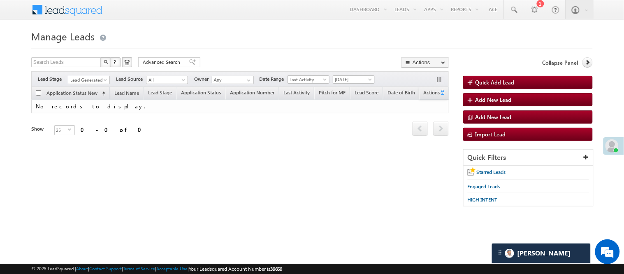
drag, startPoint x: 89, startPoint y: 77, endPoint x: 94, endPoint y: 79, distance: 5.0
click at [90, 77] on span "Lead Generated" at bounding box center [87, 79] width 39 height 7
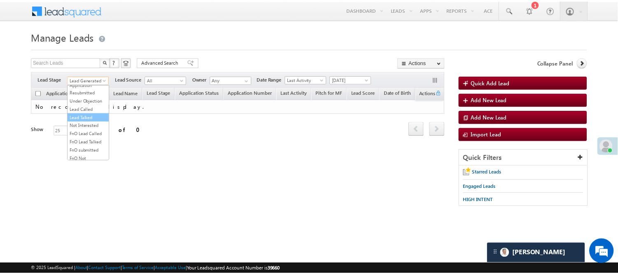
scroll to position [204, 0]
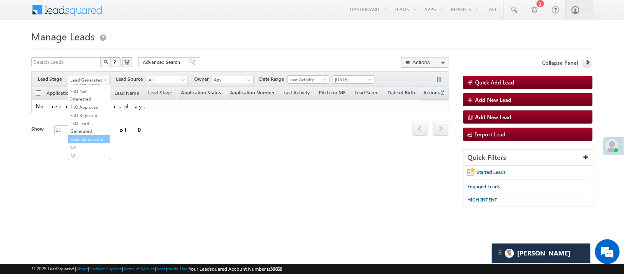
click at [86, 135] on link "Code Generated" at bounding box center [89, 138] width 42 height 7
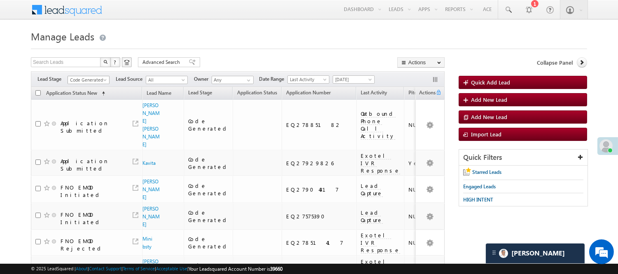
click at [86, 76] on span "Code Generated" at bounding box center [87, 79] width 39 height 7
click at [89, 100] on link "Lead Generated" at bounding box center [89, 96] width 42 height 7
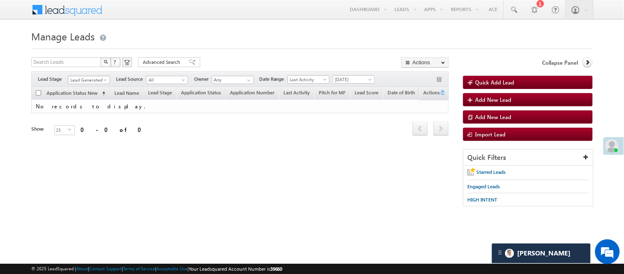
click at [93, 80] on span "Lead Generated" at bounding box center [87, 79] width 39 height 7
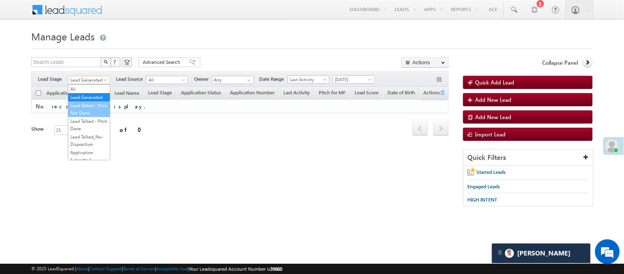
click at [90, 114] on link "Lead Talked - Pitch Not Done" at bounding box center [89, 109] width 42 height 15
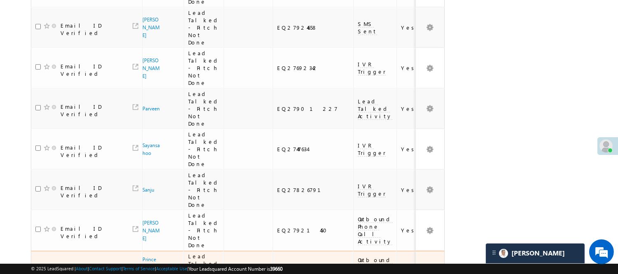
scroll to position [735, 0]
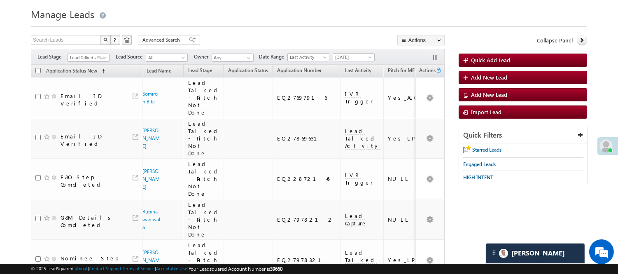
scroll to position [3, 0]
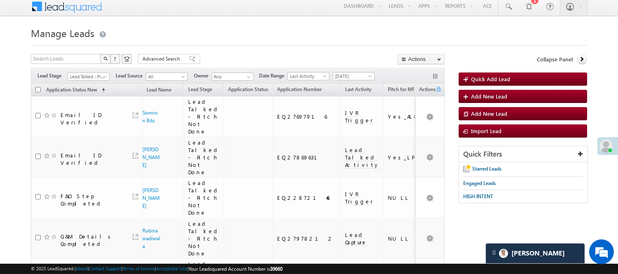
click at [101, 69] on div "Filters Lead Stage All Lead Generated Lead Talked - Pitch Not Done Lead Talked …" at bounding box center [238, 76] width 414 height 16
click at [85, 80] on span "Lead Talked - Pitch Not Done" at bounding box center [87, 76] width 39 height 7
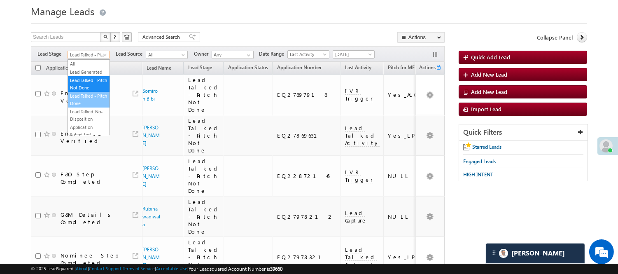
scroll to position [46, 0]
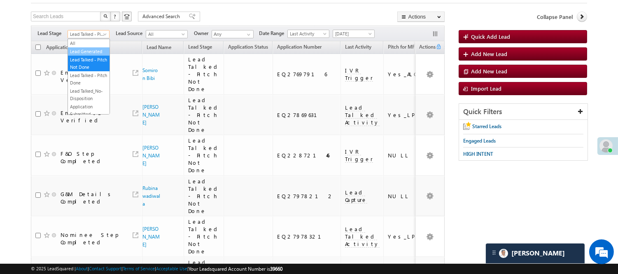
click at [96, 47] on li "Lead Generated" at bounding box center [89, 51] width 42 height 8
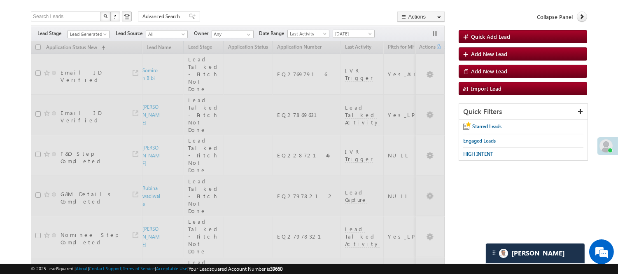
scroll to position [0, 0]
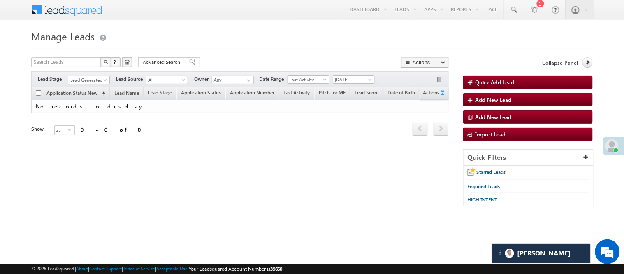
click at [73, 80] on span "Lead Generated" at bounding box center [87, 79] width 39 height 7
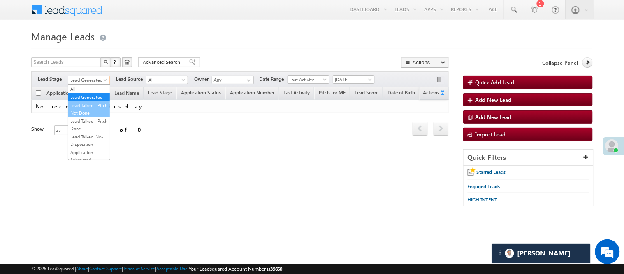
click at [86, 110] on link "Lead Talked - Pitch Not Done" at bounding box center [89, 109] width 42 height 15
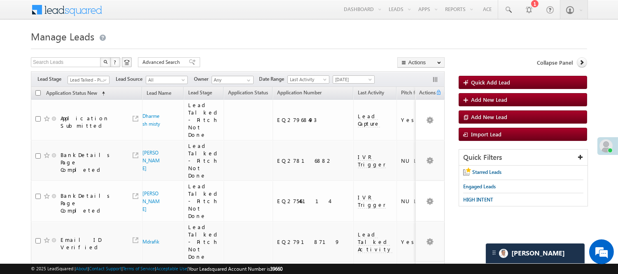
click at [342, 86] on div "Filters Lead Stage All Lead Generated Lead Talked - Pitch Not Done Lead Talked …" at bounding box center [238, 79] width 414 height 16
click at [344, 80] on span "[DATE]" at bounding box center [352, 79] width 39 height 7
click at [352, 88] on link "All Time" at bounding box center [356, 88] width 42 height 7
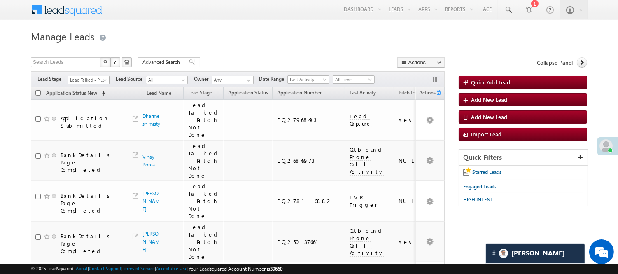
click at [99, 80] on span "Lead Talked - Pitch Not Done" at bounding box center [87, 79] width 39 height 7
click at [87, 67] on link "Lead Called" at bounding box center [89, 62] width 42 height 7
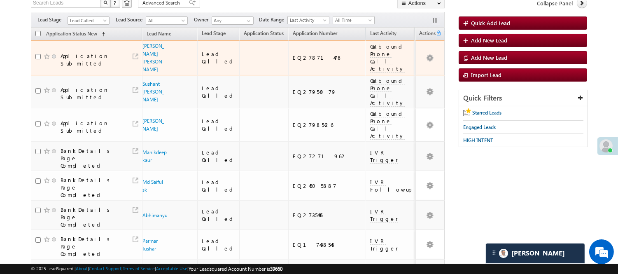
scroll to position [0, 0]
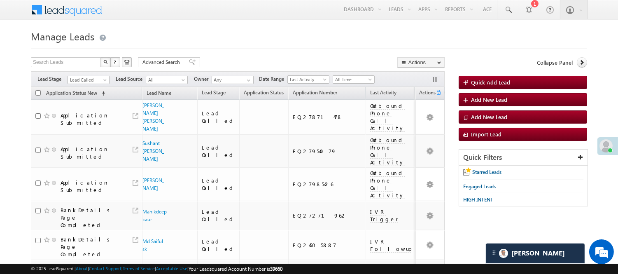
click at [74, 76] on span "Lead Called" at bounding box center [88, 78] width 42 height 7
click at [91, 79] on span "Lead Called" at bounding box center [87, 79] width 39 height 7
click at [75, 115] on link "Lead Talked - Pitch Not Done" at bounding box center [89, 109] width 42 height 15
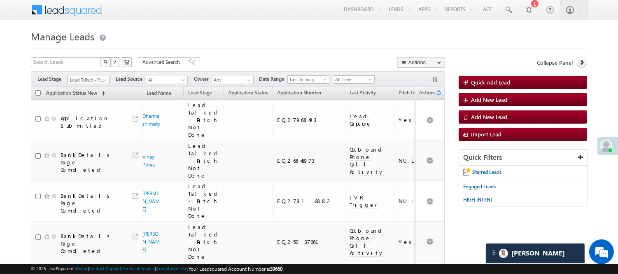
click at [95, 81] on span "Lead Talked - Pitch Not Done" at bounding box center [87, 79] width 39 height 7
click at [81, 112] on link "Lead Called" at bounding box center [89, 108] width 42 height 7
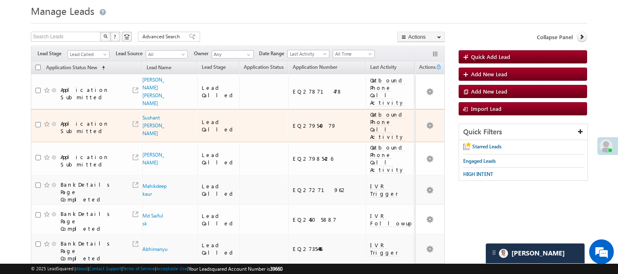
scroll to position [46, 0]
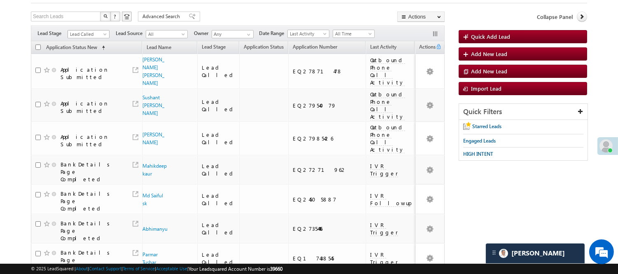
click at [92, 35] on span "Lead Called" at bounding box center [87, 33] width 39 height 7
click at [89, 71] on link "Lead Talked - Pitch Not Done" at bounding box center [89, 63] width 42 height 15
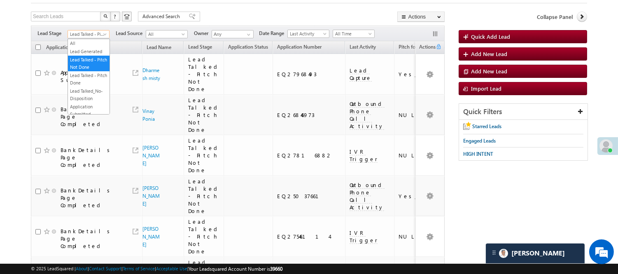
click at [100, 33] on span "Lead Talked - Pitch Not Done" at bounding box center [87, 33] width 39 height 7
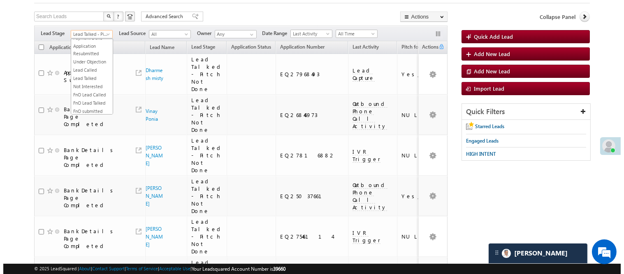
scroll to position [91, 0]
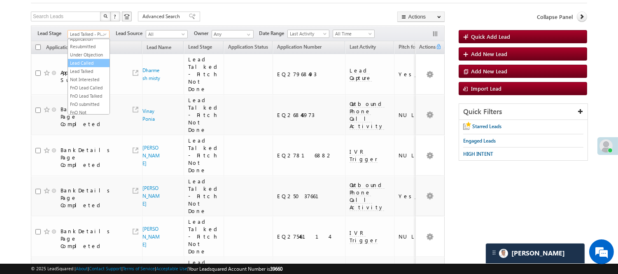
click at [100, 67] on link "Lead Called" at bounding box center [89, 62] width 42 height 7
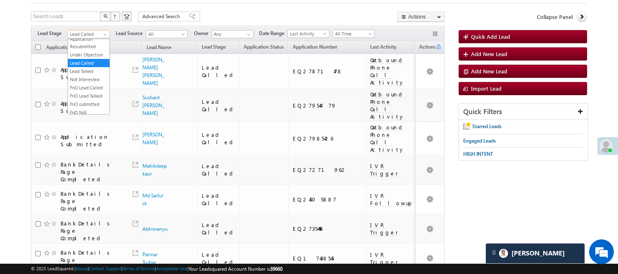
click at [104, 34] on span at bounding box center [105, 36] width 7 height 7
click at [93, 75] on link "Lead Talked" at bounding box center [89, 70] width 42 height 7
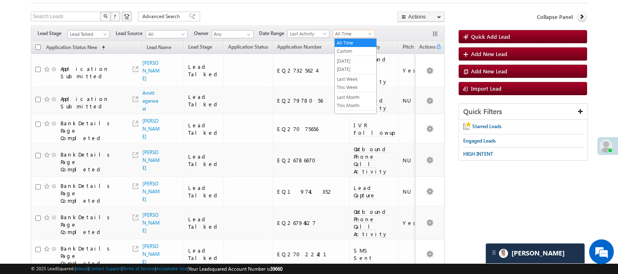
click at [336, 32] on span "All Time" at bounding box center [352, 33] width 39 height 7
click at [344, 76] on ul "All Time Custom Yesterday Today Last Week This Week Last Month This Month Last …" at bounding box center [355, 76] width 42 height 76
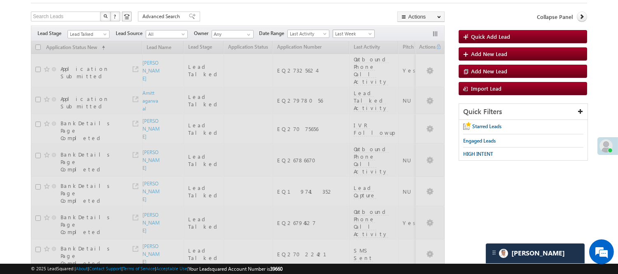
click at [349, 37] on span "Last Week" at bounding box center [352, 33] width 39 height 7
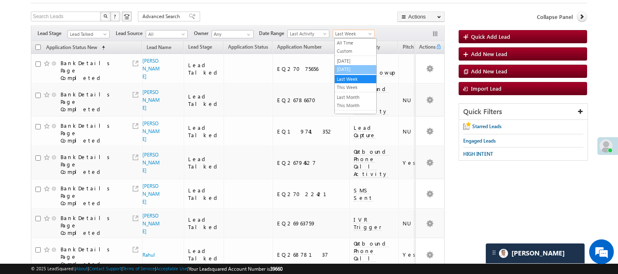
click at [346, 66] on link "[DATE]" at bounding box center [356, 68] width 42 height 7
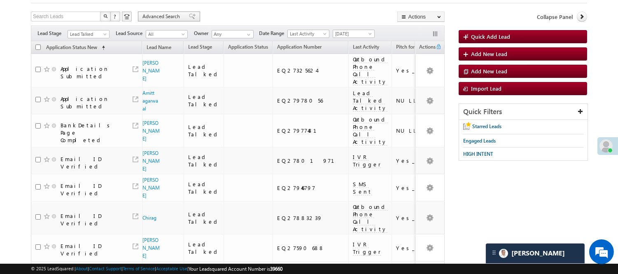
click at [167, 19] on span "Advanced Search" at bounding box center [162, 16] width 40 height 7
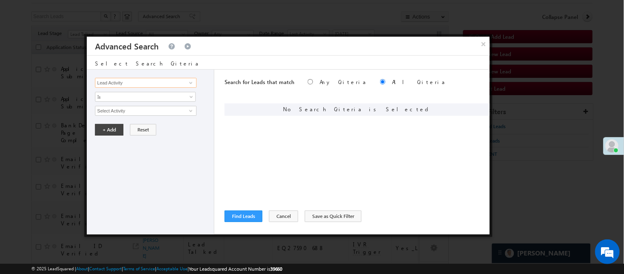
click at [163, 84] on input "Lead Activity" at bounding box center [145, 83] width 101 height 10
click at [155, 105] on link "STP Rejection Reason" at bounding box center [145, 107] width 101 height 9
type input "STP Rejection Reason"
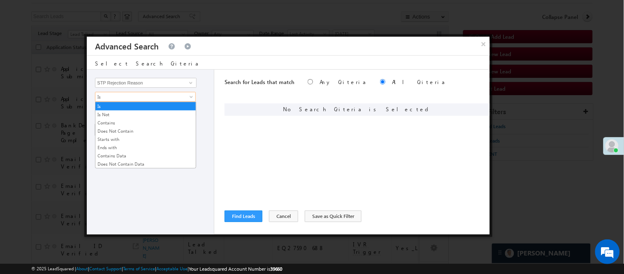
click at [157, 95] on span "Is" at bounding box center [139, 96] width 89 height 7
click at [137, 160] on link "Does Not Contain Data" at bounding box center [145, 163] width 100 height 7
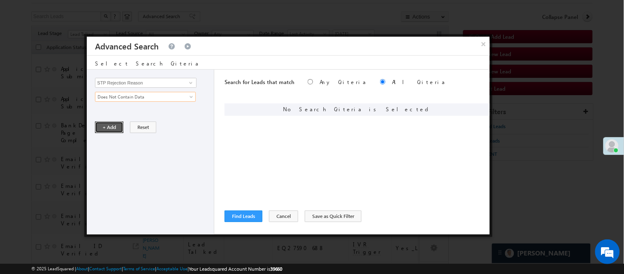
click at [116, 125] on button "+ Add" at bounding box center [109, 127] width 28 height 12
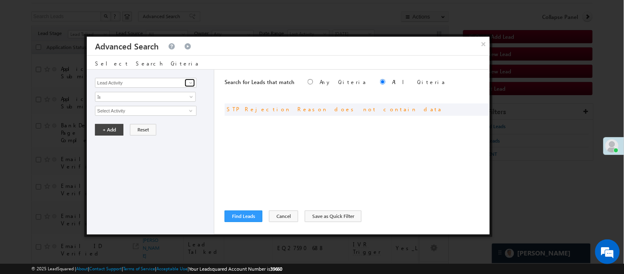
click at [187, 81] on link at bounding box center [190, 83] width 10 height 8
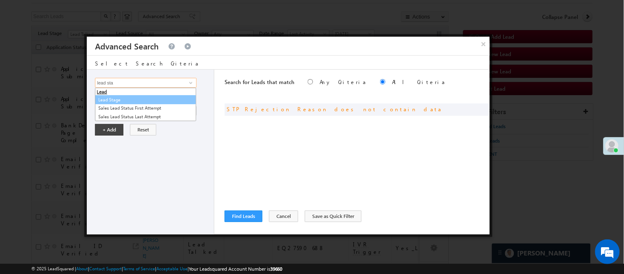
click at [142, 102] on link "Lead Stage" at bounding box center [145, 99] width 101 height 9
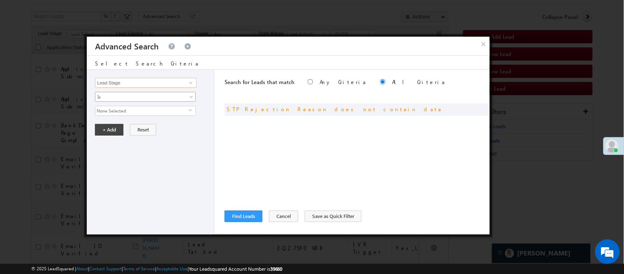
type input "Lead Stage"
click at [135, 96] on span "Is" at bounding box center [139, 96] width 89 height 7
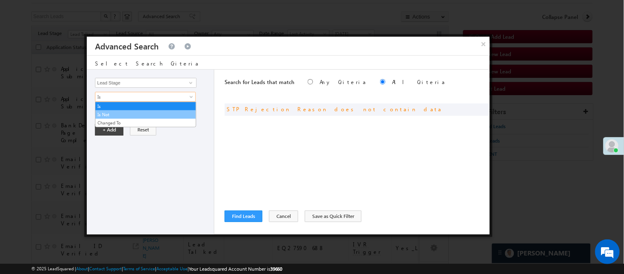
click at [114, 118] on link "Is Not" at bounding box center [145, 114] width 100 height 7
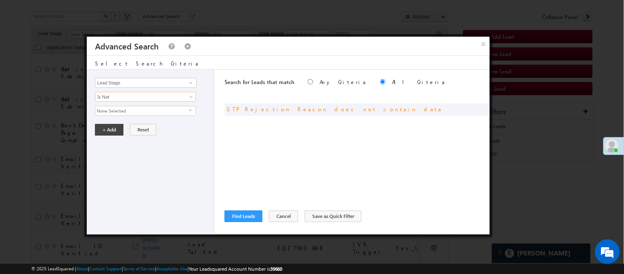
click at [119, 112] on span "None Selected" at bounding box center [141, 110] width 93 height 9
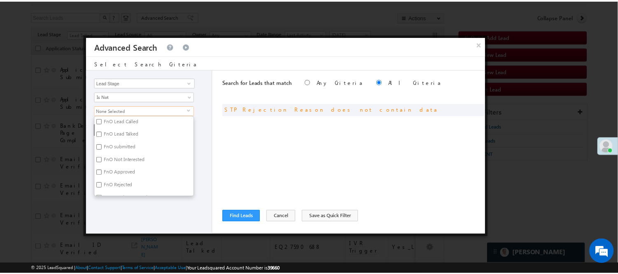
scroll to position [64, 0]
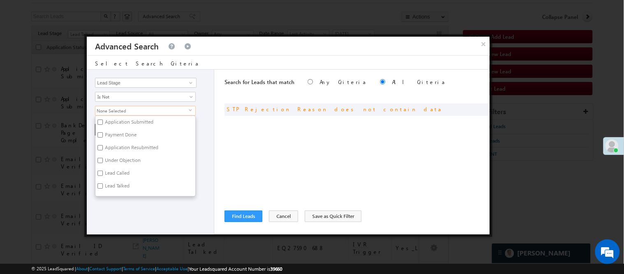
click at [117, 160] on label "Under Objection" at bounding box center [121, 161] width 53 height 13
click at [103, 160] on input "Under Objection" at bounding box center [100, 160] width 5 height 5
checkbox input "true"
click at [158, 215] on div "Lead Activity Task Sales Group Prospect Id WA Last Message Timestamp 4th Day Di…" at bounding box center [151, 152] width 128 height 165
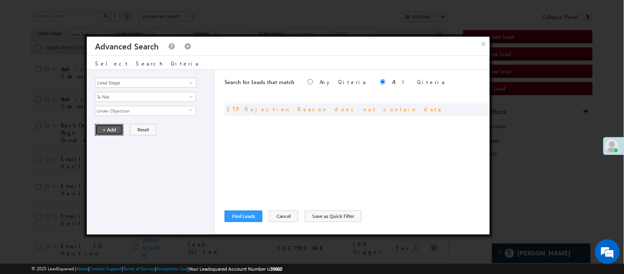
click at [118, 128] on button "+ Add" at bounding box center [109, 130] width 28 height 12
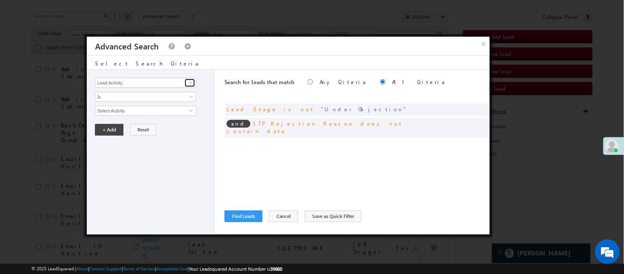
click at [187, 81] on link at bounding box center [190, 83] width 10 height 8
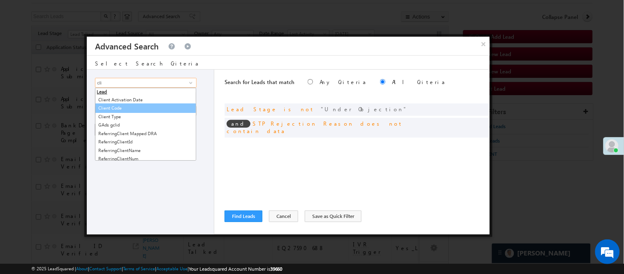
click at [129, 110] on link "Client Code" at bounding box center [145, 107] width 101 height 9
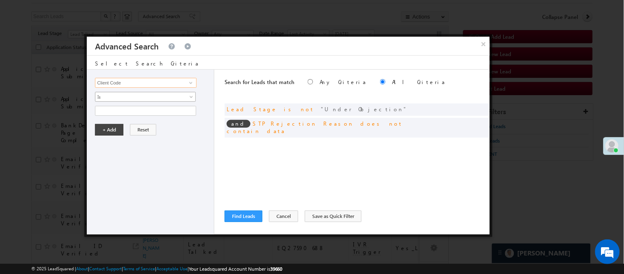
type input "Client Code"
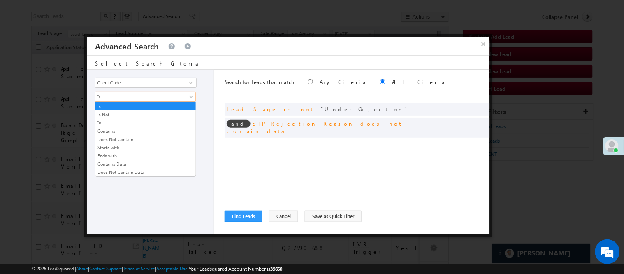
click at [137, 98] on span "Is" at bounding box center [139, 96] width 89 height 7
click at [129, 139] on link "Does Not Contain" at bounding box center [145, 138] width 100 height 7
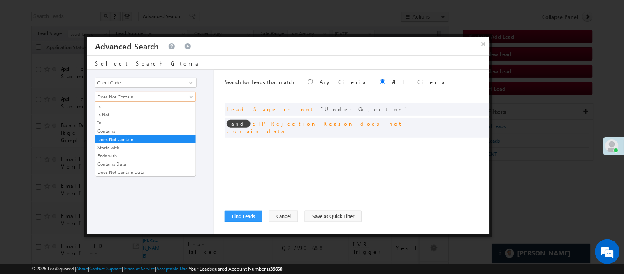
click at [153, 97] on span "Does Not Contain" at bounding box center [139, 96] width 89 height 7
click at [138, 137] on link "Does Not Contain" at bounding box center [145, 138] width 100 height 7
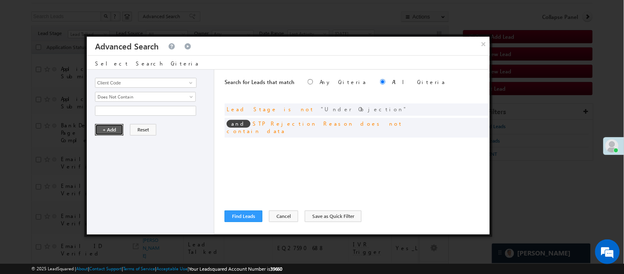
click at [116, 130] on button "+ Add" at bounding box center [109, 130] width 28 height 12
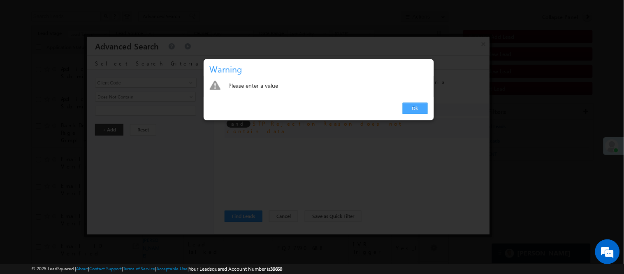
click at [428, 113] on link "Ok" at bounding box center [415, 108] width 25 height 12
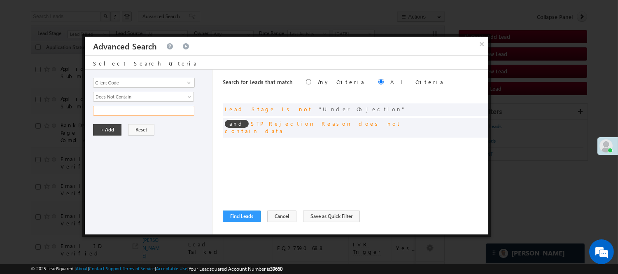
click at [181, 110] on input "text" at bounding box center [143, 111] width 101 height 10
click at [100, 129] on button "+ Add" at bounding box center [107, 130] width 28 height 12
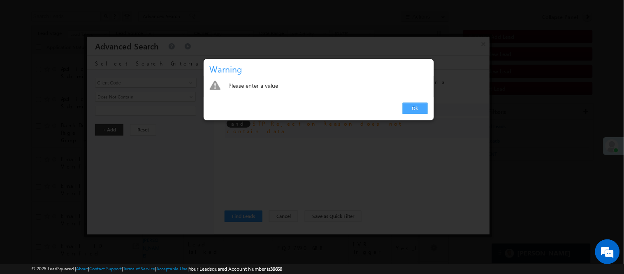
click at [415, 112] on link "Ok" at bounding box center [415, 108] width 25 height 12
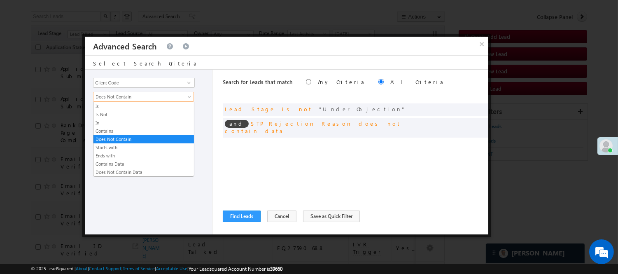
click at [184, 99] on link "Does Not Contain" at bounding box center [143, 97] width 101 height 10
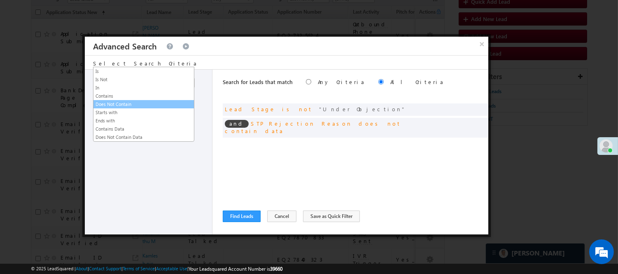
scroll to position [91, 0]
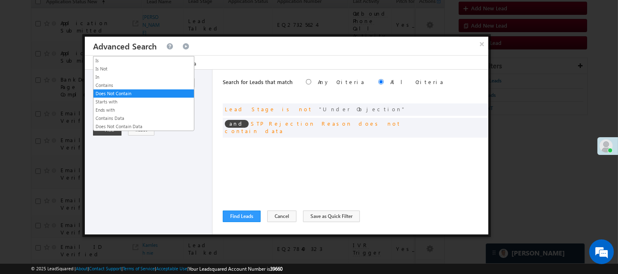
click at [146, 131] on ul "Is Is Not In Contains Does Not Contain Starts with Ends with Contains Data Does…" at bounding box center [143, 93] width 101 height 75
click at [147, 130] on li "Does Not Contain Data" at bounding box center [143, 126] width 100 height 8
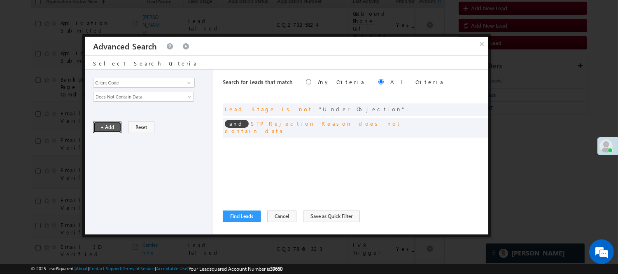
click at [116, 130] on button "+ Add" at bounding box center [107, 127] width 28 height 12
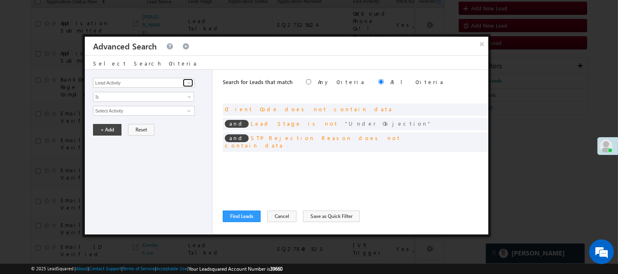
click at [186, 80] on span at bounding box center [189, 82] width 7 height 7
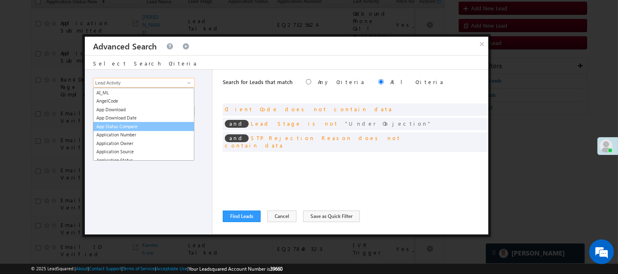
scroll to position [183, 0]
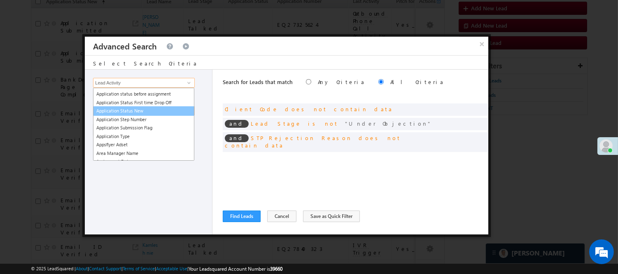
click at [151, 112] on link "Application Status New" at bounding box center [143, 110] width 101 height 9
type input "Application Status New"
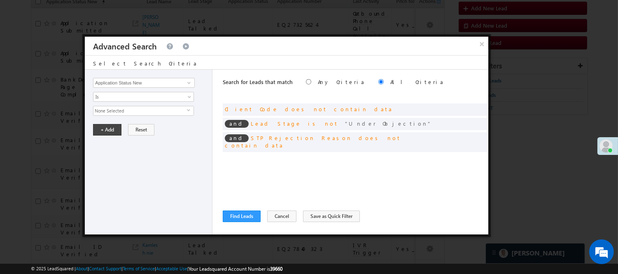
click at [147, 107] on span "None Selected" at bounding box center [139, 110] width 93 height 9
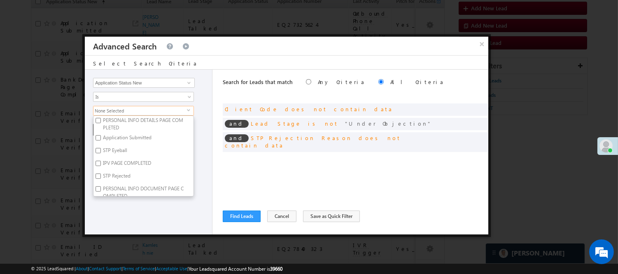
scroll to position [228, 0]
click at [134, 149] on li "PERSONAL INFO DETAILS PAGE COMPLETED" at bounding box center [143, 150] width 100 height 13
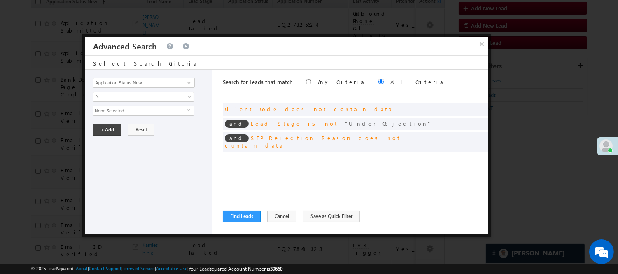
click at [165, 111] on span "None Selected" at bounding box center [139, 110] width 93 height 9
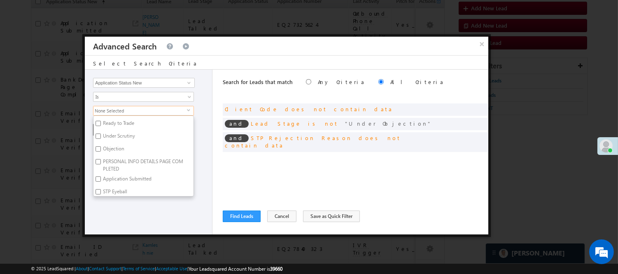
click at [97, 151] on label "Objection" at bounding box center [112, 150] width 39 height 13
click at [97, 151] on input "Objection" at bounding box center [97, 148] width 5 height 5
checkbox input "true"
drag, startPoint x: 120, startPoint y: 222, endPoint x: 119, endPoint y: 206, distance: 16.5
click at [120, 222] on div "Lead Activity Task Sales Group Prospect Id WA Last Message Timestamp 4th Day Di…" at bounding box center [149, 152] width 128 height 165
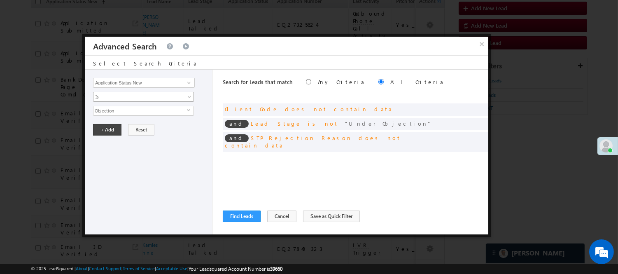
click at [149, 95] on span "Is" at bounding box center [137, 96] width 89 height 7
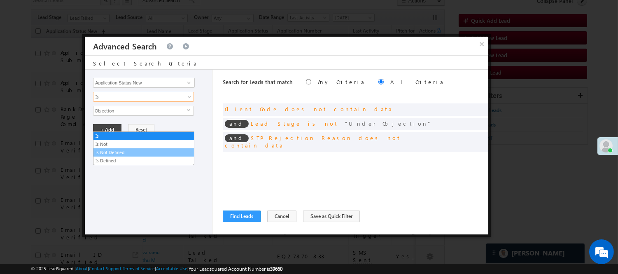
scroll to position [46, 0]
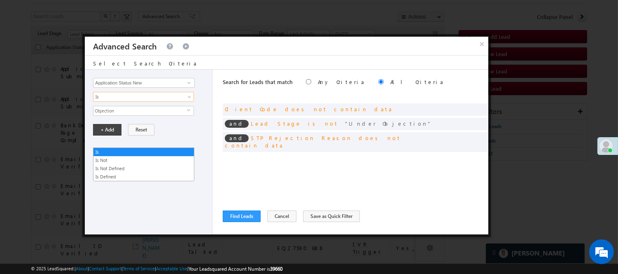
click at [118, 95] on span "Is" at bounding box center [137, 96] width 89 height 7
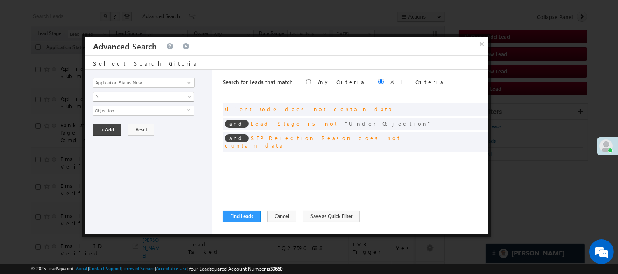
click at [119, 94] on span "Is" at bounding box center [137, 96] width 89 height 7
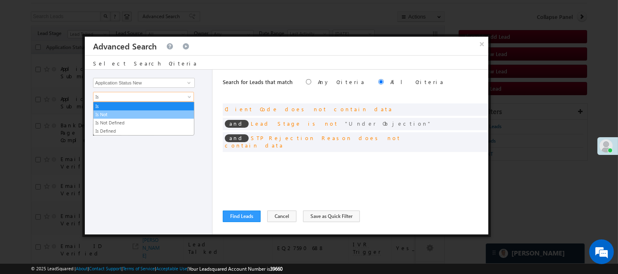
click at [113, 112] on link "Is Not" at bounding box center [143, 114] width 100 height 7
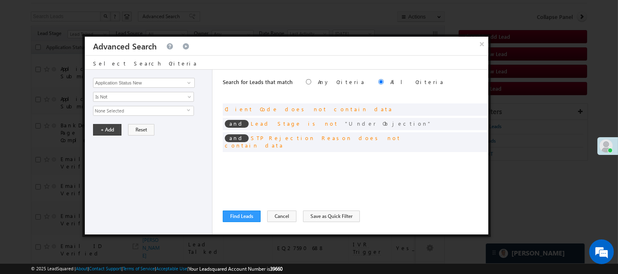
click at [118, 112] on span "None Selected" at bounding box center [139, 110] width 93 height 9
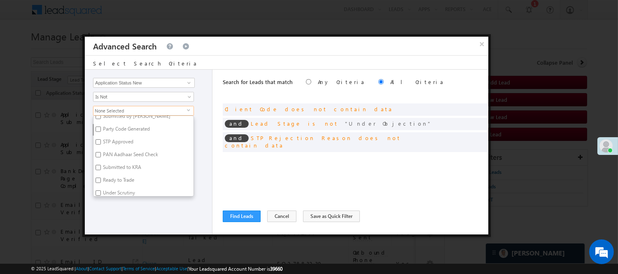
scroll to position [183, 0]
click at [120, 195] on label "Objection" at bounding box center [112, 195] width 39 height 13
click at [101, 195] on input "Objection" at bounding box center [97, 194] width 5 height 5
checkbox input "true"
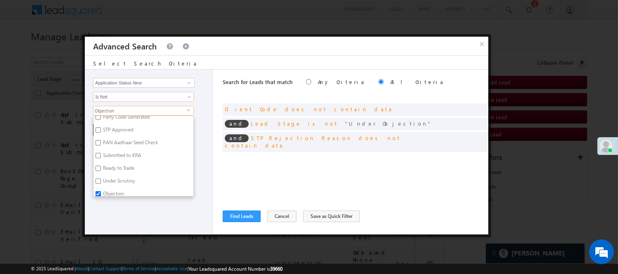
click at [122, 204] on div "Lead Activity Task Sales Group Prospect Id WA Last Message Timestamp 4th Day Di…" at bounding box center [149, 152] width 128 height 165
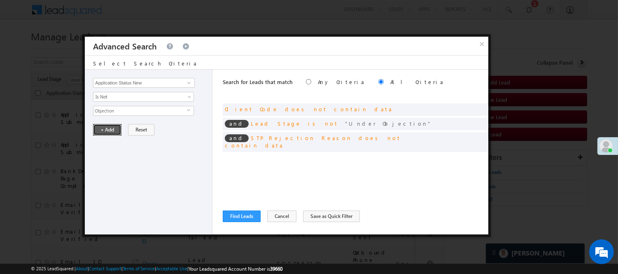
click at [112, 126] on button "+ Add" at bounding box center [107, 130] width 28 height 12
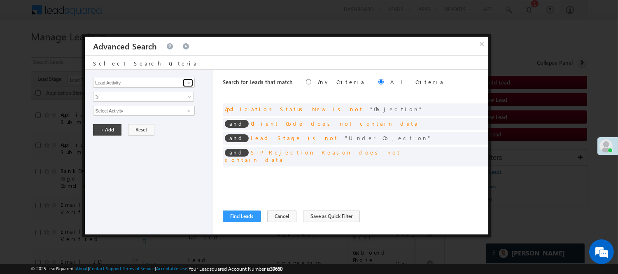
click at [184, 84] on link at bounding box center [188, 83] width 10 height 8
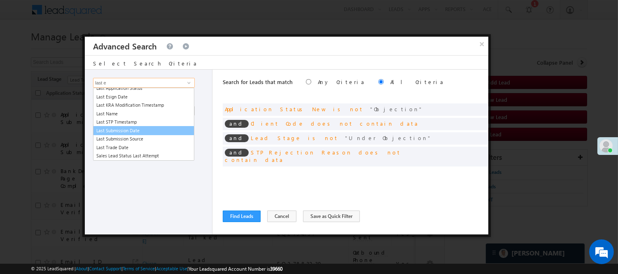
scroll to position [0, 0]
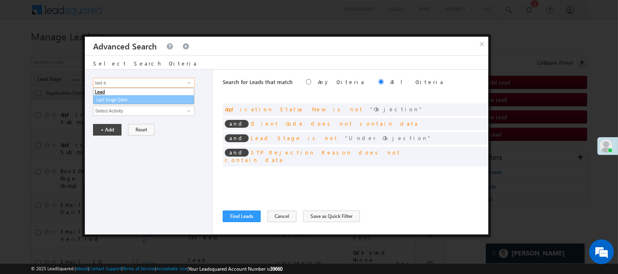
click at [132, 95] on link "Last Esign Date" at bounding box center [143, 99] width 101 height 9
type input "Last Esign Date"
click at [143, 116] on div "Lead Activity Task Sales Group Prospect Id WA Last Message Timestamp 4th Day Di…" at bounding box center [149, 152] width 128 height 165
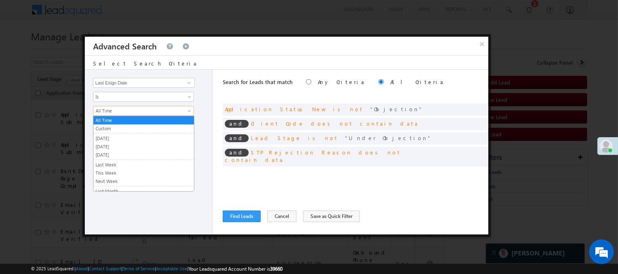
click at [139, 110] on span "All Time" at bounding box center [137, 110] width 89 height 7
click at [112, 149] on link "[DATE]" at bounding box center [143, 146] width 100 height 7
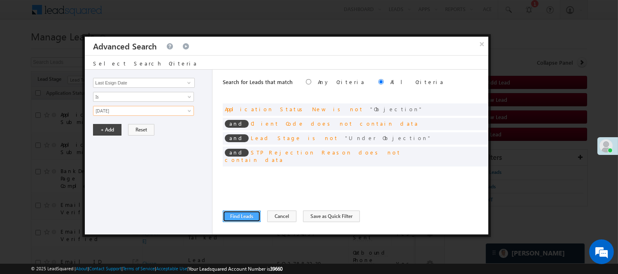
click at [250, 211] on button "Find Leads" at bounding box center [242, 216] width 38 height 12
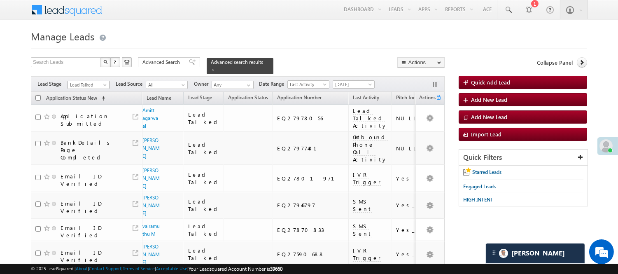
click at [89, 81] on span "Lead Talked" at bounding box center [87, 84] width 39 height 7
click at [93, 112] on link "Lead Called" at bounding box center [89, 108] width 42 height 7
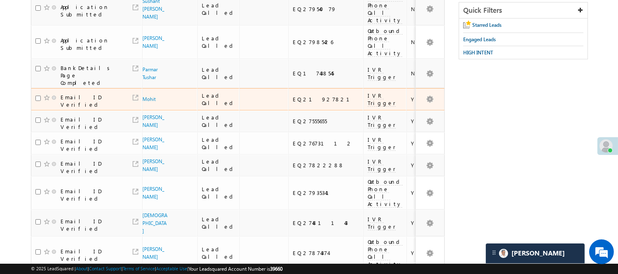
scroll to position [16, 0]
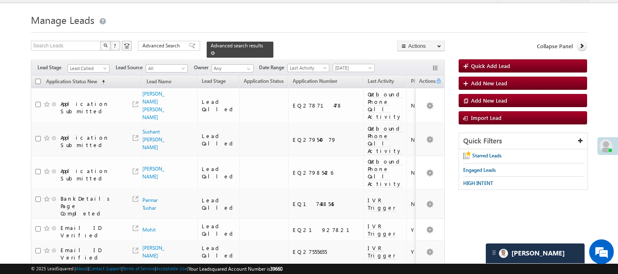
click at [257, 50] on div "Advanced search results" at bounding box center [240, 50] width 67 height 16
click at [258, 41] on div "Advanced Search Advanced Search Advanced search results" at bounding box center [205, 49] width 135 height 17
click at [215, 49] on link at bounding box center [213, 52] width 4 height 7
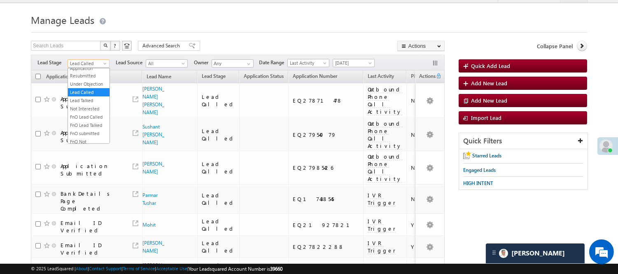
click at [98, 62] on span "Lead Called" at bounding box center [87, 63] width 39 height 7
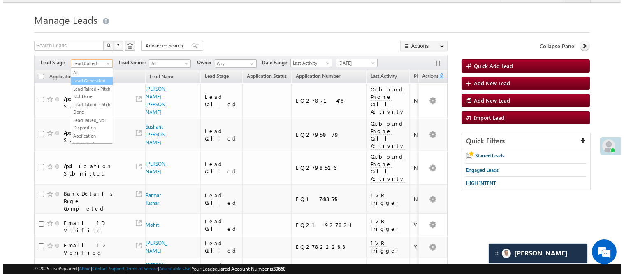
scroll to position [0, 0]
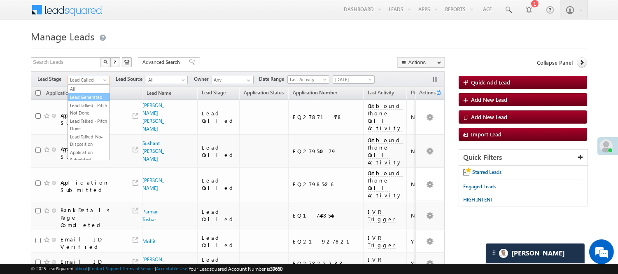
click at [91, 95] on link "Lead Generated" at bounding box center [89, 96] width 42 height 7
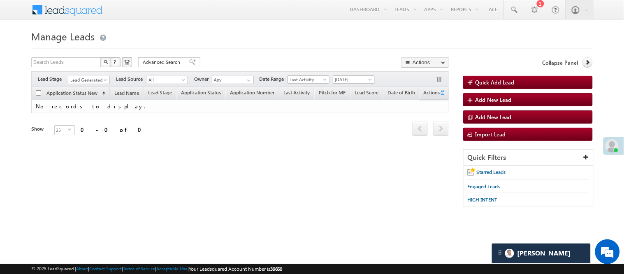
click at [89, 83] on span "Lead Generated" at bounding box center [87, 79] width 39 height 7
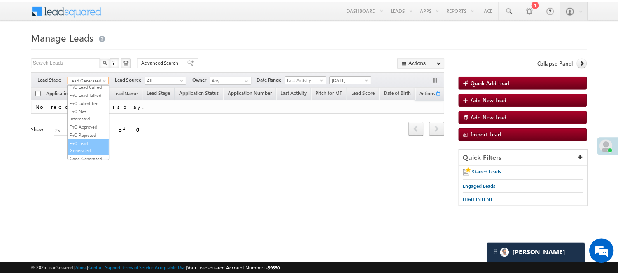
scroll to position [113, 0]
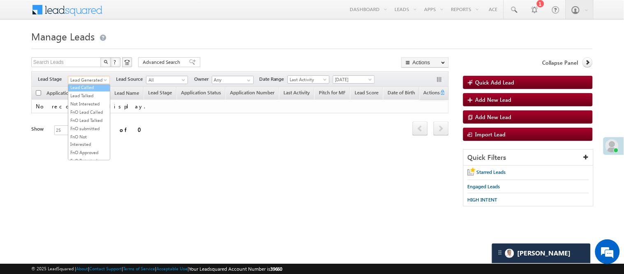
click at [93, 91] on link "Lead Called" at bounding box center [89, 87] width 42 height 7
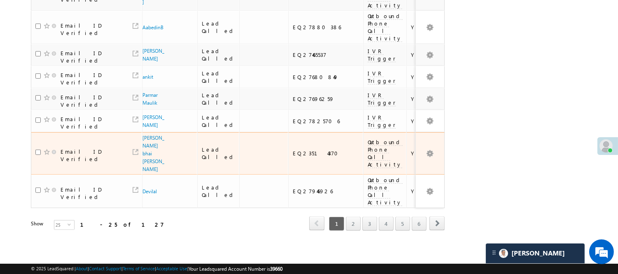
scroll to position [656, 0]
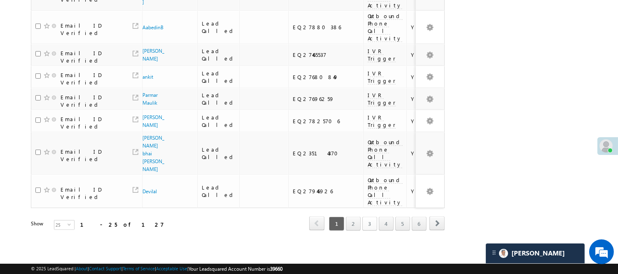
click at [376, 216] on link "3" at bounding box center [369, 223] width 15 height 14
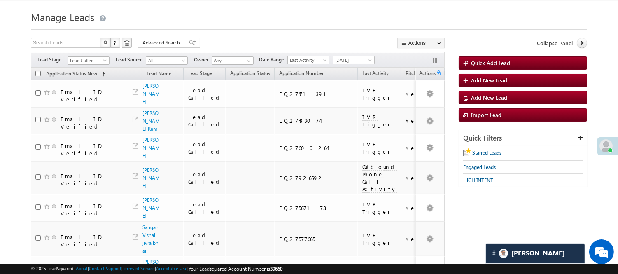
scroll to position [11, 0]
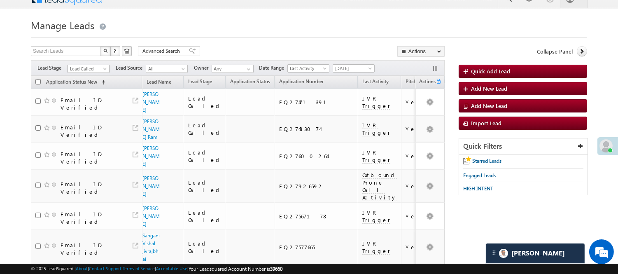
click at [86, 67] on span "Lead Called" at bounding box center [87, 68] width 39 height 7
click at [84, 88] on link "Lead Talked" at bounding box center [89, 84] width 42 height 7
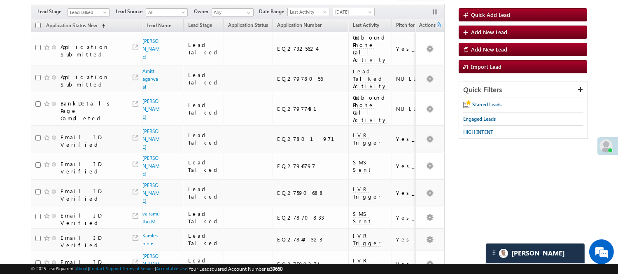
scroll to position [57, 0]
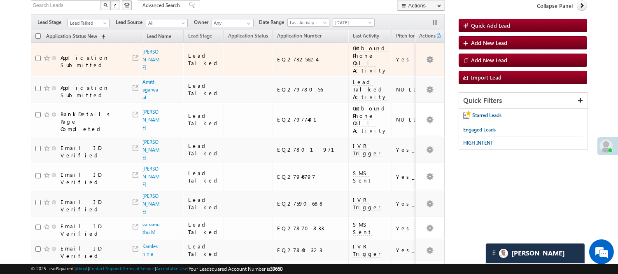
click at [289, 62] on div "EQ27325624" at bounding box center [310, 59] width 67 height 7
copy div "EQ27325624"
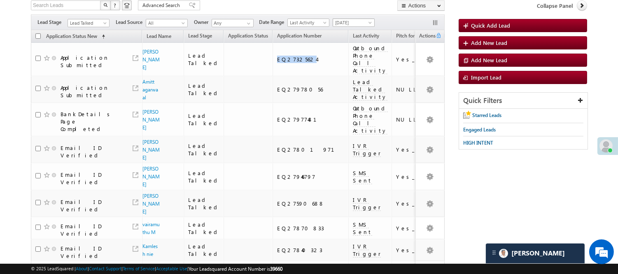
click at [361, 25] on span "[DATE]" at bounding box center [352, 22] width 39 height 7
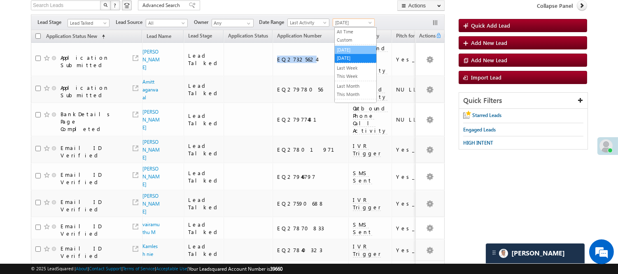
click at [356, 52] on link "[DATE]" at bounding box center [356, 49] width 42 height 7
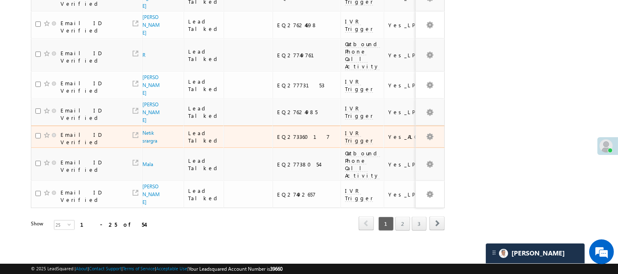
scroll to position [573, 0]
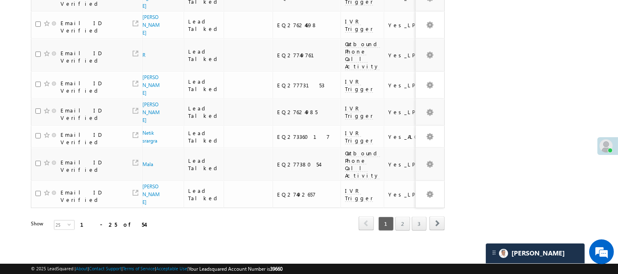
click at [411, 219] on div "1 2 3" at bounding box center [401, 223] width 50 height 14
click at [403, 218] on link "2" at bounding box center [402, 223] width 15 height 14
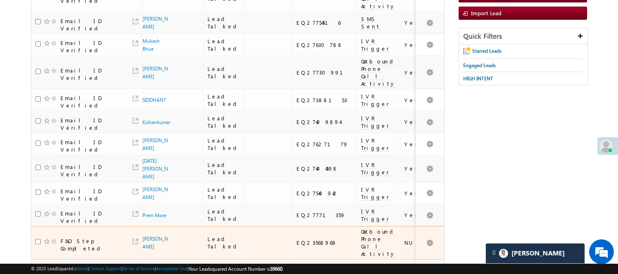
scroll to position [0, 0]
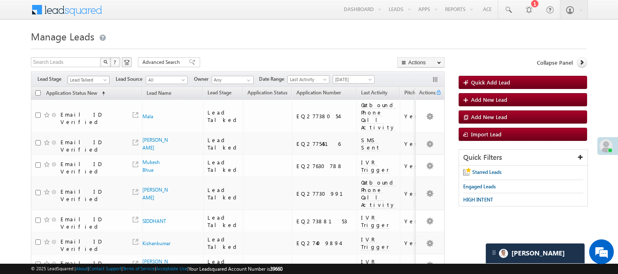
click at [101, 77] on span "Lead Talked" at bounding box center [87, 79] width 39 height 7
click at [96, 112] on link "Lead Called" at bounding box center [89, 108] width 42 height 7
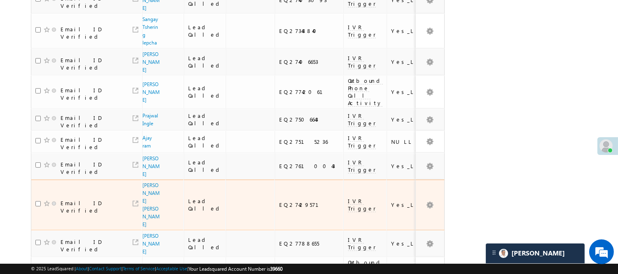
scroll to position [595, 0]
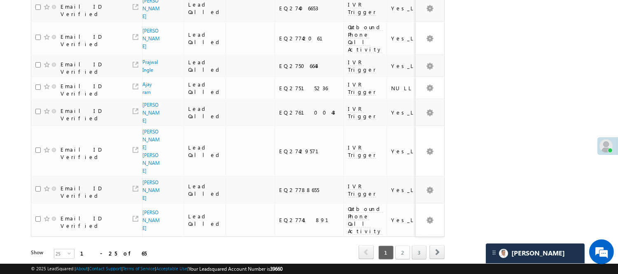
click at [404, 245] on link "2" at bounding box center [402, 252] width 15 height 14
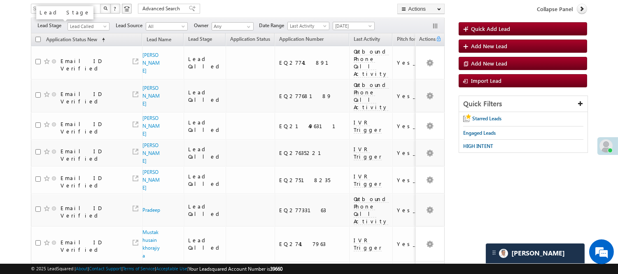
scroll to position [14, 0]
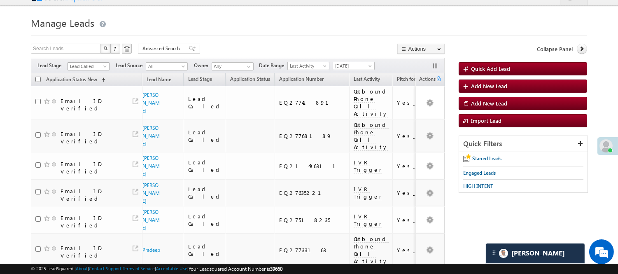
click at [72, 64] on span "Lead Called" at bounding box center [87, 66] width 39 height 7
drag, startPoint x: 79, startPoint y: 121, endPoint x: 83, endPoint y: 126, distance: 6.2
click at [83, 107] on li "Lead Talked" at bounding box center [89, 103] width 42 height 8
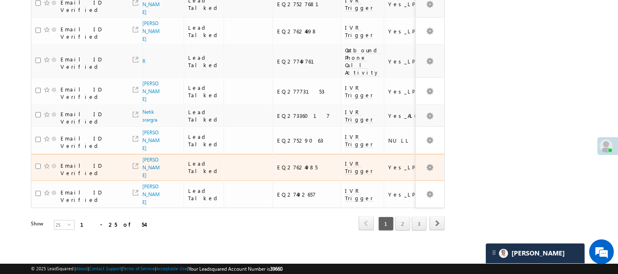
scroll to position [574, 0]
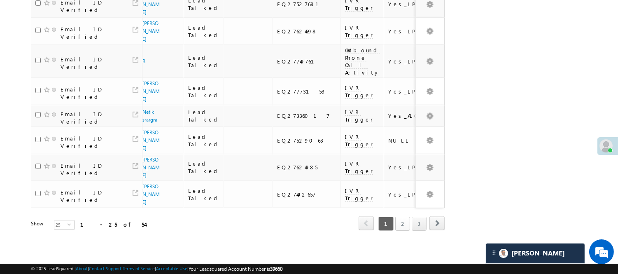
click at [401, 216] on link "2" at bounding box center [402, 223] width 15 height 14
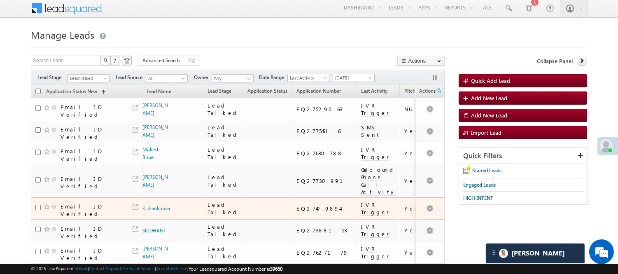
scroll to position [0, 0]
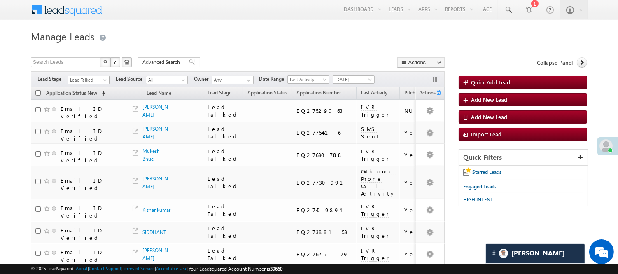
click at [88, 84] on span "Lead Talked" at bounding box center [87, 79] width 39 height 7
click at [88, 114] on link "Lead Talked - Pitch Not Done" at bounding box center [89, 109] width 42 height 15
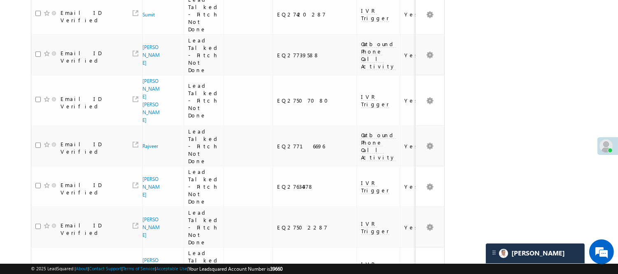
scroll to position [754, 0]
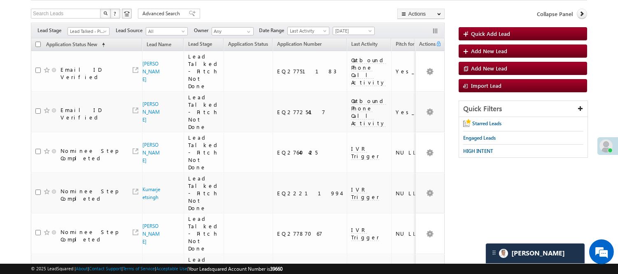
scroll to position [18, 0]
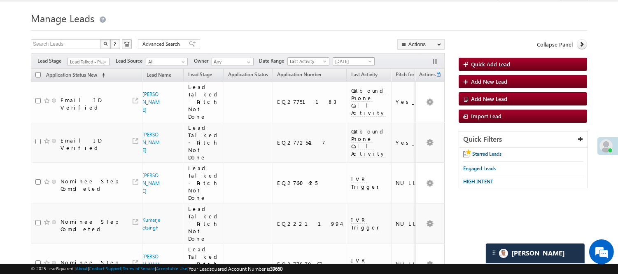
click at [344, 62] on span "[DATE]" at bounding box center [352, 61] width 39 height 7
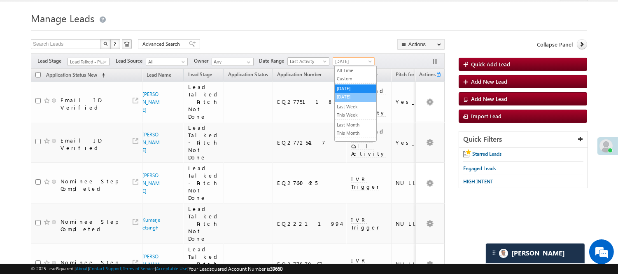
click at [342, 101] on li "[DATE]" at bounding box center [356, 97] width 42 height 9
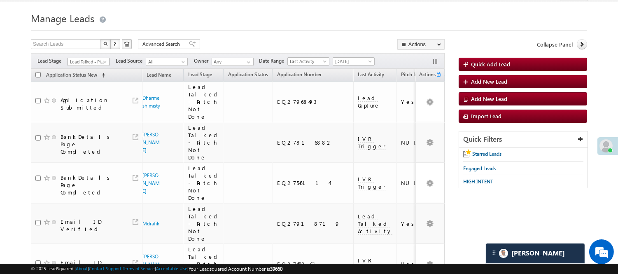
click at [99, 62] on span "Lead Talked - Pitch Not Done" at bounding box center [87, 61] width 39 height 7
click at [84, 83] on link "Lead Generated" at bounding box center [89, 78] width 42 height 7
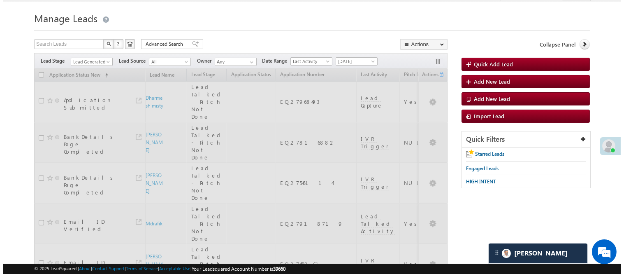
scroll to position [0, 0]
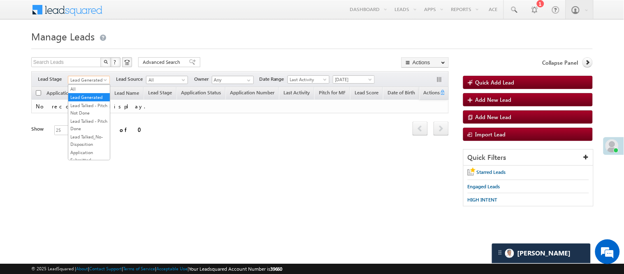
click at [93, 78] on span "Lead Generated" at bounding box center [87, 79] width 39 height 7
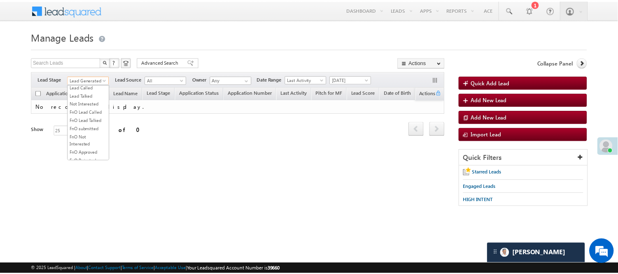
scroll to position [113, 0]
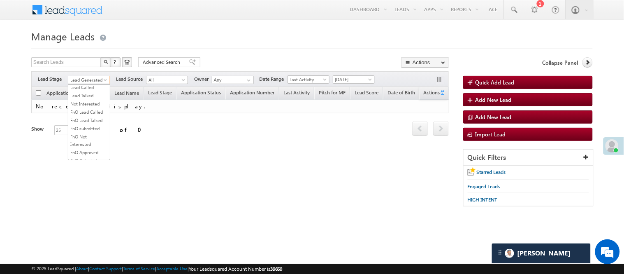
click at [90, 83] on link "Under Objection" at bounding box center [89, 78] width 42 height 7
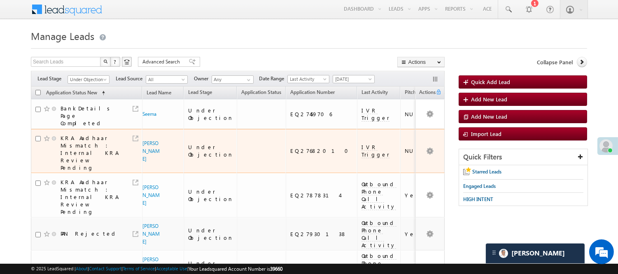
scroll to position [0, 0]
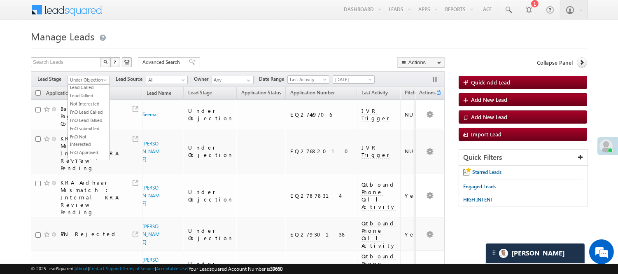
click at [98, 78] on span "Under Objection" at bounding box center [87, 79] width 39 height 7
click at [94, 91] on link "Lead Called" at bounding box center [89, 87] width 42 height 7
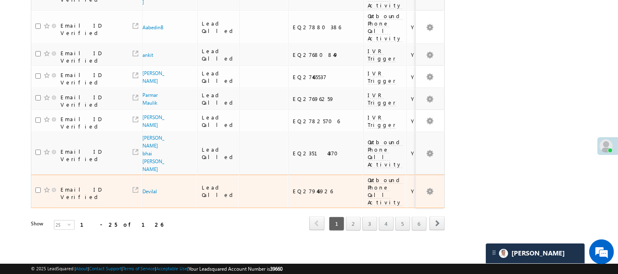
scroll to position [656, 0]
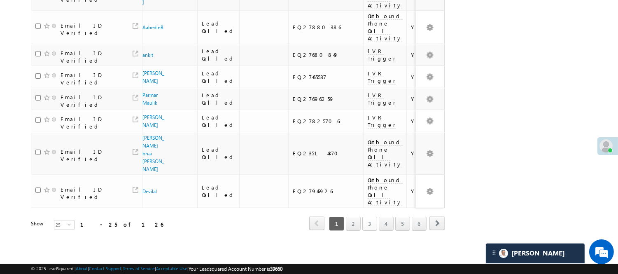
click at [372, 216] on link "3" at bounding box center [369, 223] width 15 height 14
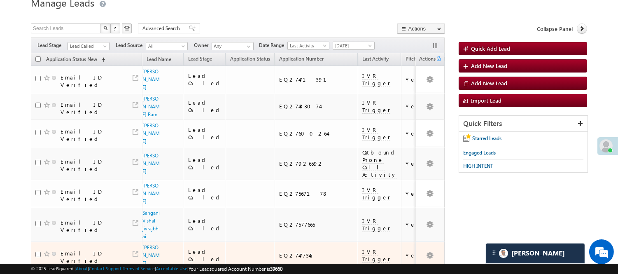
scroll to position [11, 0]
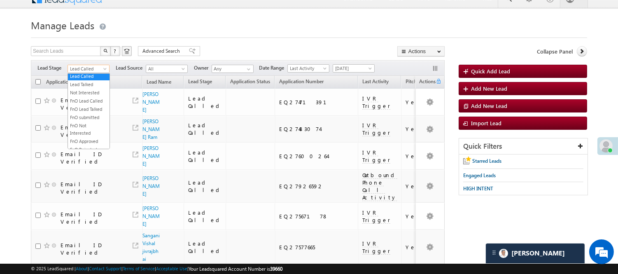
click at [97, 67] on span "Lead Called" at bounding box center [87, 68] width 39 height 7
click at [95, 88] on link "Lead Talked" at bounding box center [89, 84] width 42 height 7
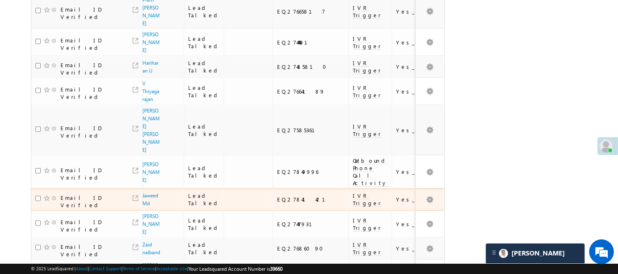
scroll to position [547, 0]
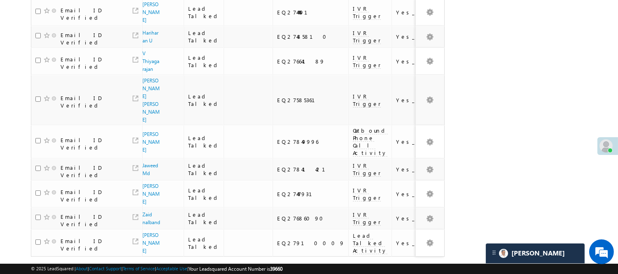
click at [407, 265] on link "2" at bounding box center [402, 272] width 15 height 14
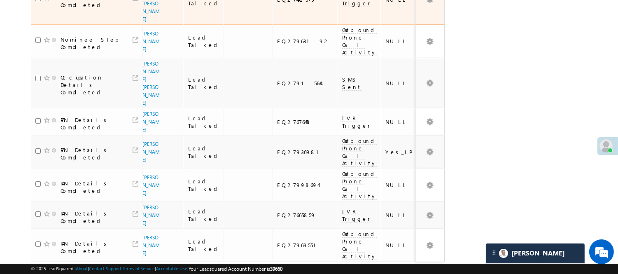
scroll to position [700, 0]
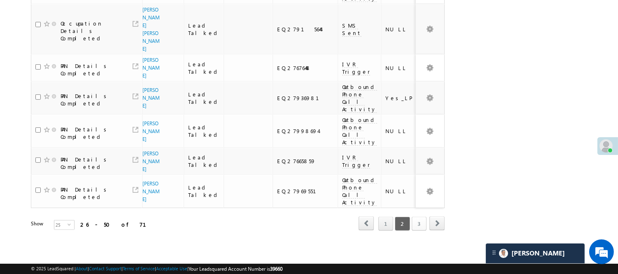
click at [419, 218] on link "3" at bounding box center [418, 223] width 15 height 14
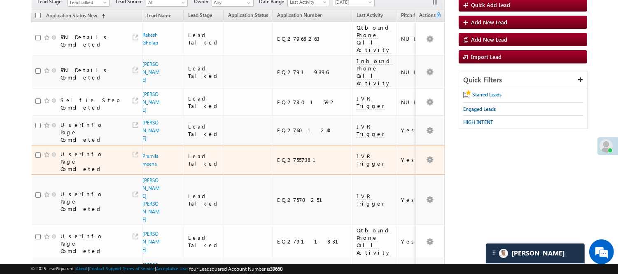
scroll to position [22, 0]
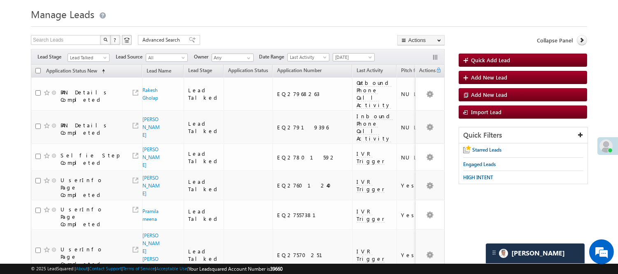
click at [95, 52] on div "Filters Lead Stage All Lead Generated Lead Talked - Pitch Not Done Lead Talked …" at bounding box center [238, 57] width 414 height 16
click at [95, 55] on span "Lead Talked" at bounding box center [87, 57] width 39 height 7
click at [95, 79] on link "Lead Generated" at bounding box center [89, 74] width 42 height 7
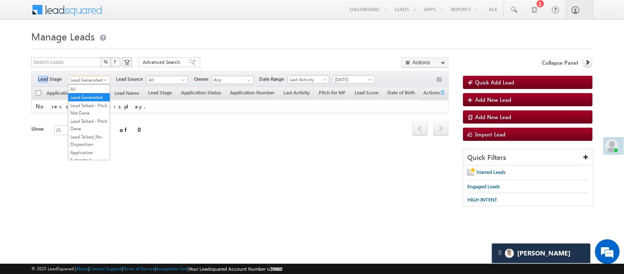
click at [99, 77] on span "Lead Generated" at bounding box center [87, 79] width 39 height 7
click at [101, 116] on link "Lead Talked - Pitch Not Done" at bounding box center [89, 109] width 42 height 15
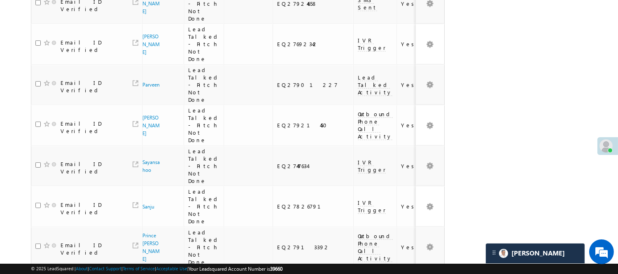
scroll to position [735, 0]
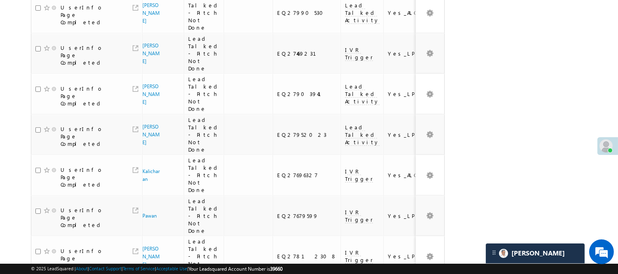
scroll to position [756, 0]
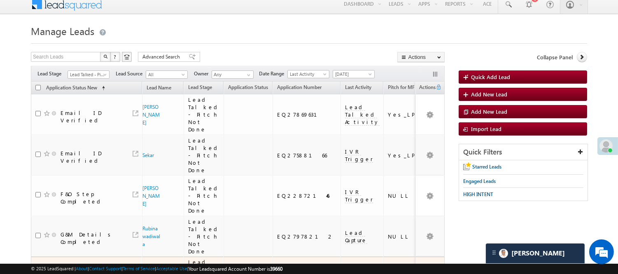
scroll to position [0, 0]
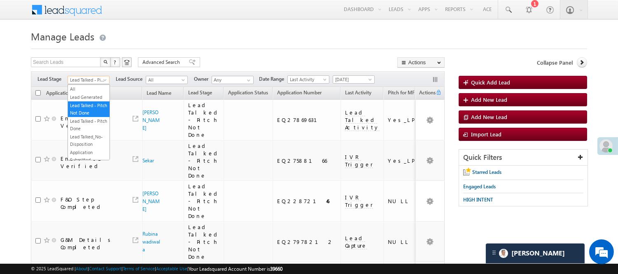
click at [104, 79] on span at bounding box center [105, 81] width 7 height 7
click at [102, 94] on link "Lead Generated" at bounding box center [89, 96] width 42 height 7
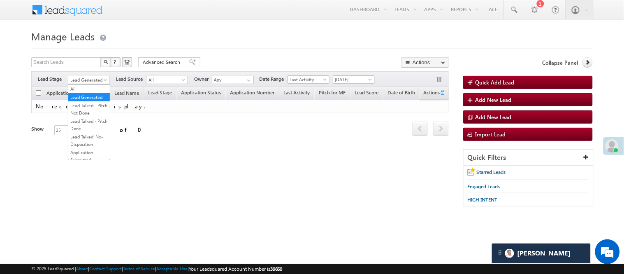
click at [74, 76] on link "Lead Generated" at bounding box center [89, 80] width 42 height 8
click at [88, 115] on link "Lead Talked - Pitch Not Done" at bounding box center [89, 109] width 42 height 15
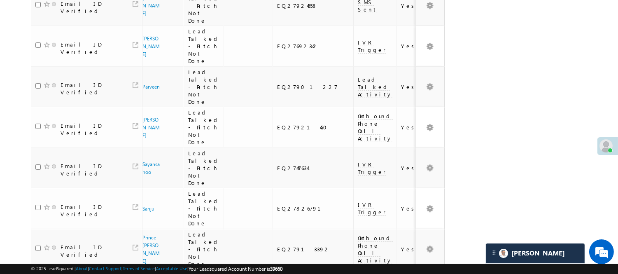
scroll to position [735, 0]
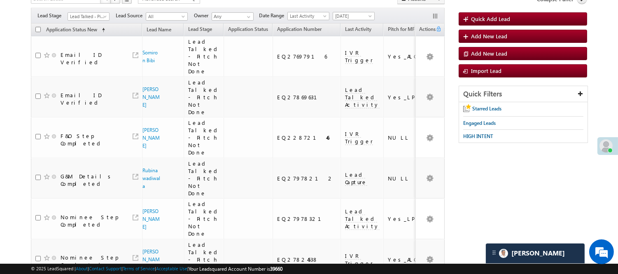
scroll to position [3, 0]
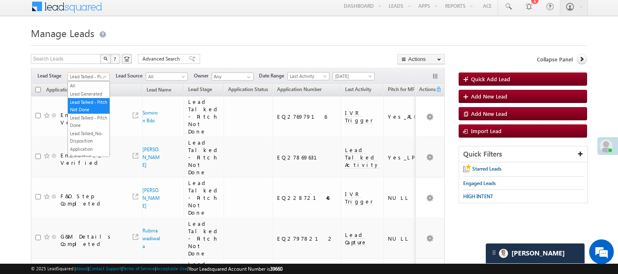
click at [93, 76] on span "Lead Talked - Pitch Not Done" at bounding box center [87, 76] width 39 height 7
click at [101, 95] on link "Lead Generated" at bounding box center [89, 93] width 42 height 7
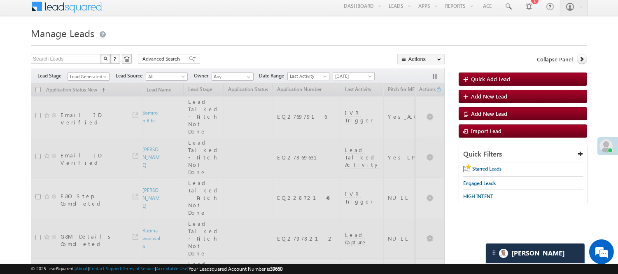
scroll to position [0, 0]
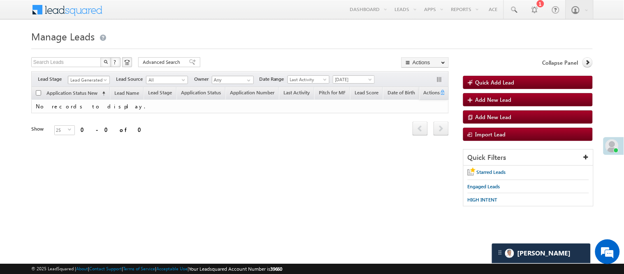
click at [100, 76] on span "Lead Generated" at bounding box center [87, 79] width 39 height 7
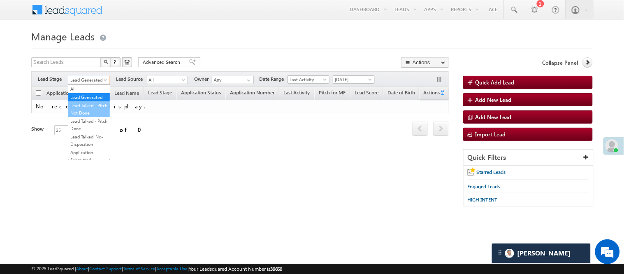
click at [94, 112] on link "Lead Talked - Pitch Not Done" at bounding box center [89, 109] width 42 height 15
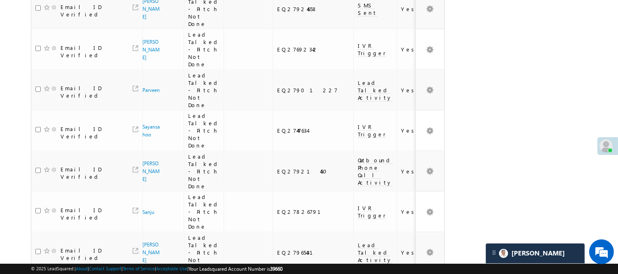
scroll to position [735, 0]
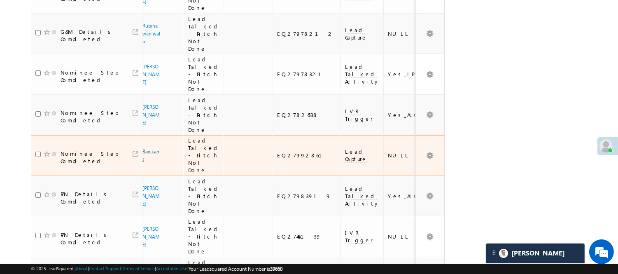
scroll to position [165, 0]
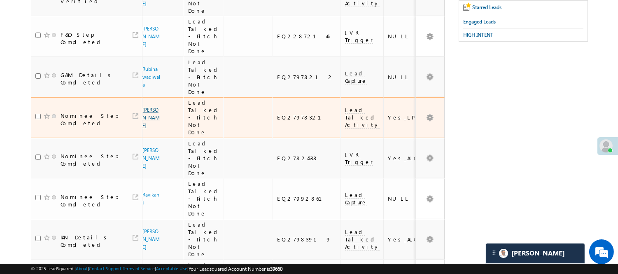
click at [148, 107] on link "KESHAV PRASAD PATHAK" at bounding box center [150, 118] width 17 height 22
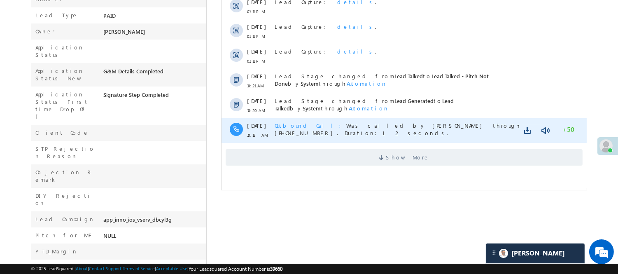
scroll to position [194, 0]
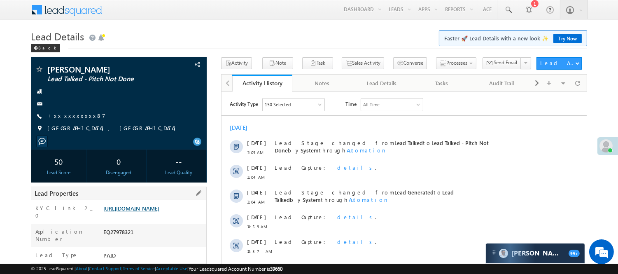
click at [150, 211] on link "https://angelbroking1-pk3em7sa.customui-test.leadsquared.com?leadId=52bd82d2-bb…" at bounding box center [131, 207] width 56 height 7
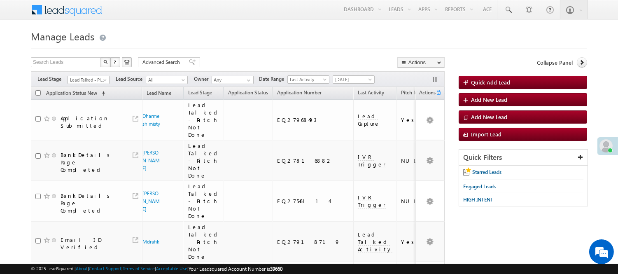
drag, startPoint x: 85, startPoint y: 85, endPoint x: 88, endPoint y: 77, distance: 8.9
click at [85, 86] on div "Filters Lead Stage Lead Talked - Pitch Not Done Lead Talked - Pitch Not Done Le…" at bounding box center [238, 79] width 414 height 16
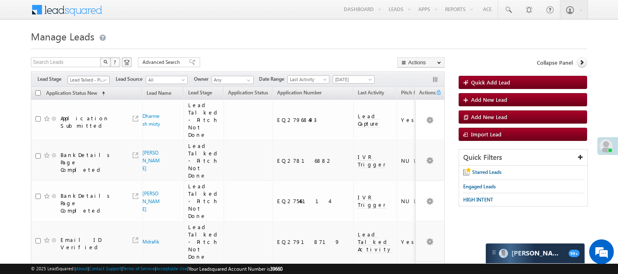
click at [92, 72] on div "Filters Lead Stage Lead Talked - Pitch Not Done Lead Talked - Pitch Not Done Le…" at bounding box center [238, 79] width 414 height 16
click at [104, 73] on div "Filters Lead Stage Lead Talked - Pitch Not Done Lead Talked - Pitch Not Done Le…" at bounding box center [238, 79] width 414 height 16
click at [94, 77] on span "Lead Talked - Pitch Not Done" at bounding box center [87, 79] width 39 height 7
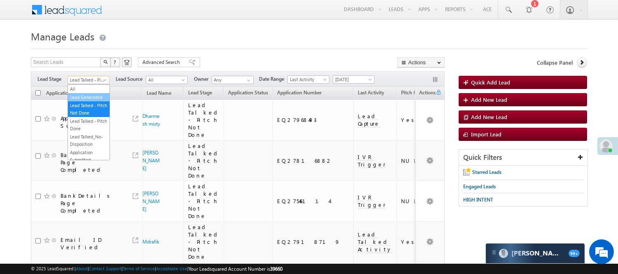
click at [94, 97] on link "Lead Generated" at bounding box center [89, 96] width 42 height 7
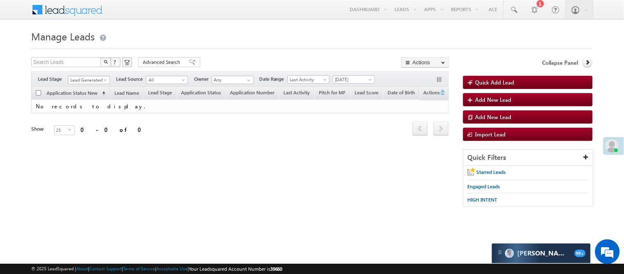
click at [91, 79] on span "Lead Generated" at bounding box center [87, 79] width 39 height 7
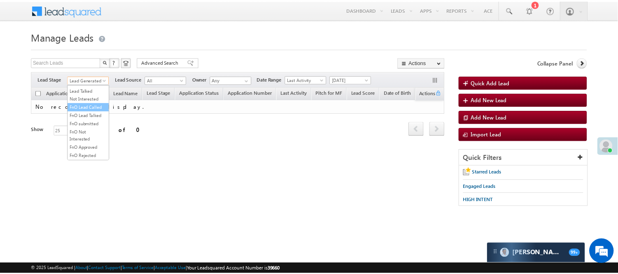
scroll to position [113, 0]
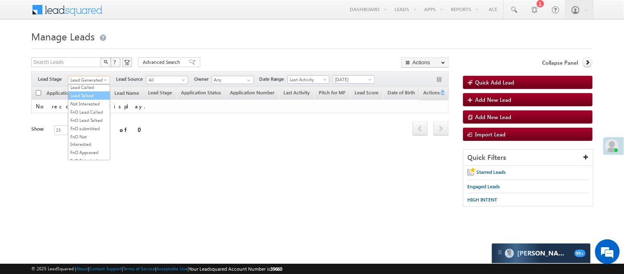
click at [90, 99] on link "Lead Talked" at bounding box center [89, 95] width 42 height 7
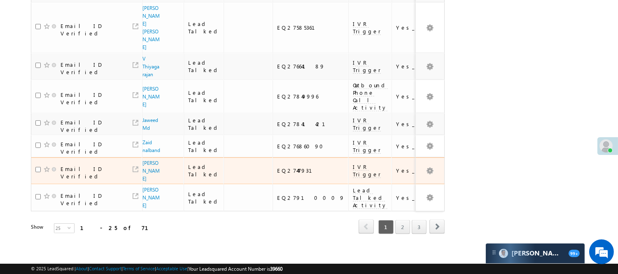
scroll to position [593, 0]
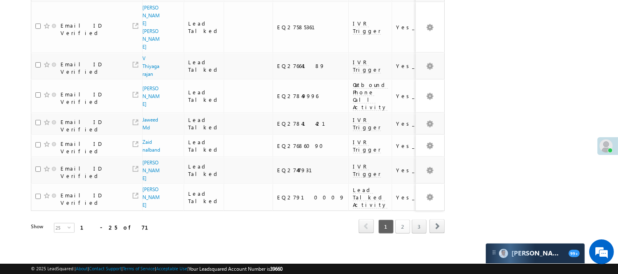
click at [409, 219] on link "2" at bounding box center [402, 226] width 15 height 14
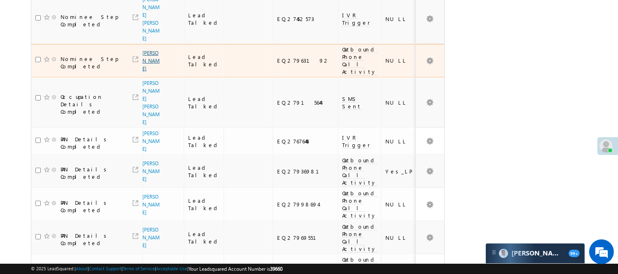
click at [146, 72] on link "Raushan Kumar Ram" at bounding box center [150, 61] width 17 height 22
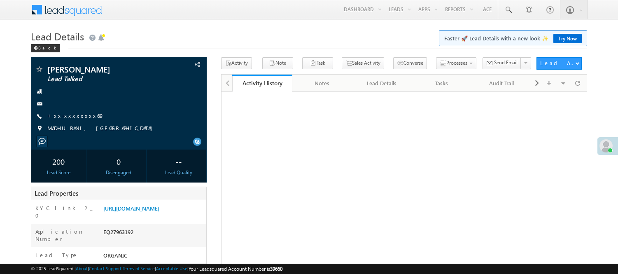
click at [114, 239] on div "EQ27963192" at bounding box center [153, 234] width 105 height 12
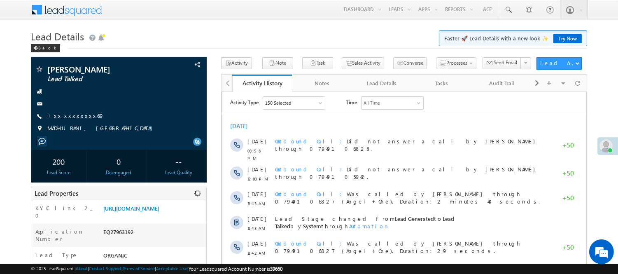
click at [126, 237] on div "EQ27963192" at bounding box center [153, 234] width 105 height 12
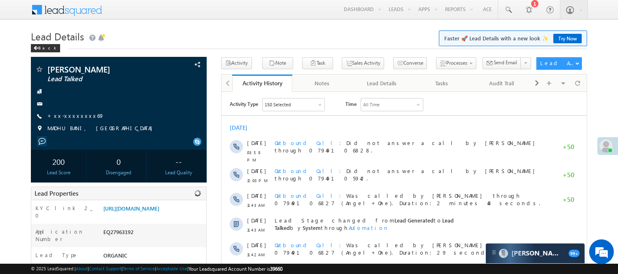
copy div "EQ27963192"
click at [148, 211] on link "[URL][DOMAIN_NAME]" at bounding box center [131, 207] width 56 height 7
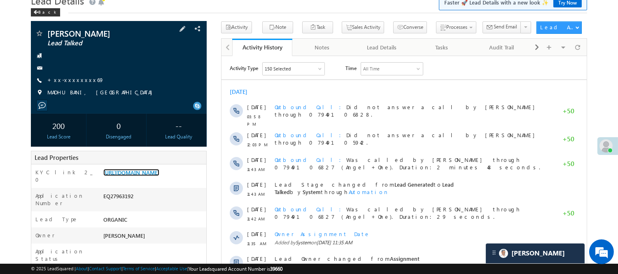
scroll to position [137, 0]
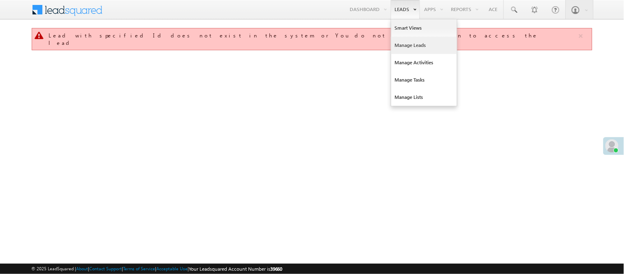
click at [414, 41] on link "Manage Leads" at bounding box center [424, 45] width 66 height 17
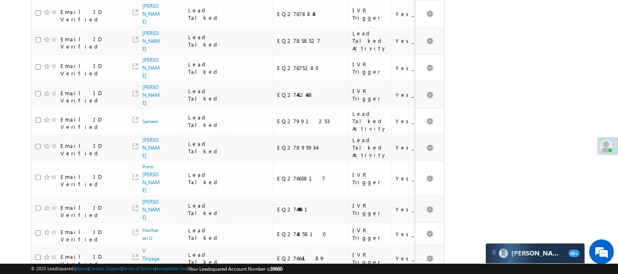
scroll to position [593, 0]
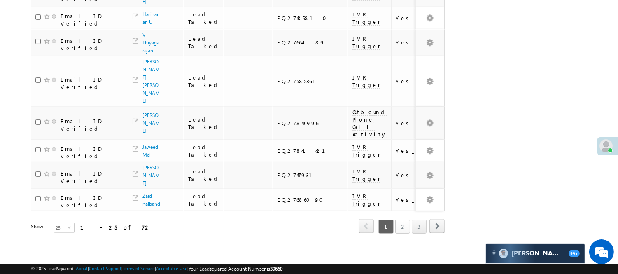
click at [396, 219] on link "2" at bounding box center [402, 226] width 15 height 14
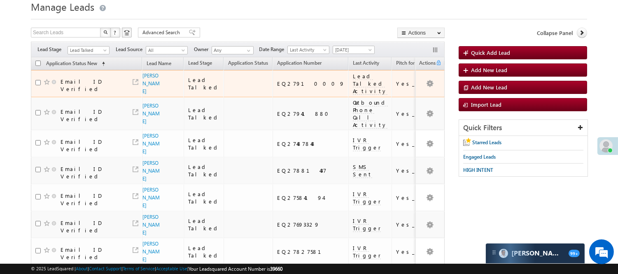
scroll to position [0, 0]
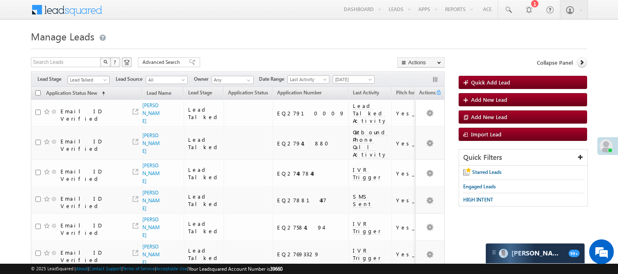
drag, startPoint x: 99, startPoint y: 79, endPoint x: 105, endPoint y: 77, distance: 6.3
click at [102, 78] on span "Lead Talked" at bounding box center [87, 79] width 39 height 7
click at [84, 106] on ul "All Lead Generated Lead Talked - Pitch Not Done Lead Talked - Pitch Done Lead T…" at bounding box center [88, 122] width 42 height 76
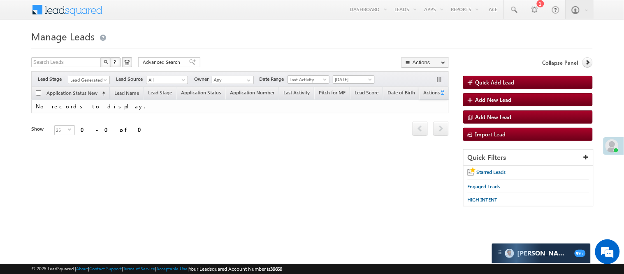
click at [239, 50] on form "Manage Leads Quick Add Lead Search Leads X ? 0 results found Advanced Search Ad…" at bounding box center [312, 121] width 562 height 187
click at [74, 77] on span "Lead Generated" at bounding box center [87, 79] width 39 height 7
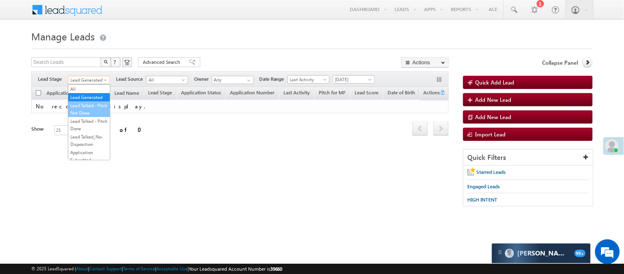
click at [86, 112] on link "Lead Talked - Pitch Not Done" at bounding box center [89, 109] width 42 height 15
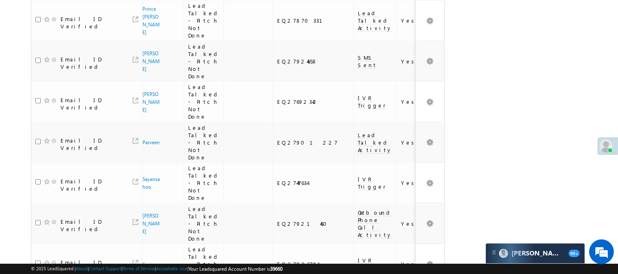
scroll to position [735, 0]
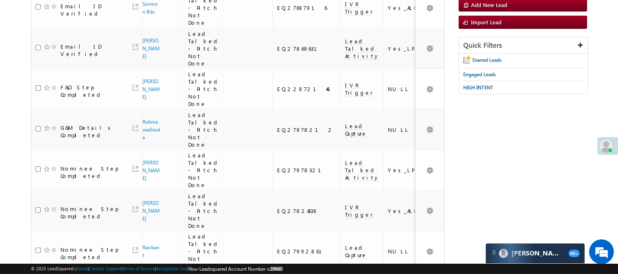
scroll to position [0, 0]
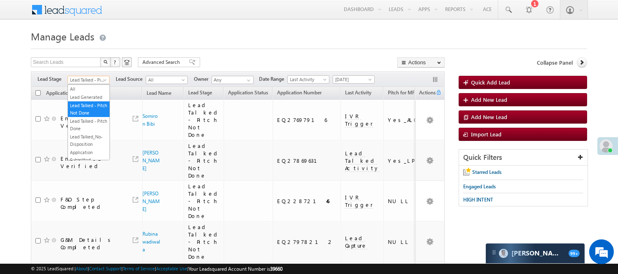
click at [99, 81] on span "Lead Talked - Pitch Not Done" at bounding box center [87, 79] width 39 height 7
click at [92, 95] on link "Lead Generated" at bounding box center [89, 96] width 42 height 7
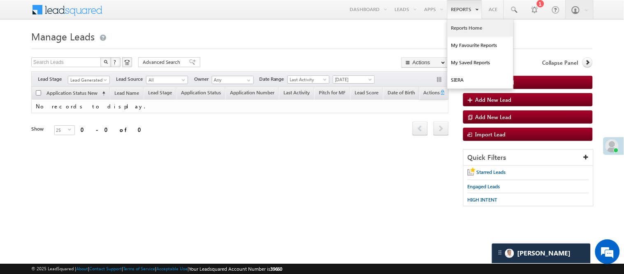
click at [481, 26] on link "Reports Home" at bounding box center [481, 27] width 66 height 17
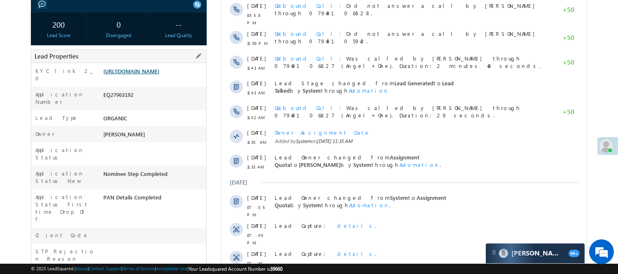
click at [152, 74] on link "[URL][DOMAIN_NAME]" at bounding box center [131, 70] width 56 height 7
click at [148, 74] on link "[URL][DOMAIN_NAME]" at bounding box center [131, 70] width 56 height 7
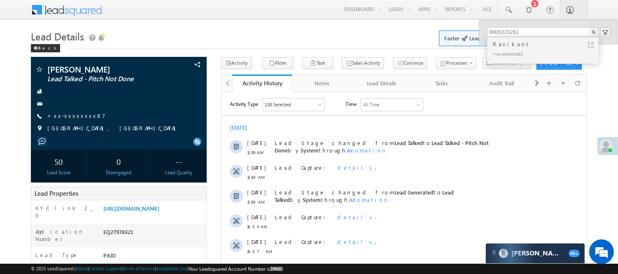
type input "9805315261"
click at [511, 43] on div "Ravikant" at bounding box center [546, 43] width 110 height 9
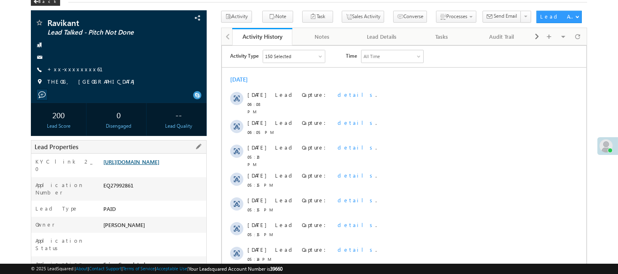
drag, startPoint x: 0, startPoint y: 0, endPoint x: 140, endPoint y: 165, distance: 216.0
click at [140, 165] on link "[URL][DOMAIN_NAME]" at bounding box center [131, 161] width 56 height 7
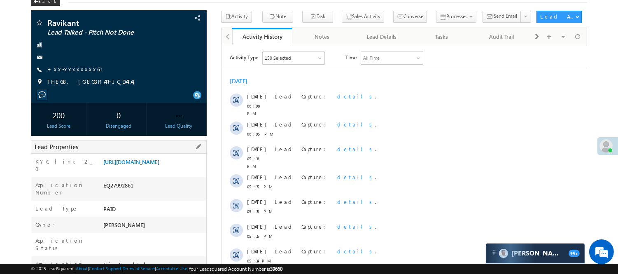
click at [123, 193] on div "EQ27992861" at bounding box center [153, 187] width 105 height 12
copy div "EQ27992861"
click at [159, 165] on link "https://angelbroking1-pk3em7sa.customui-test.leadsquared.com?leadId=b34e0906-fc…" at bounding box center [131, 161] width 56 height 7
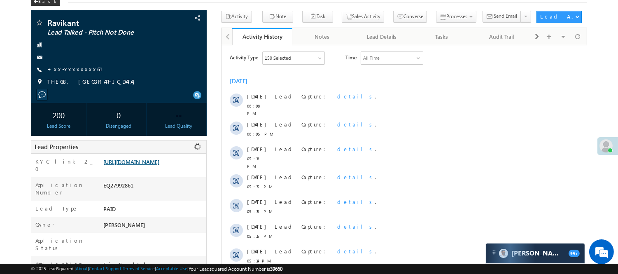
click at [146, 165] on link "https://angelbroking1-pk3em7sa.customui-test.leadsquared.com?leadId=b34e0906-fc…" at bounding box center [131, 161] width 56 height 7
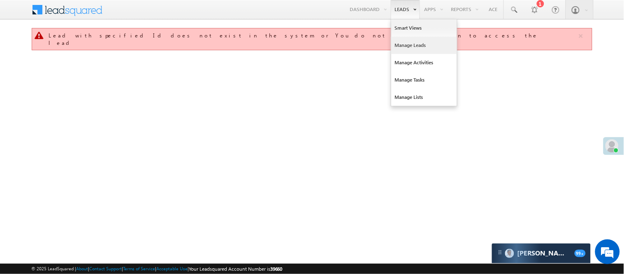
click at [408, 42] on link "Manage Leads" at bounding box center [424, 45] width 66 height 17
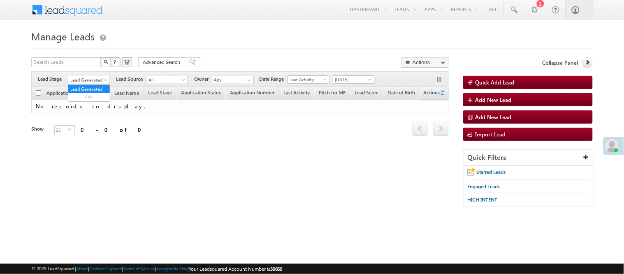
click at [89, 79] on span "Lead Generated" at bounding box center [87, 79] width 39 height 7
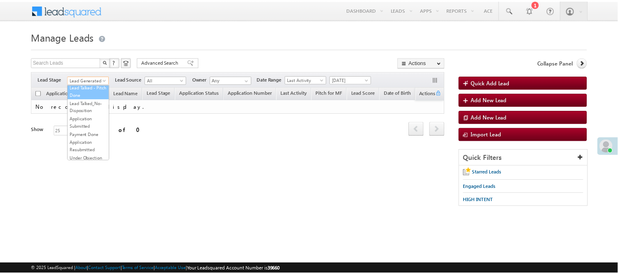
scroll to position [204, 0]
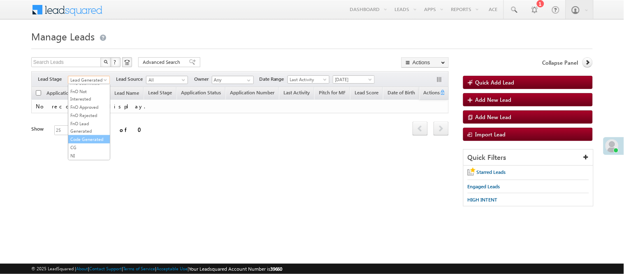
click at [84, 137] on link "Code Generated" at bounding box center [89, 138] width 42 height 7
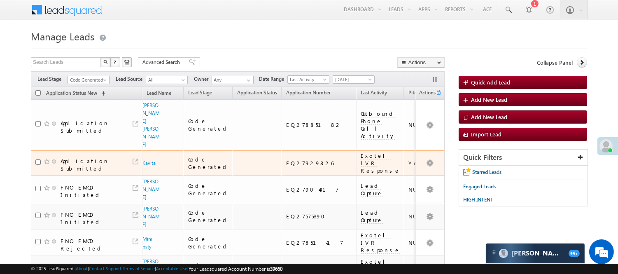
scroll to position [46, 0]
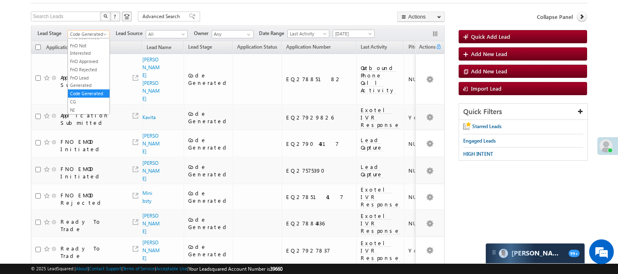
click at [92, 33] on span "Code Generated" at bounding box center [87, 33] width 39 height 7
click at [82, 63] on ul "All Lead Generated Lead Talked - Pitch Not Done Lead Talked - Pitch Done Lead T…" at bounding box center [88, 77] width 42 height 76
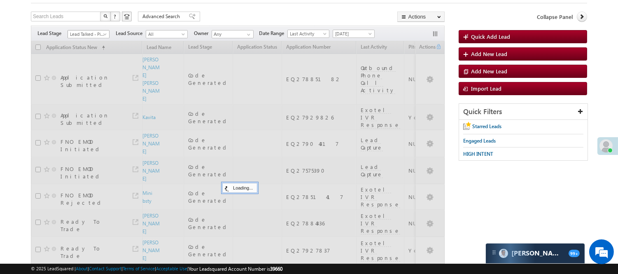
click at [89, 38] on body "Menu Nisha Anand Yadav Nisha .Yada v@ang elbro king. com" at bounding box center [309, 161] width 618 height 415
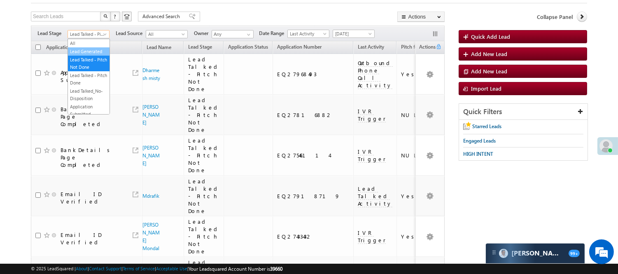
click at [91, 51] on link "Lead Generated" at bounding box center [89, 51] width 42 height 7
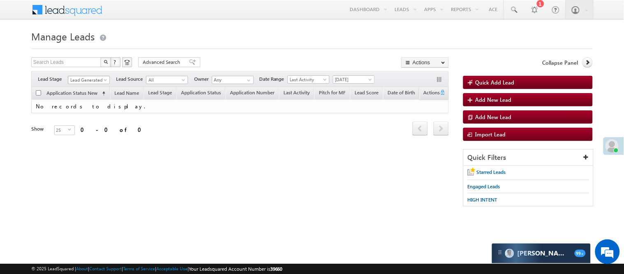
click at [87, 76] on span "Lead Generated" at bounding box center [87, 79] width 39 height 7
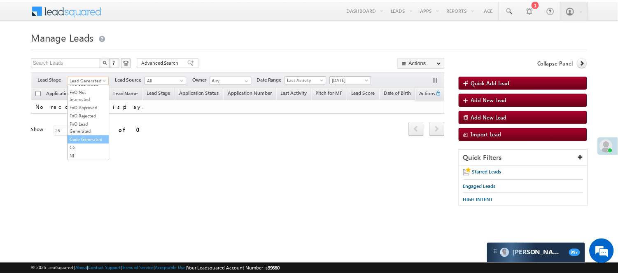
scroll to position [204, 0]
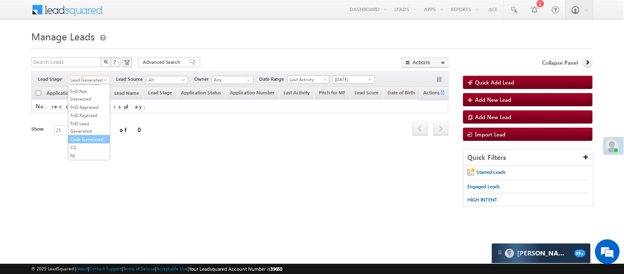
click at [80, 135] on link "Code Generated" at bounding box center [89, 138] width 42 height 7
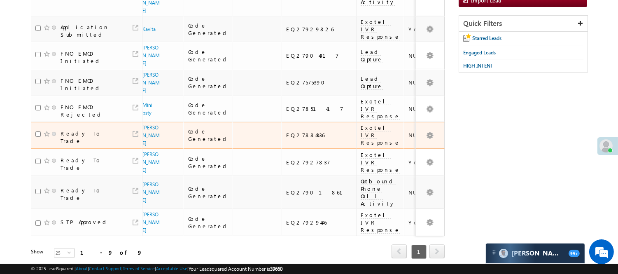
scroll to position [0, 0]
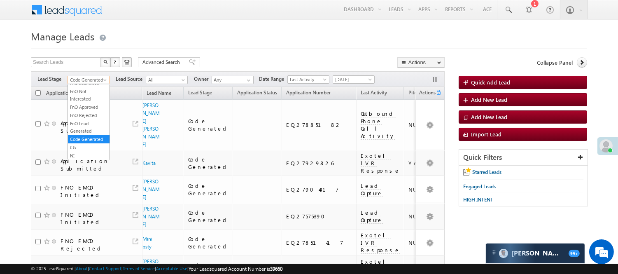
click at [92, 80] on span "Code Generated" at bounding box center [87, 79] width 39 height 7
click at [89, 101] on link "Lead Generated" at bounding box center [89, 96] width 42 height 7
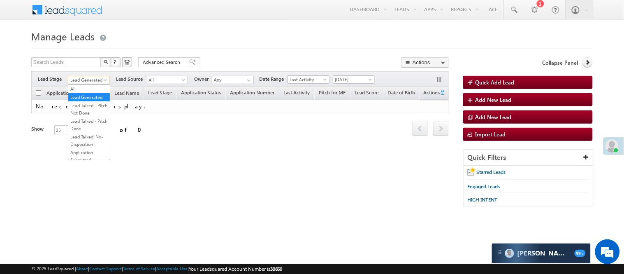
click at [83, 80] on span "Lead Generated" at bounding box center [87, 79] width 39 height 7
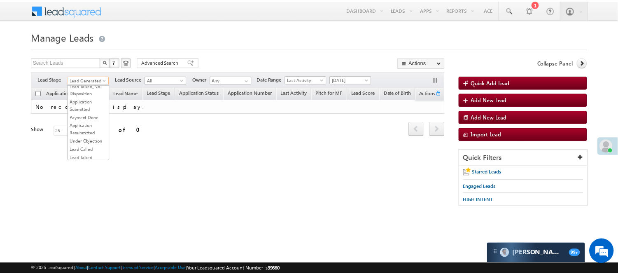
scroll to position [137, 0]
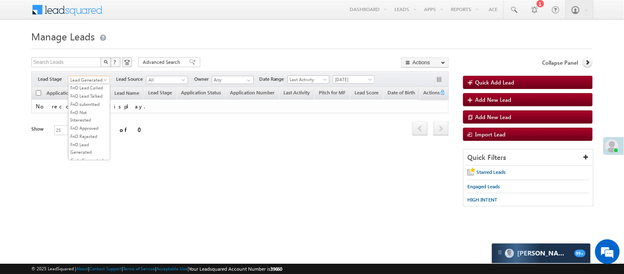
click at [99, 75] on link "Lead Talked" at bounding box center [89, 70] width 42 height 7
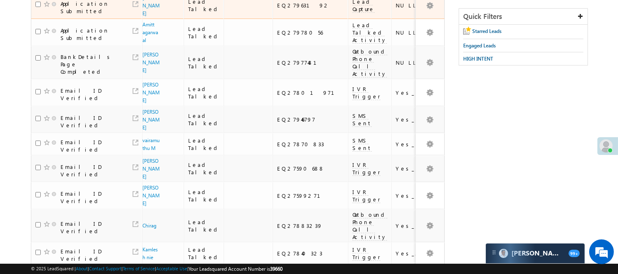
scroll to position [44, 0]
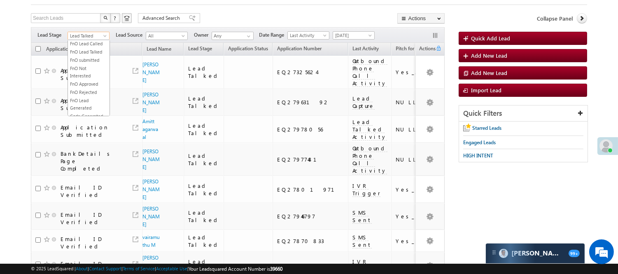
click at [96, 32] on span "Lead Talked" at bounding box center [87, 35] width 39 height 7
click at [87, 57] on link "Lead Generated" at bounding box center [89, 52] width 42 height 7
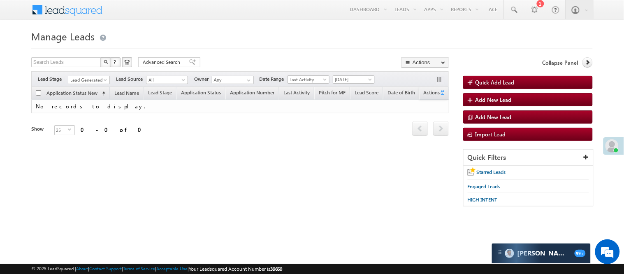
click at [103, 79] on span at bounding box center [106, 81] width 7 height 7
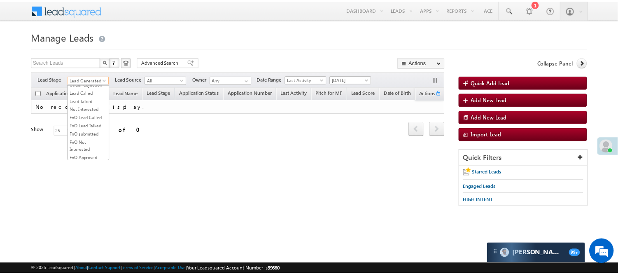
scroll to position [137, 0]
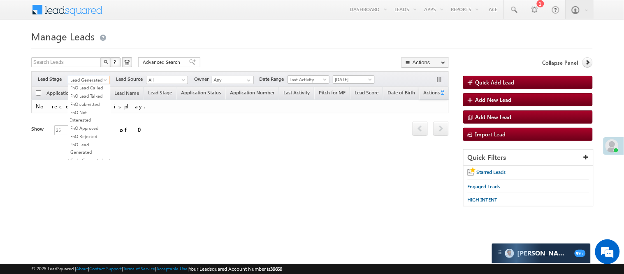
click at [90, 75] on link "Lead Talked" at bounding box center [89, 70] width 42 height 7
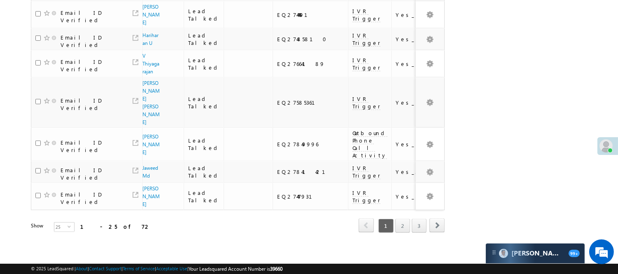
scroll to position [601, 0]
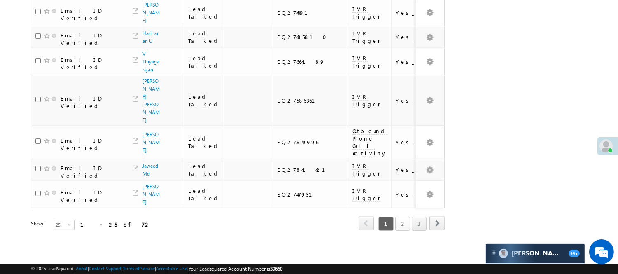
click at [399, 216] on link "2" at bounding box center [402, 223] width 15 height 14
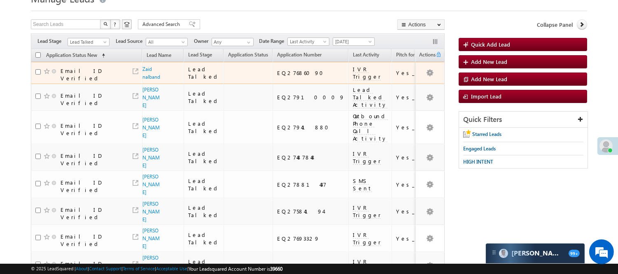
scroll to position [0, 0]
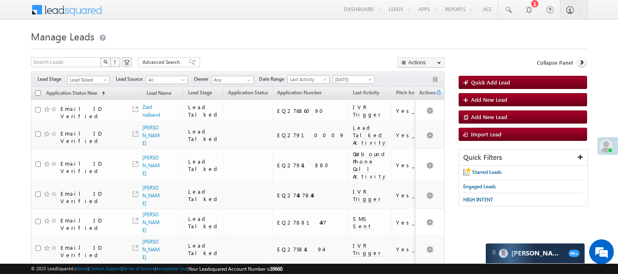
click at [87, 77] on span "Lead Talked" at bounding box center [87, 79] width 39 height 7
click at [81, 99] on link "Lead Generated" at bounding box center [89, 96] width 42 height 7
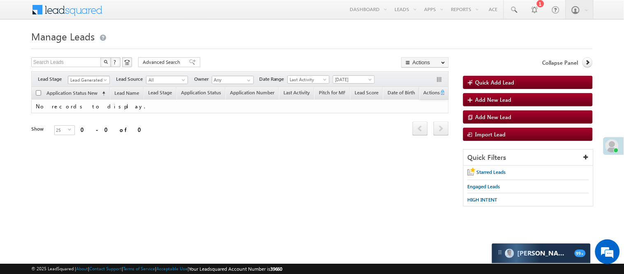
click at [84, 81] on span "Lead Generated" at bounding box center [87, 79] width 39 height 7
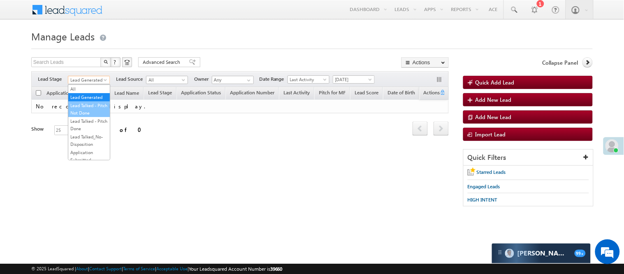
click at [90, 116] on link "Lead Talked - Pitch Not Done" at bounding box center [89, 109] width 42 height 15
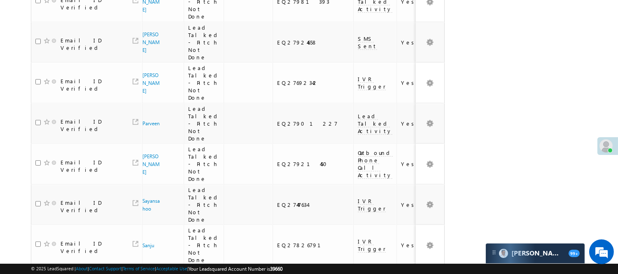
scroll to position [735, 0]
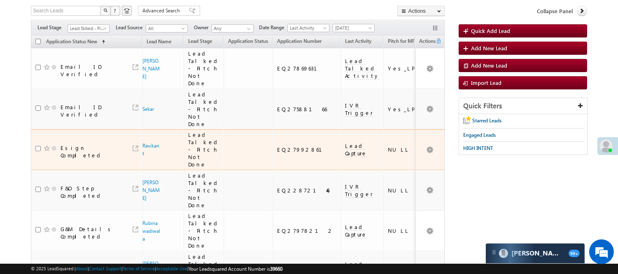
scroll to position [49, 0]
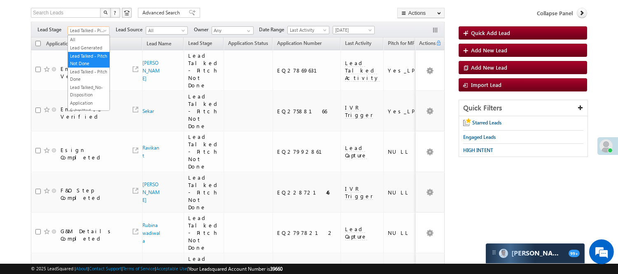
click at [90, 34] on span "Lead Talked - Pitch Not Done" at bounding box center [87, 30] width 39 height 7
click at [81, 87] on link "Lead Called" at bounding box center [89, 83] width 42 height 7
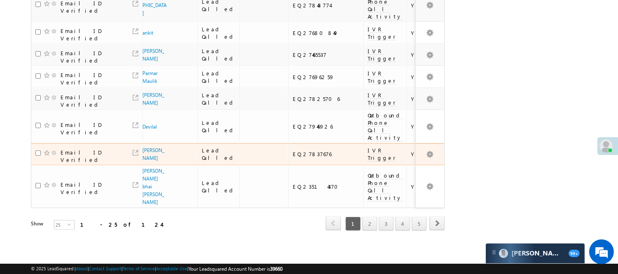
scroll to position [644, 0]
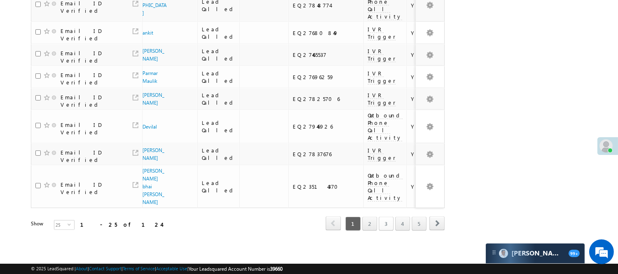
click at [388, 229] on link "3" at bounding box center [386, 223] width 15 height 14
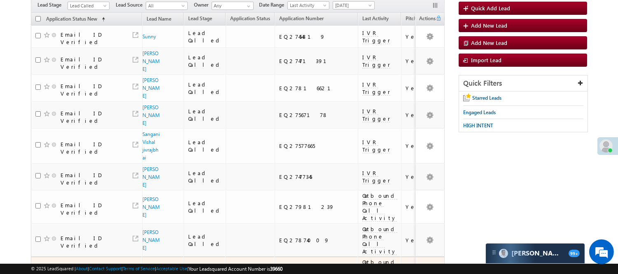
scroll to position [0, 0]
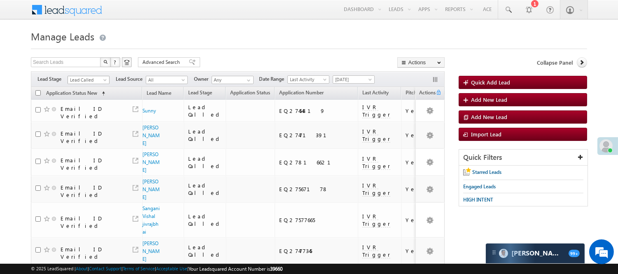
click at [86, 80] on span "Lead Called" at bounding box center [87, 79] width 39 height 7
click at [83, 137] on link "Lead Called" at bounding box center [89, 132] width 42 height 7
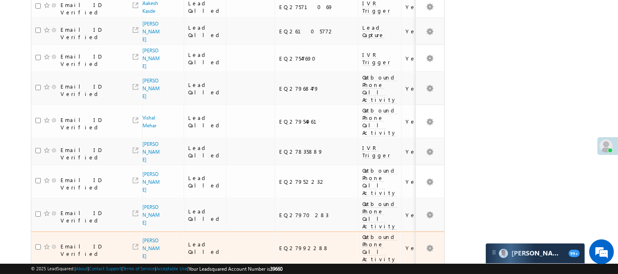
scroll to position [590, 0]
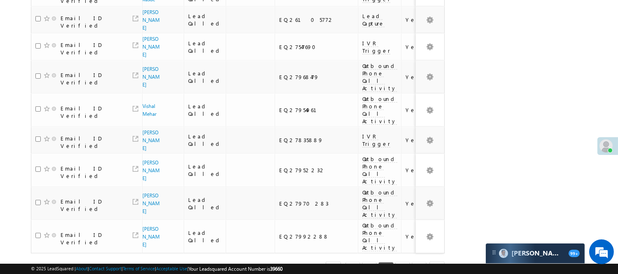
click at [406, 262] on link "4" at bounding box center [402, 269] width 15 height 14
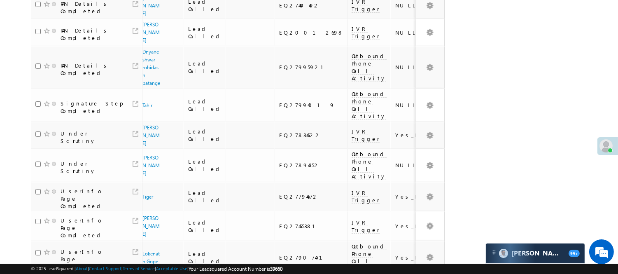
scroll to position [596, 0]
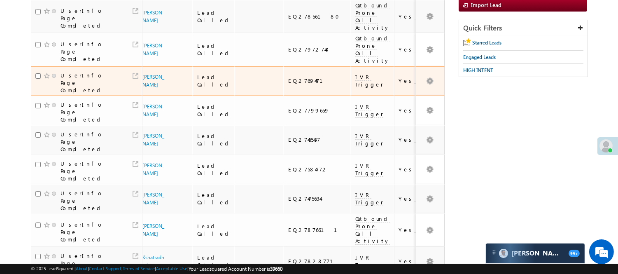
scroll to position [0, 0]
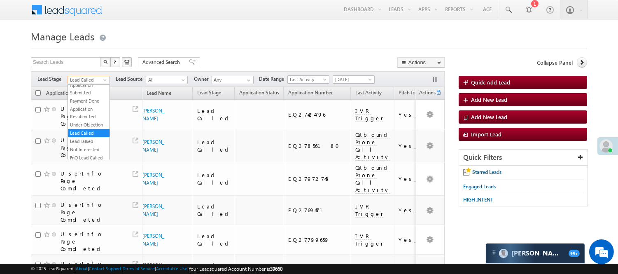
click at [97, 80] on span "Lead Called" at bounding box center [87, 79] width 39 height 7
click at [85, 101] on link "Lead Generated" at bounding box center [89, 96] width 42 height 7
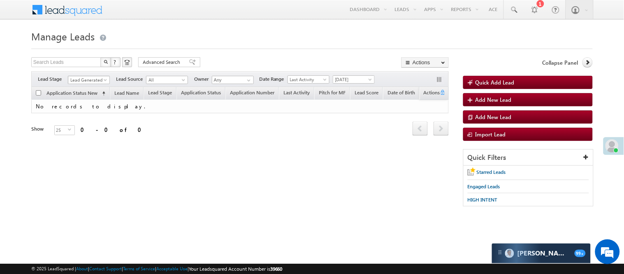
click at [87, 77] on span "Lead Generated" at bounding box center [87, 79] width 39 height 7
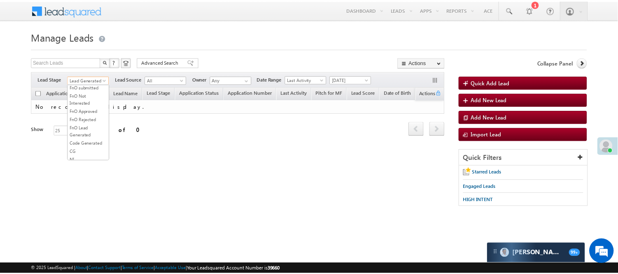
scroll to position [113, 0]
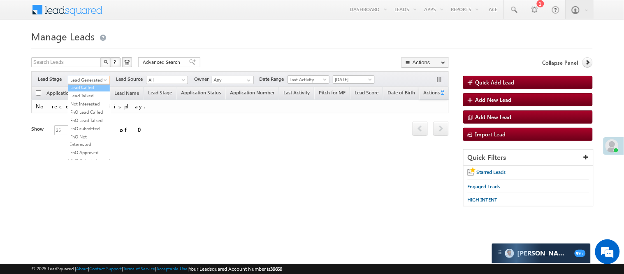
click at [92, 91] on link "Lead Called" at bounding box center [89, 87] width 42 height 7
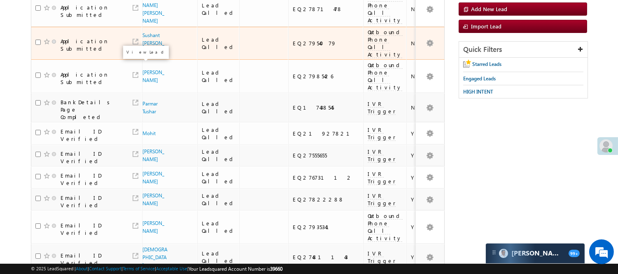
scroll to position [0, 0]
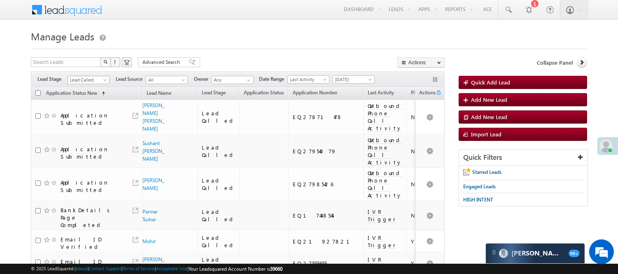
click at [95, 79] on span "Lead Called" at bounding box center [87, 79] width 39 height 7
click at [93, 99] on link "Lead Talked" at bounding box center [89, 95] width 42 height 7
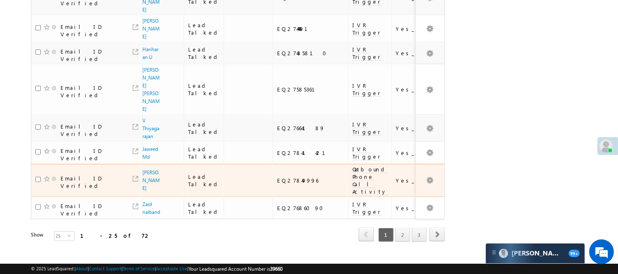
scroll to position [593, 0]
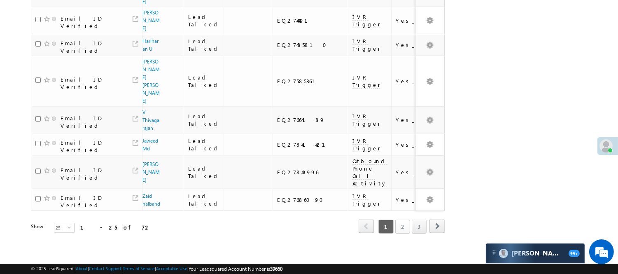
click at [404, 219] on link "2" at bounding box center [402, 226] width 15 height 14
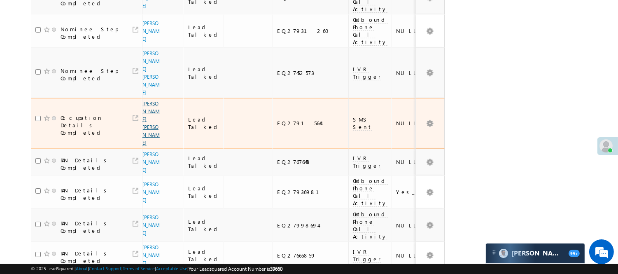
click at [146, 146] on link "Amey anil pawar" at bounding box center [150, 122] width 17 height 45
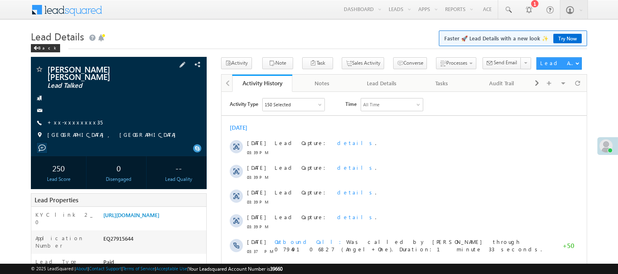
click at [71, 122] on div "[PERSON_NAME] [PERSON_NAME] Lead Talked +xx-xxxxxxxx35" at bounding box center [118, 104] width 167 height 78
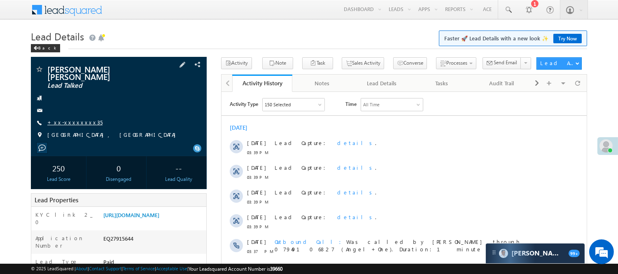
click at [83, 118] on link "+xx-xxxxxxxx35" at bounding box center [74, 121] width 55 height 7
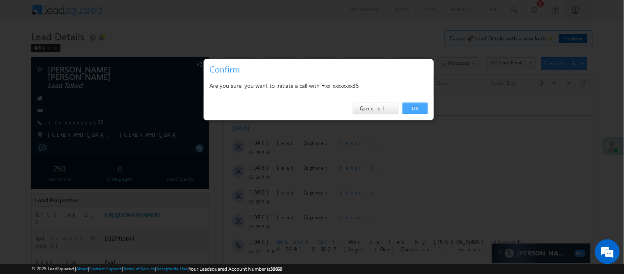
click at [422, 105] on link "OK" at bounding box center [415, 108] width 25 height 12
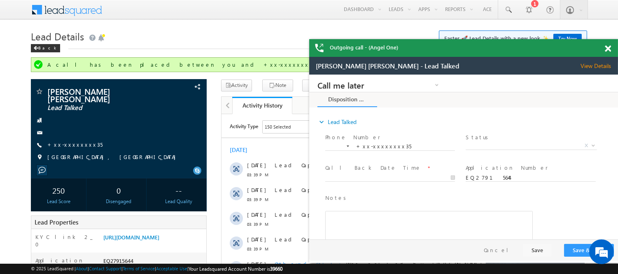
click at [607, 51] on span at bounding box center [607, 48] width 6 height 7
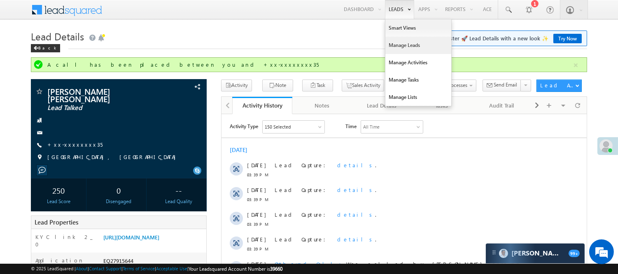
click at [403, 46] on link "Manage Leads" at bounding box center [418, 45] width 66 height 17
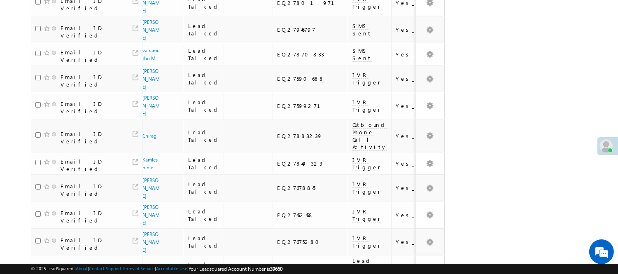
scroll to position [593, 0]
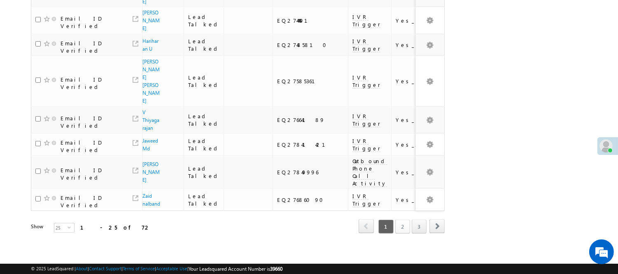
click at [402, 219] on link "2" at bounding box center [402, 226] width 15 height 14
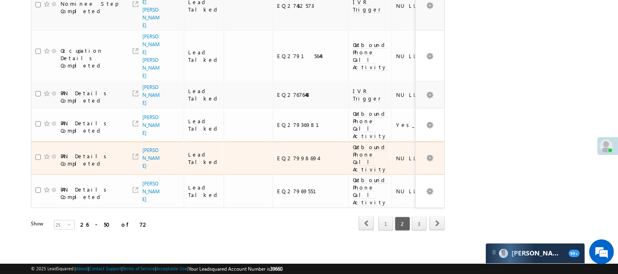
scroll to position [684, 0]
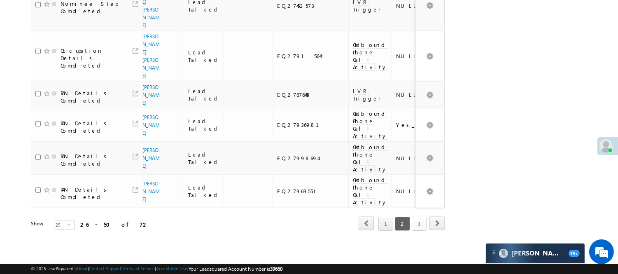
click at [418, 216] on link "3" at bounding box center [418, 223] width 15 height 14
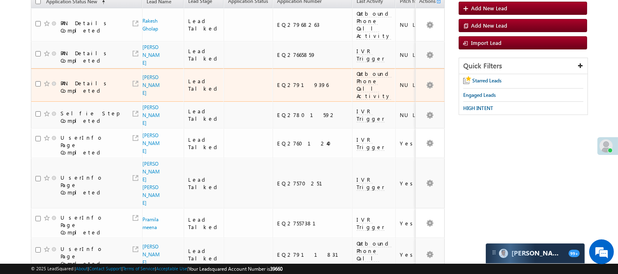
scroll to position [0, 0]
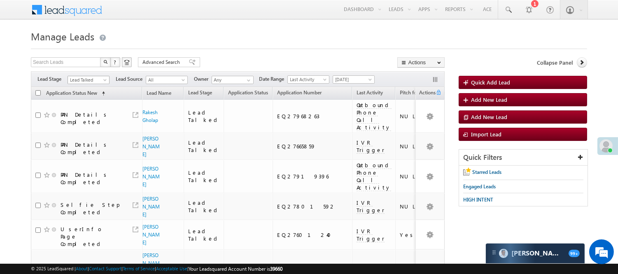
click at [74, 81] on span "Lead Talked" at bounding box center [87, 79] width 39 height 7
click at [84, 95] on link "Lead Called" at bounding box center [89, 90] width 42 height 7
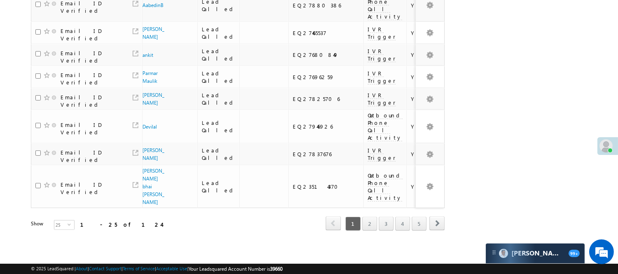
scroll to position [656, 0]
click at [387, 216] on link "3" at bounding box center [386, 223] width 15 height 14
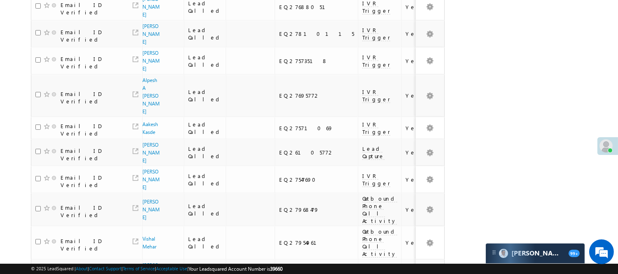
scroll to position [590, 0]
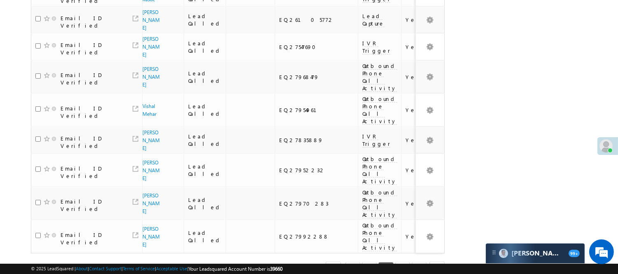
click at [397, 262] on link "4" at bounding box center [402, 269] width 15 height 14
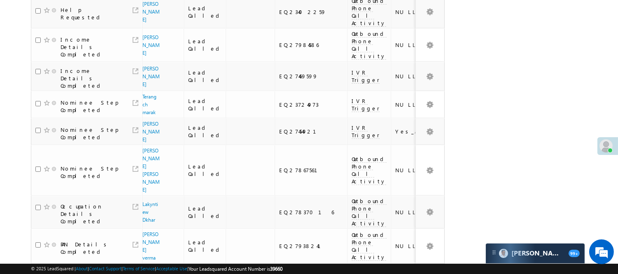
scroll to position [12, 0]
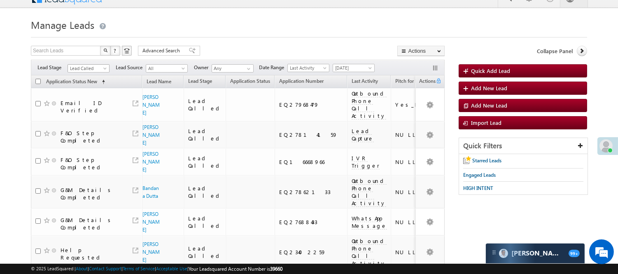
click at [93, 65] on span "Lead Called" at bounding box center [87, 68] width 39 height 7
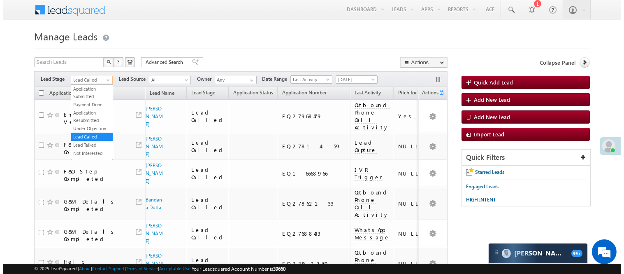
scroll to position [0, 0]
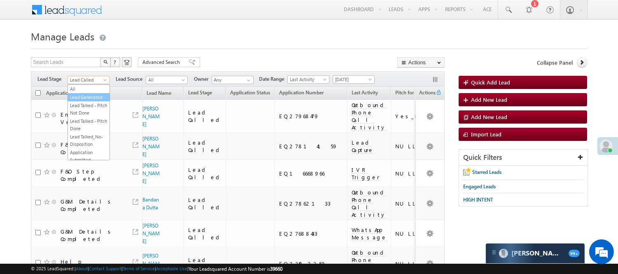
click at [83, 101] on link "Lead Generated" at bounding box center [89, 96] width 42 height 7
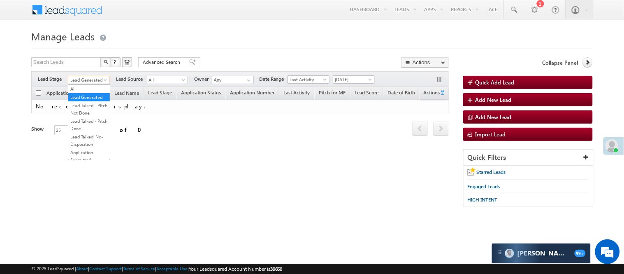
click at [87, 77] on span "Lead Generated" at bounding box center [87, 79] width 39 height 7
